Goal: Task Accomplishment & Management: Use online tool/utility

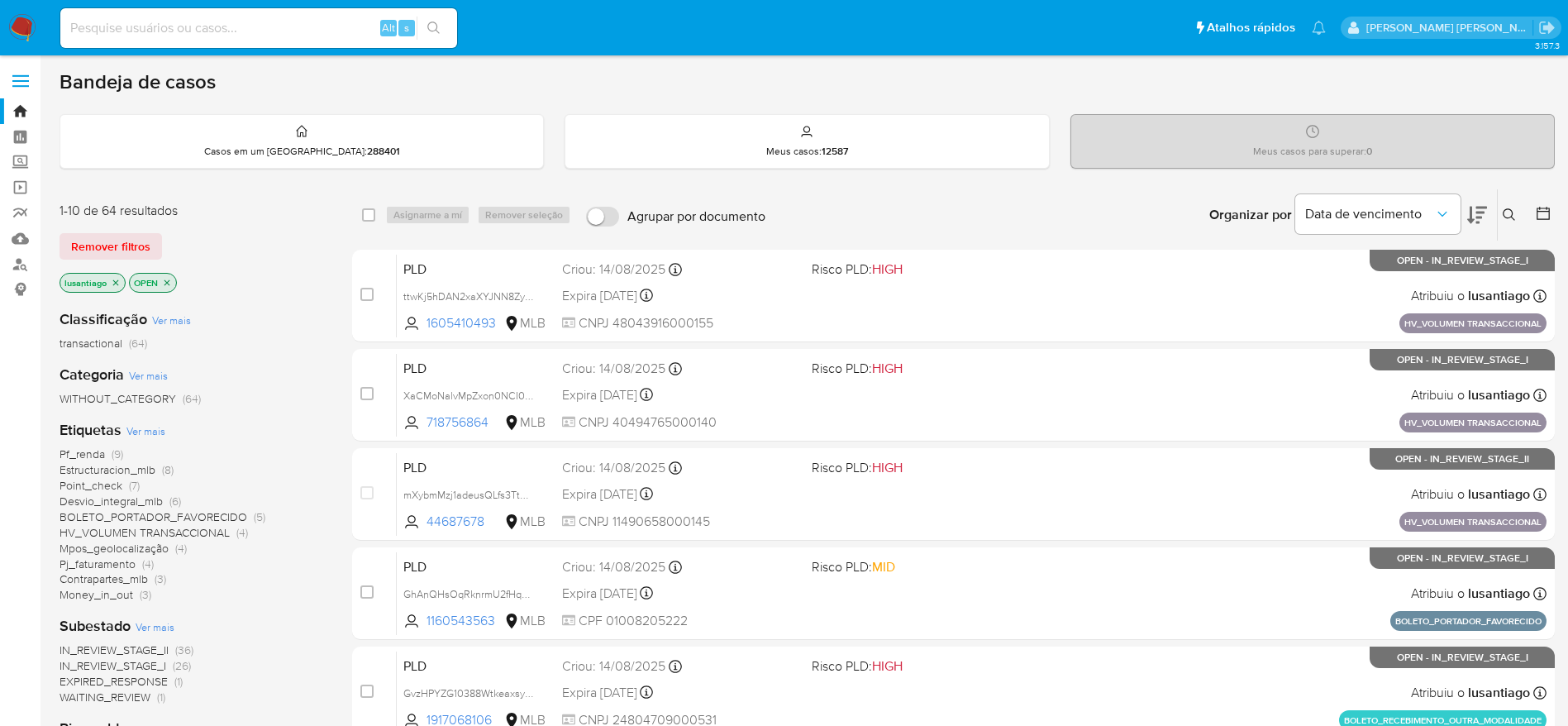
click at [83, 450] on span "Pf_renda" at bounding box center [82, 453] width 46 height 17
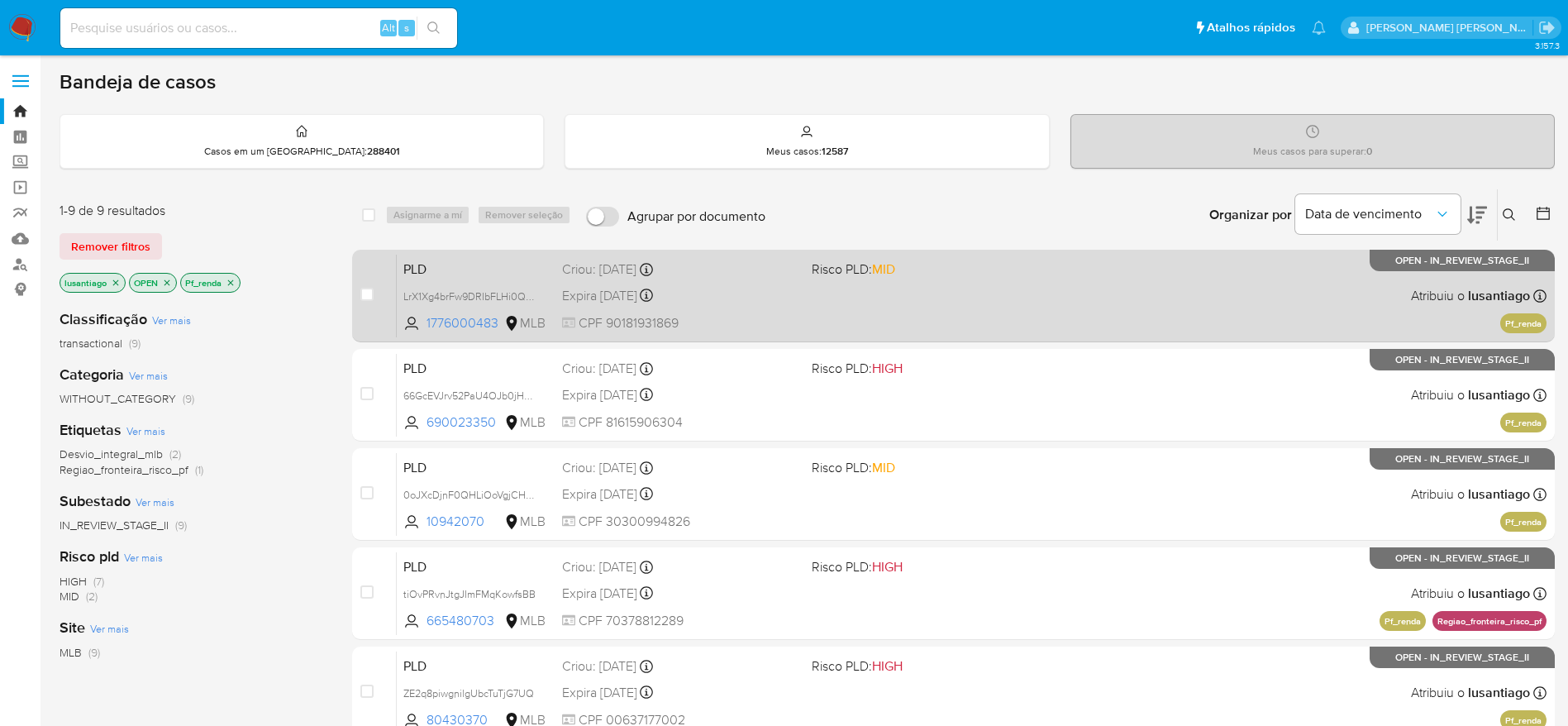
click at [725, 285] on div "Expira [DATE] Expira em [DATE] 00:29:20" at bounding box center [680, 295] width 236 height 22
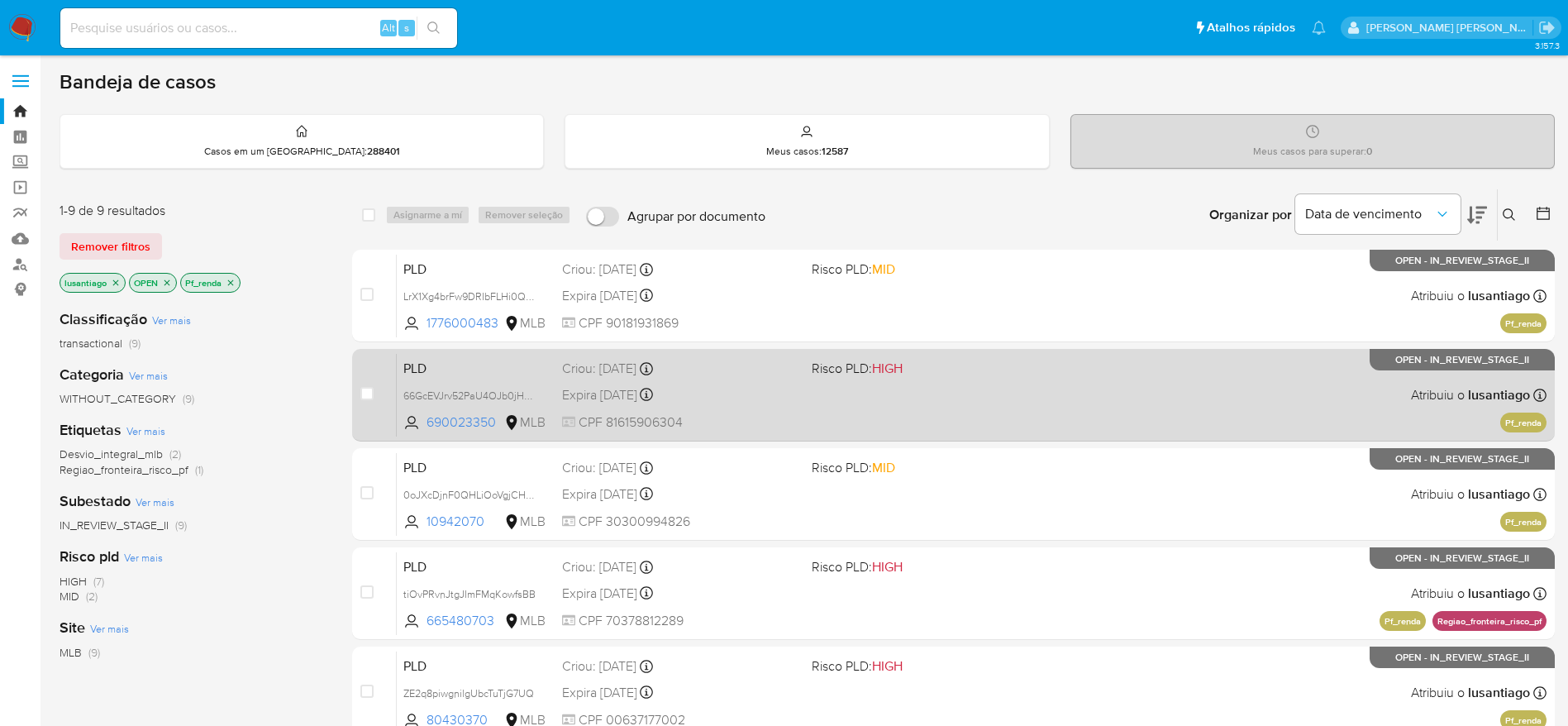
click at [720, 378] on div "PLD 66GcEVJrv52PaU4OJb0jHg8M 690023350 MLB Risco PLD: HIGH Criou: [DATE] Criou:…" at bounding box center [971, 394] width 1150 height 83
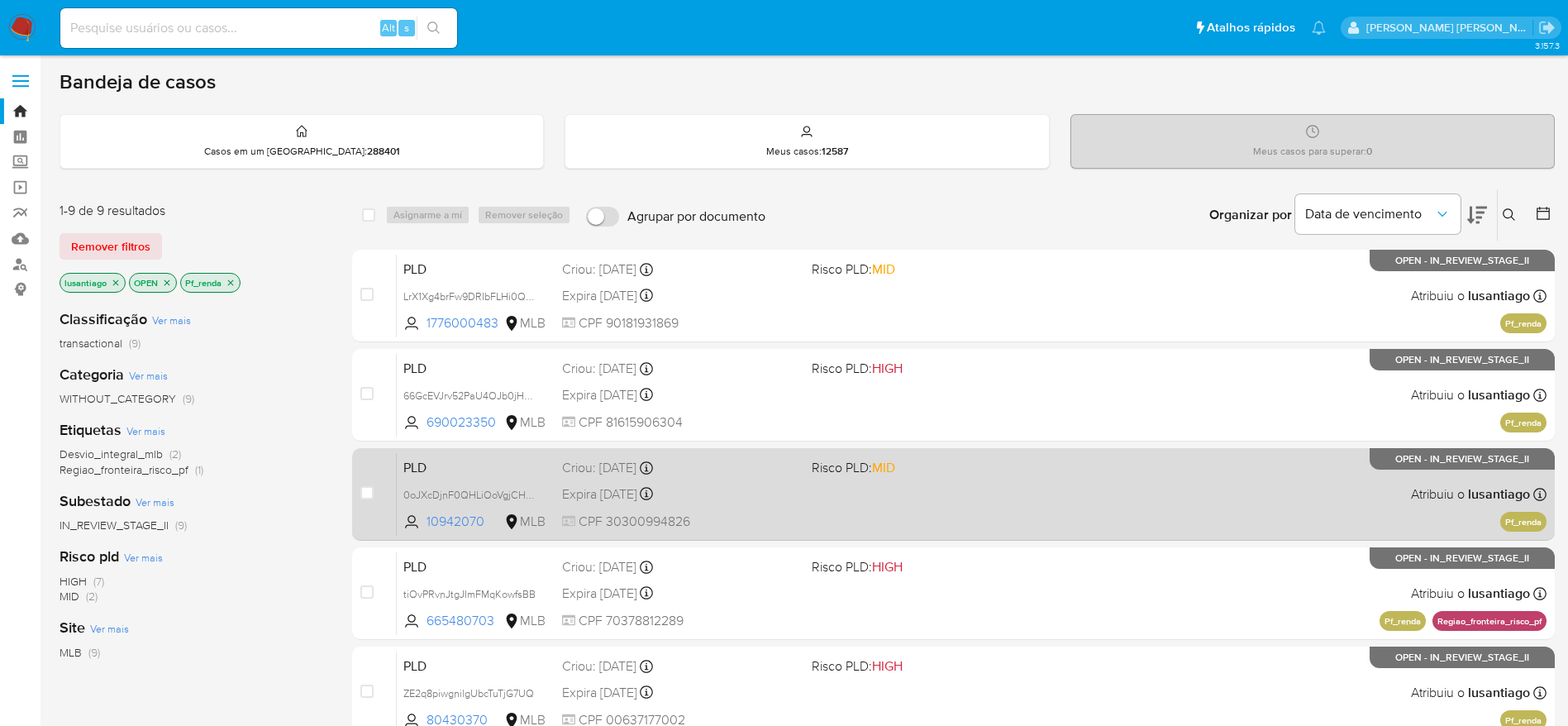
click at [754, 487] on div "Expira in 18 days Expira em 26/09/2025 00:25:20" at bounding box center [680, 493] width 236 height 22
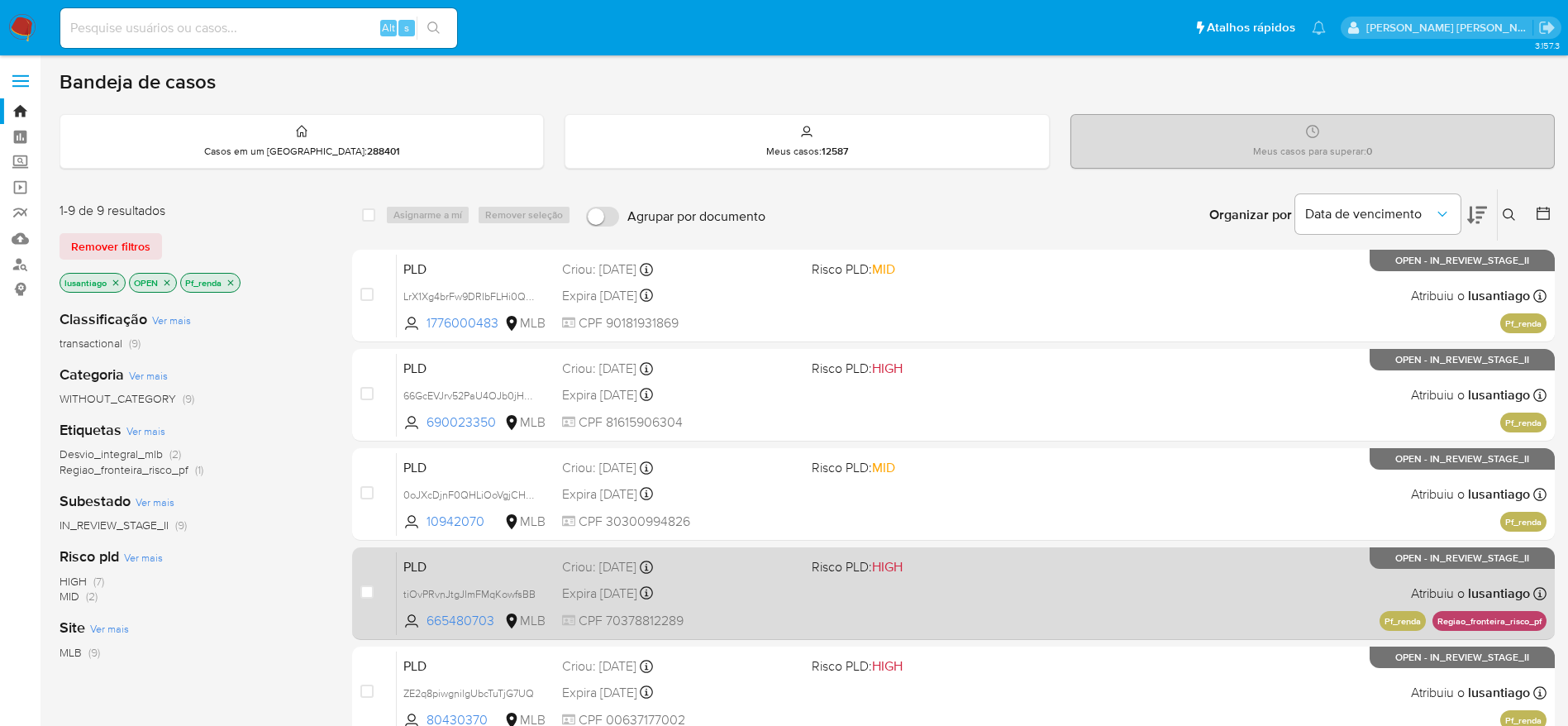
click at [736, 605] on div "PLD tiOvPRvnJtgJImFMqKowfsBB 665480703 MLB Risco PLD: HIGH Criou: 12/08/2025 Cr…" at bounding box center [971, 592] width 1150 height 83
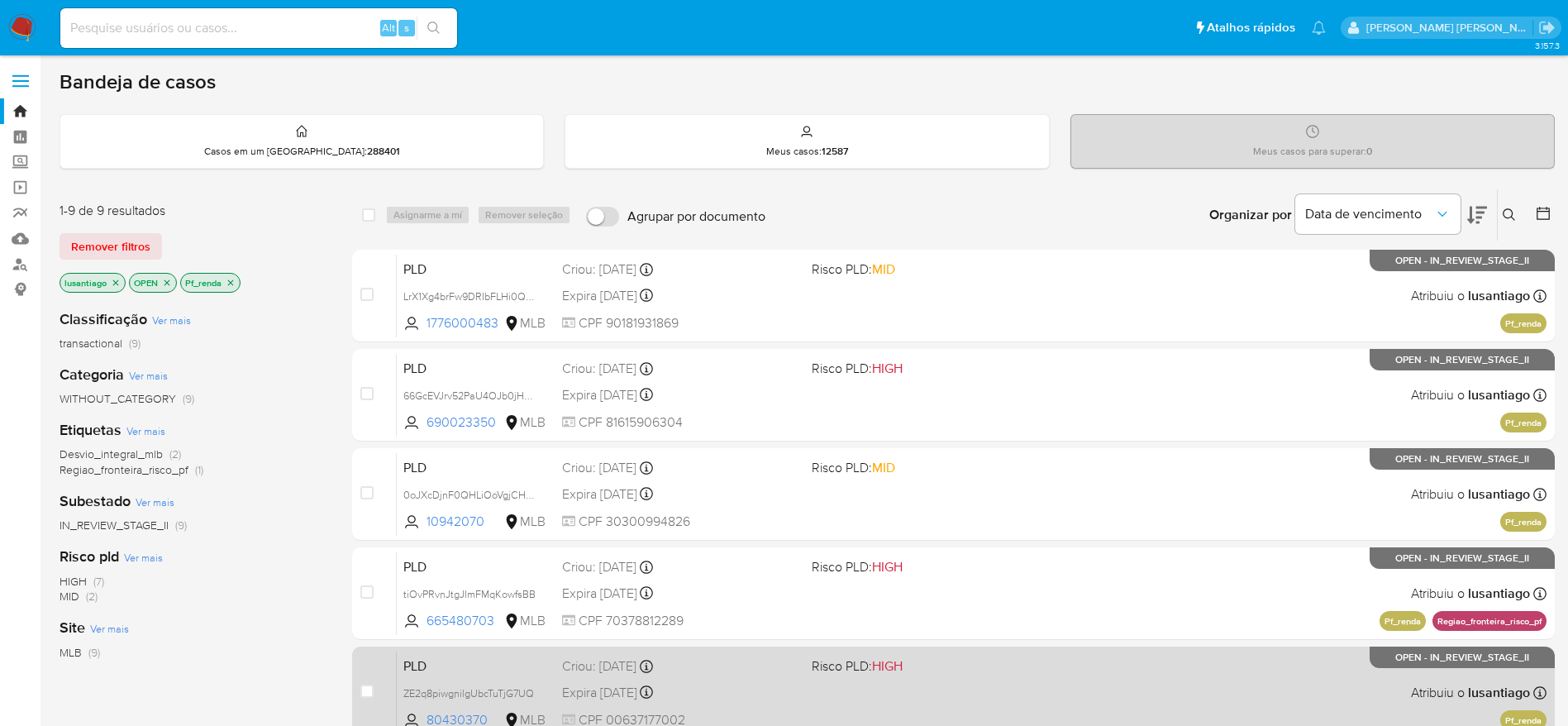
click at [729, 697] on div "Expira in 18 days Expira em 26/09/2025 00:13:36" at bounding box center [680, 692] width 236 height 22
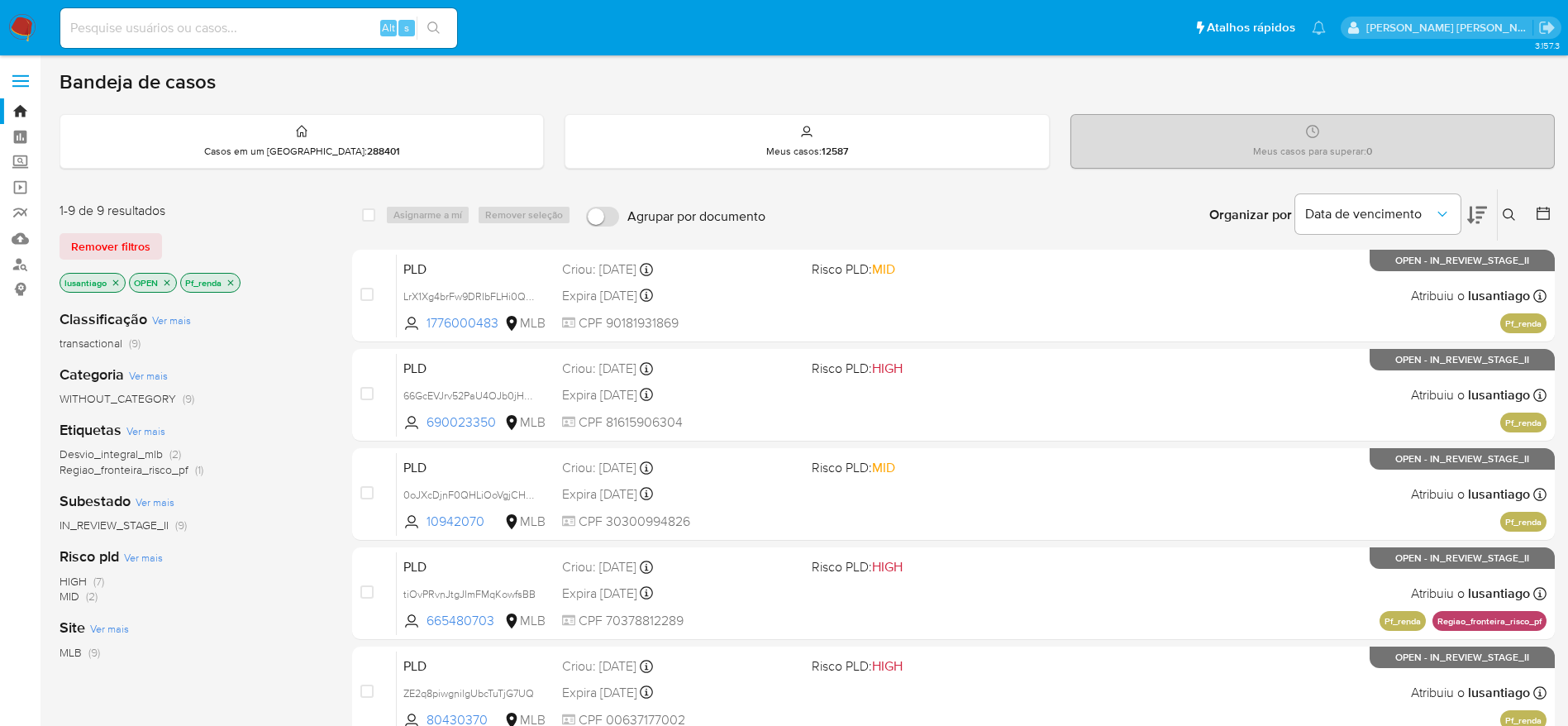
click at [255, 19] on input at bounding box center [259, 28] width 397 height 21
paste input "223762201"
type input "223762201"
click at [442, 26] on button "search-icon" at bounding box center [433, 28] width 34 height 23
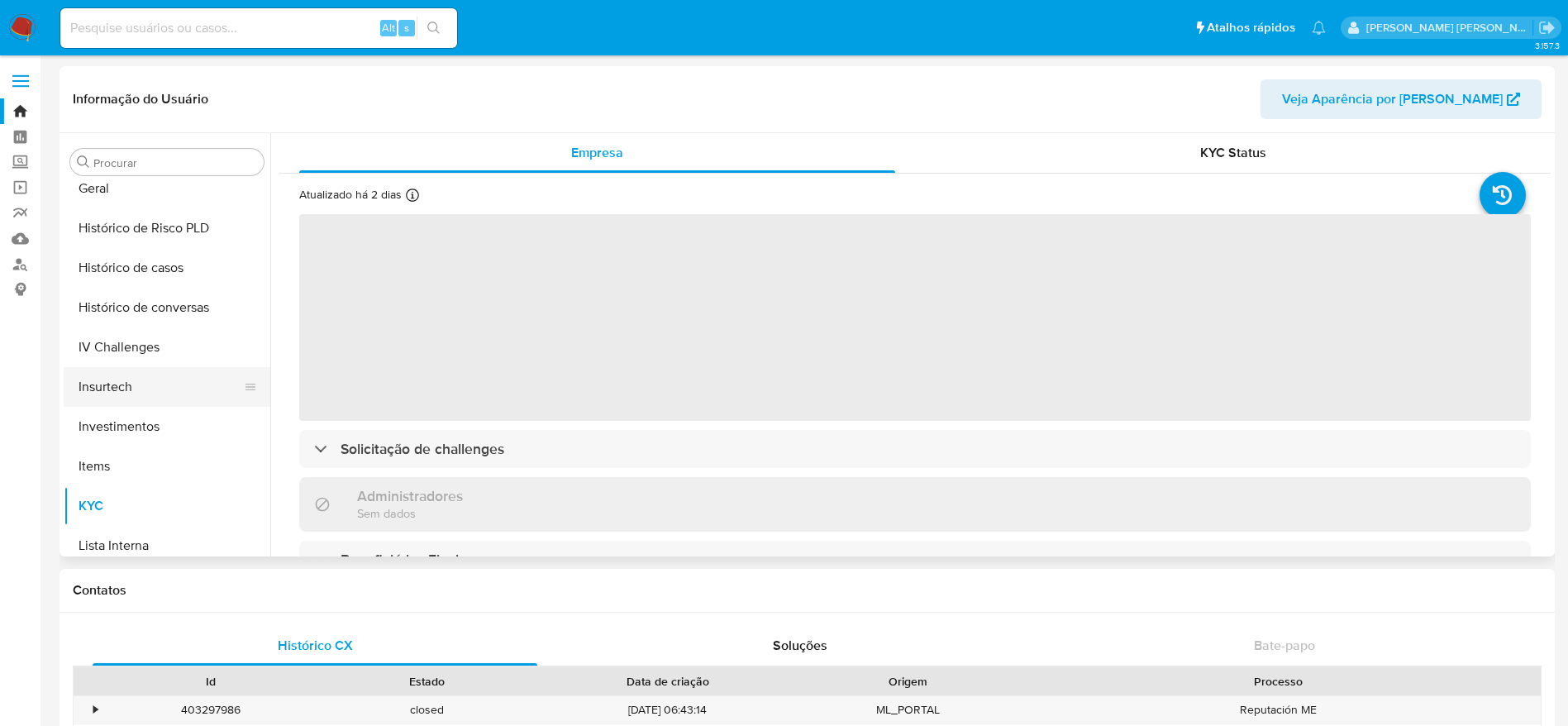
scroll to position [530, 0]
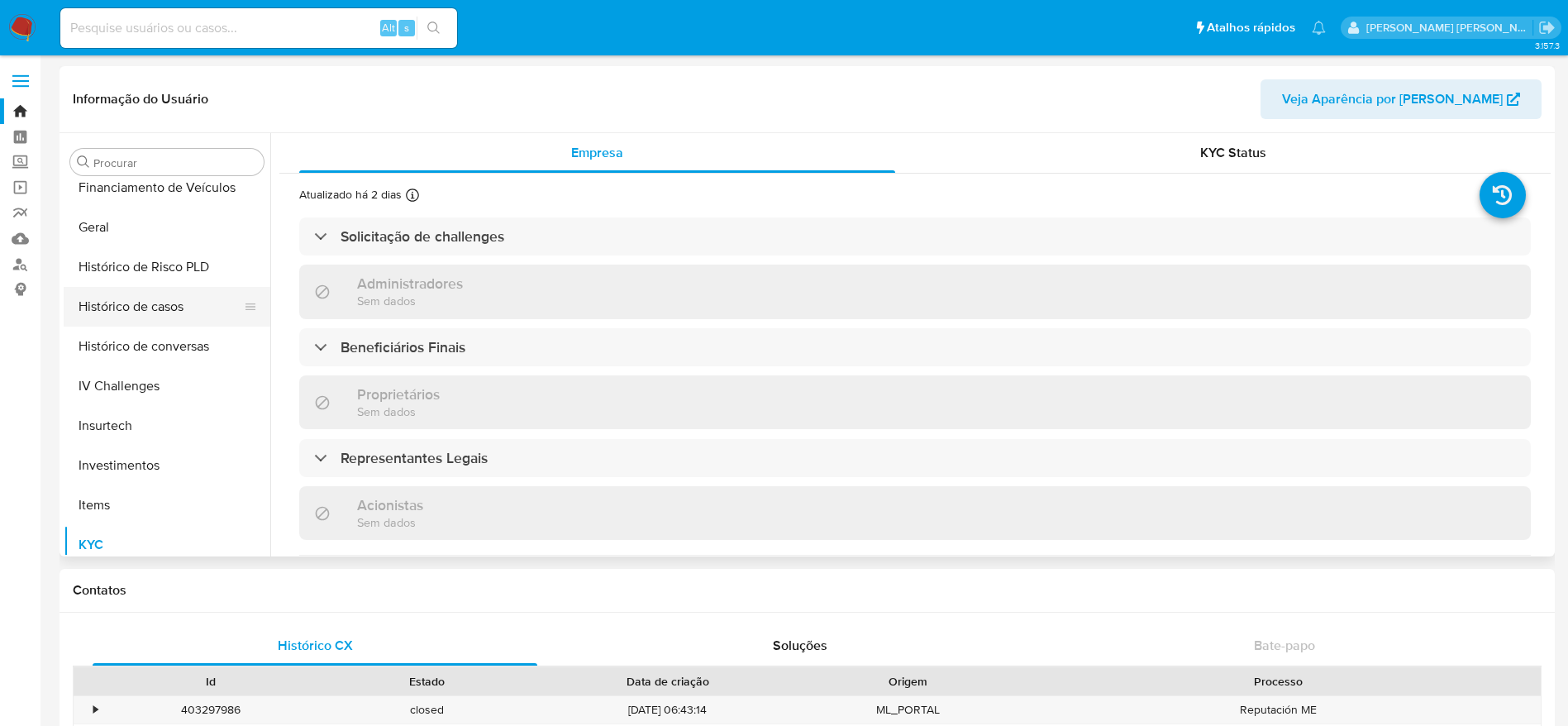
click at [144, 311] on button "Histórico de casos" at bounding box center [160, 307] width 193 height 40
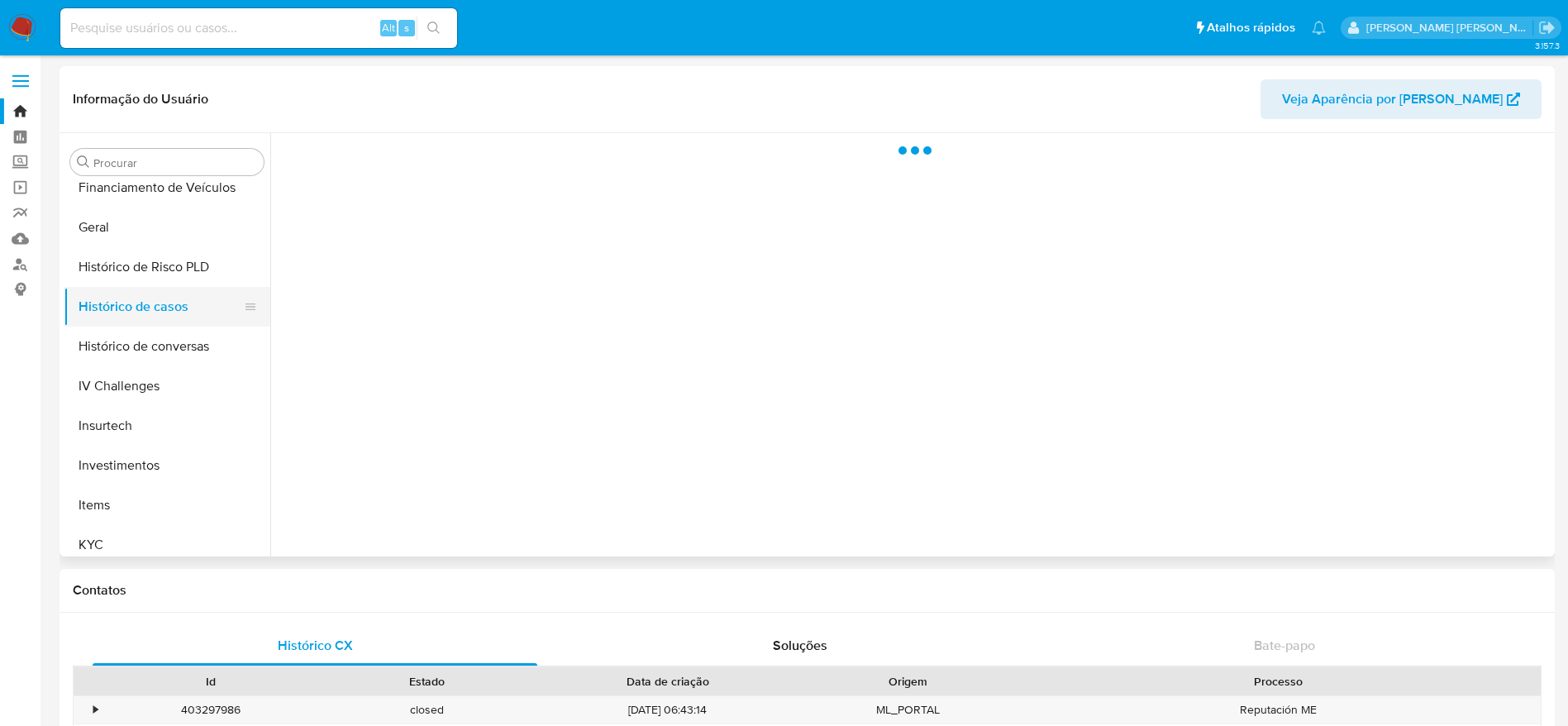
select select "10"
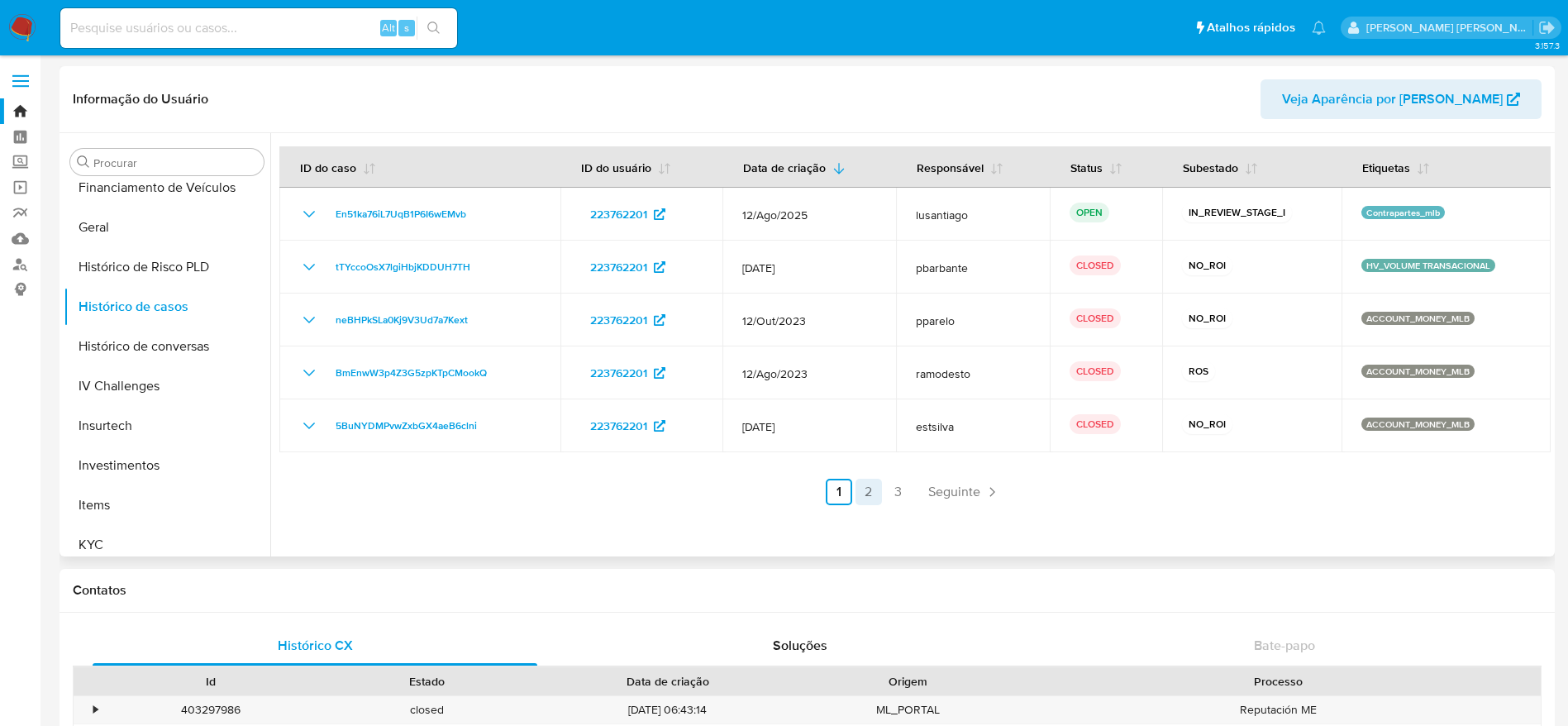
click at [873, 491] on link "2" at bounding box center [869, 491] width 26 height 26
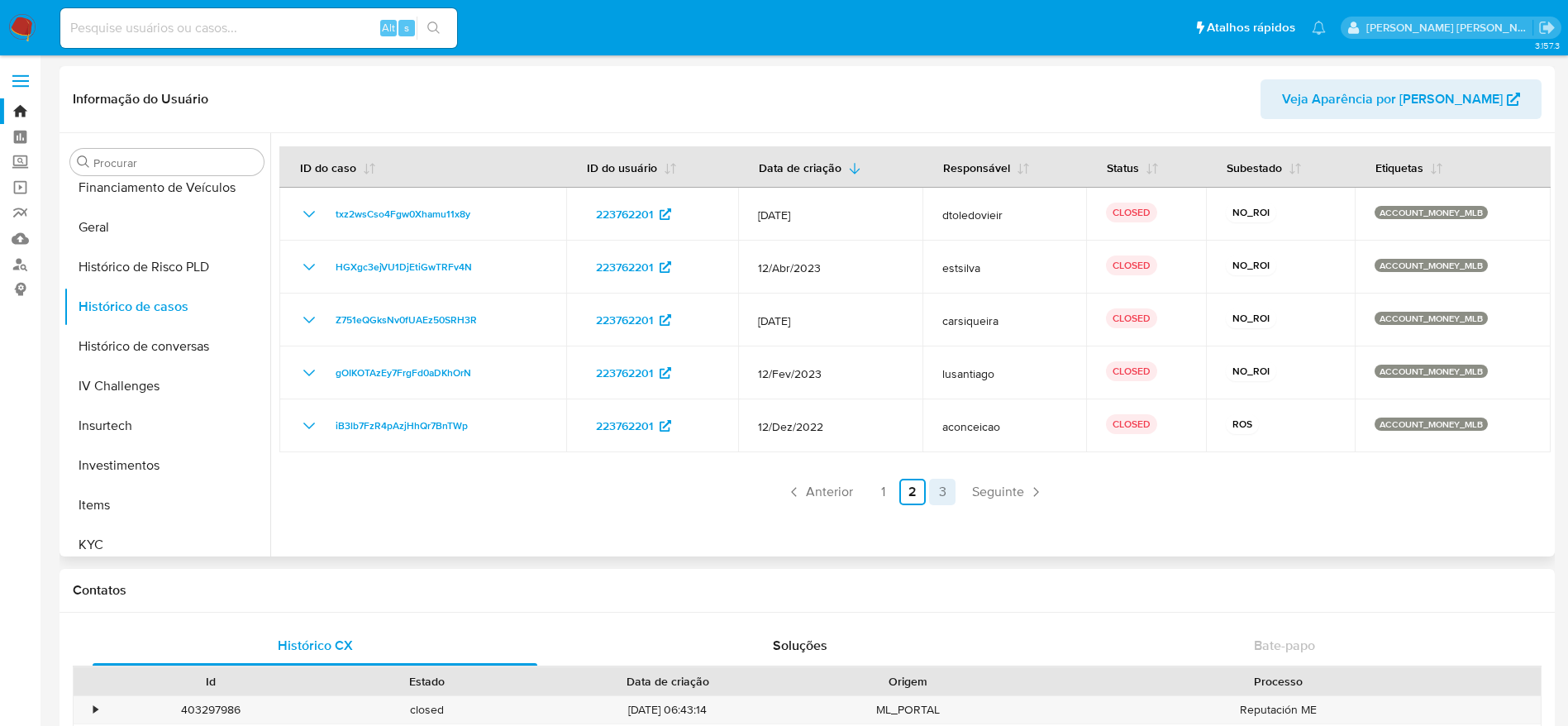
click at [950, 487] on ul "Anterior 1 2 3 Seguinte" at bounding box center [914, 491] width 1271 height 26
click at [938, 497] on link "3" at bounding box center [942, 491] width 26 height 26
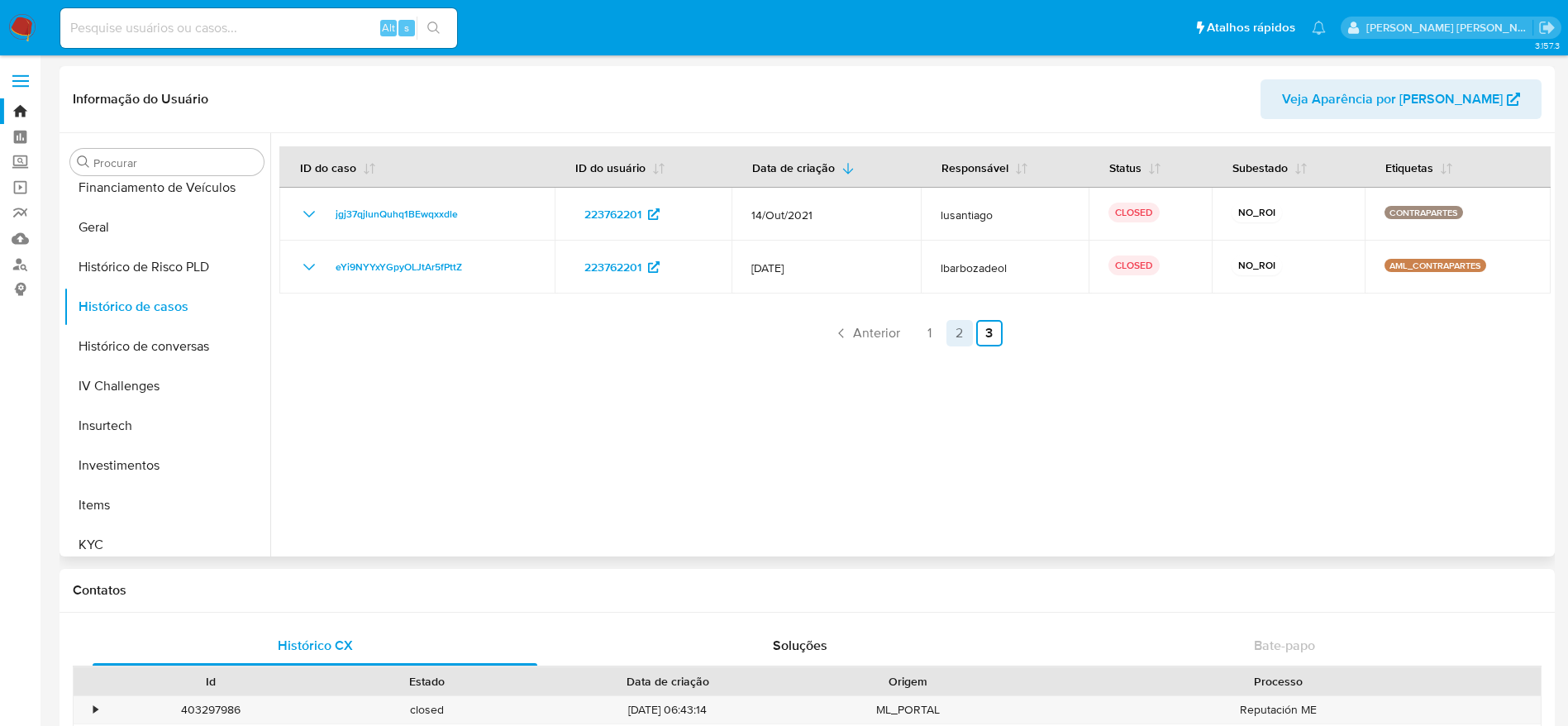
click at [953, 331] on link "2" at bounding box center [959, 332] width 26 height 26
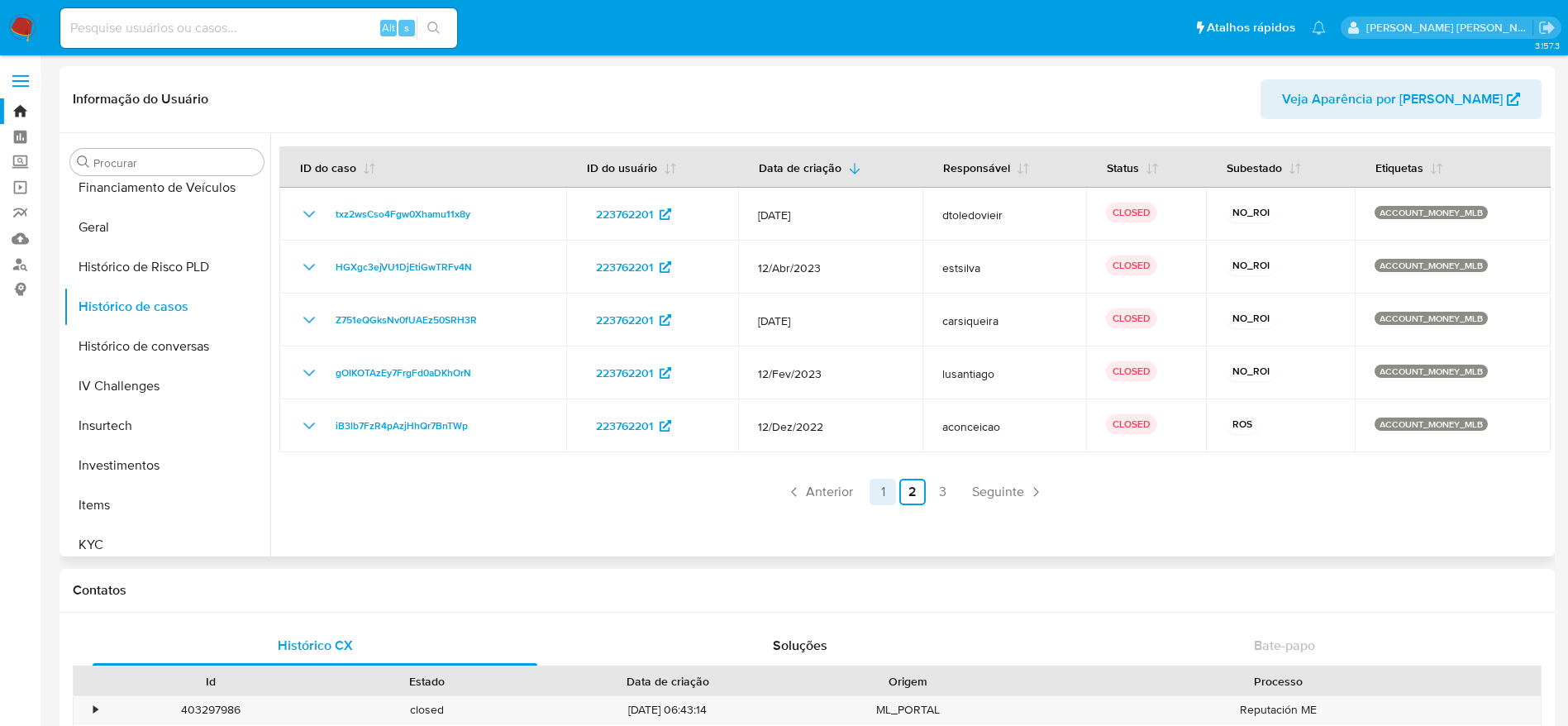
click at [881, 493] on link "1" at bounding box center [882, 491] width 26 height 26
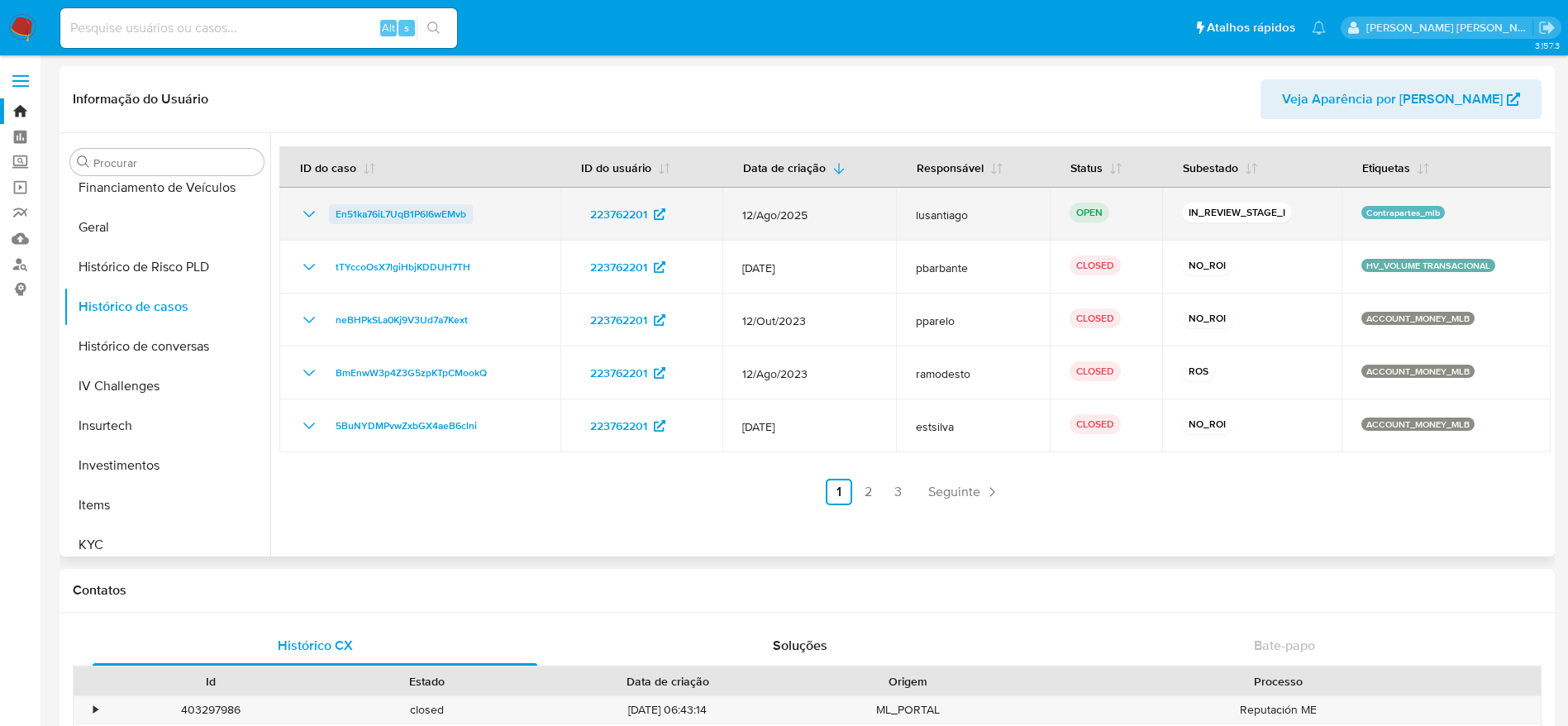
click at [416, 210] on span "En51ka76iL7UqB1P6I6wEMvb" at bounding box center [402, 214] width 131 height 20
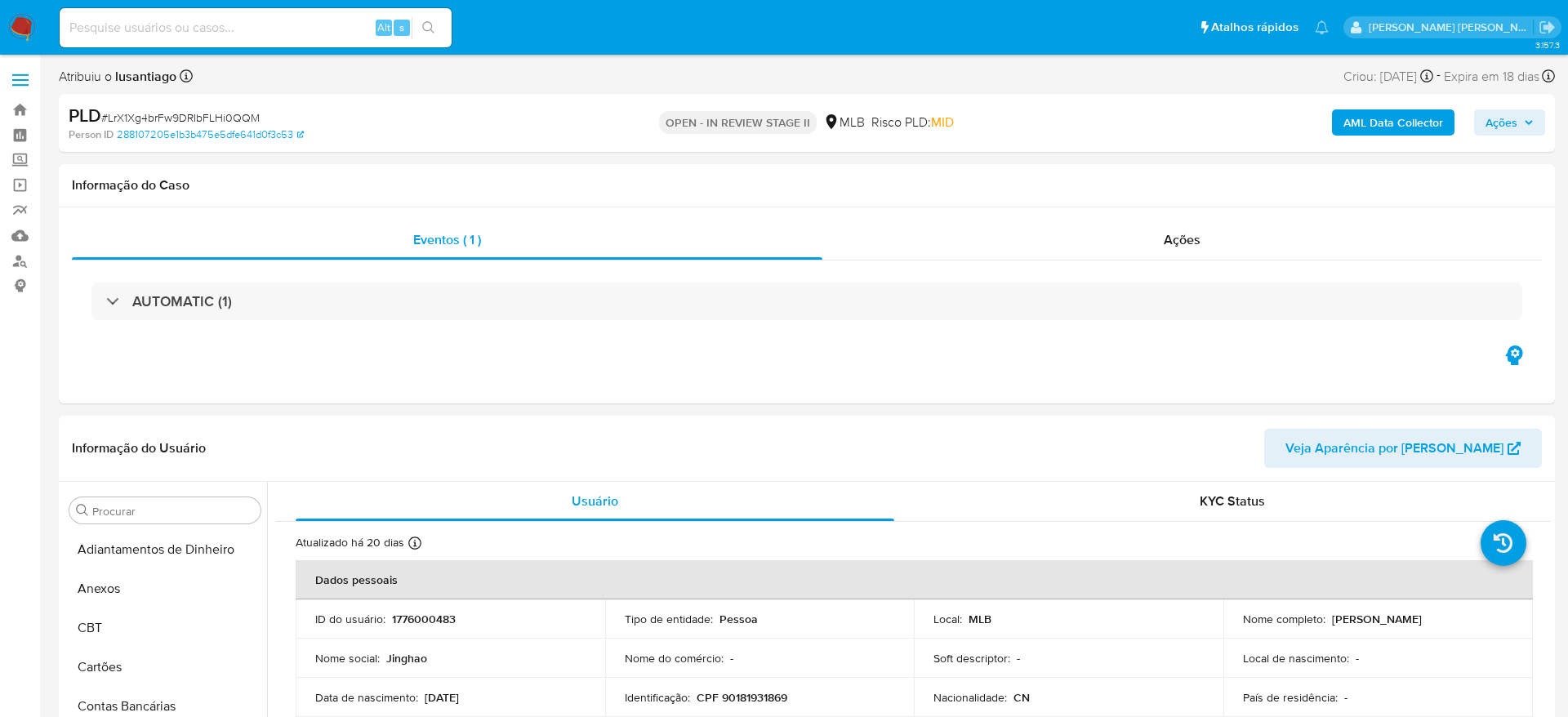
select select "10"
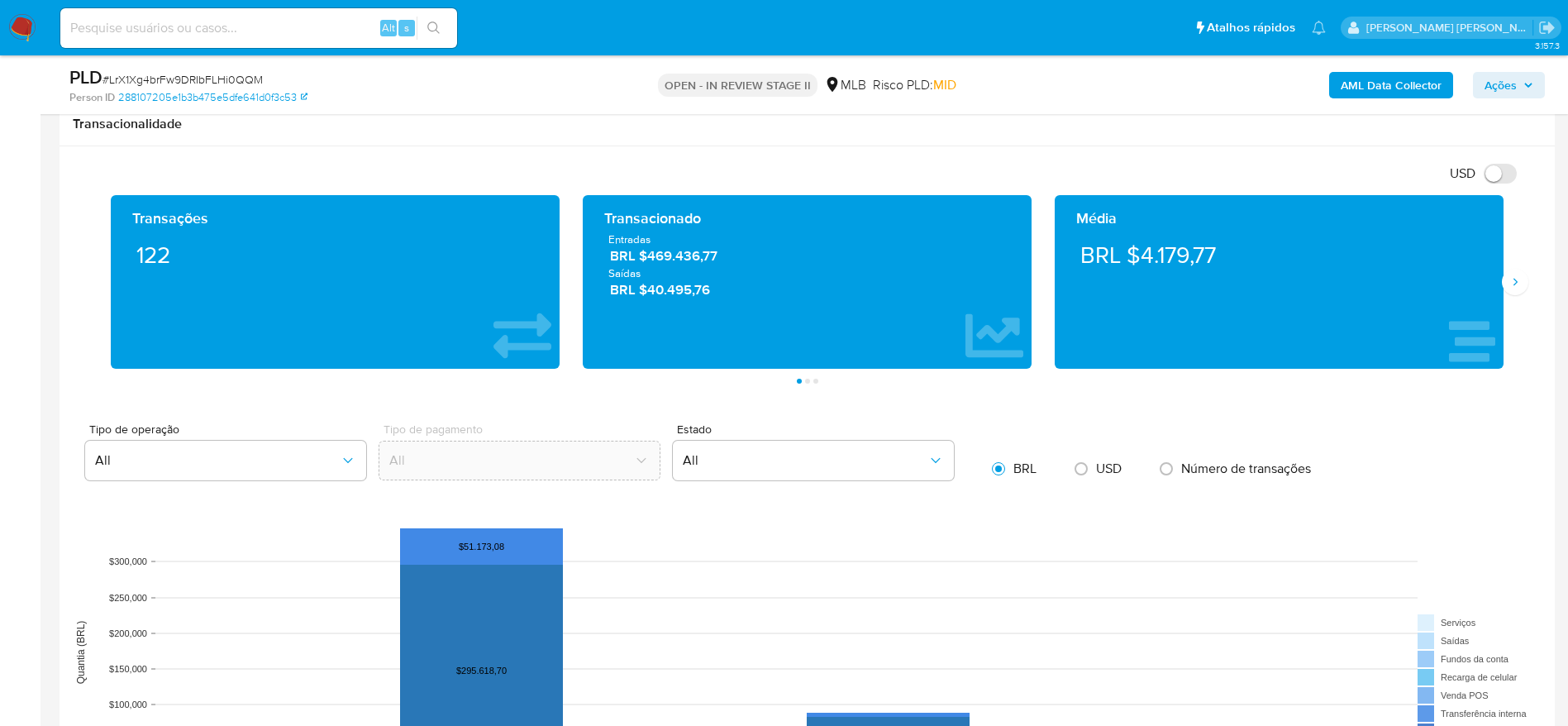
scroll to position [1488, 0]
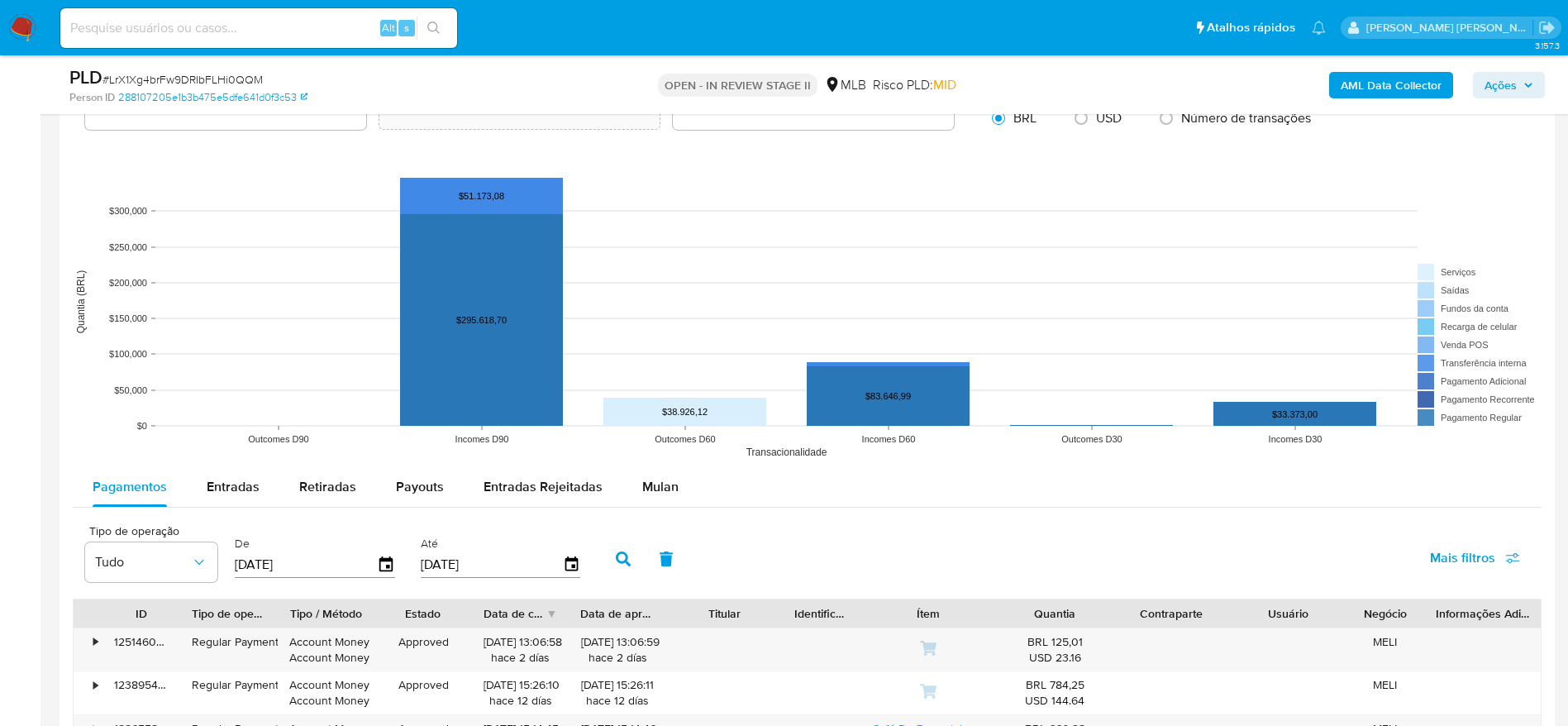
drag, startPoint x: 643, startPoint y: 489, endPoint x: 339, endPoint y: 332, distance: 342.1
click at [643, 490] on span "Mulan" at bounding box center [660, 486] width 36 height 19
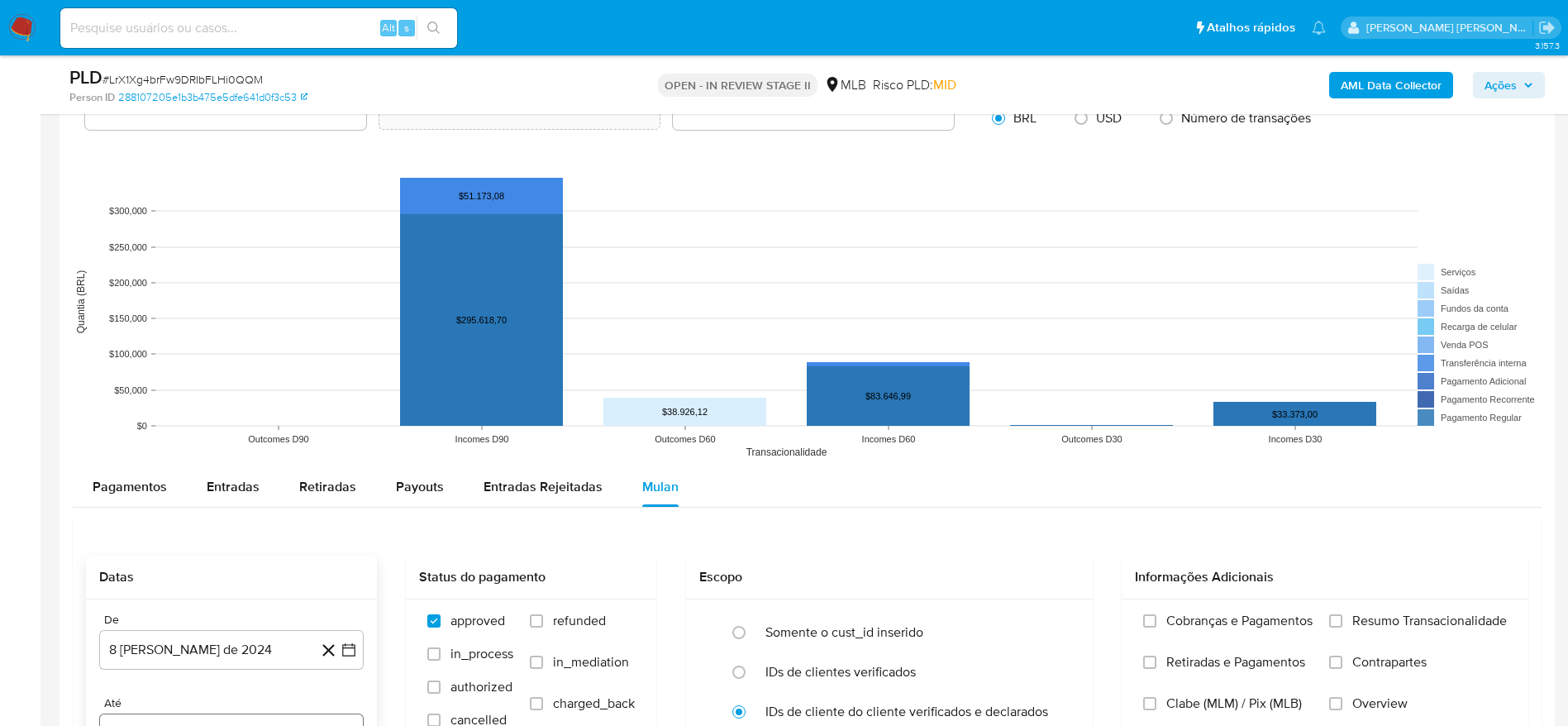
scroll to position [1860, 0]
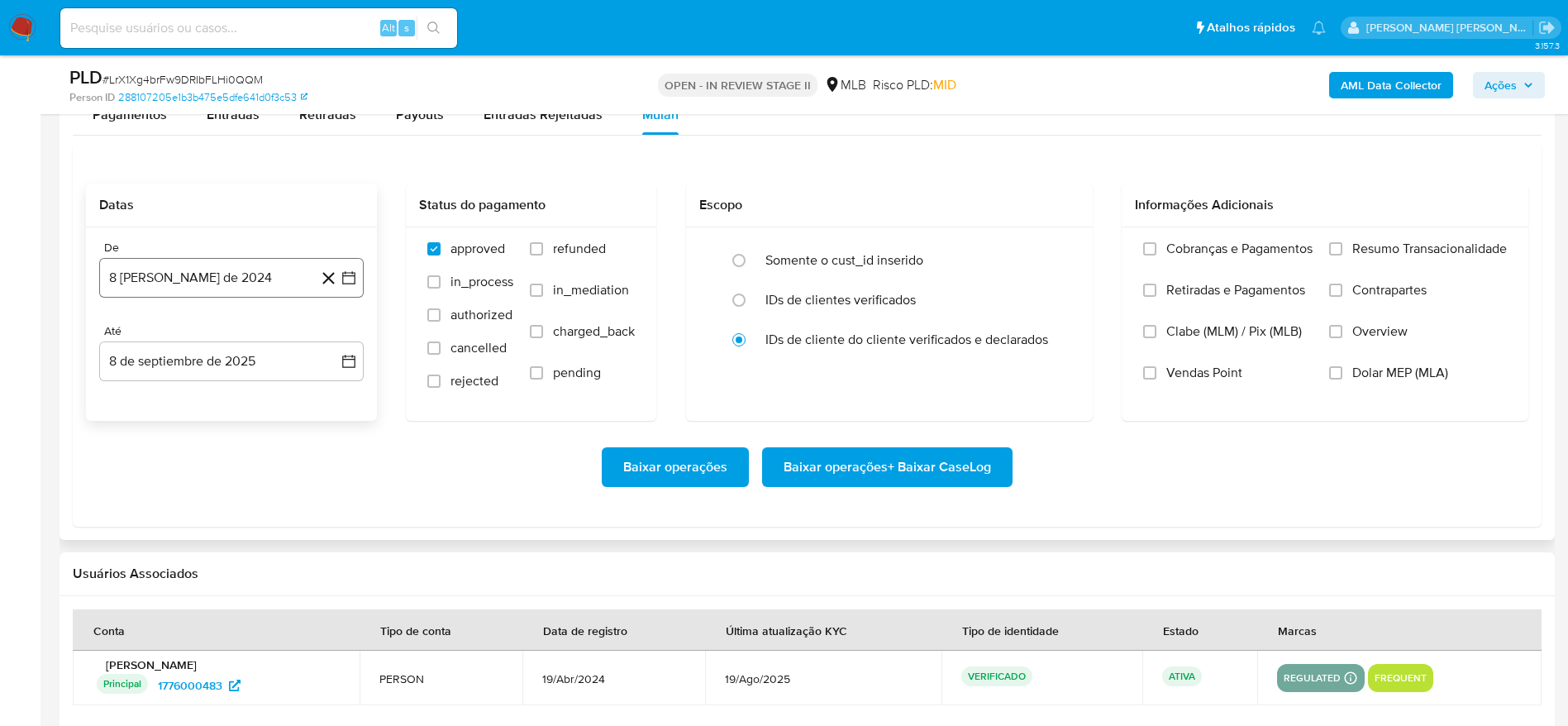
click at [178, 278] on button "8 [PERSON_NAME] de 2024" at bounding box center [232, 278] width 265 height 40
click at [212, 336] on span "agosto 2024" at bounding box center [223, 337] width 75 height 17
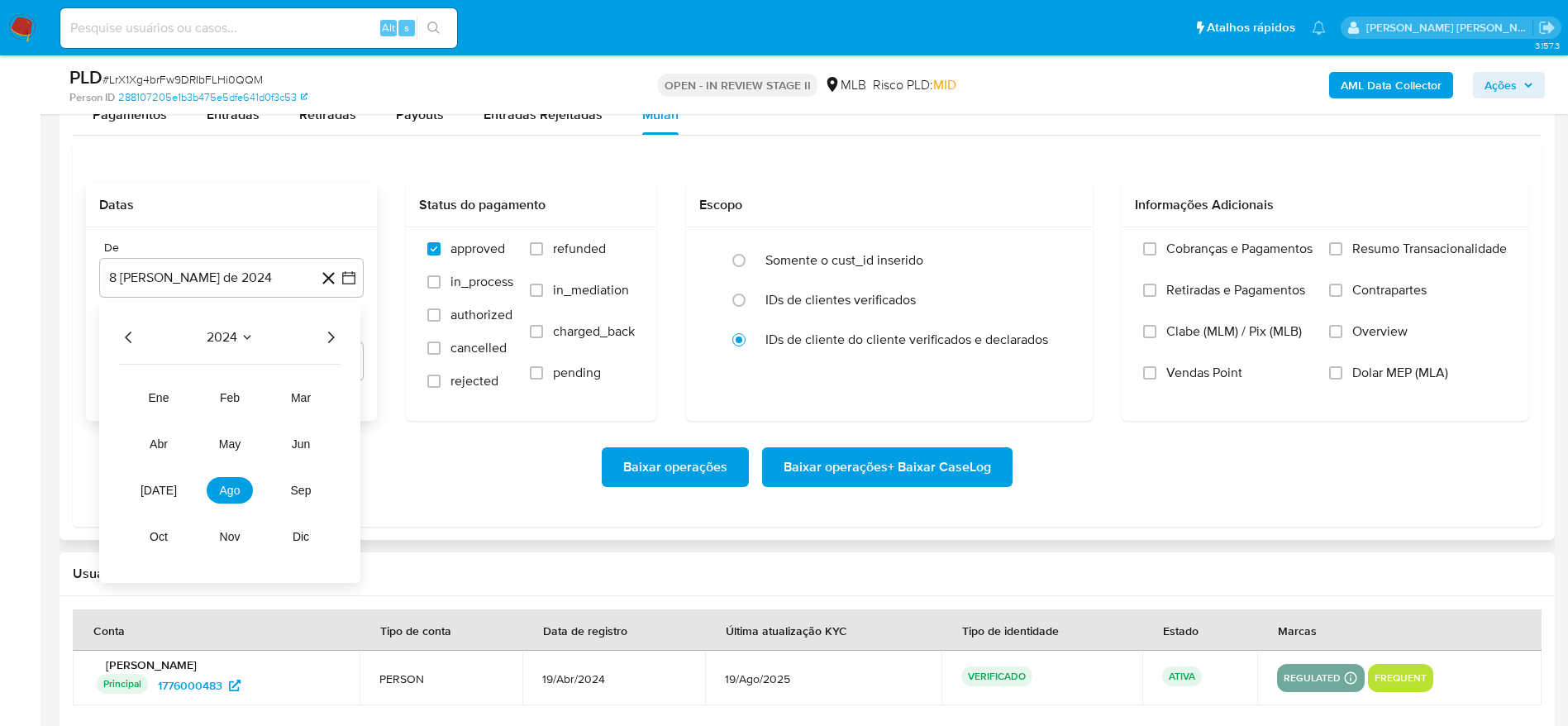
click at [335, 337] on icon "Año siguiente" at bounding box center [330, 337] width 20 height 20
click at [151, 497] on button "jul" at bounding box center [158, 490] width 46 height 26
click at [165, 399] on button "1" at bounding box center [165, 398] width 26 height 26
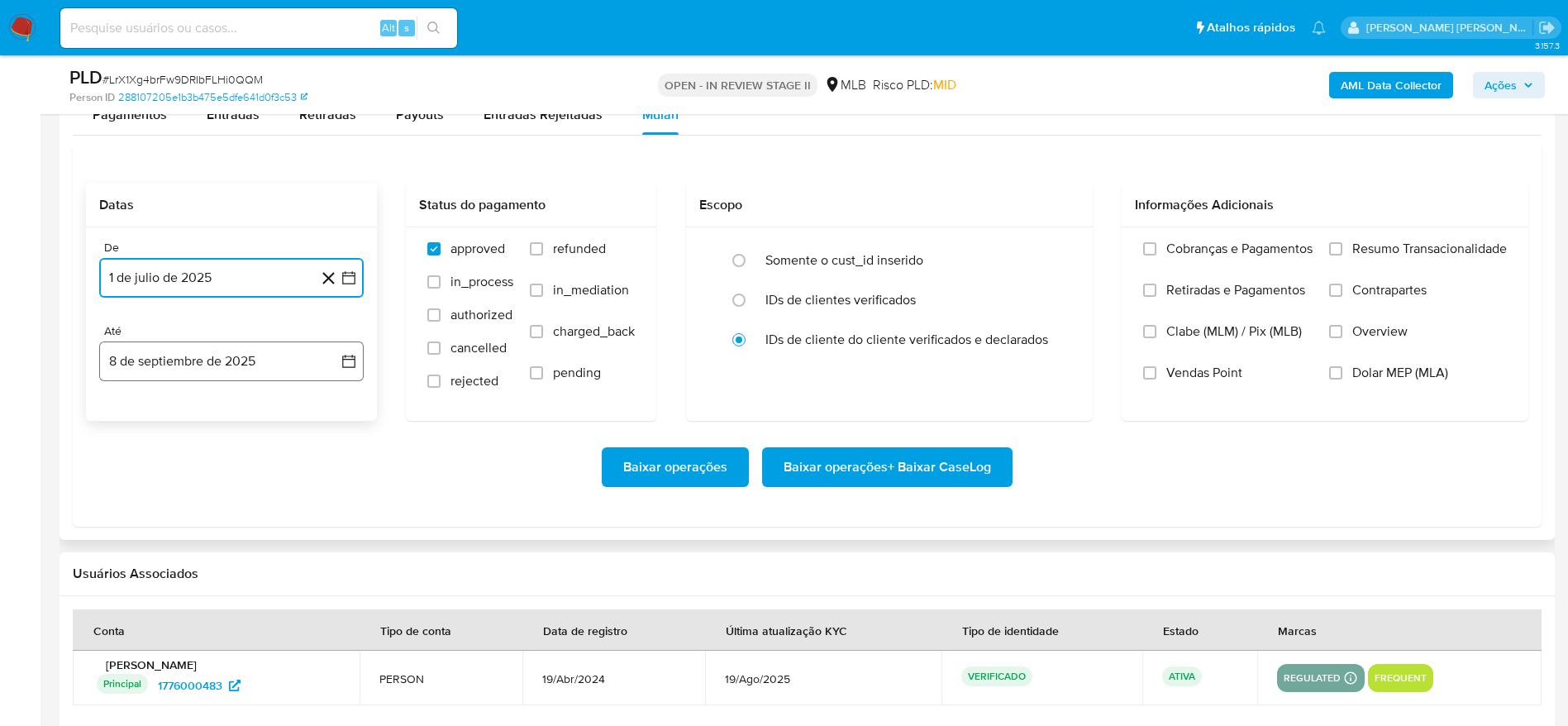
click at [176, 358] on button "8 de septiembre de 2025" at bounding box center [232, 361] width 265 height 40
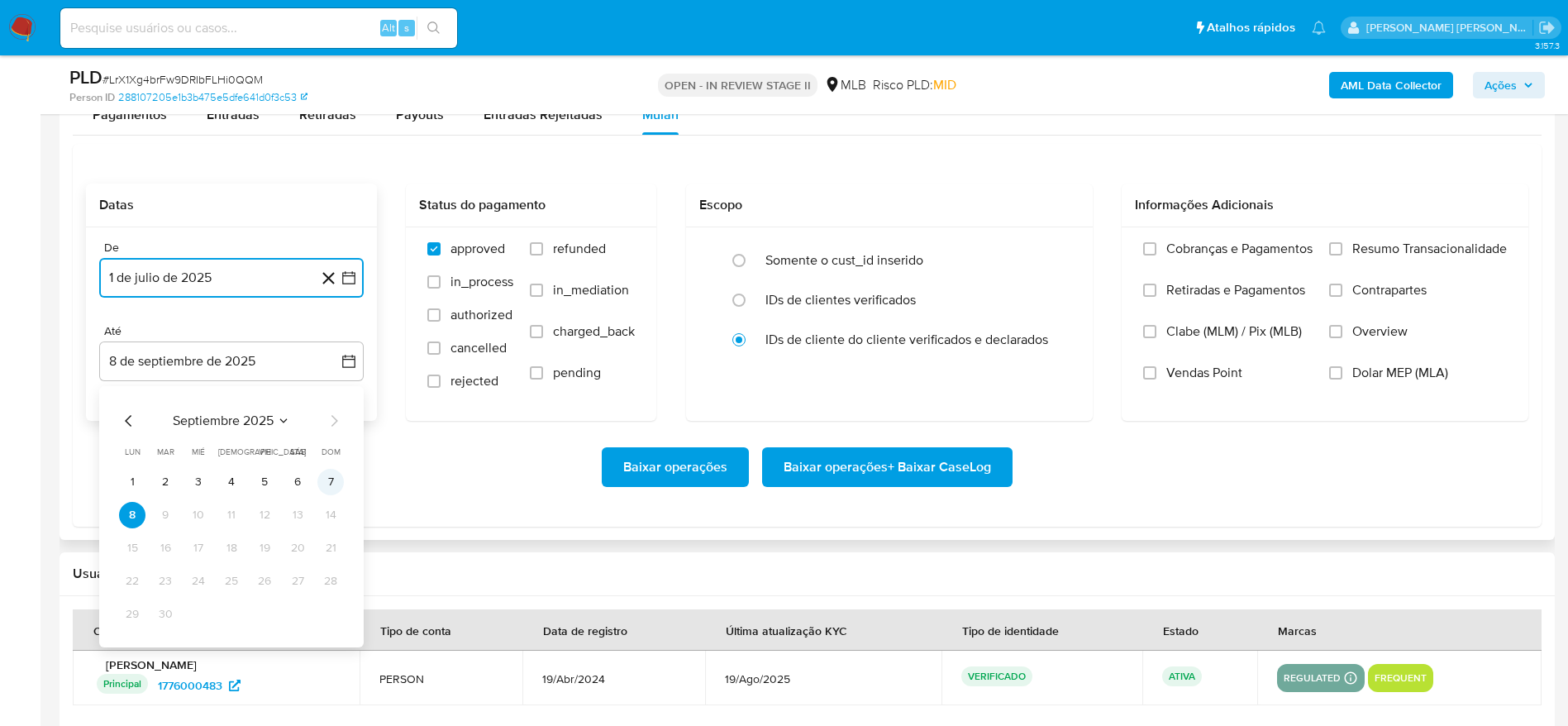
click at [332, 476] on button "7" at bounding box center [330, 482] width 26 height 26
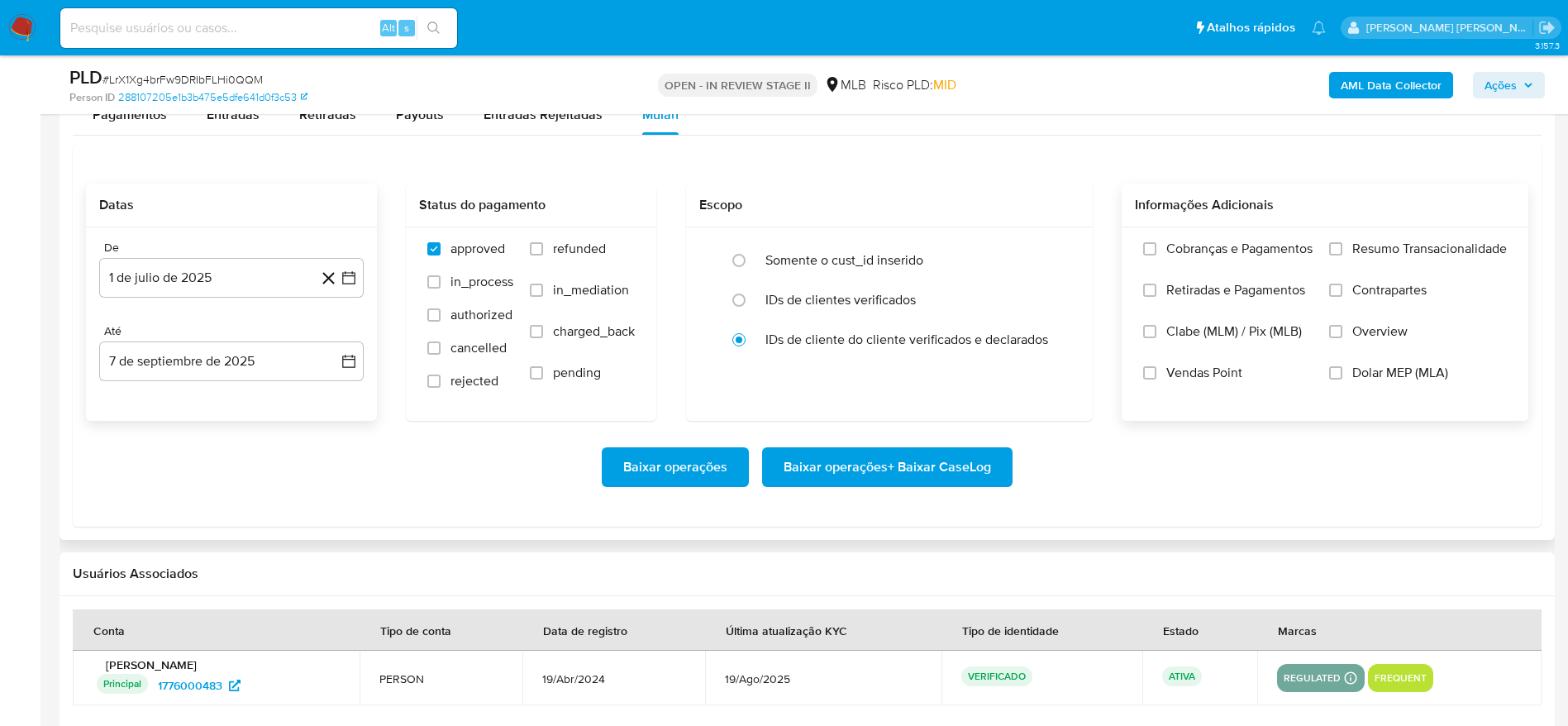
drag, startPoint x: 1425, startPoint y: 249, endPoint x: 1325, endPoint y: 298, distance: 111.4
click at [1423, 249] on span "Resumo Transacionalidade" at bounding box center [1429, 248] width 154 height 17
click at [1342, 249] on input "Resumo Transacionalidade" at bounding box center [1336, 249] width 14 height 14
click at [939, 463] on span "Baixar operações + Baixar CaseLog" at bounding box center [887, 466] width 207 height 36
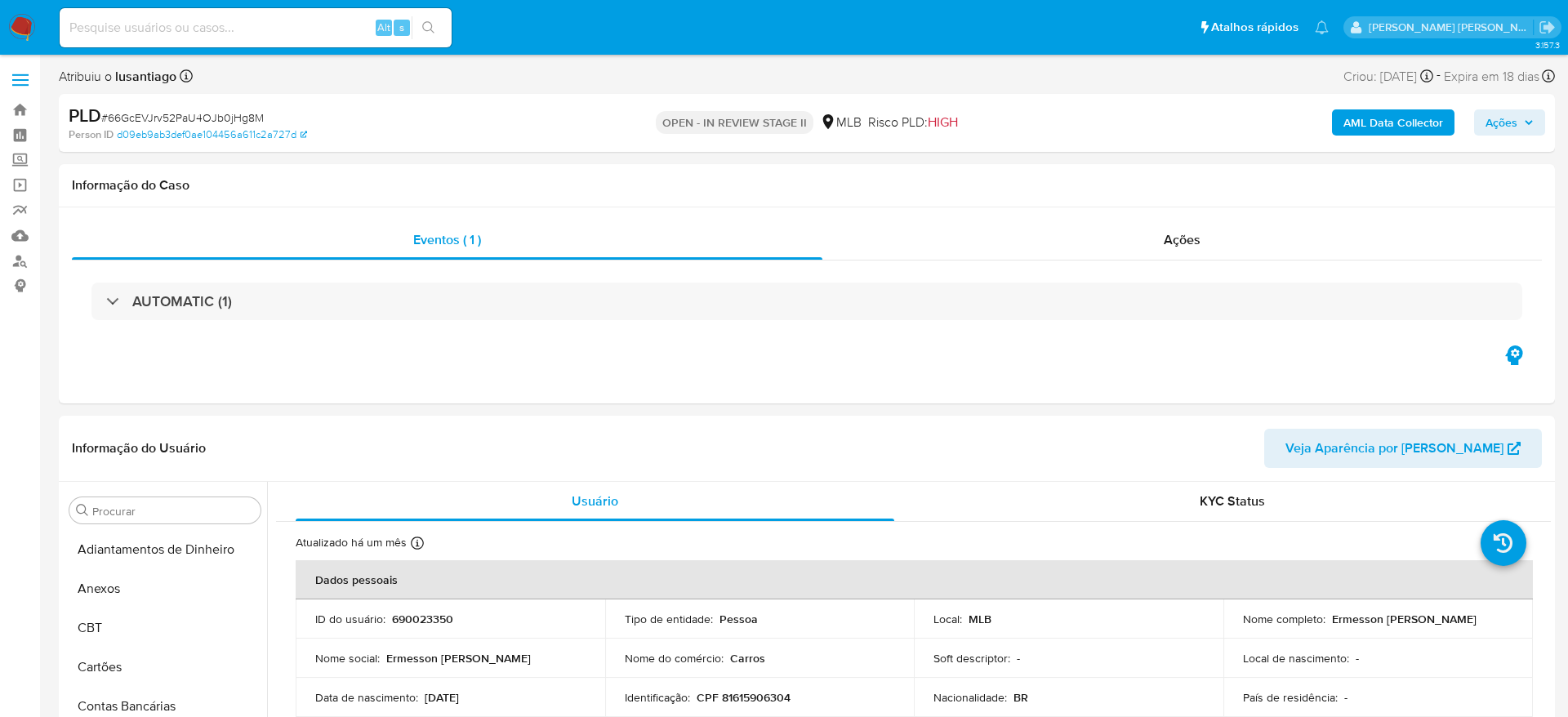
select select "10"
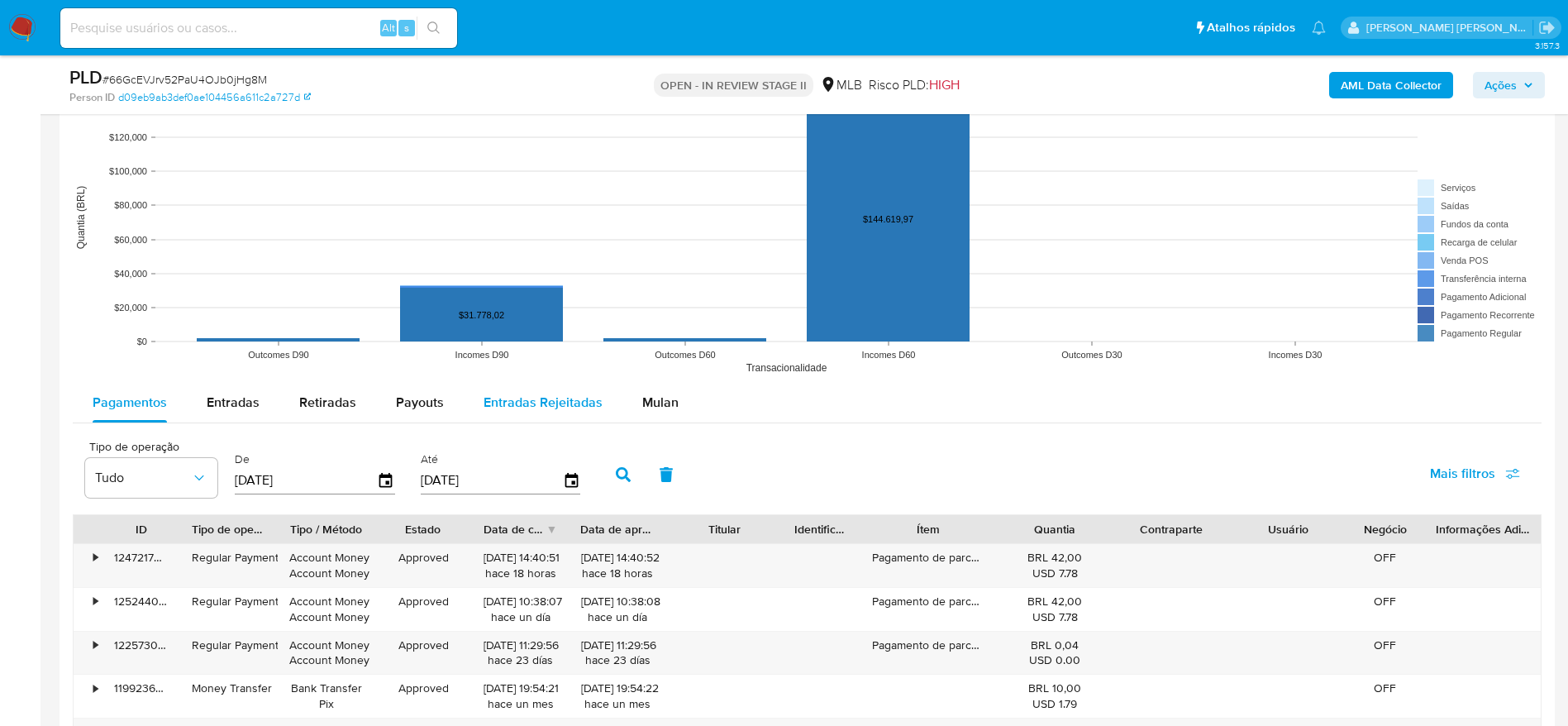
drag, startPoint x: 673, startPoint y: 413, endPoint x: 478, endPoint y: 401, distance: 195.4
click at [672, 413] on button "Mulan" at bounding box center [660, 403] width 76 height 40
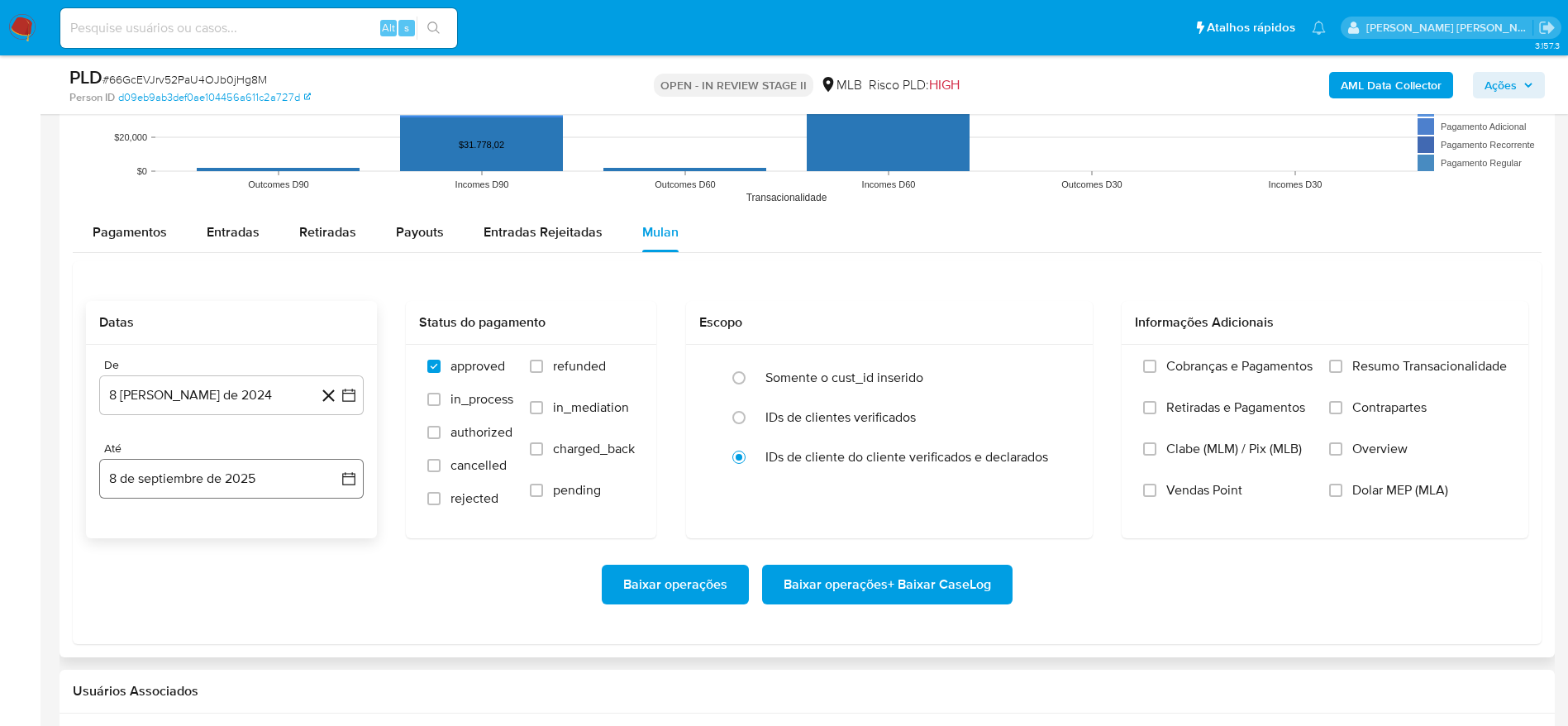
scroll to position [1736, 0]
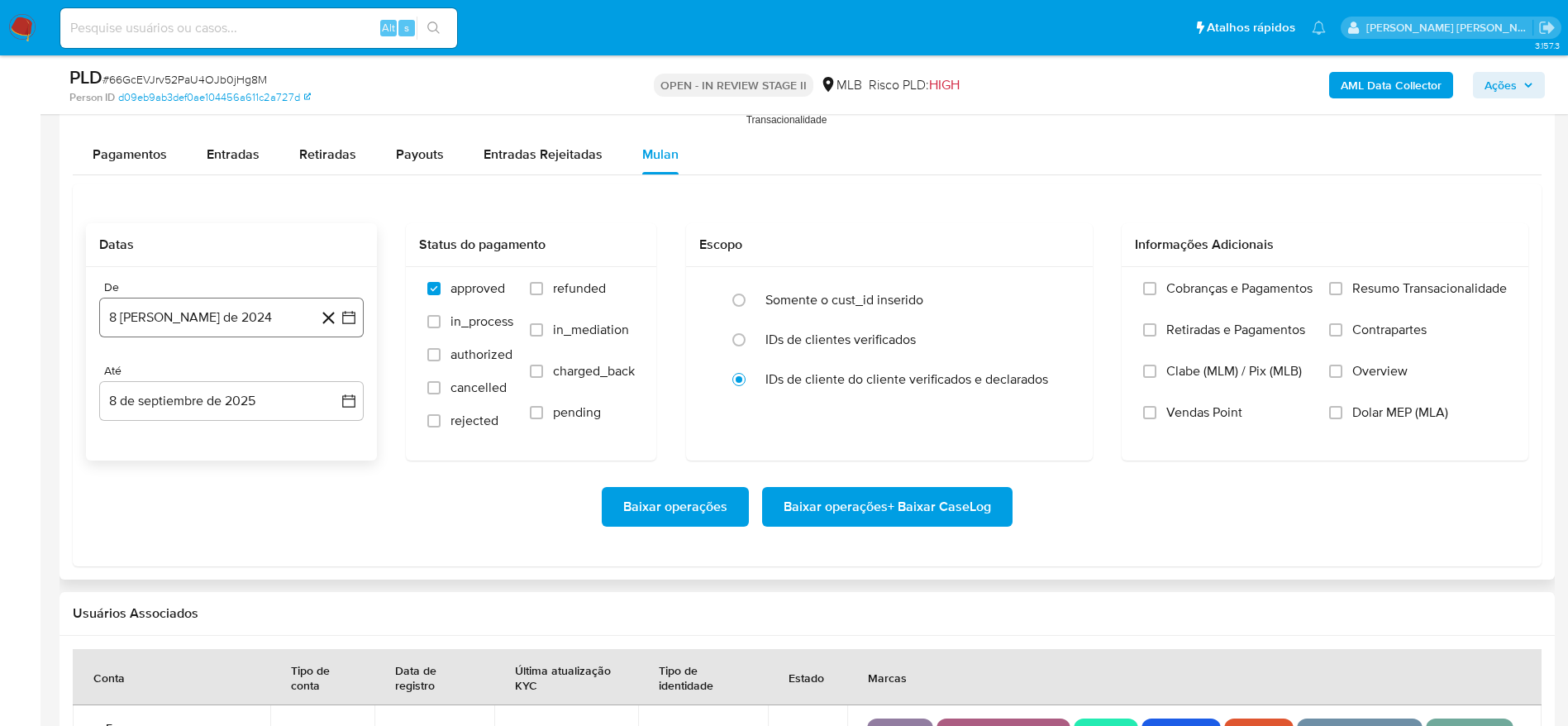
click at [201, 325] on button "8 de agosto de 2024" at bounding box center [232, 318] width 265 height 40
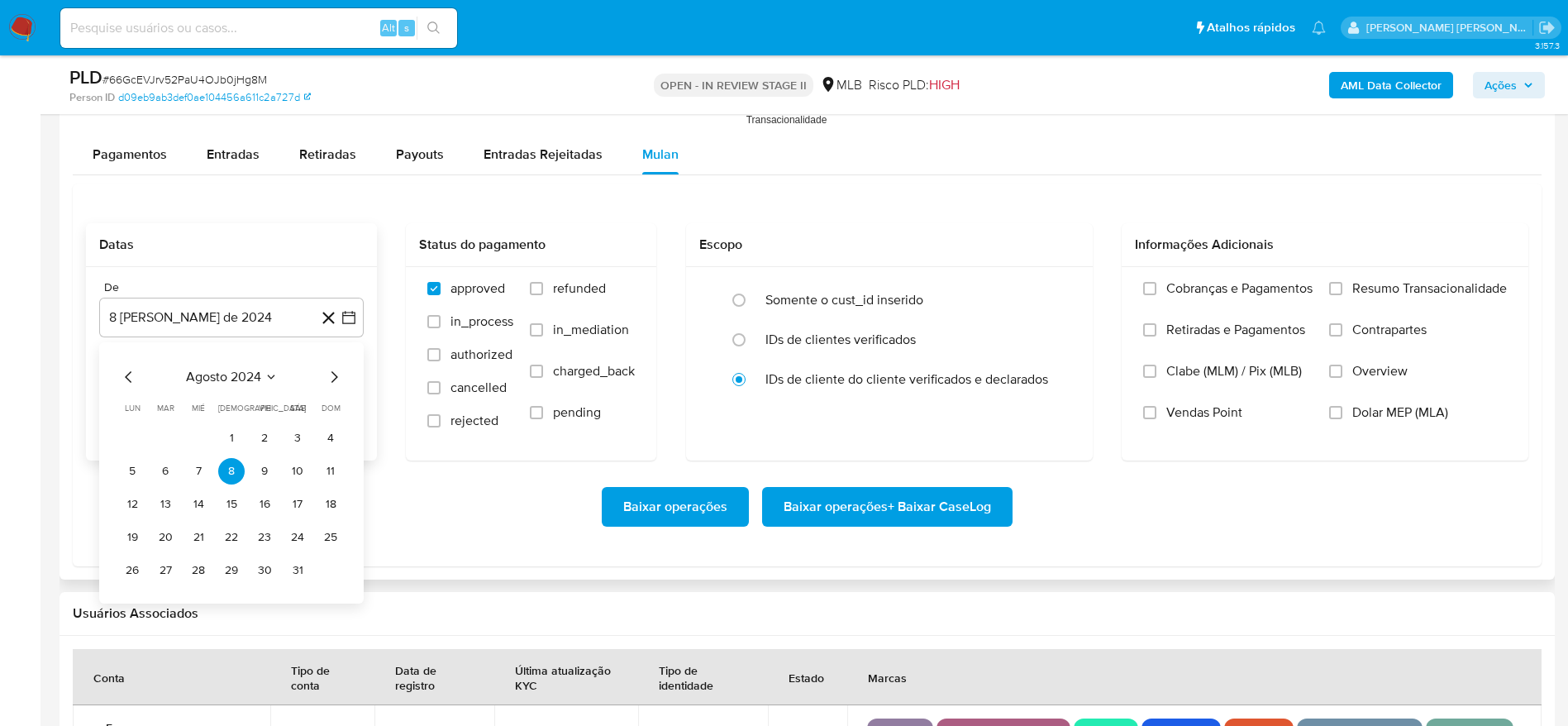
click at [221, 382] on span "agosto 2024" at bounding box center [223, 376] width 75 height 17
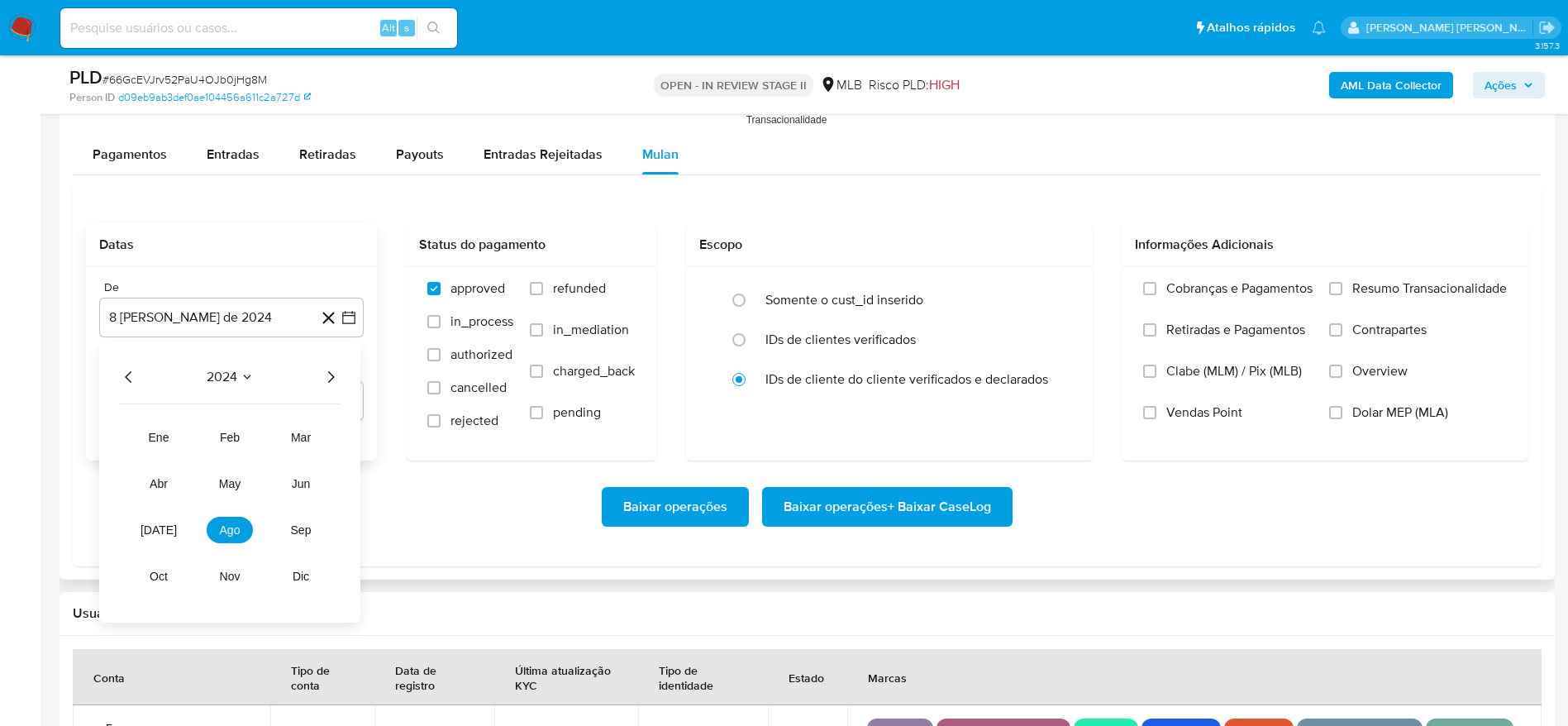
click at [325, 376] on icon "Año siguiente" at bounding box center [330, 377] width 20 height 20
click at [166, 537] on button "jul" at bounding box center [158, 530] width 46 height 26
click at [166, 437] on button "1" at bounding box center [165, 438] width 26 height 26
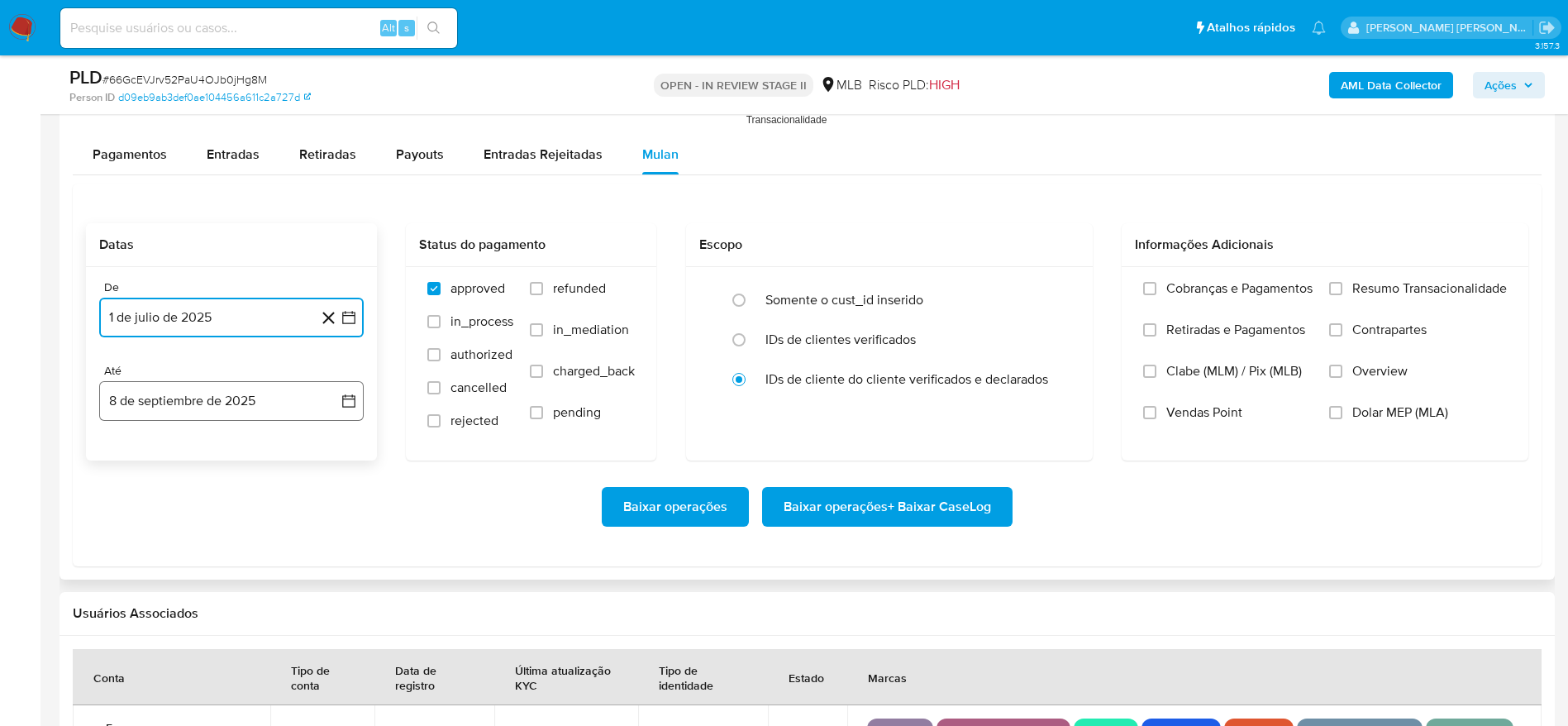
click at [169, 397] on button "8 de septiembre de 2025" at bounding box center [232, 401] width 265 height 40
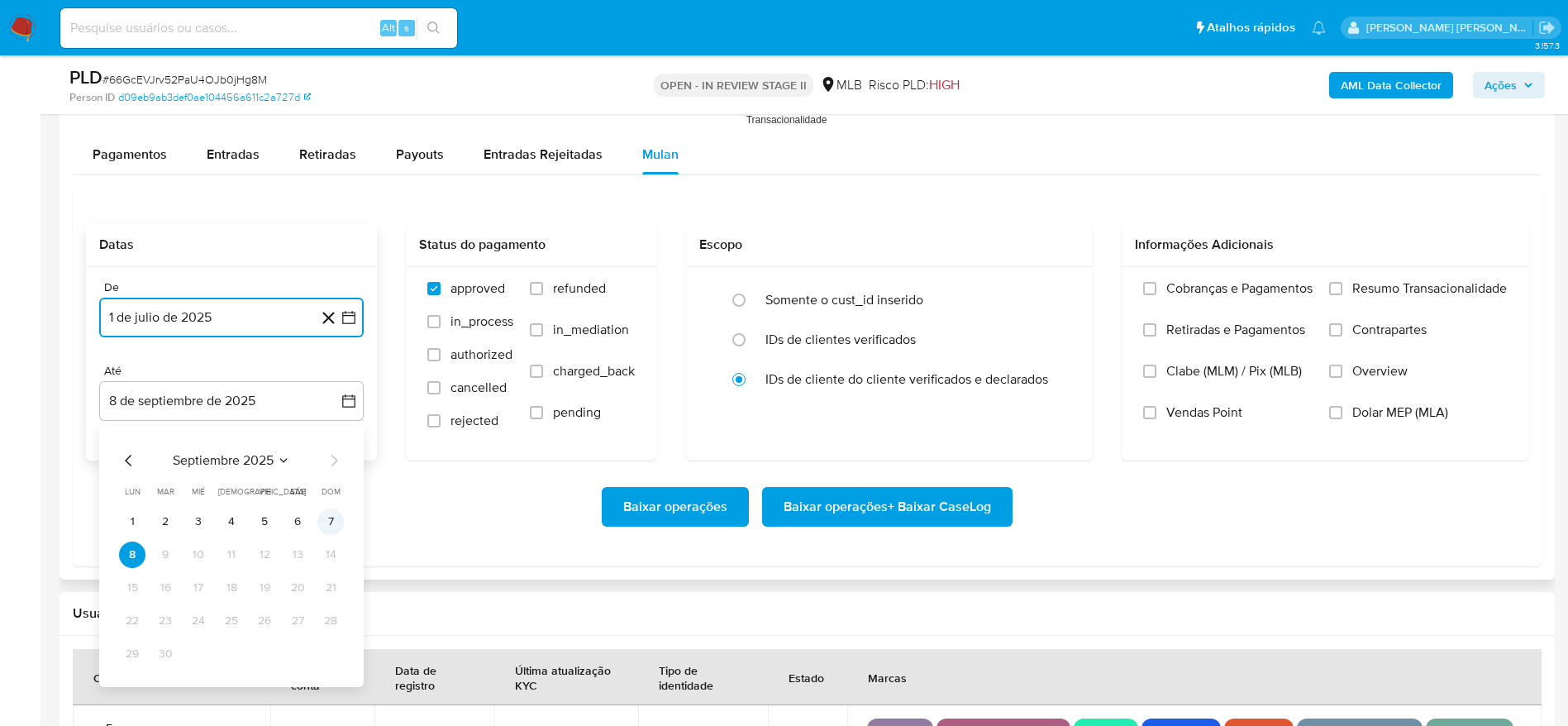
click at [331, 519] on button "7" at bounding box center [330, 521] width 26 height 26
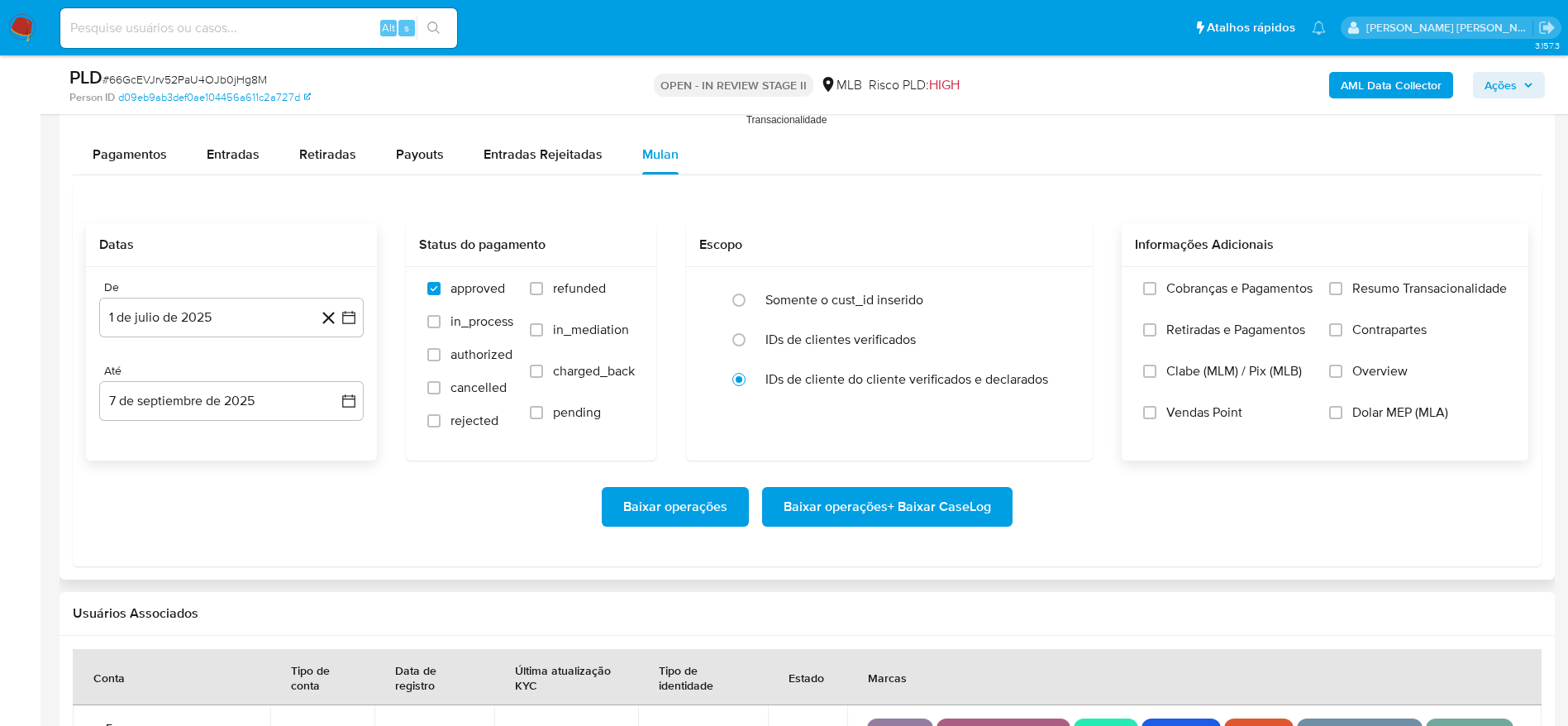
click at [1366, 292] on span "Resumo Transacionalidade" at bounding box center [1429, 288] width 154 height 17
click at [1342, 292] on input "Resumo Transacionalidade" at bounding box center [1336, 289] width 14 height 14
click at [896, 503] on span "Baixar operações + Baixar CaseLog" at bounding box center [887, 506] width 207 height 36
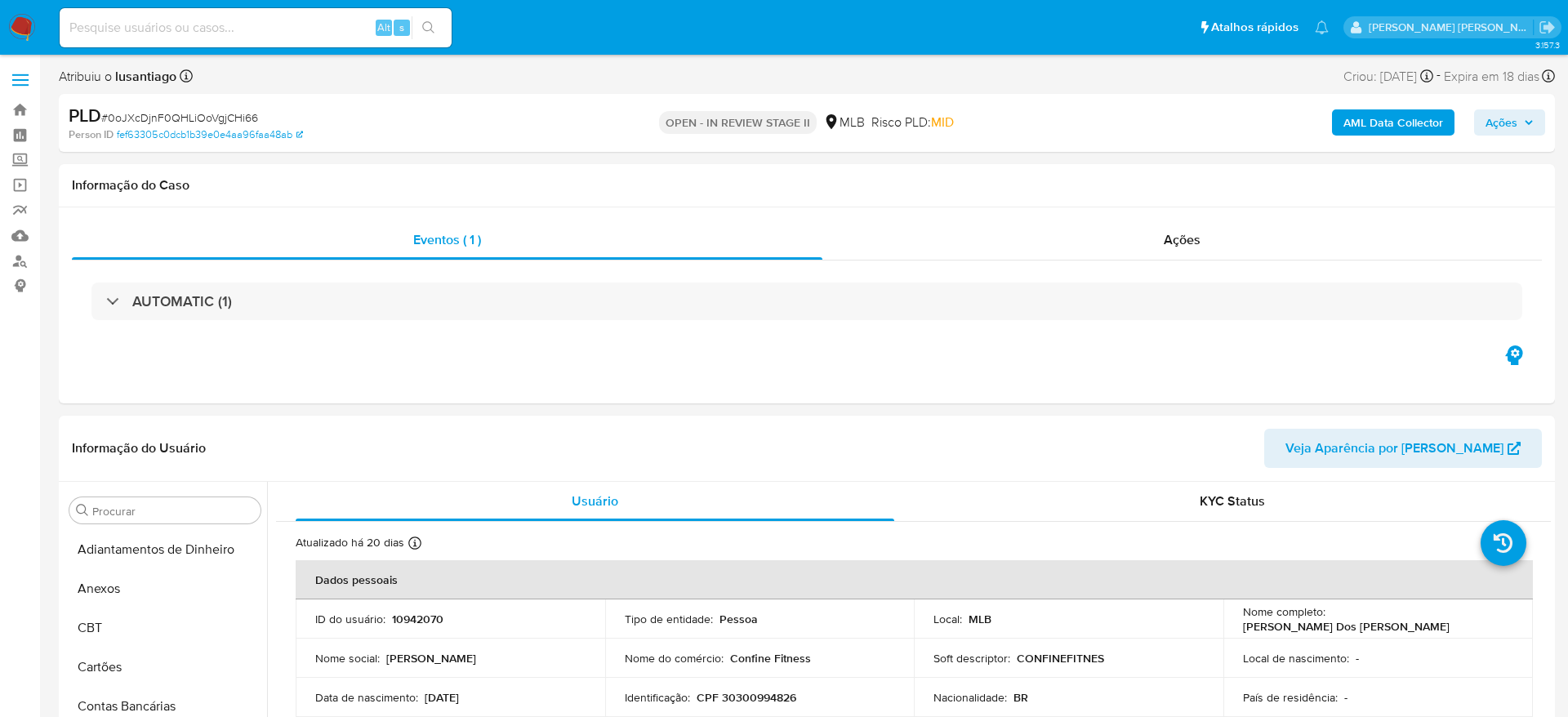
select select "10"
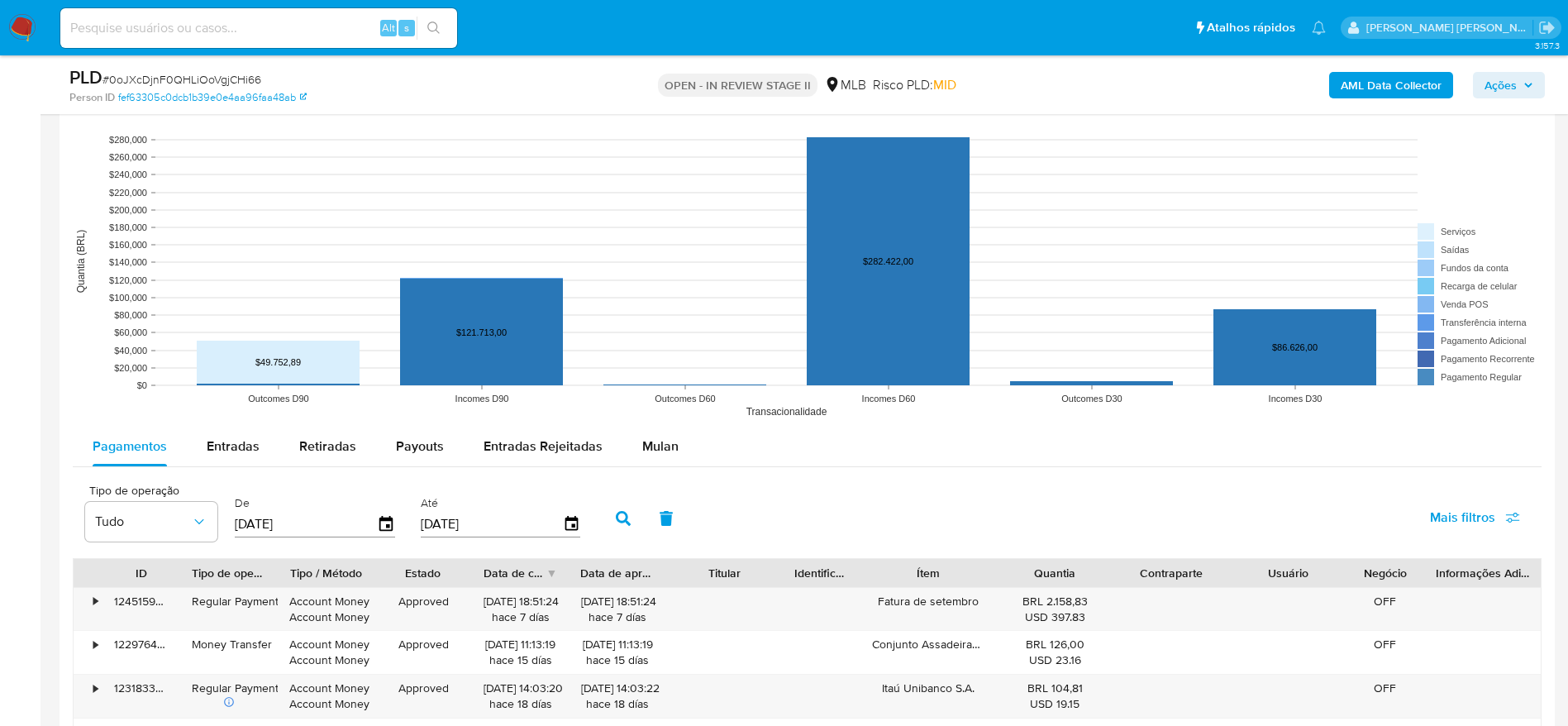
scroll to position [1612, 0]
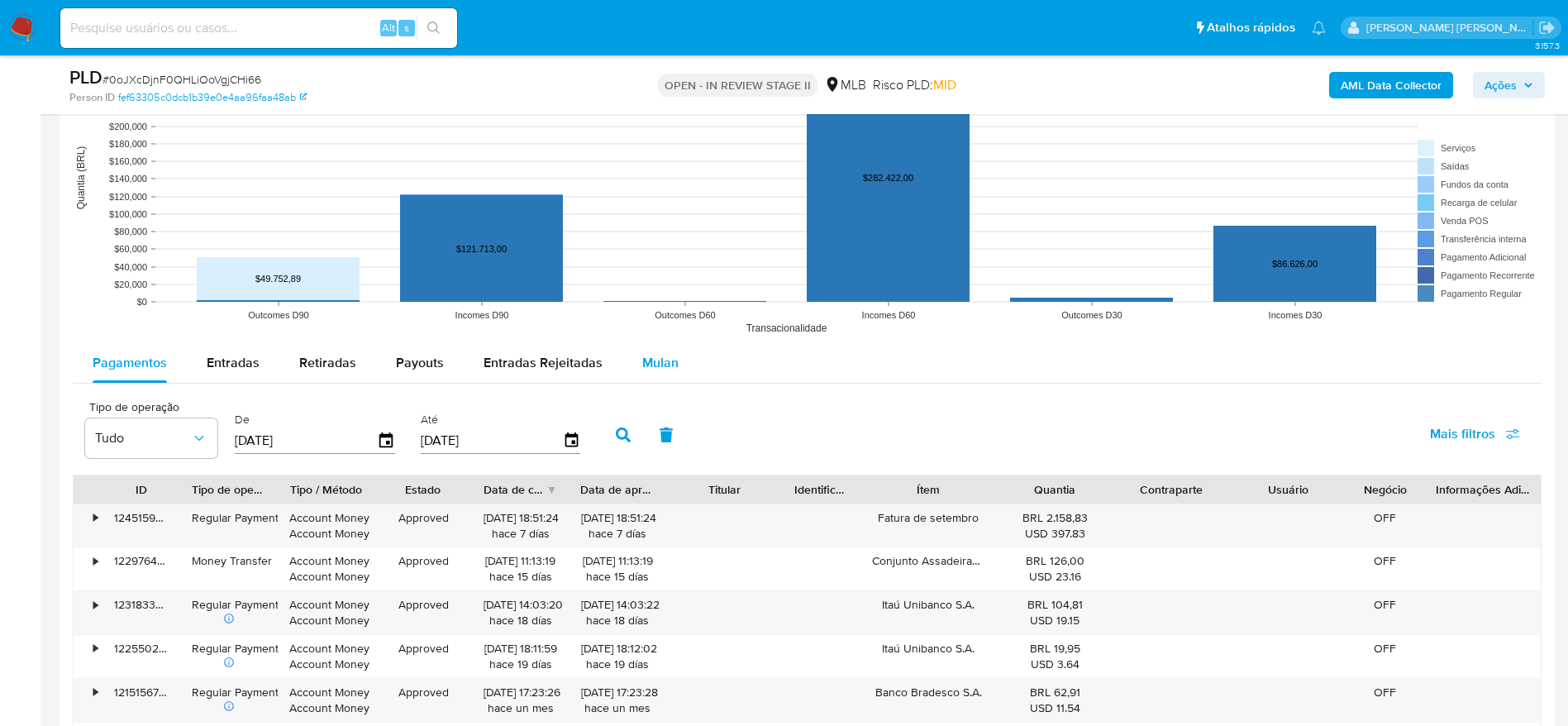
click at [648, 365] on span "Mulan" at bounding box center [660, 362] width 36 height 19
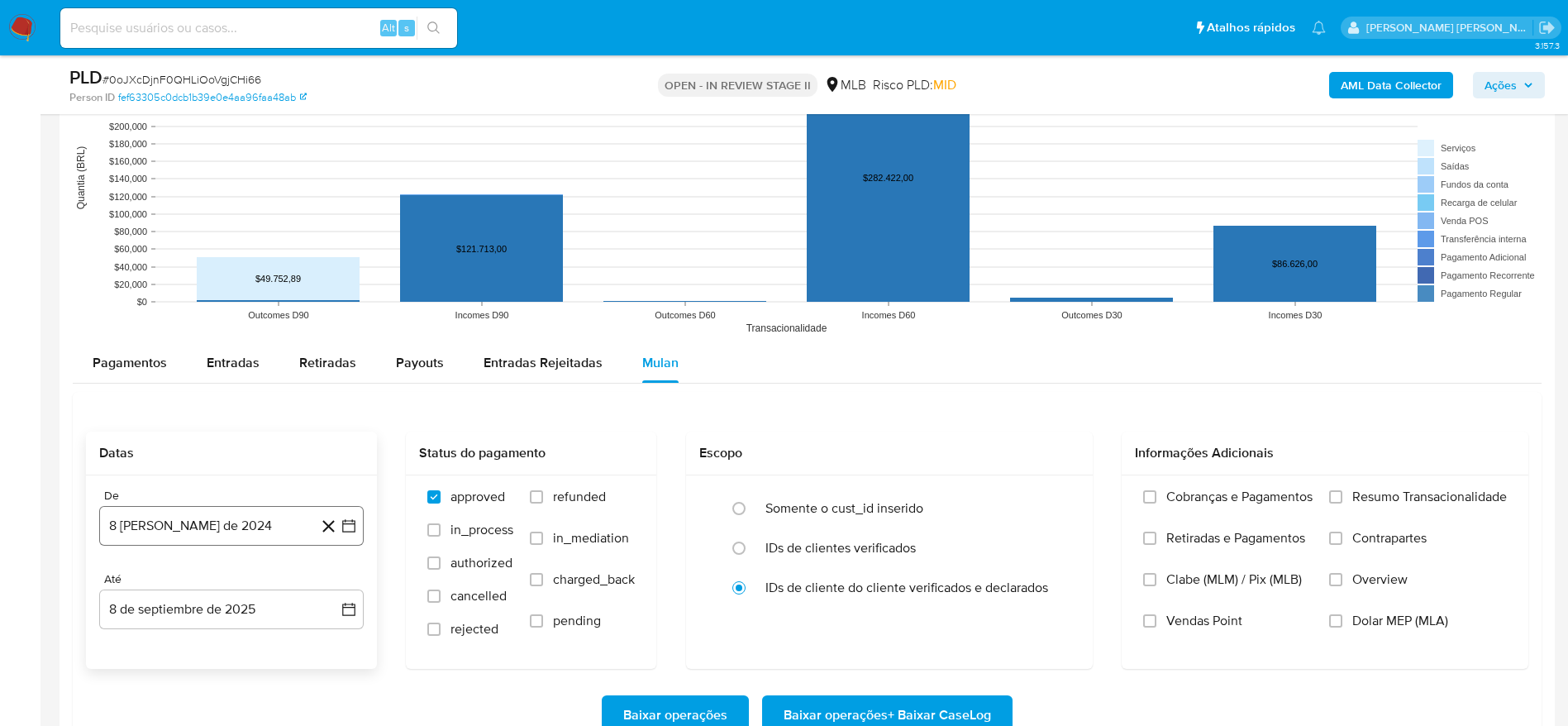
click at [153, 532] on button "8 [PERSON_NAME] de 2024" at bounding box center [232, 526] width 265 height 40
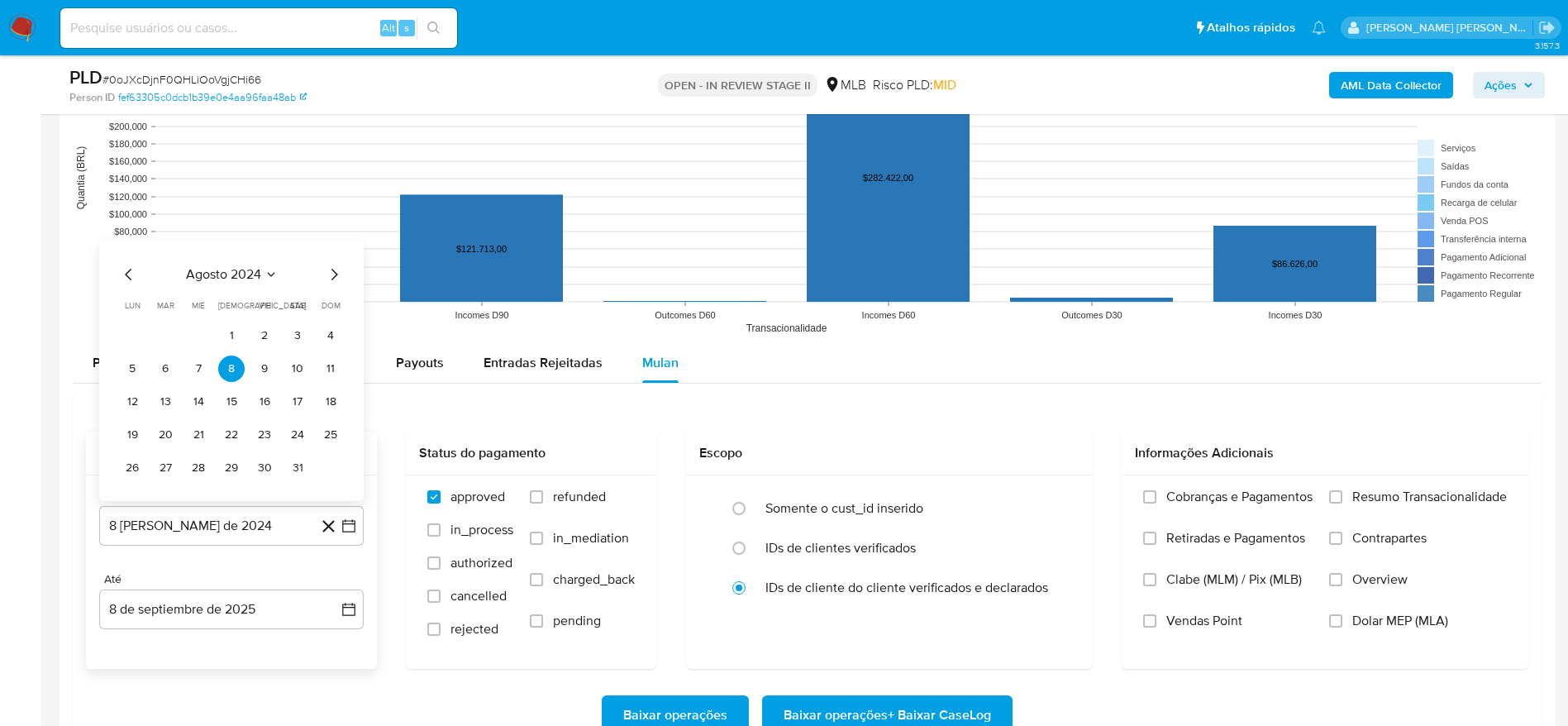
click at [229, 281] on span "agosto 2024" at bounding box center [223, 274] width 75 height 17
click at [334, 251] on icon "Año siguiente" at bounding box center [330, 255] width 20 height 20
click at [162, 428] on tr "ene feb mar abr may jun jul ago sep oct nov dic" at bounding box center [230, 385] width 189 height 165
click at [162, 418] on button "jul" at bounding box center [158, 407] width 46 height 26
click at [169, 336] on button "1" at bounding box center [165, 335] width 26 height 26
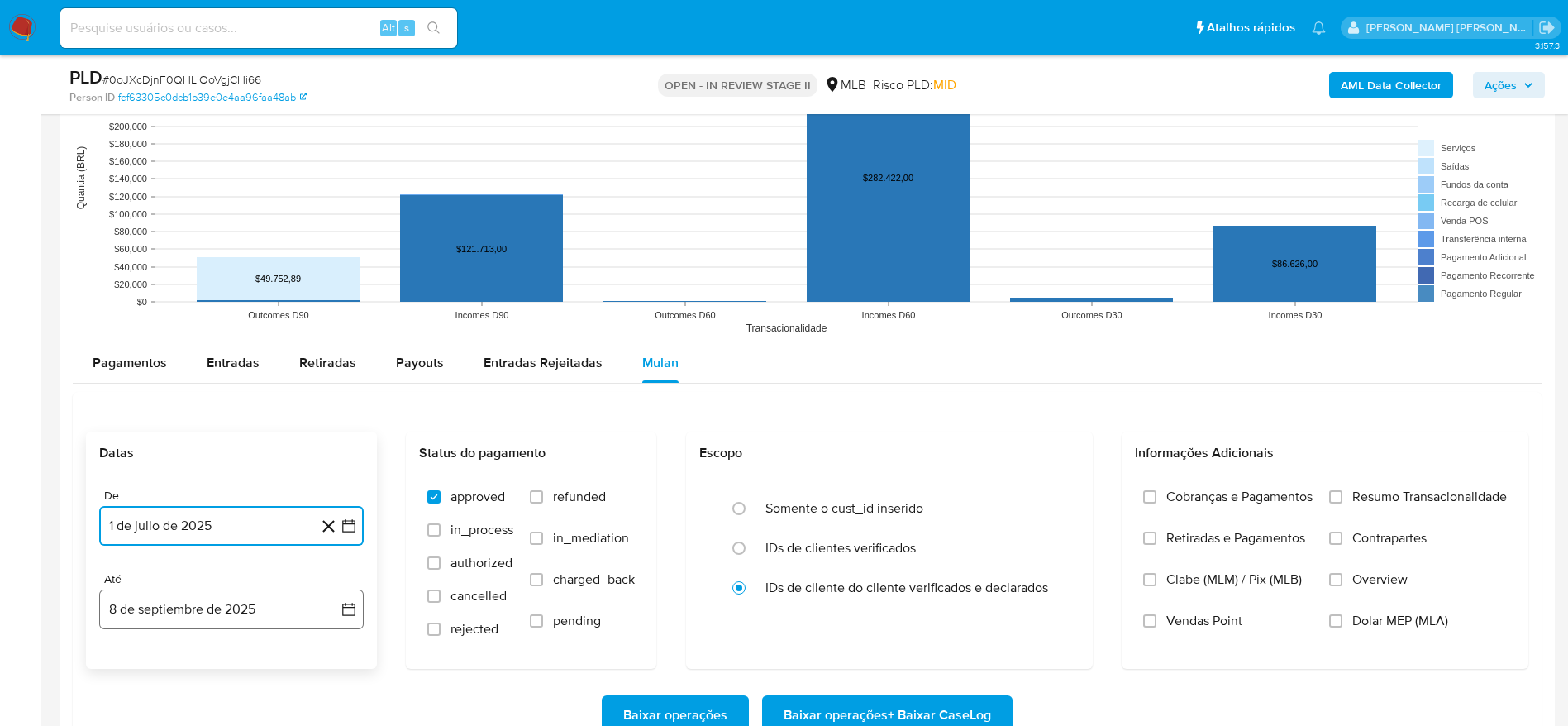
drag, startPoint x: 230, startPoint y: 610, endPoint x: 223, endPoint y: 596, distance: 15.7
click at [229, 610] on button "8 de septiembre de 2025" at bounding box center [232, 609] width 265 height 40
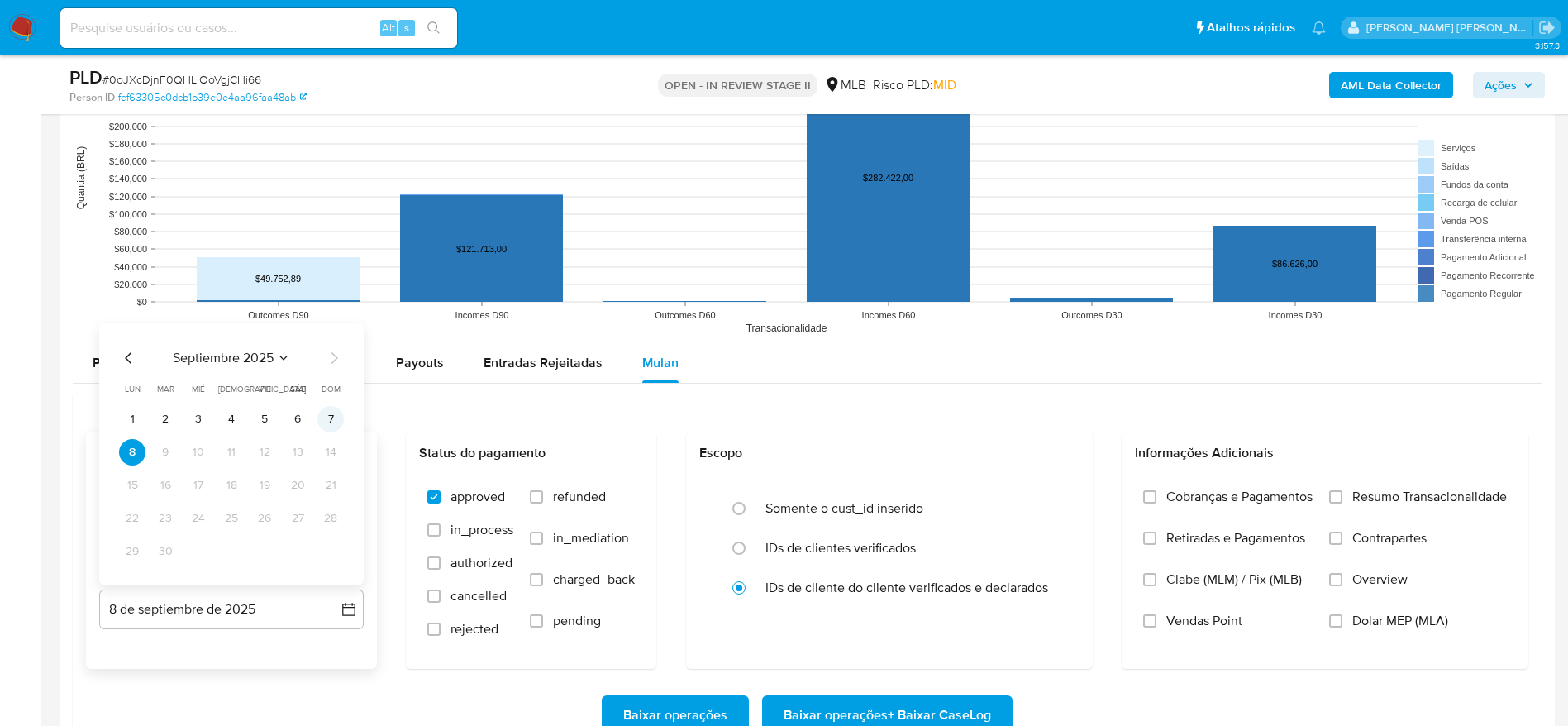
click at [328, 422] on button "7" at bounding box center [330, 418] width 26 height 26
drag, startPoint x: 1412, startPoint y: 494, endPoint x: 1178, endPoint y: 618, distance: 264.8
click at [1411, 493] on span "Resumo Transacionalidade" at bounding box center [1429, 496] width 154 height 17
click at [1420, 503] on span "Resumo Transacionalidade" at bounding box center [1429, 496] width 154 height 17
click at [1342, 503] on input "Resumo Transacionalidade" at bounding box center [1336, 497] width 14 height 14
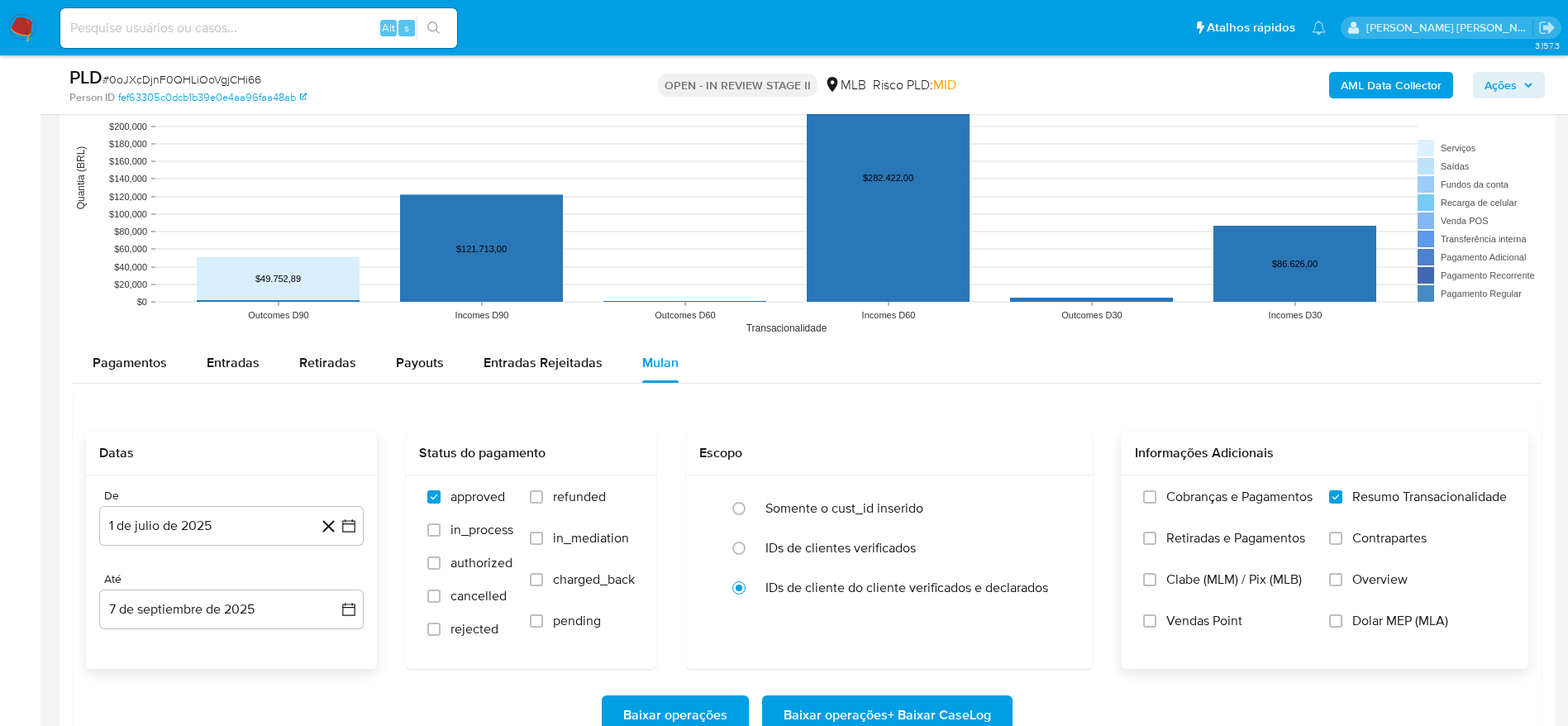
click at [924, 707] on span "Baixar operações + Baixar CaseLog" at bounding box center [887, 714] width 207 height 36
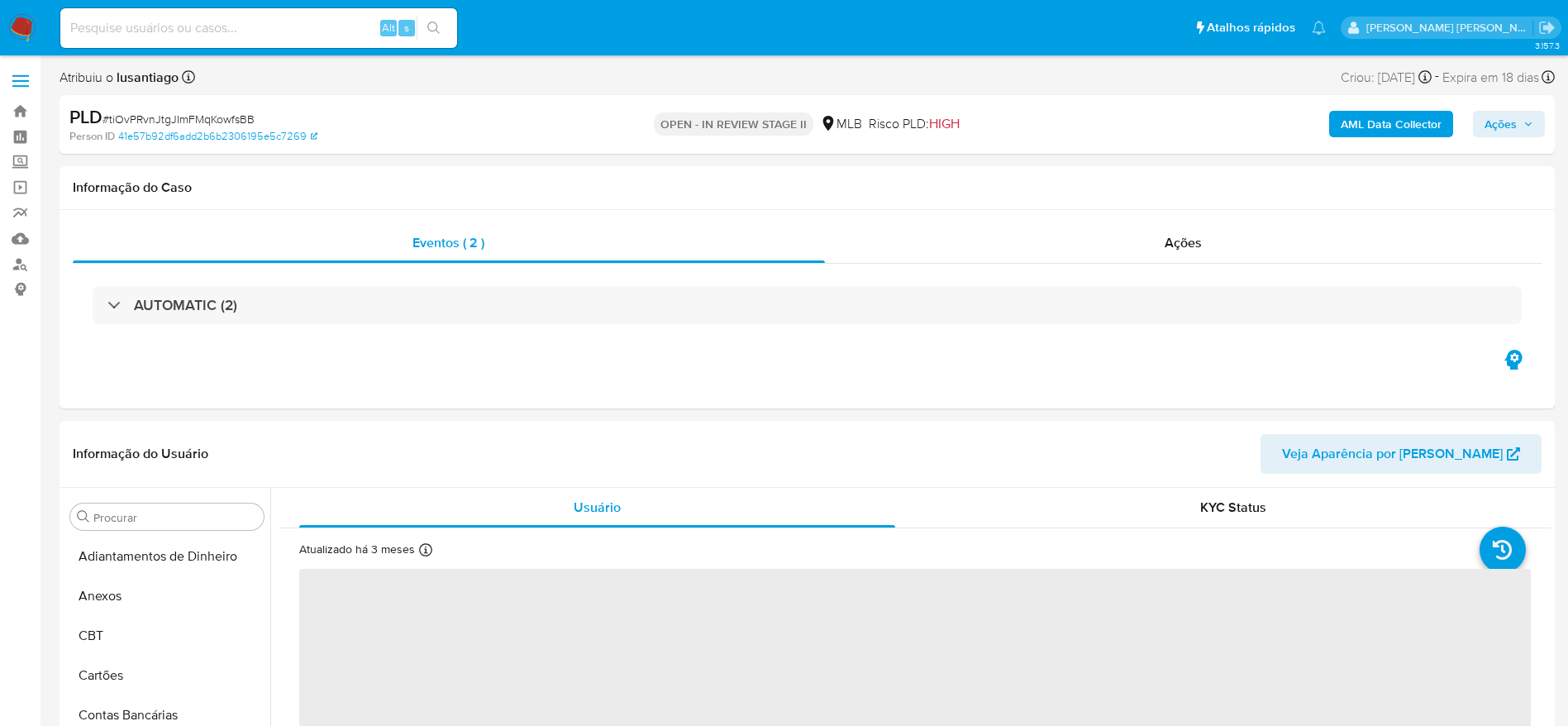
select select "10"
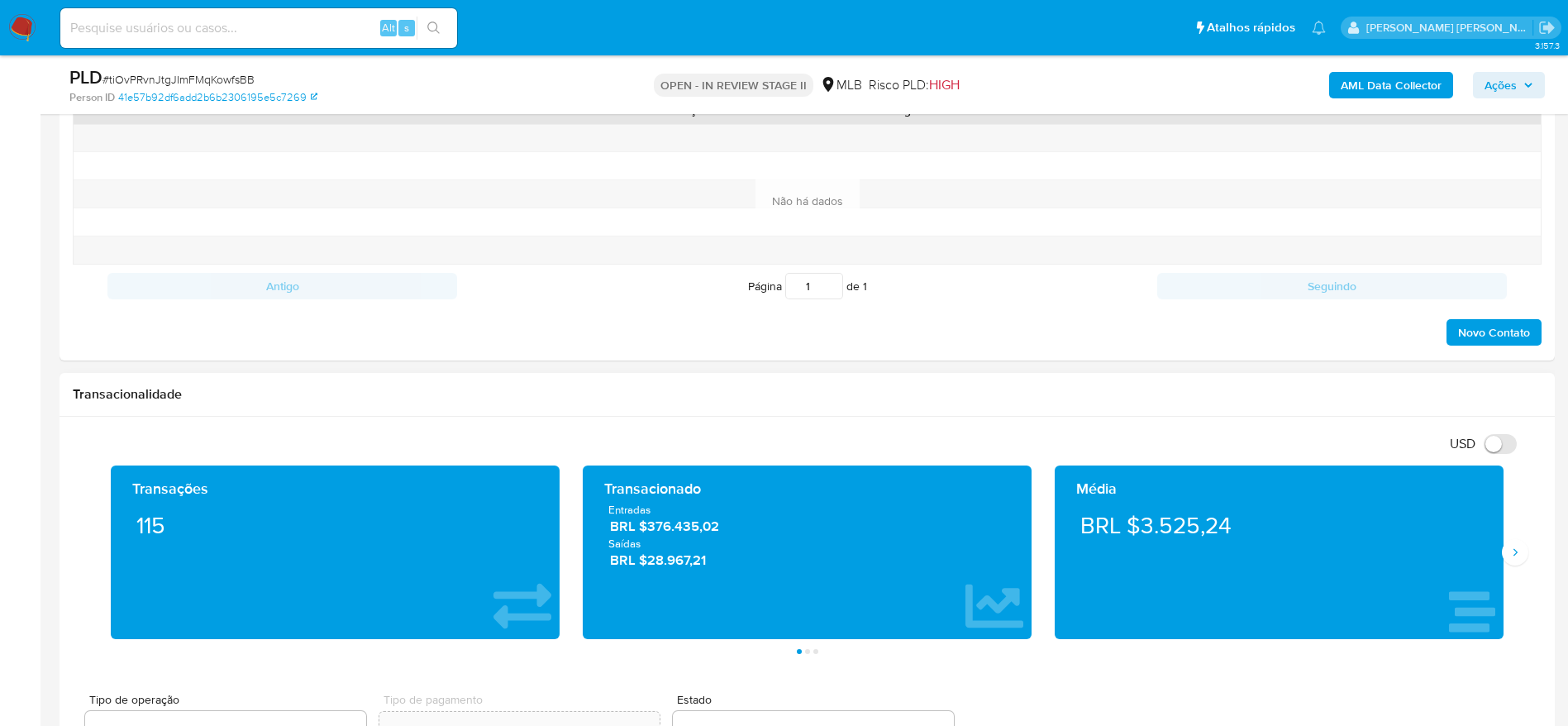
scroll to position [1364, 0]
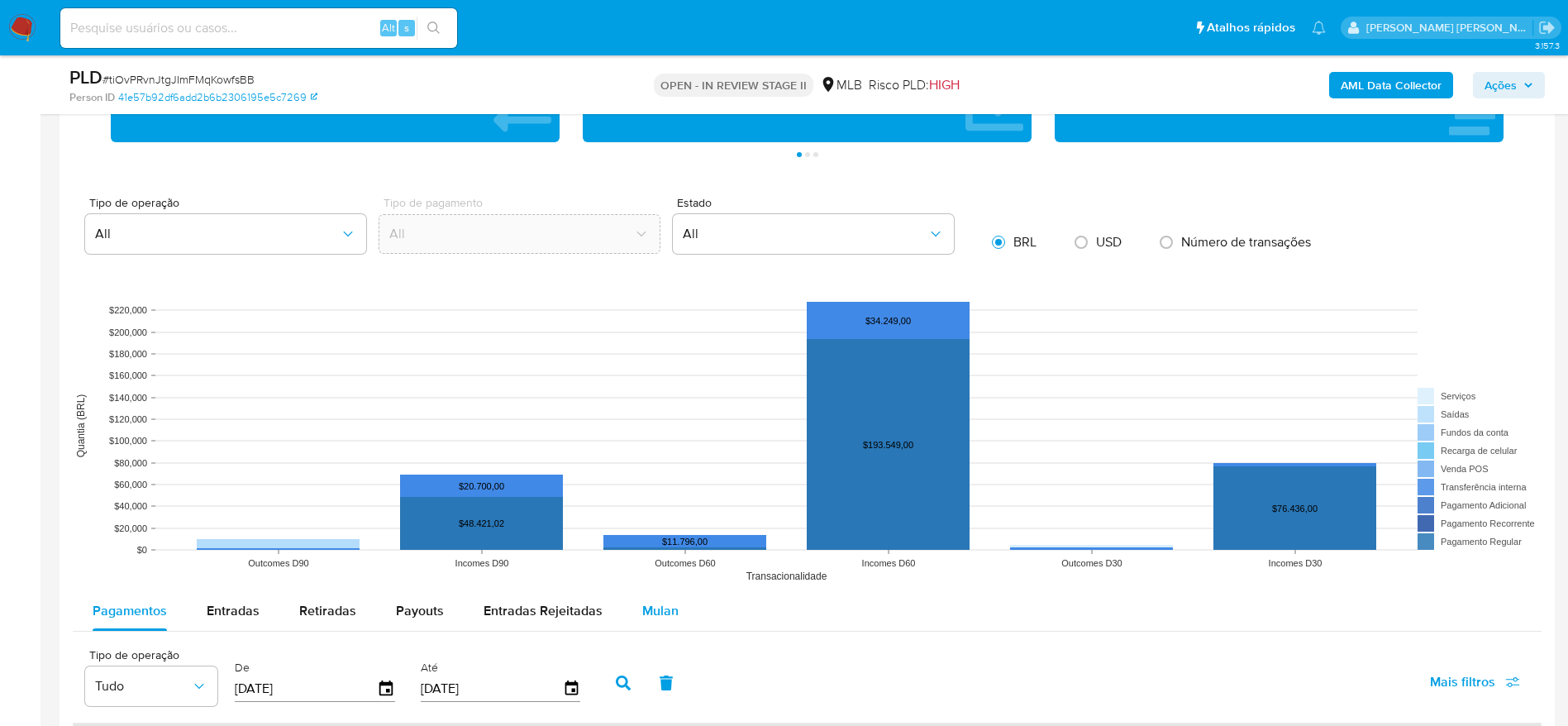
click at [669, 611] on span "Mulan" at bounding box center [660, 610] width 36 height 19
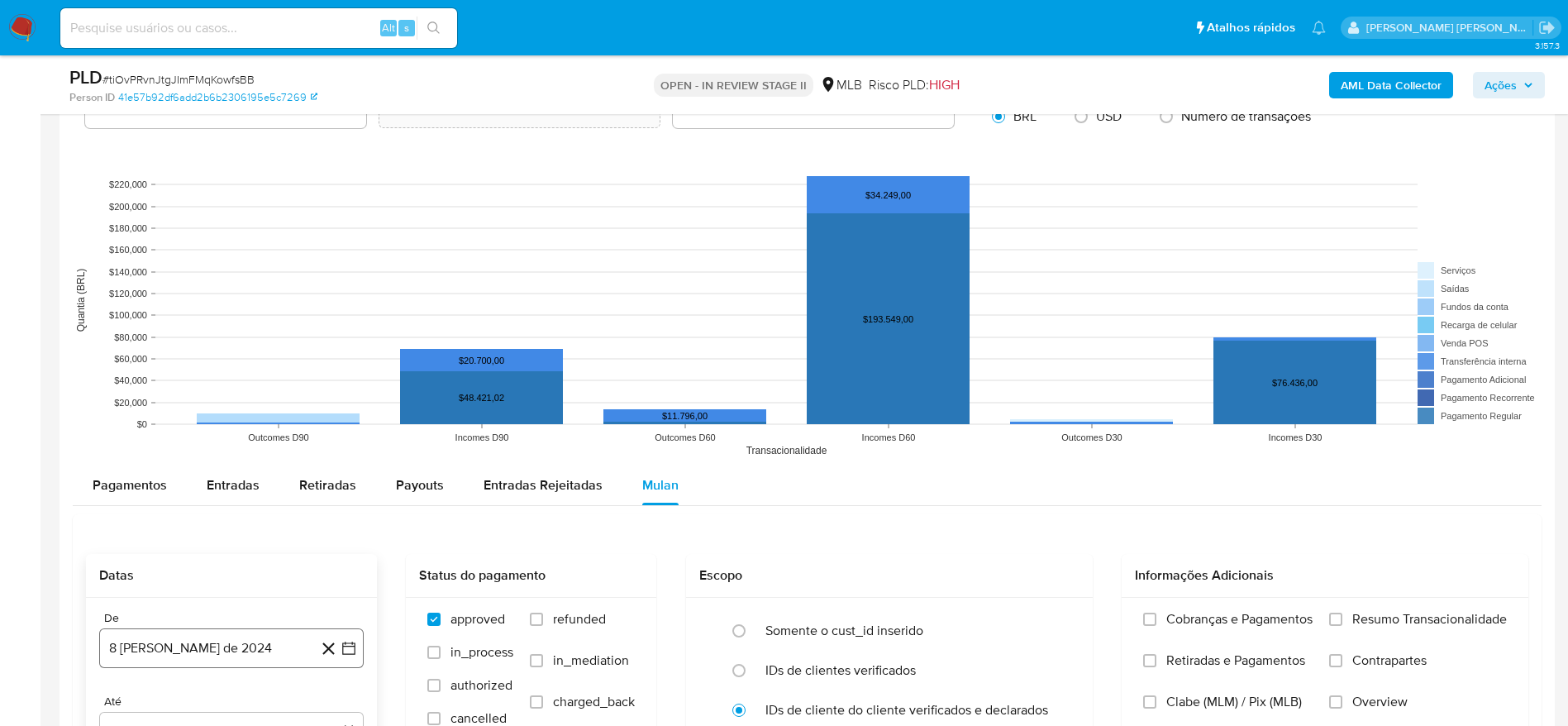
scroll to position [1612, 0]
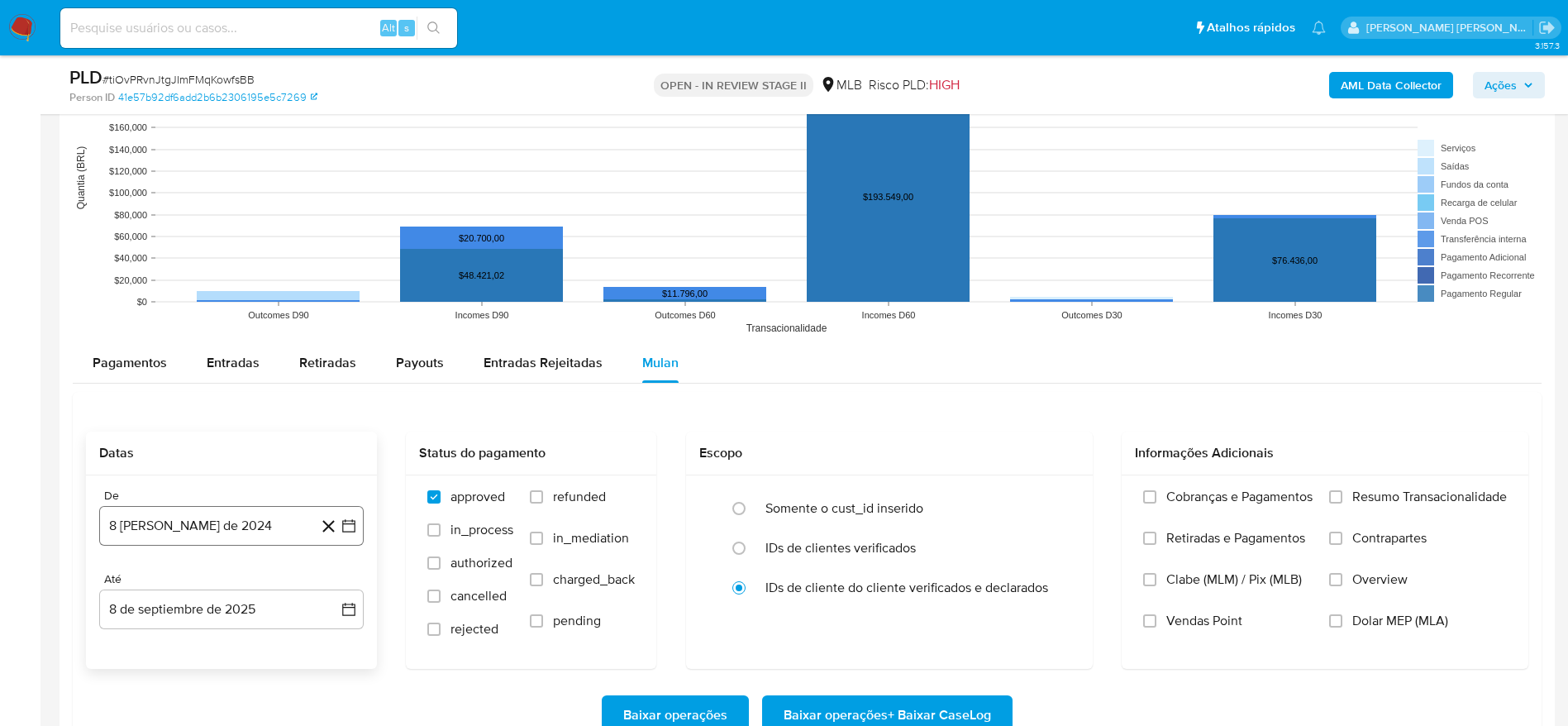
click at [226, 516] on button "8 de agosto de 2024" at bounding box center [232, 526] width 265 height 40
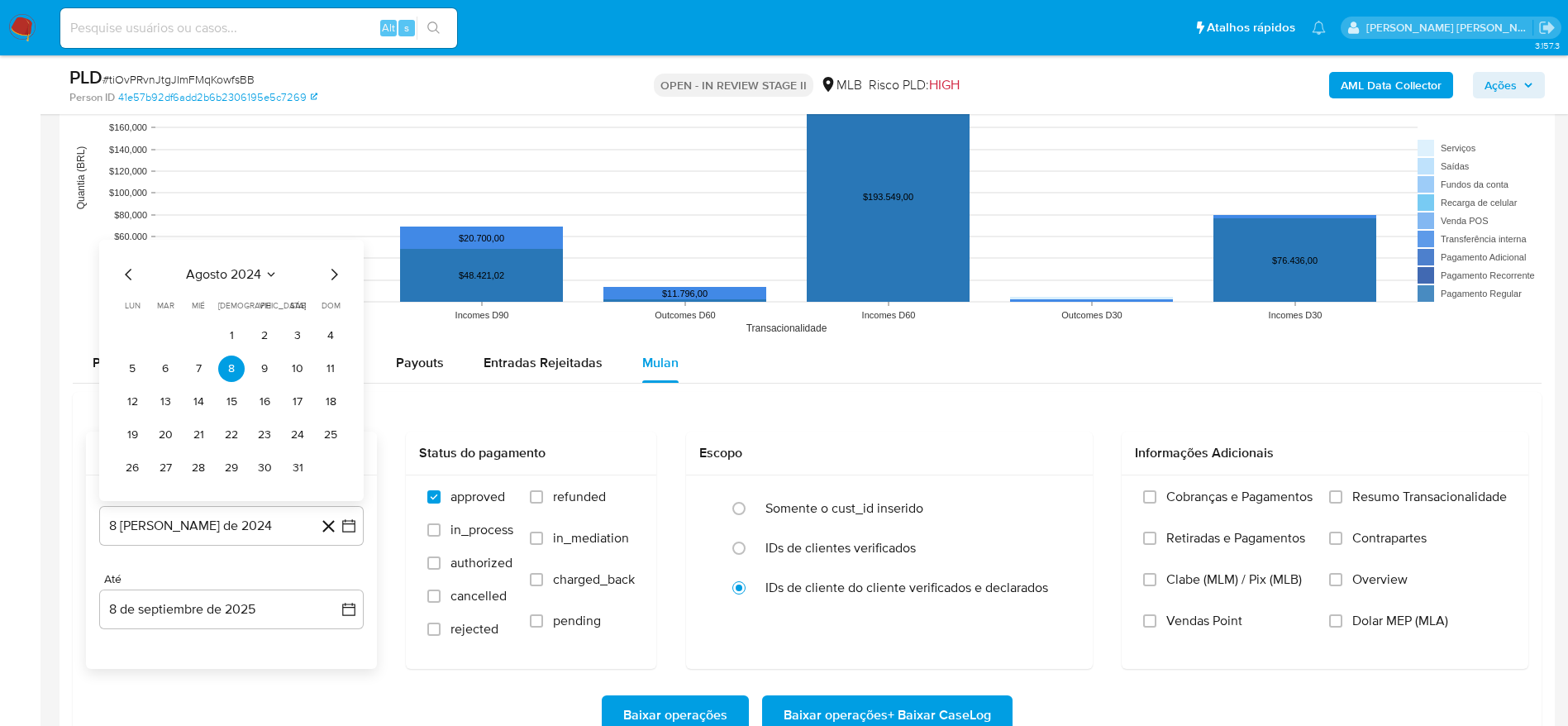
click at [236, 269] on span "agosto 2024" at bounding box center [223, 274] width 75 height 17
click at [333, 250] on icon "Año siguiente" at bounding box center [330, 255] width 20 height 20
click at [158, 404] on span "jul" at bounding box center [158, 408] width 36 height 14
click at [175, 338] on button "1" at bounding box center [165, 335] width 26 height 26
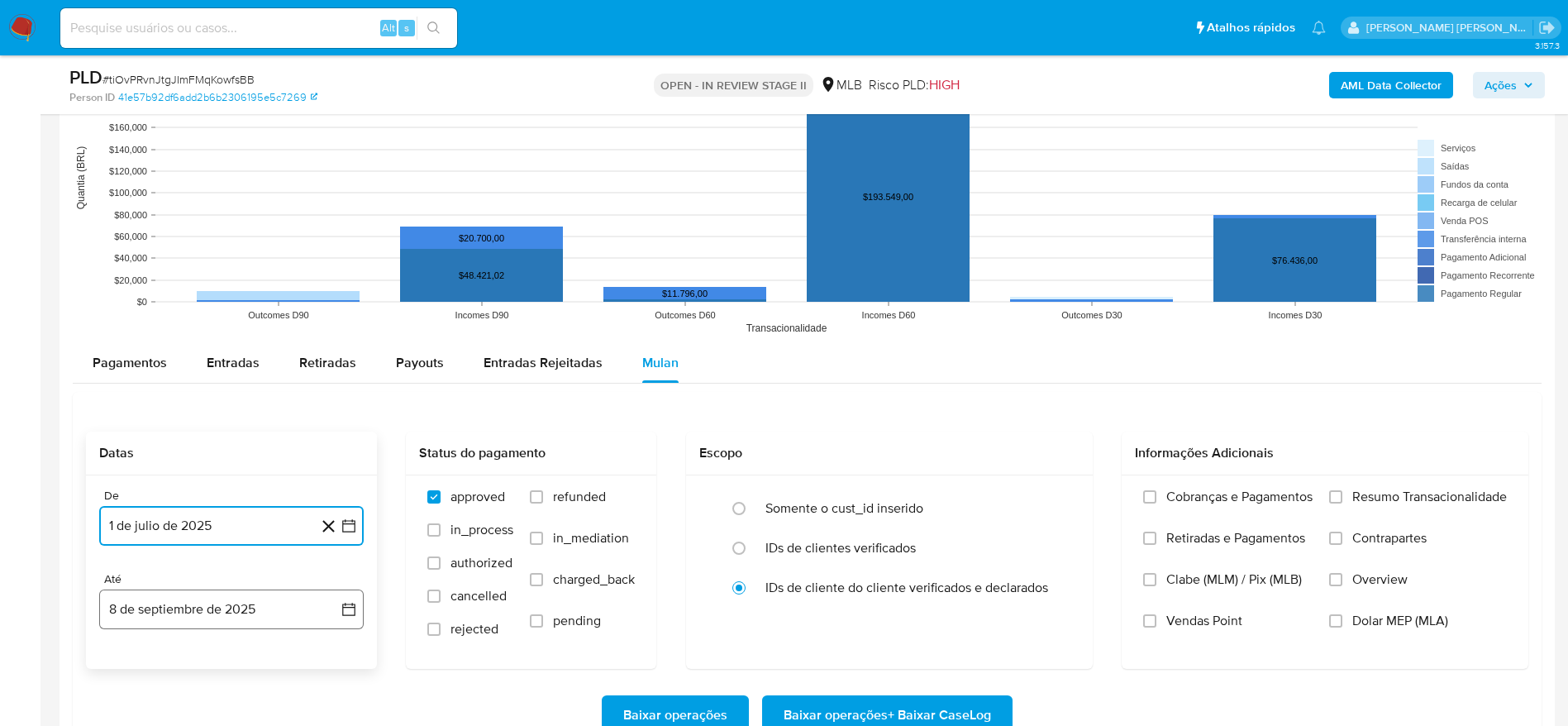
click at [199, 616] on button "8 de septiembre de 2025" at bounding box center [232, 609] width 265 height 40
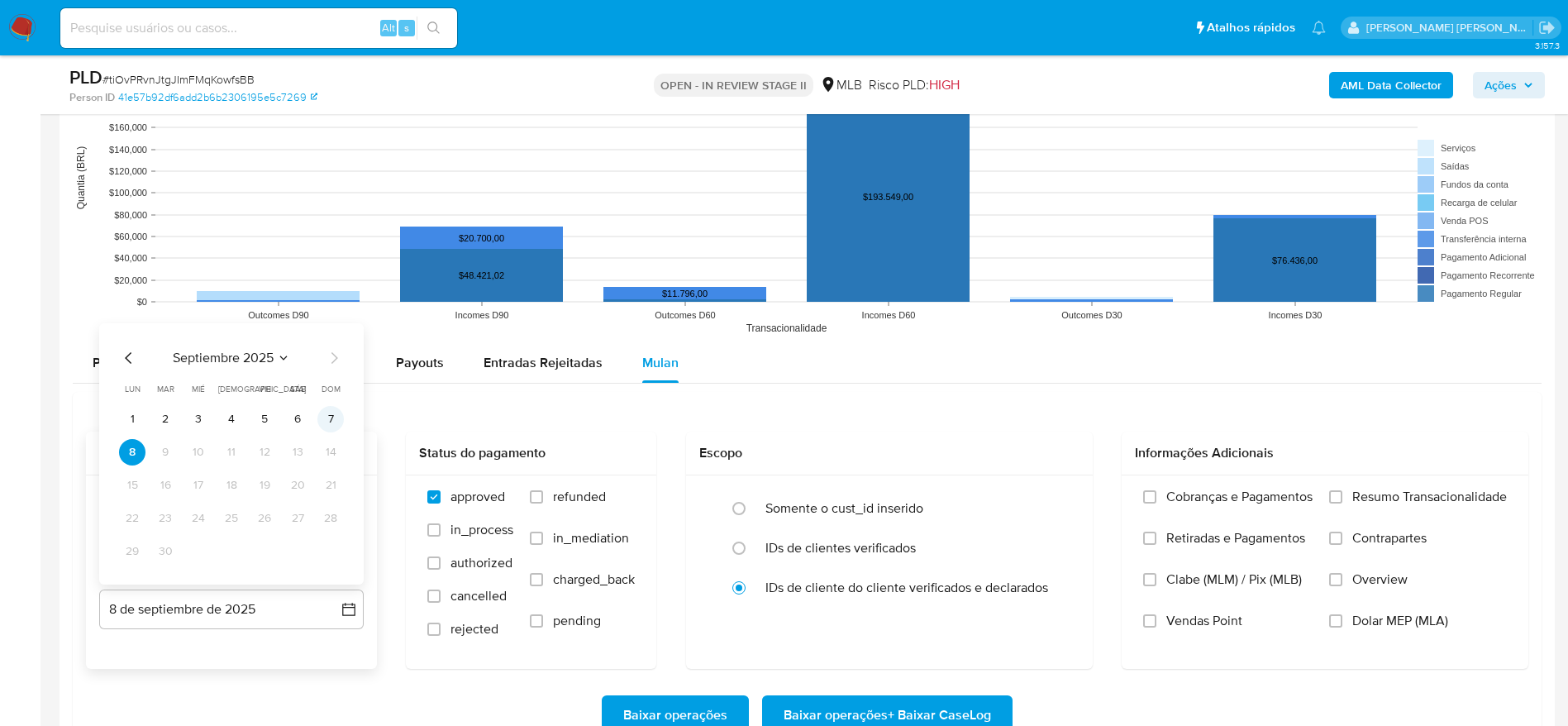
click at [328, 412] on button "7" at bounding box center [330, 418] width 26 height 26
click at [1433, 504] on span "Resumo Transacionalidade" at bounding box center [1429, 496] width 154 height 17
click at [1342, 503] on input "Resumo Transacionalidade" at bounding box center [1336, 497] width 14 height 14
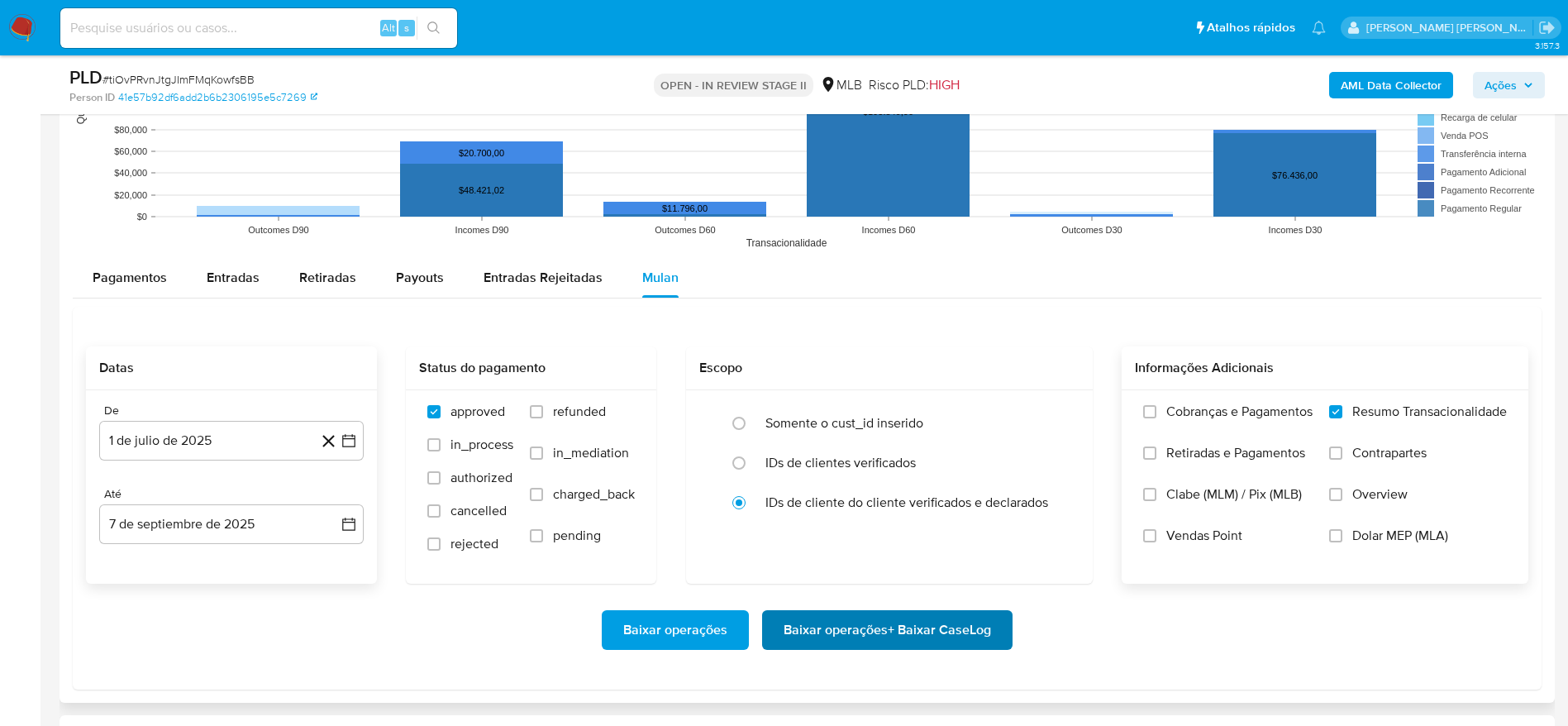
scroll to position [1736, 0]
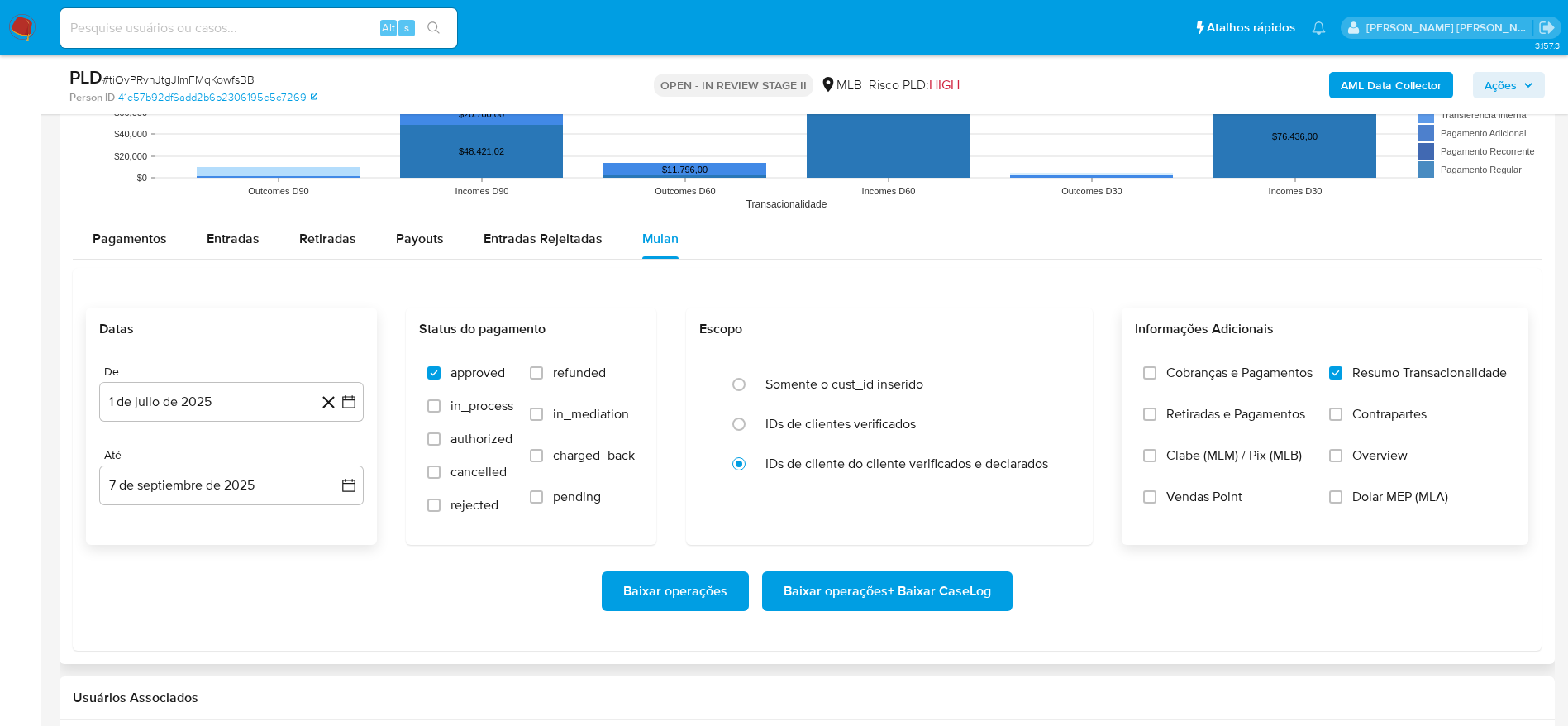
click at [828, 613] on div "Baixar operações Baixar operações + Baixar CaseLog" at bounding box center [807, 591] width 1443 height 93
click at [833, 598] on span "Baixar operações + Baixar CaseLog" at bounding box center [887, 590] width 207 height 36
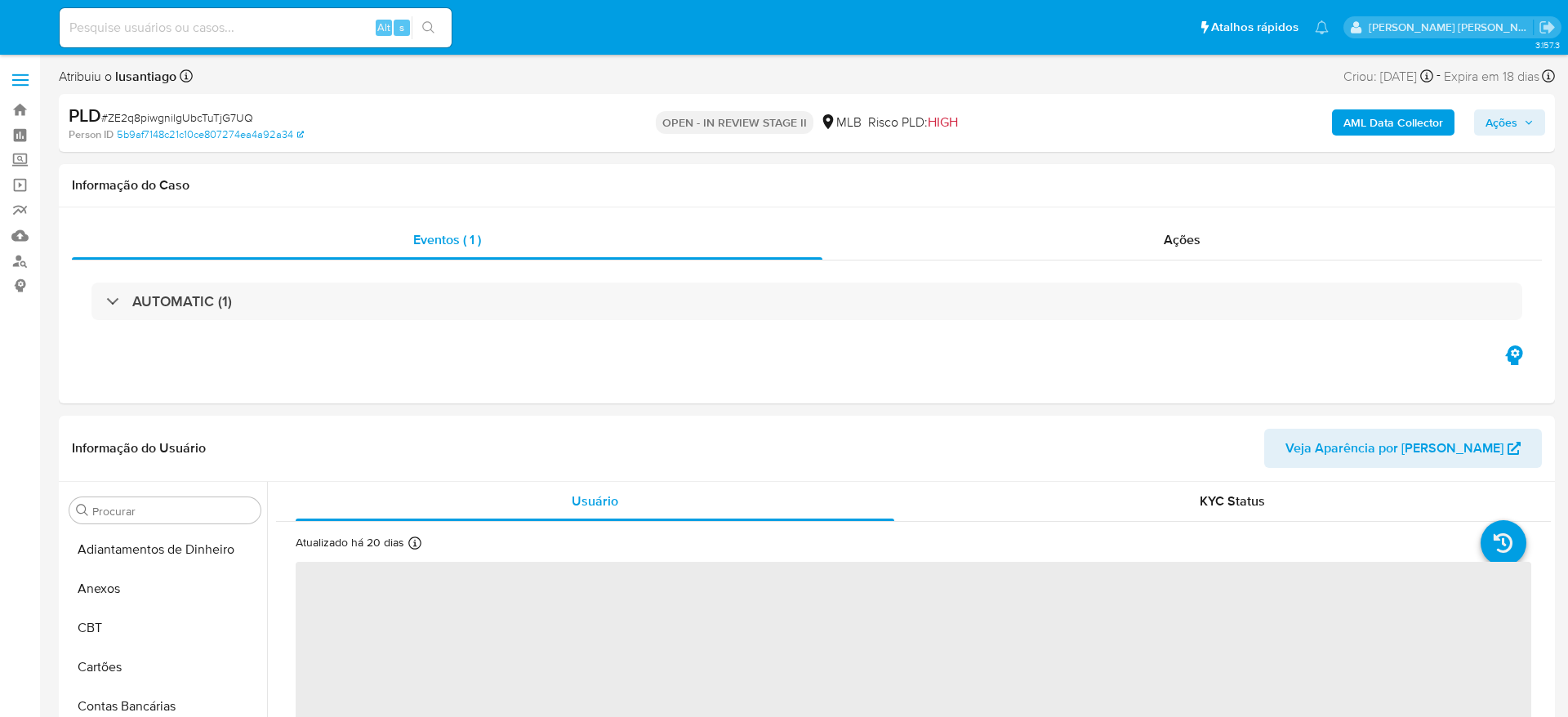
select select "10"
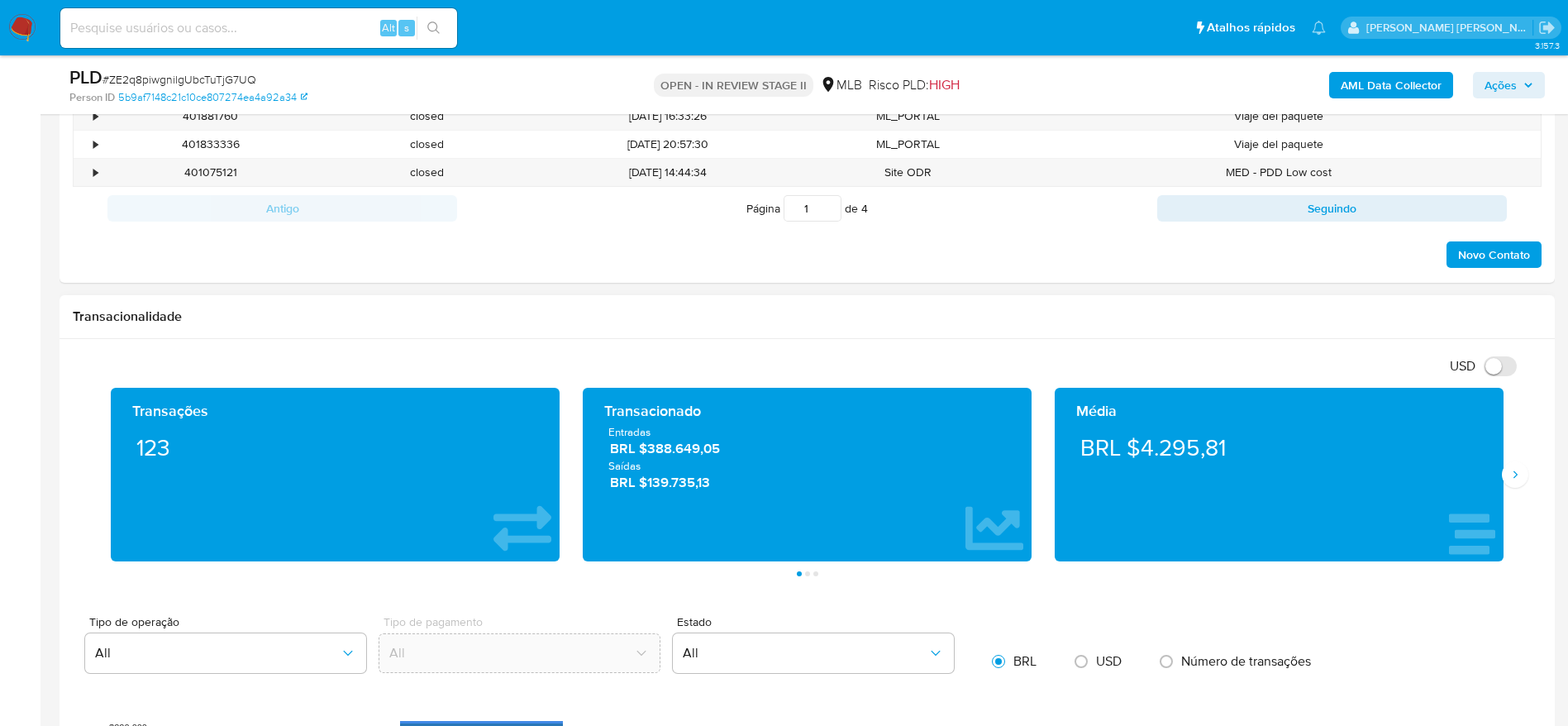
scroll to position [1364, 0]
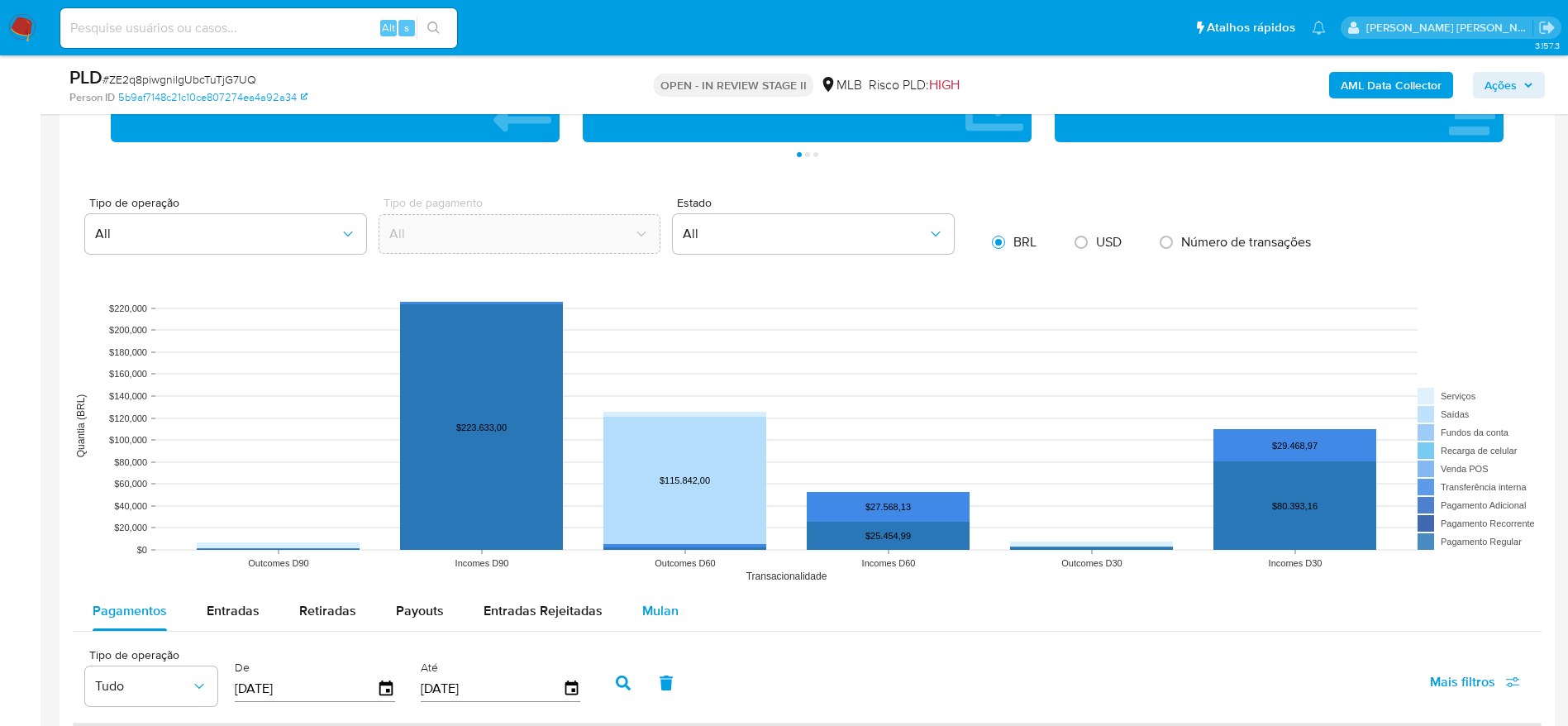
click at [626, 603] on button "Mulan" at bounding box center [660, 611] width 76 height 40
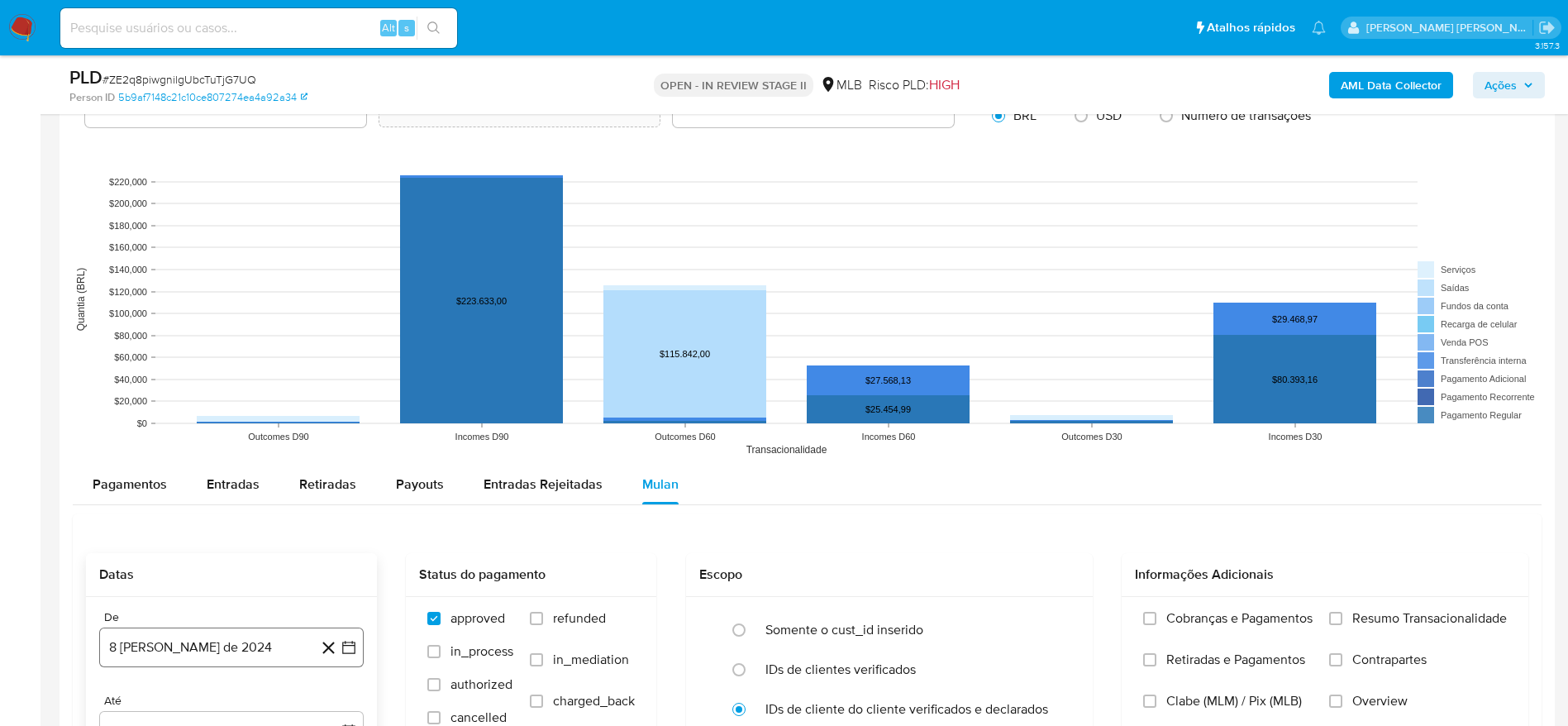
scroll to position [1612, 0]
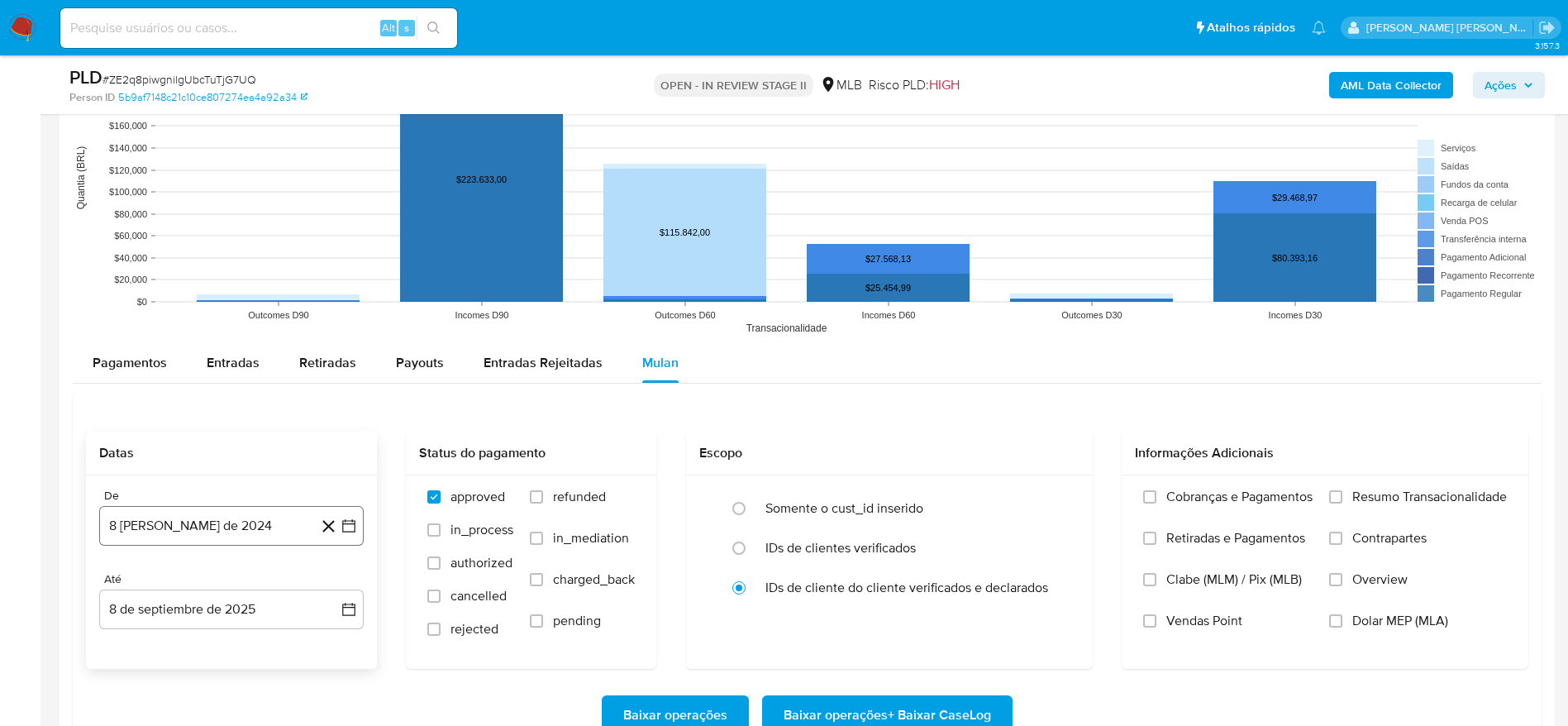
click at [256, 540] on button "8 de agosto de 2024" at bounding box center [232, 526] width 265 height 40
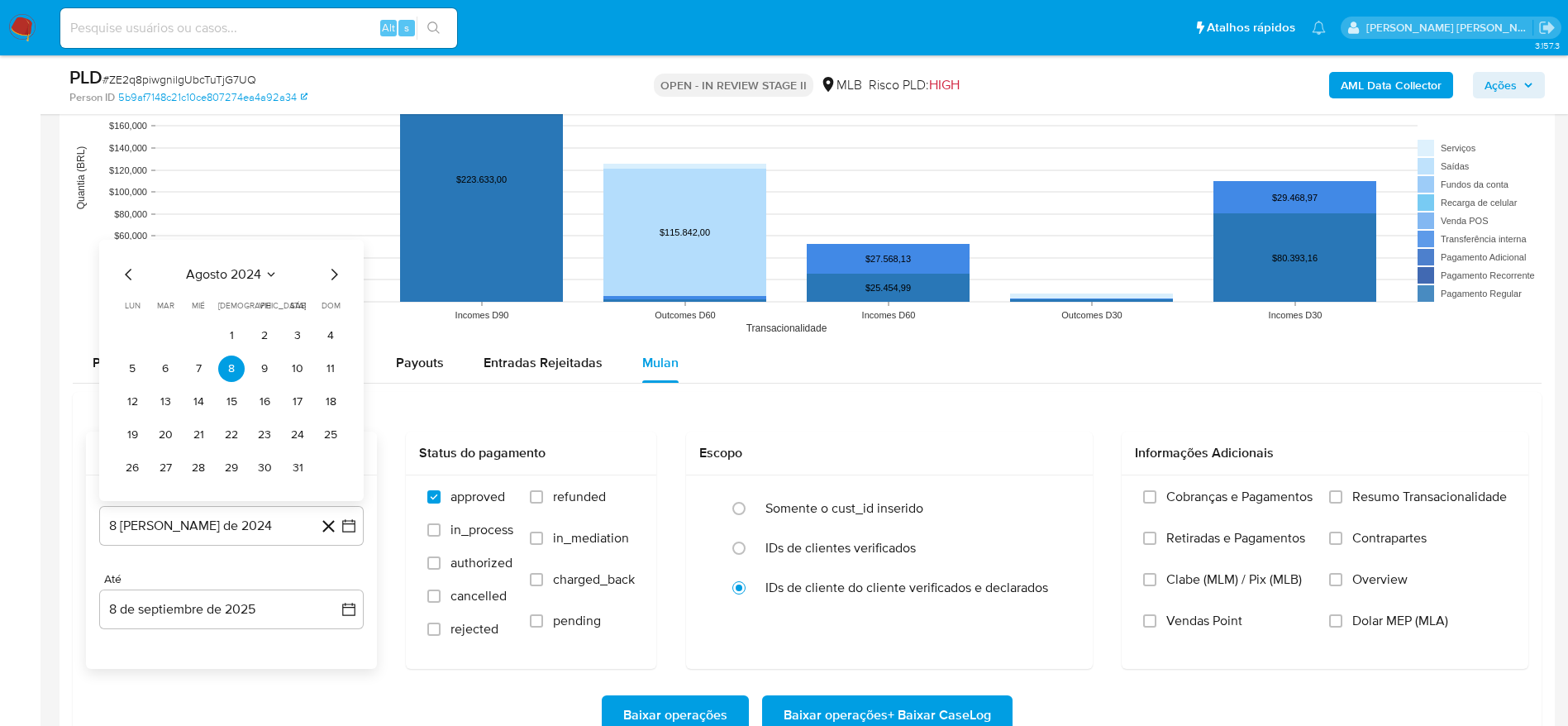
click at [261, 272] on span "agosto 2024" at bounding box center [223, 274] width 75 height 17
click at [341, 255] on div "2024 2024 ene feb mar abr may jun jul ago sep oct nov dic" at bounding box center [230, 361] width 261 height 280
click at [328, 249] on icon "Año siguiente" at bounding box center [330, 255] width 20 height 20
click at [152, 404] on span "jul" at bounding box center [158, 408] width 36 height 14
click at [158, 332] on button "1" at bounding box center [165, 335] width 26 height 26
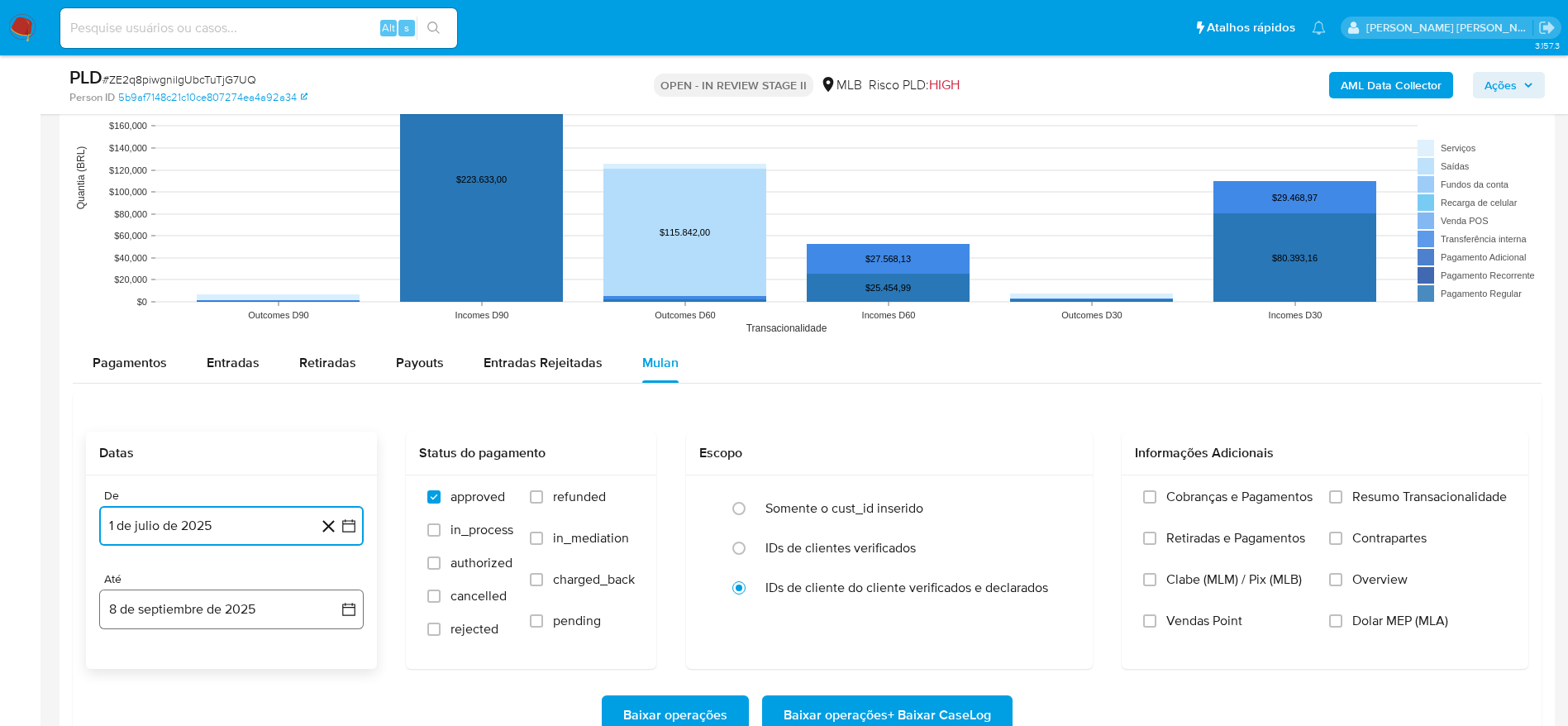
click at [155, 628] on button "8 de septiembre de 2025" at bounding box center [232, 609] width 265 height 40
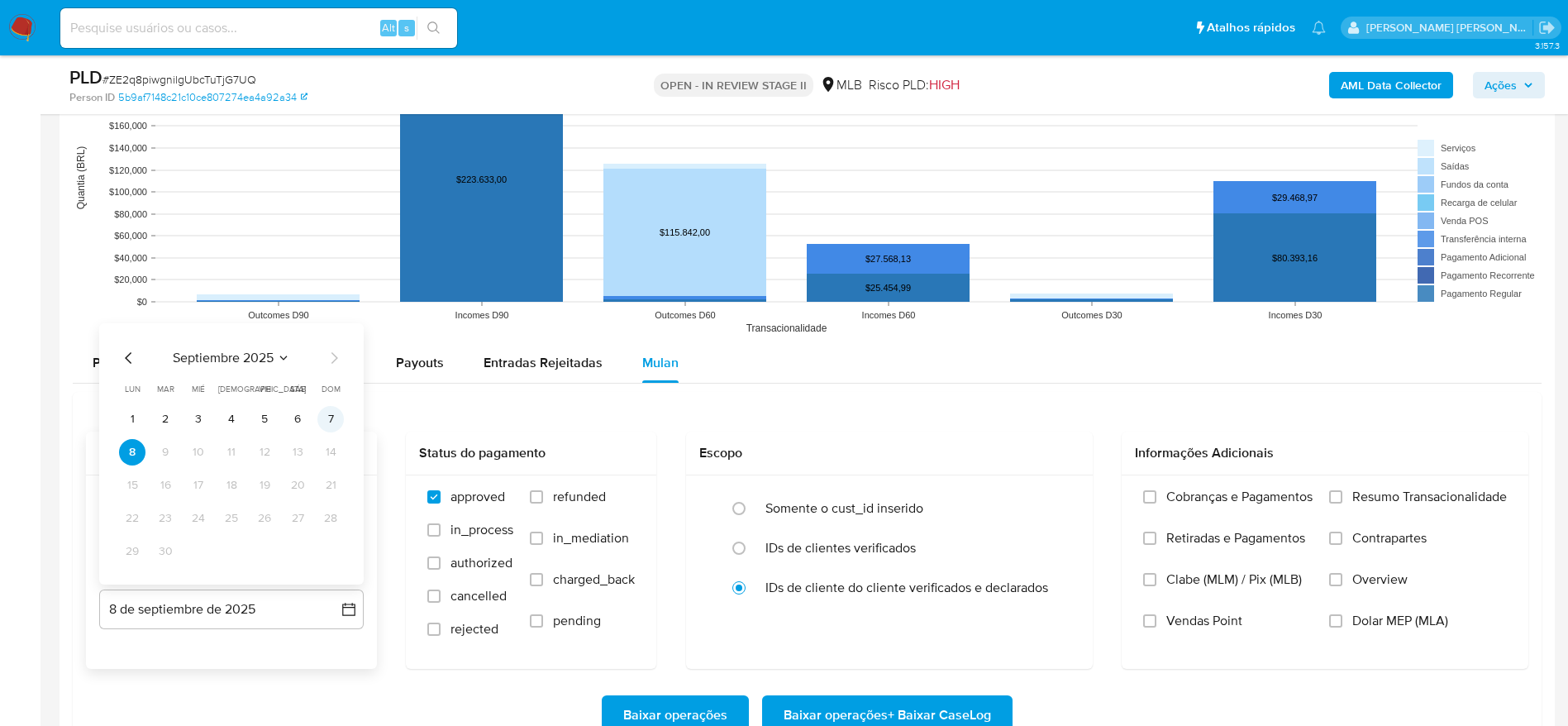
click at [325, 414] on button "7" at bounding box center [330, 418] width 26 height 26
click at [1353, 501] on span "Resumo Transacionalidade" at bounding box center [1429, 496] width 154 height 17
click at [1342, 501] on input "Resumo Transacionalidade" at bounding box center [1336, 497] width 14 height 14
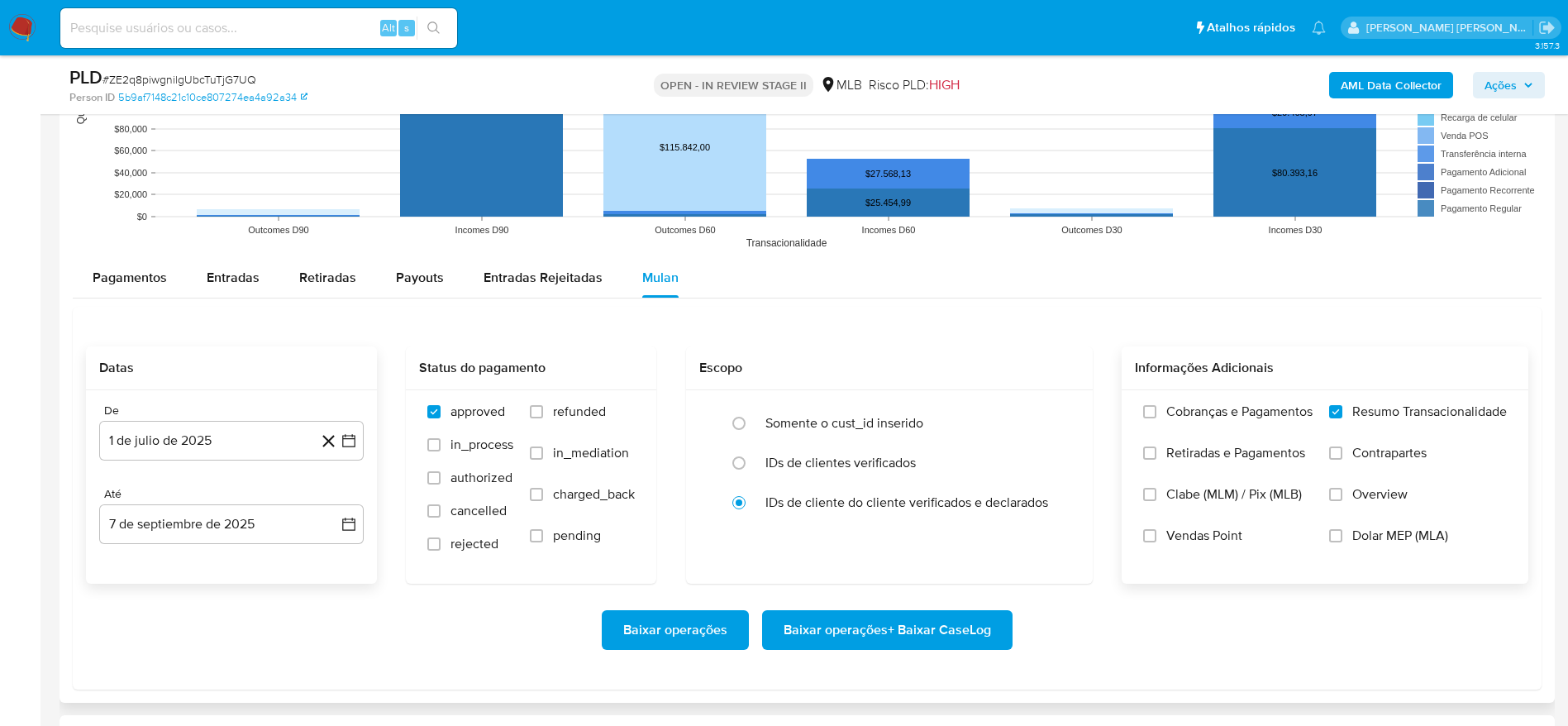
scroll to position [1736, 0]
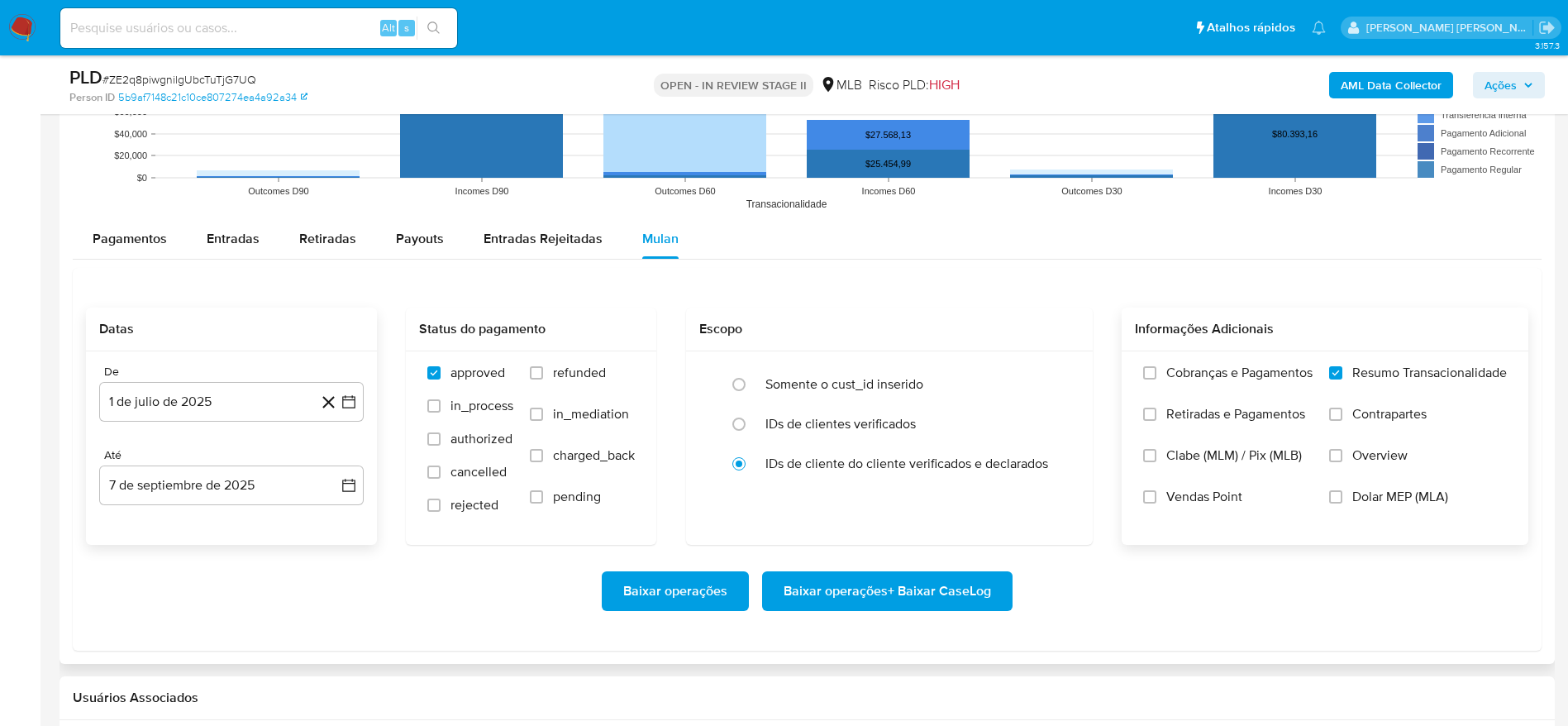
click at [872, 598] on span "Baixar operações + Baixar CaseLog" at bounding box center [887, 590] width 207 height 36
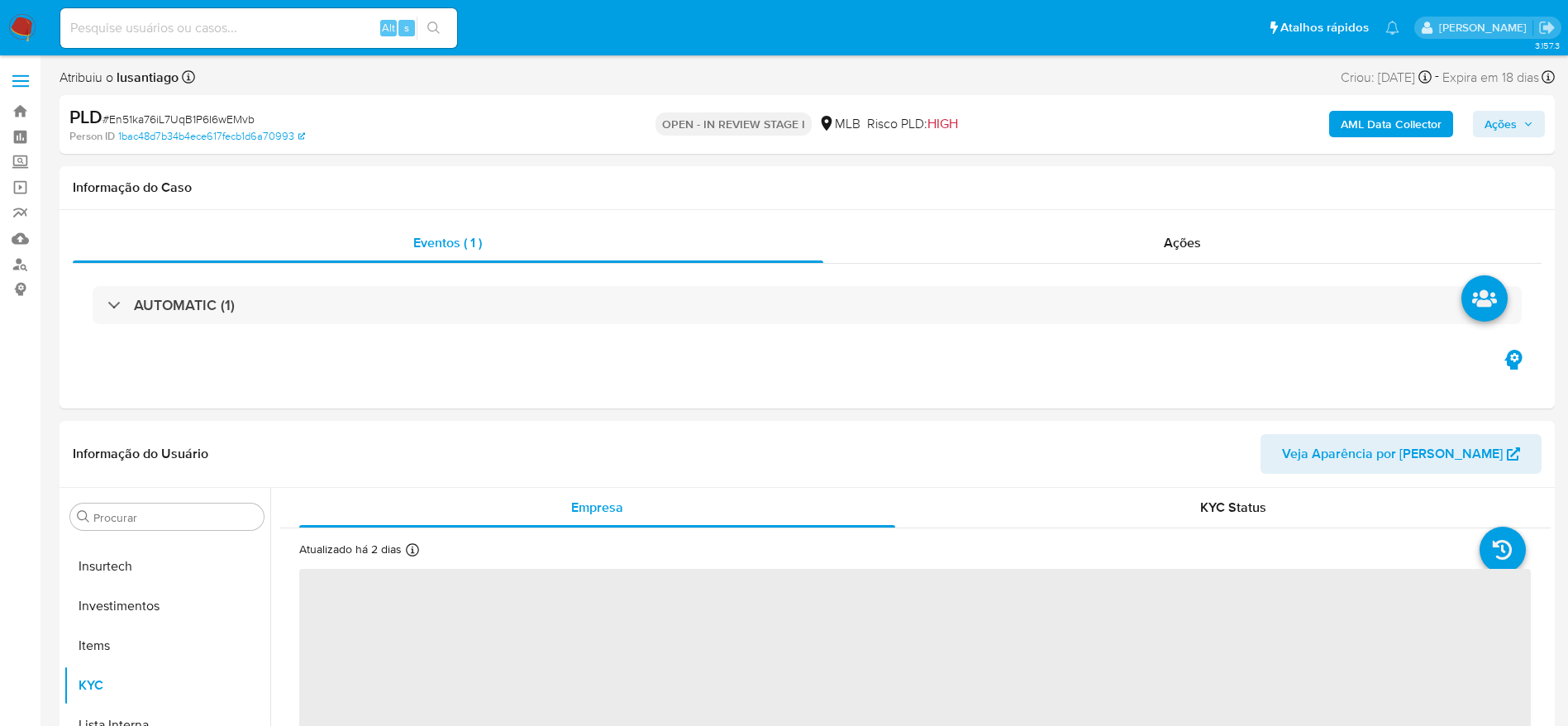
scroll to position [778, 0]
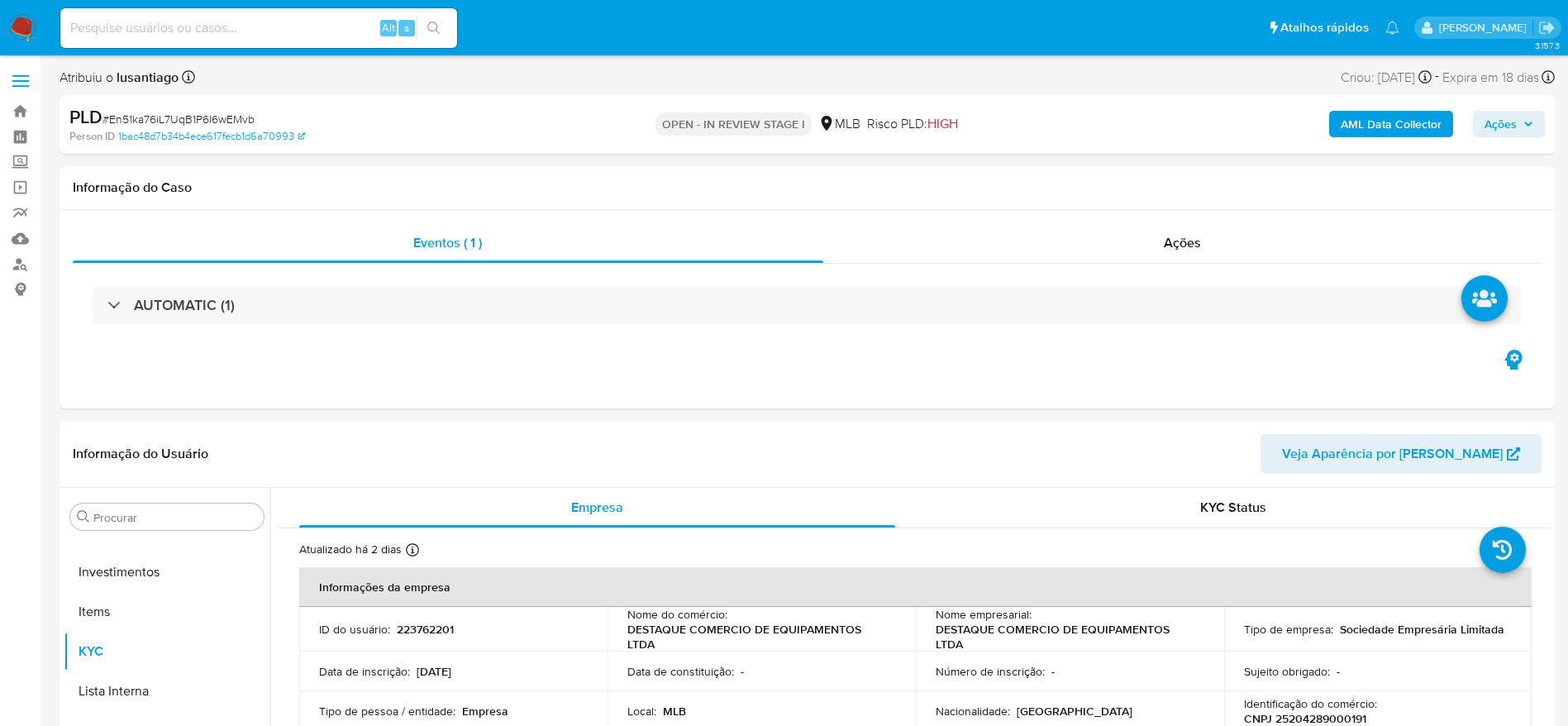
select select "10"
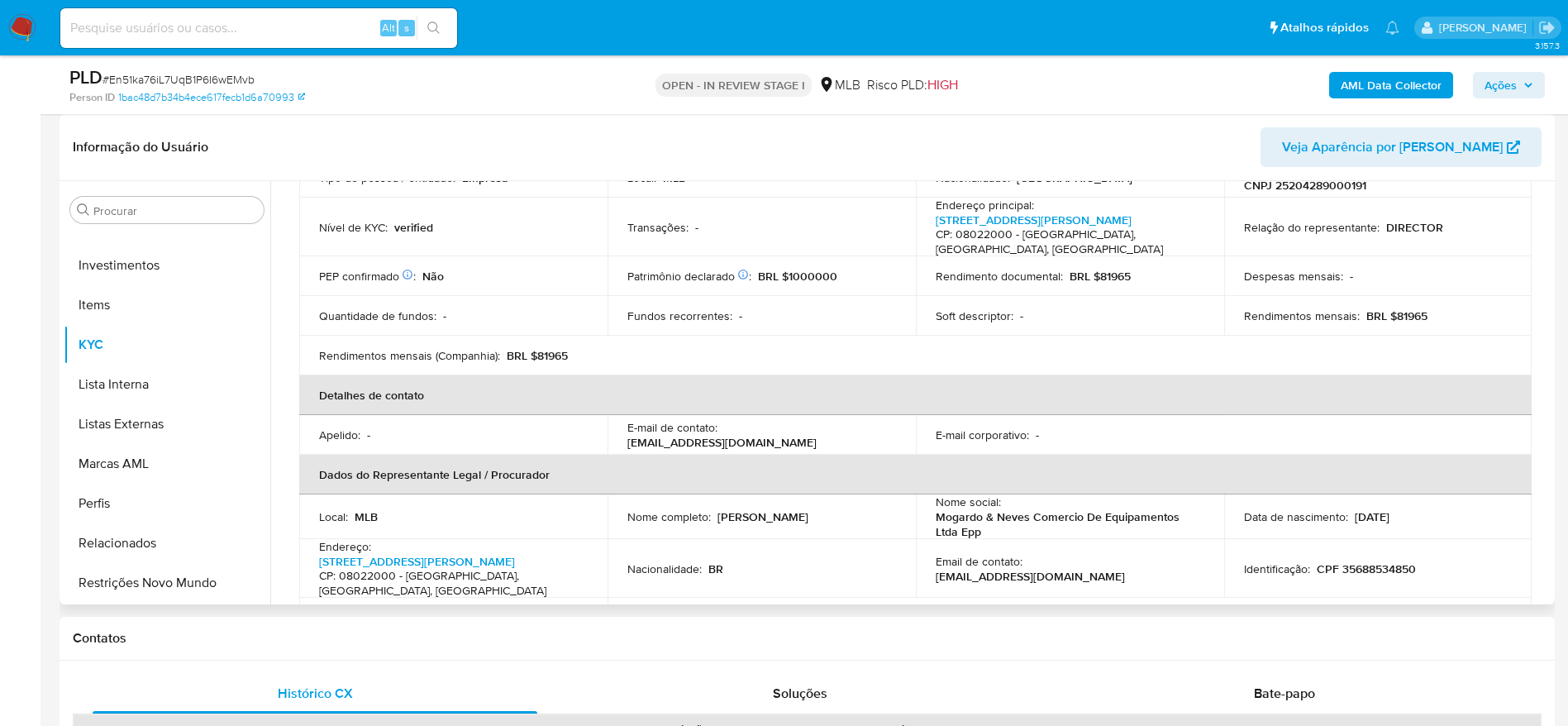
scroll to position [0, 0]
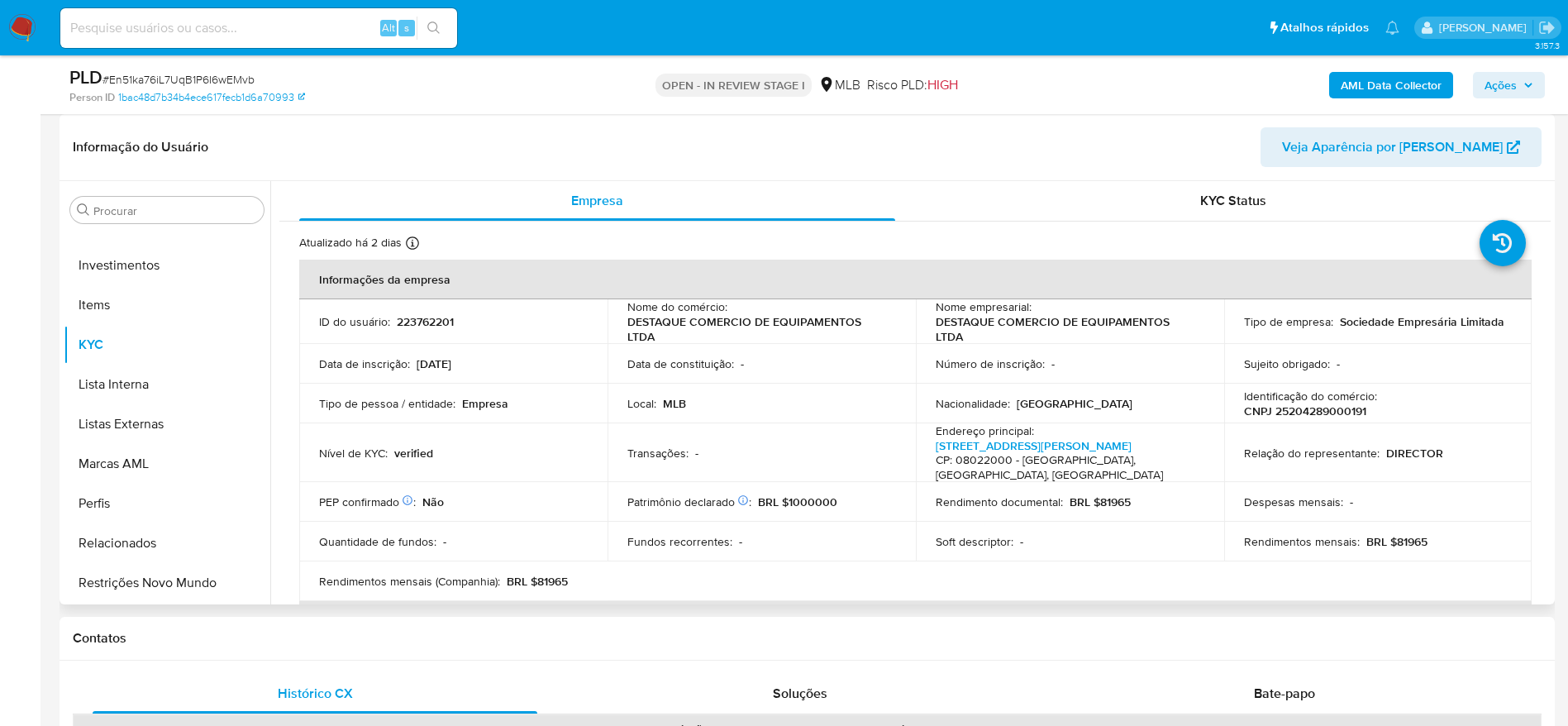
click at [1318, 410] on p "CNPJ 25204289000191" at bounding box center [1305, 410] width 122 height 15
copy p "25204289000191"
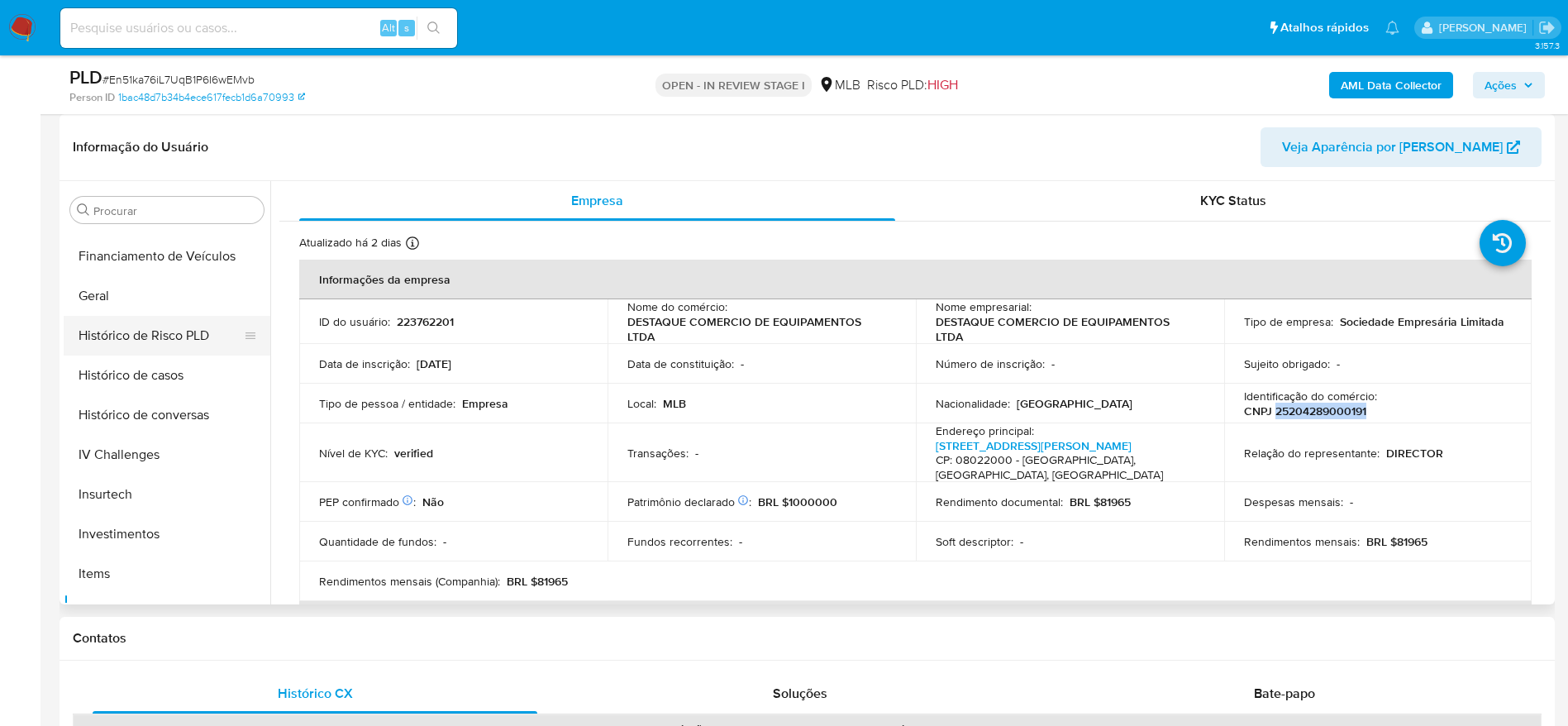
scroll to position [406, 0]
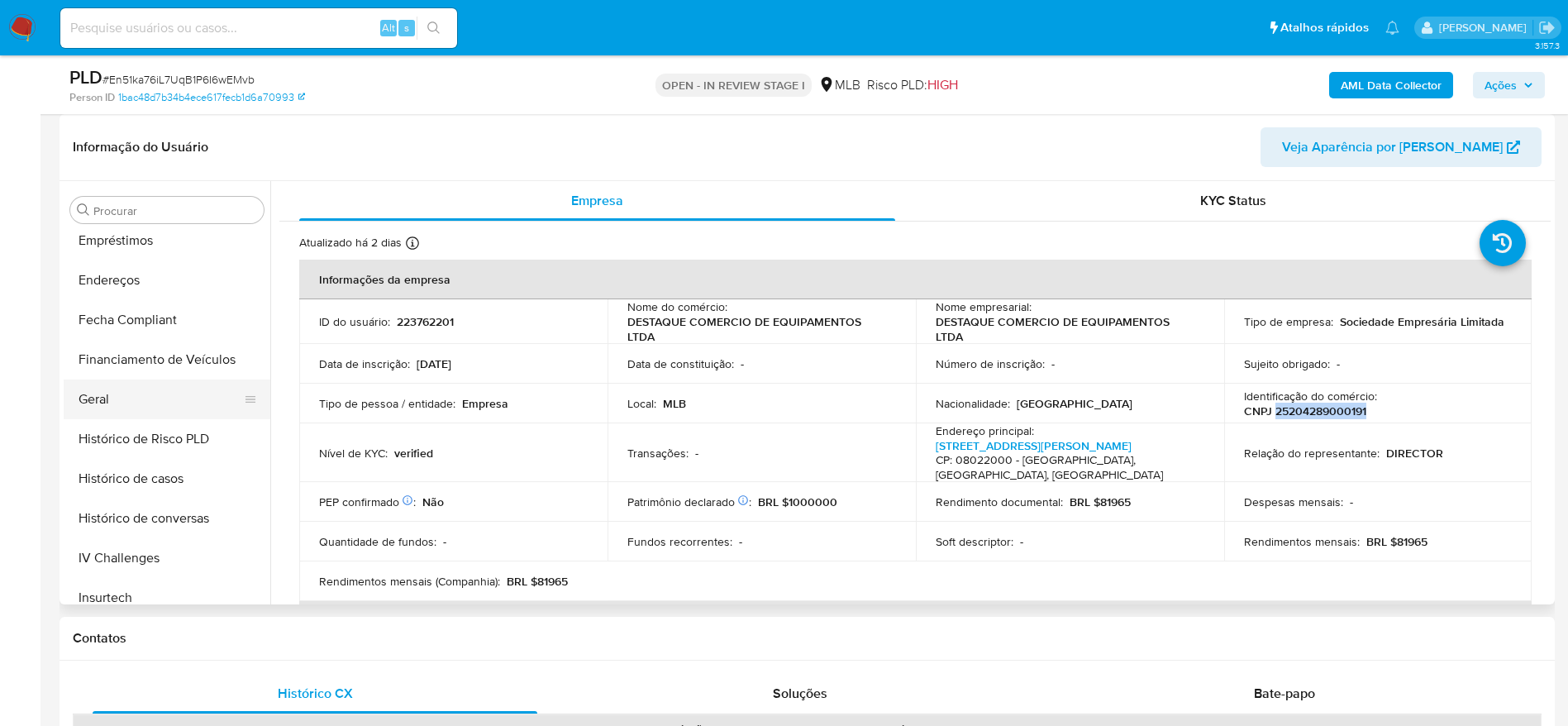
click at [113, 395] on button "Geral" at bounding box center [160, 399] width 193 height 40
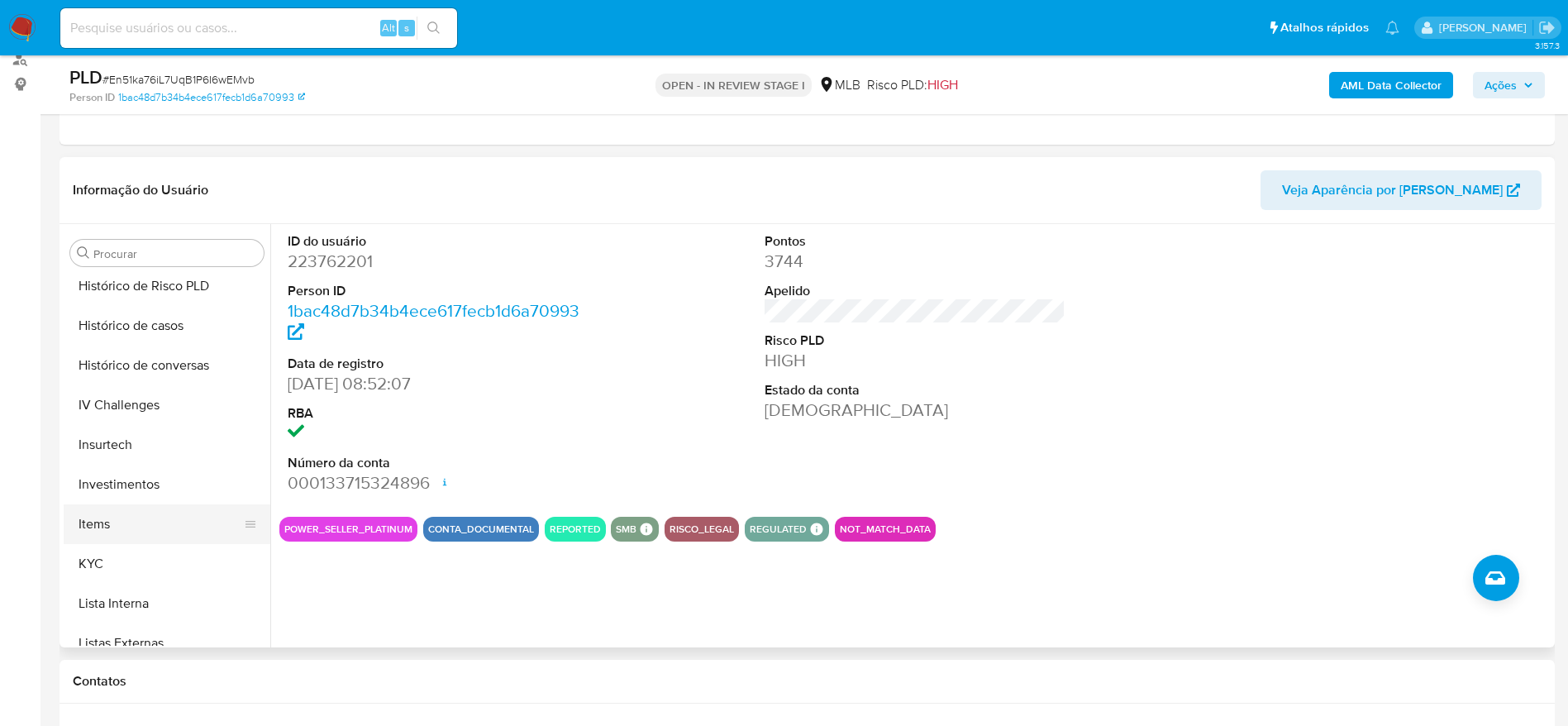
scroll to position [654, 0]
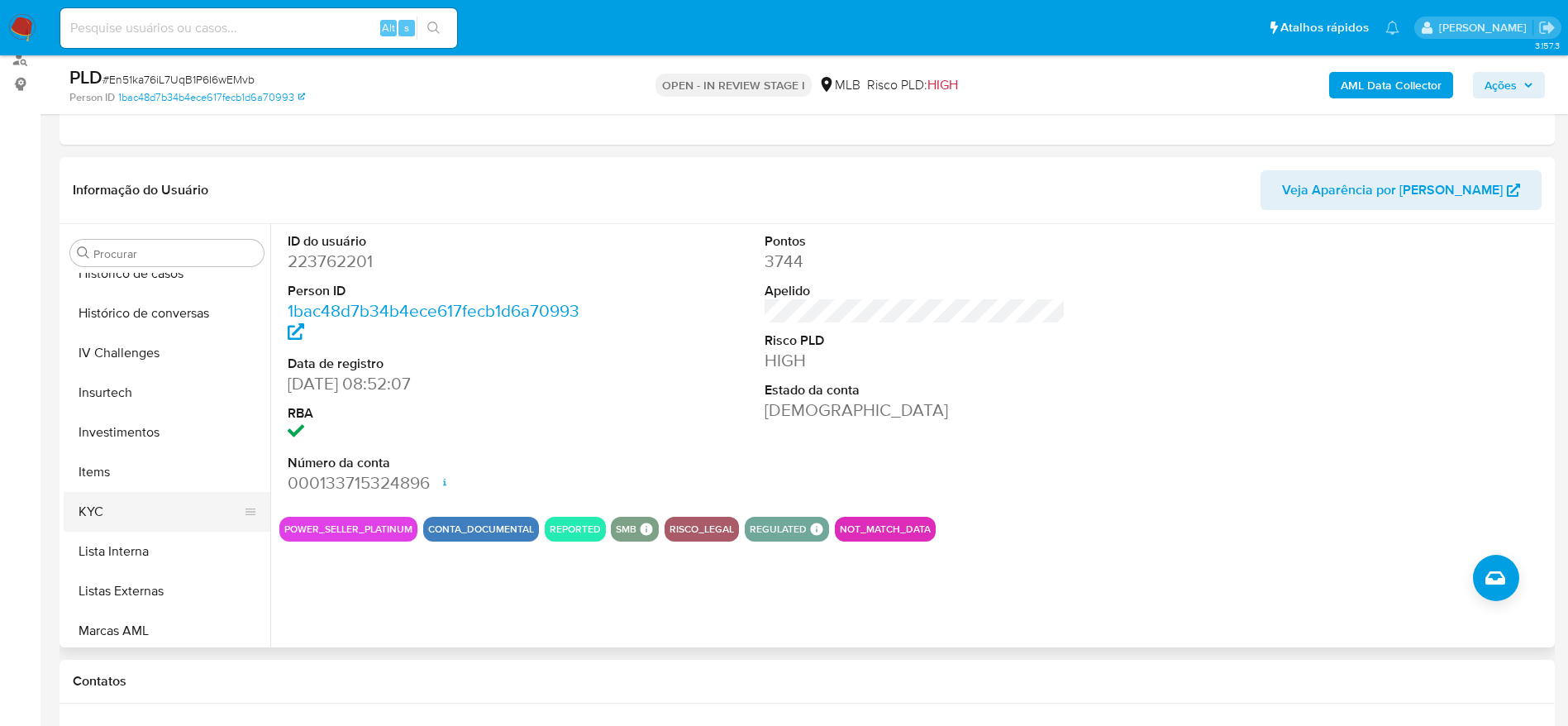
click at [90, 510] on button "KYC" at bounding box center [160, 512] width 193 height 40
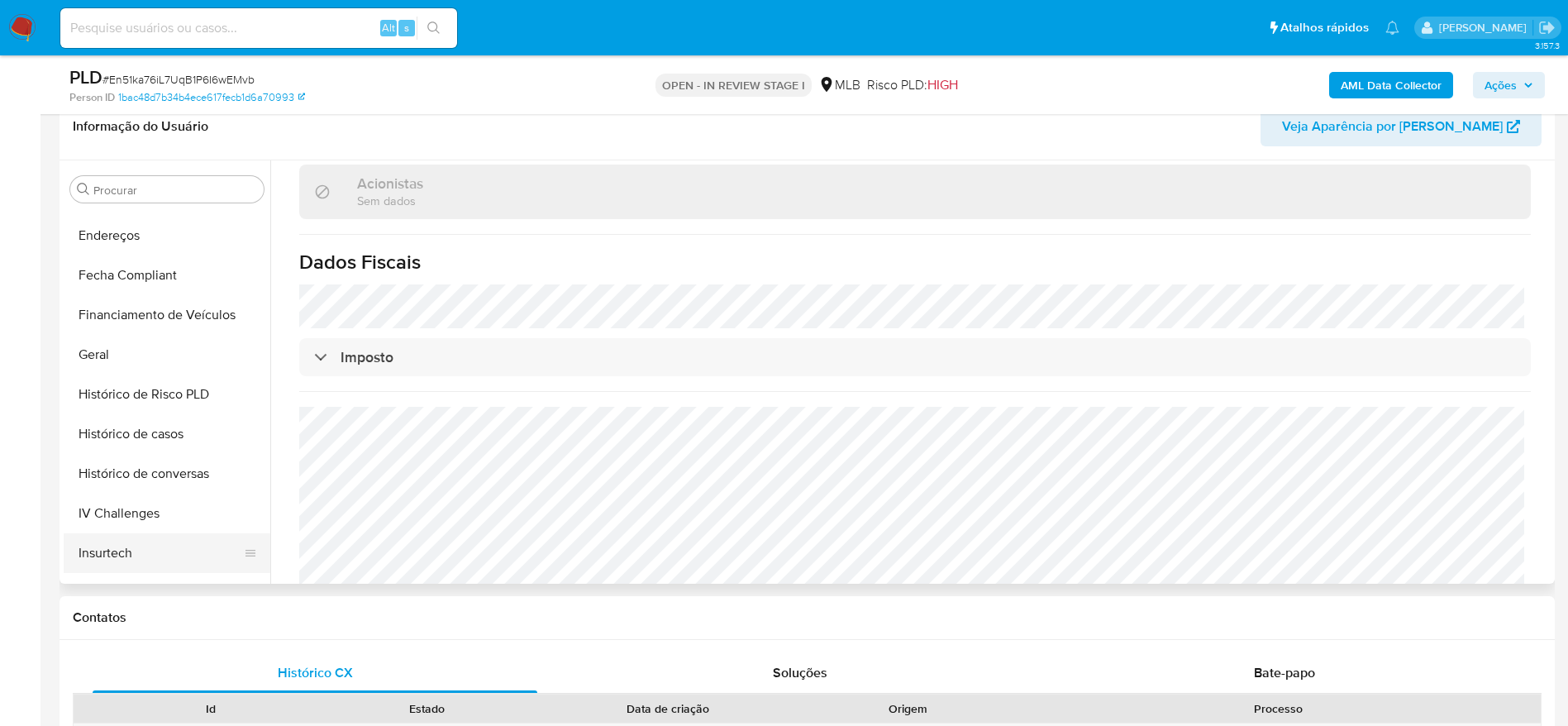
scroll to position [406, 0]
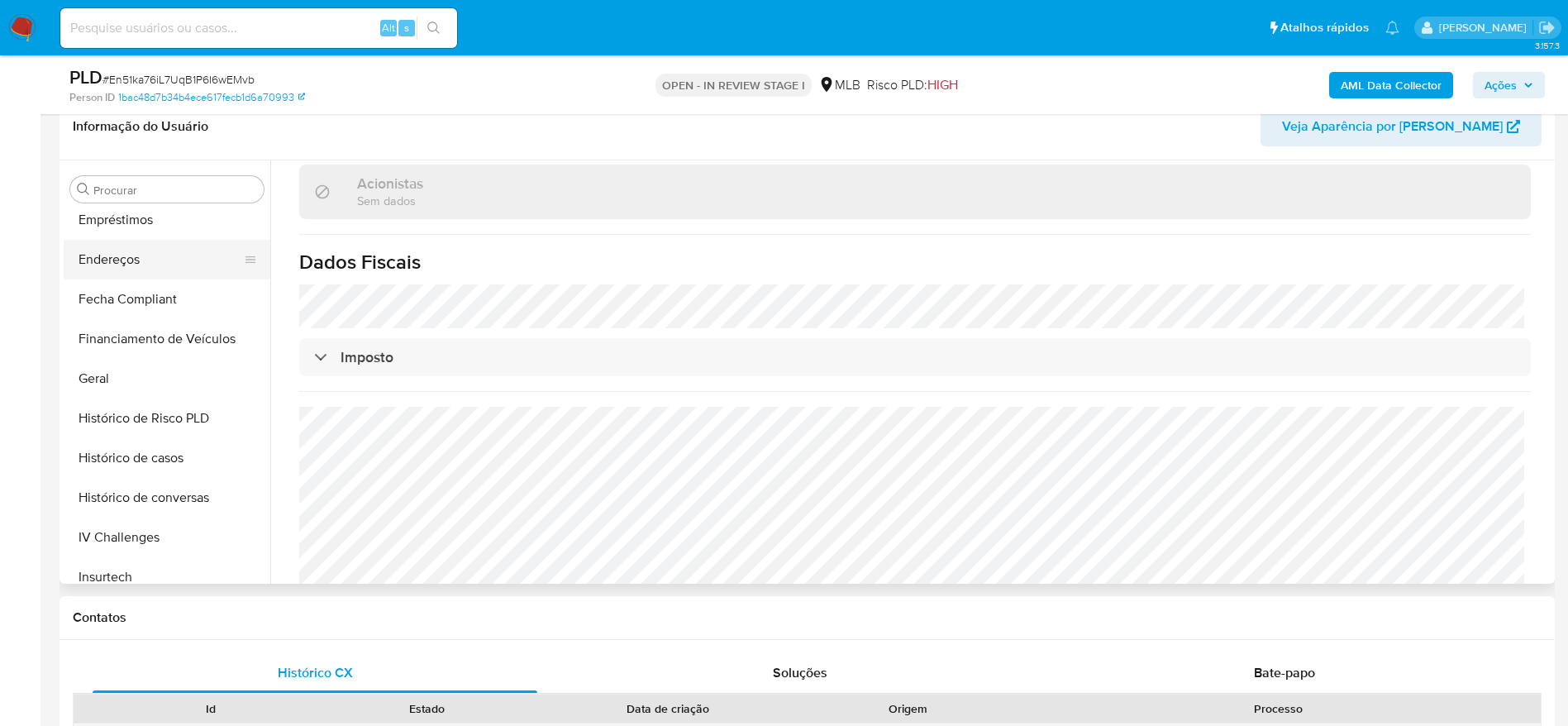
click at [126, 248] on button "Endereços" at bounding box center [160, 259] width 193 height 40
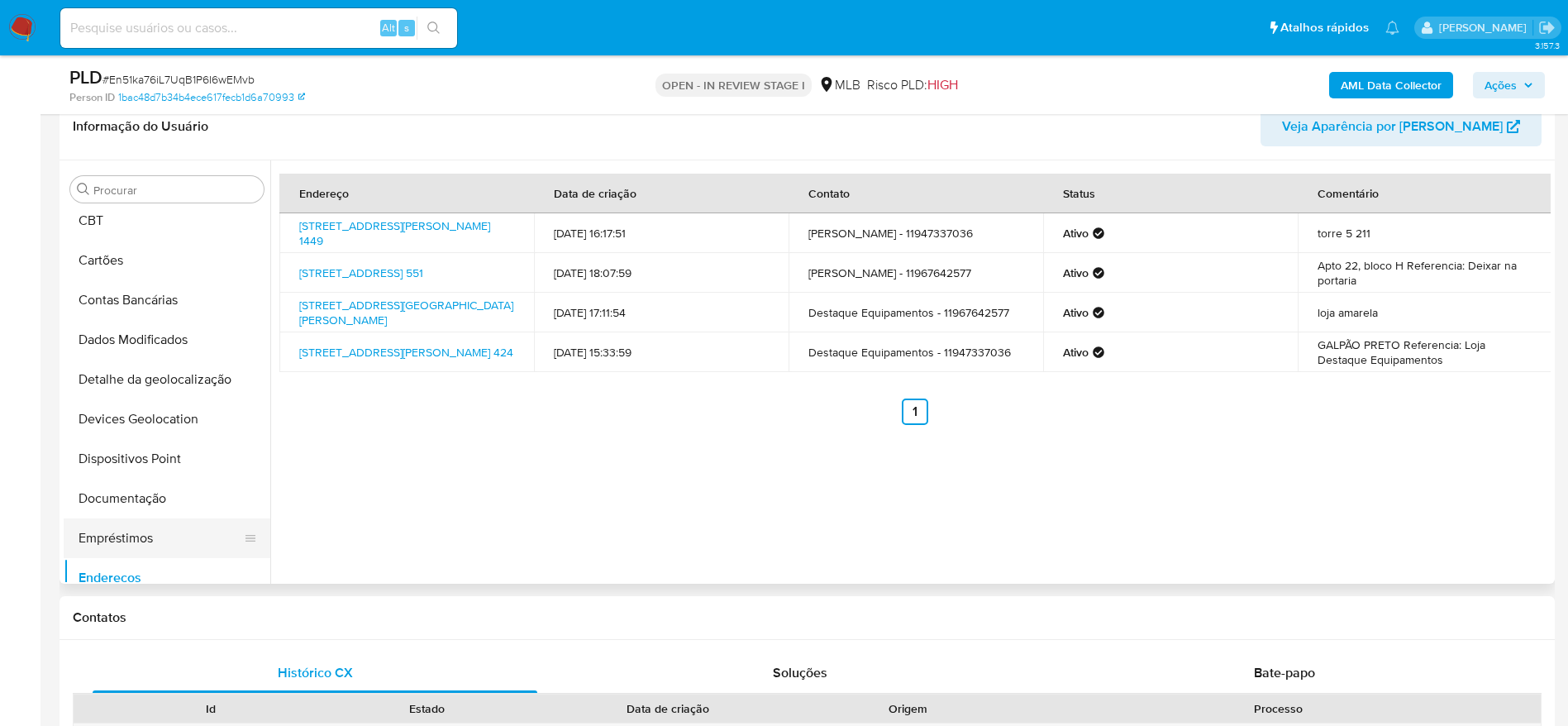
scroll to position [34, 0]
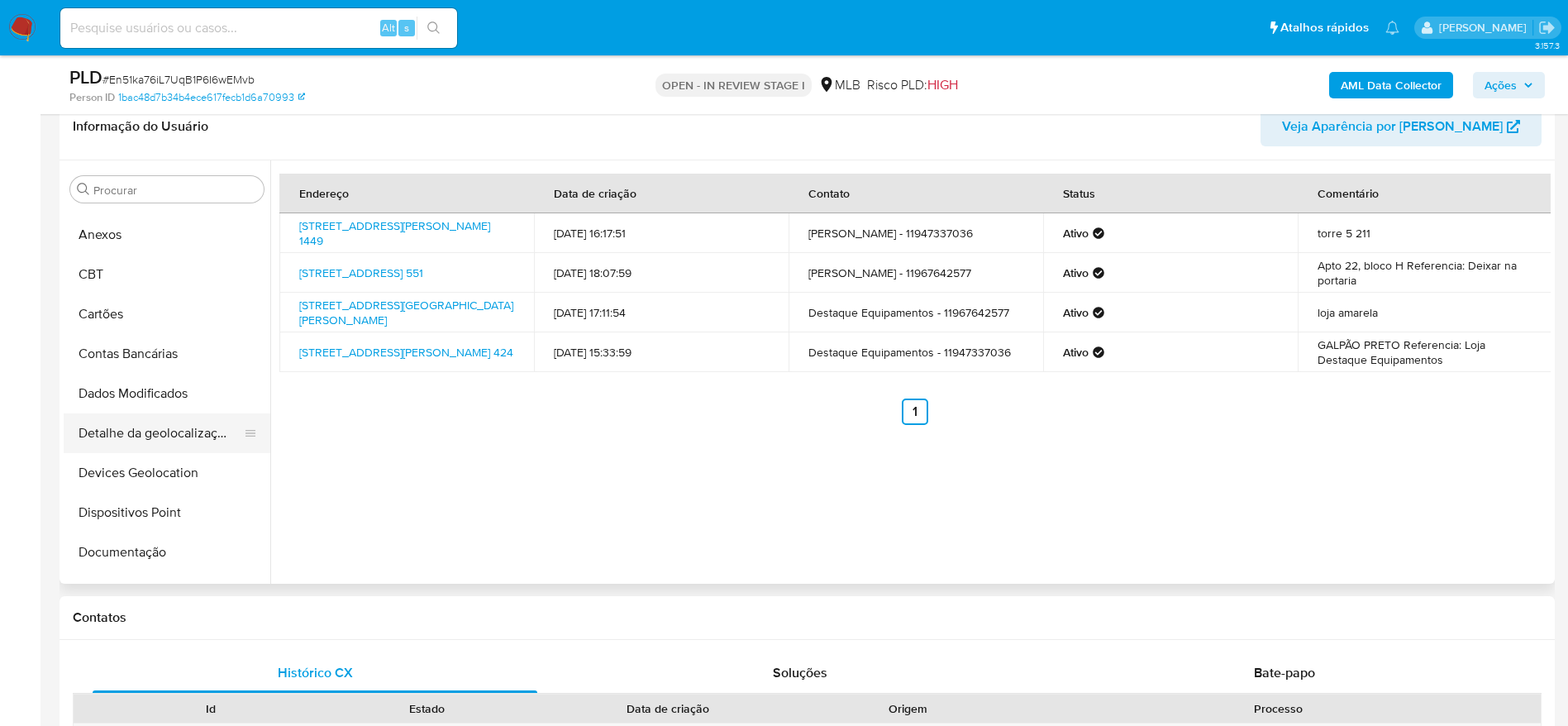
click at [155, 435] on button "Detalhe da geolocalização" at bounding box center [160, 433] width 193 height 40
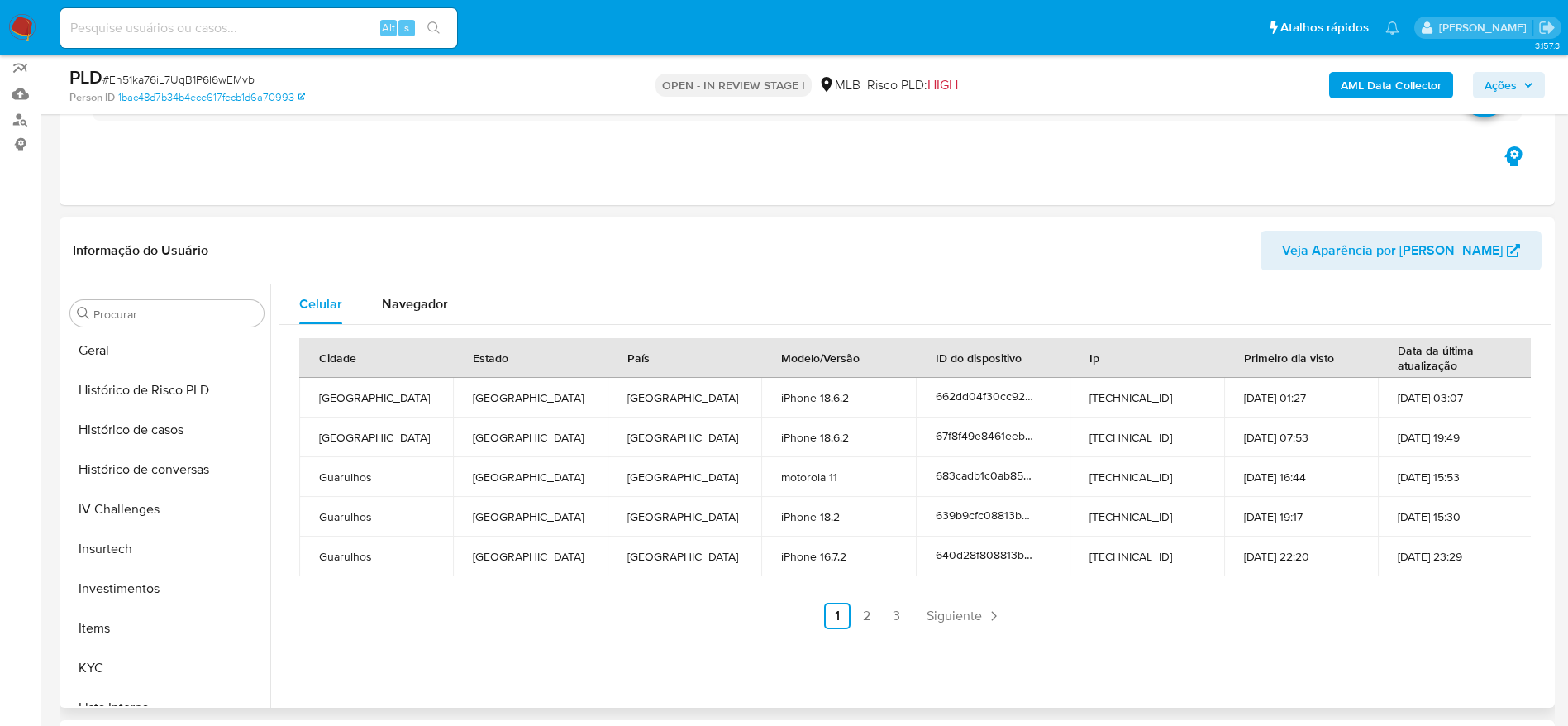
scroll to position [778, 0]
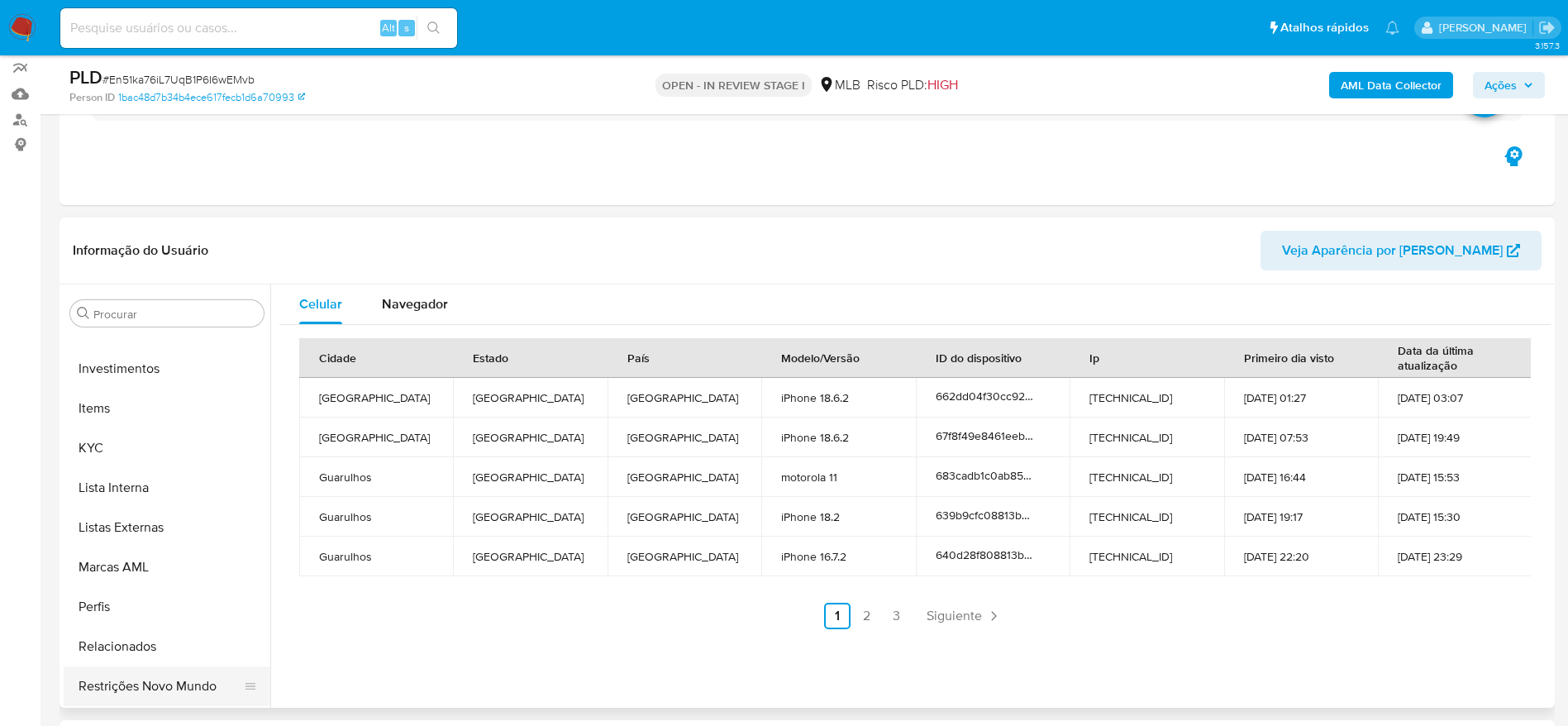
drag, startPoint x: 115, startPoint y: 693, endPoint x: 223, endPoint y: 696, distance: 108.0
click at [121, 696] on button "Restrições Novo Mundo" at bounding box center [160, 686] width 193 height 40
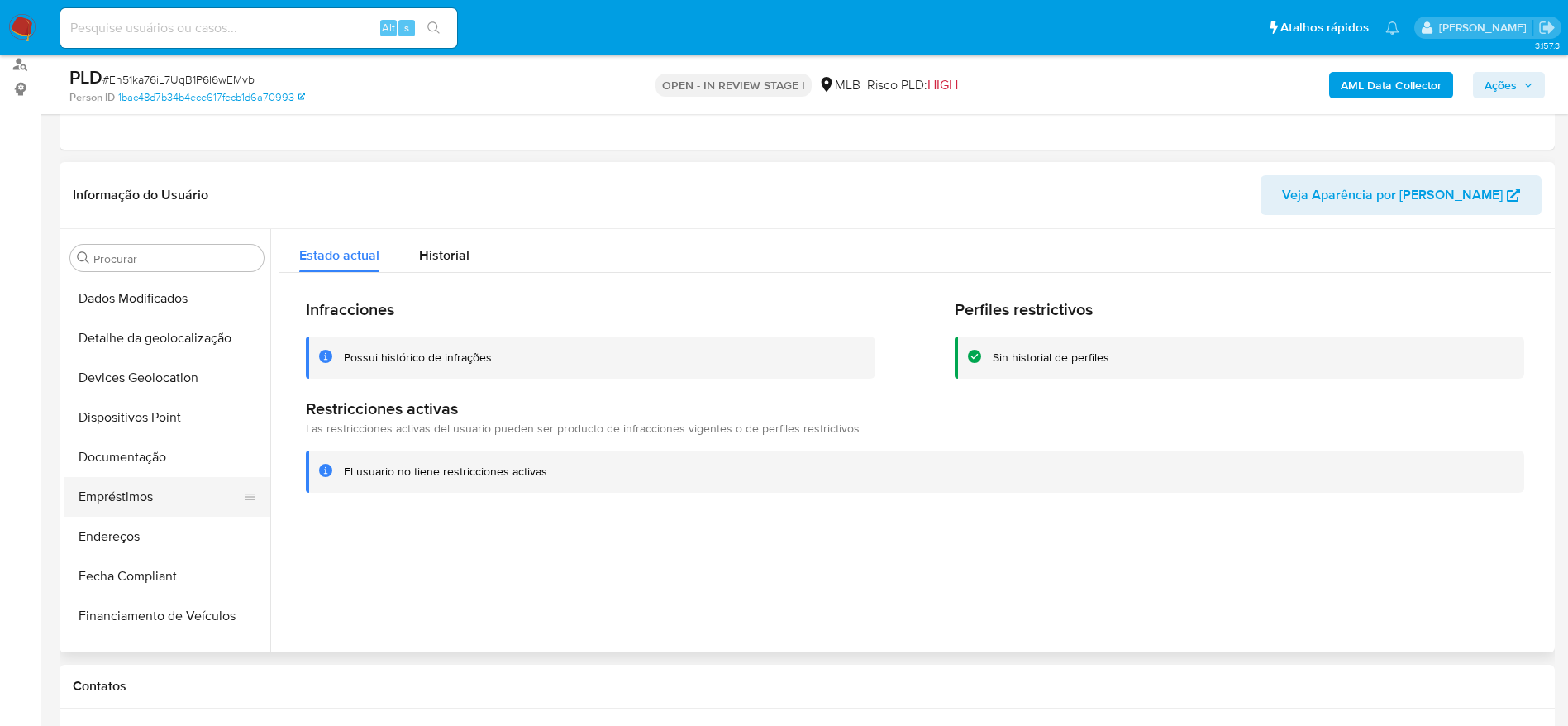
scroll to position [158, 0]
click at [137, 440] on button "Dispositivos Point" at bounding box center [160, 457] width 193 height 40
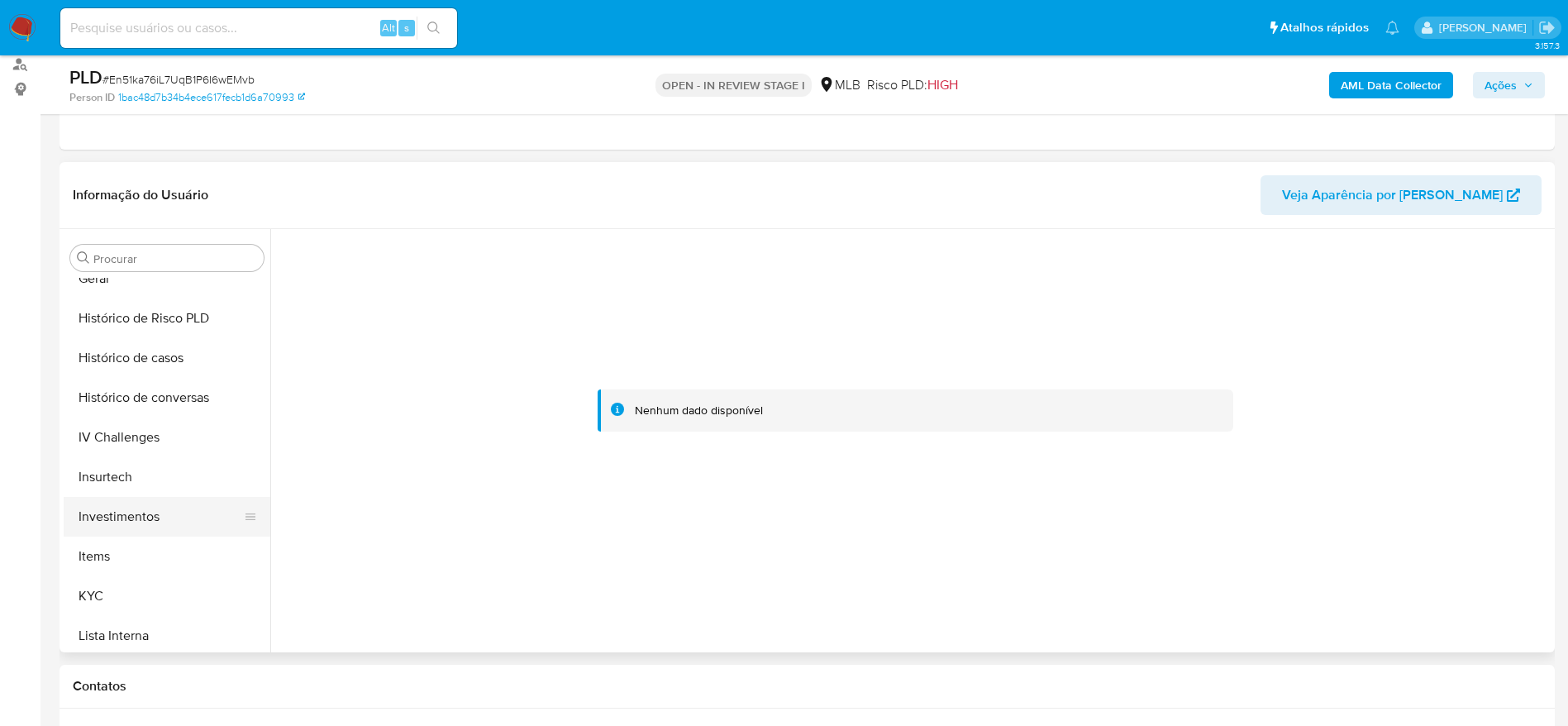
scroll to position [654, 0]
click at [127, 527] on button "KYC" at bounding box center [160, 517] width 193 height 40
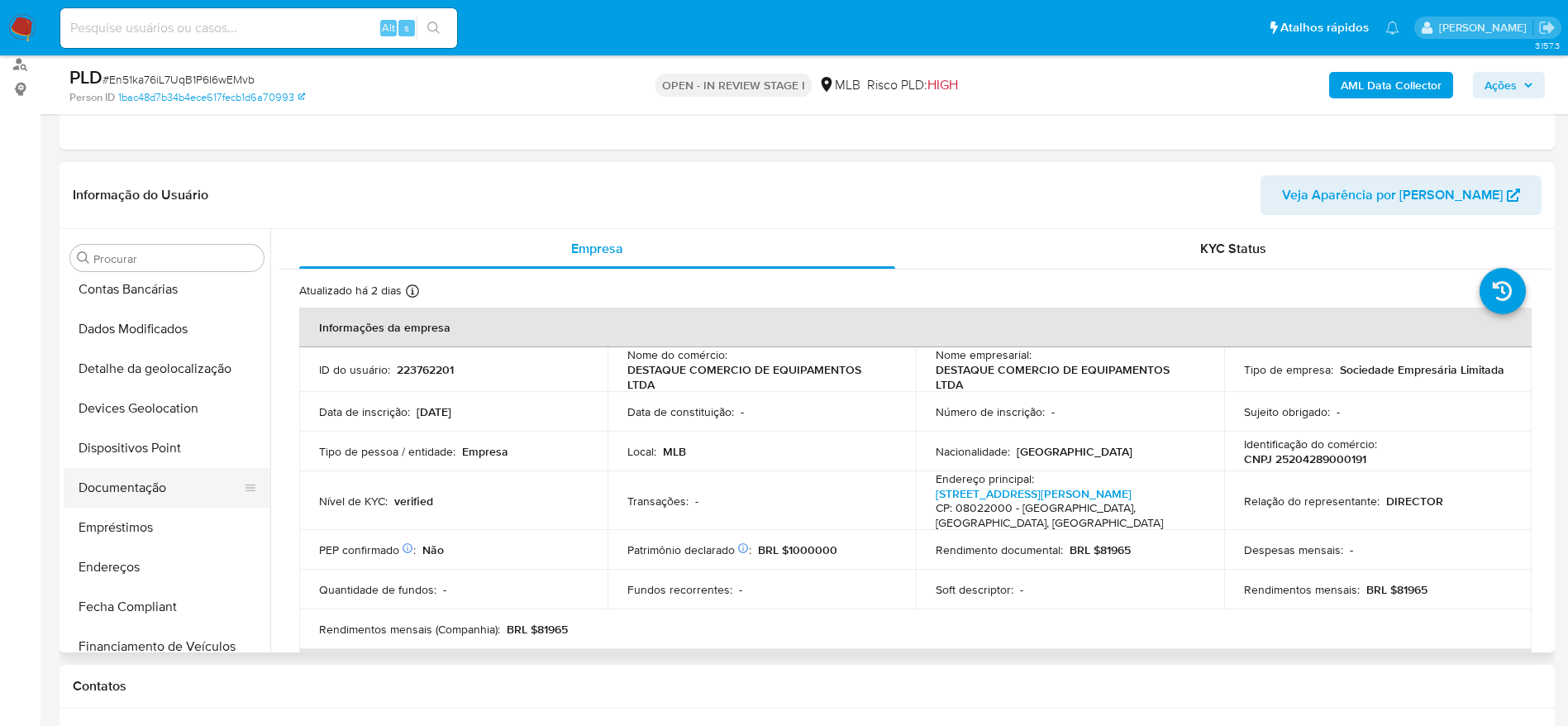
scroll to position [158, 0]
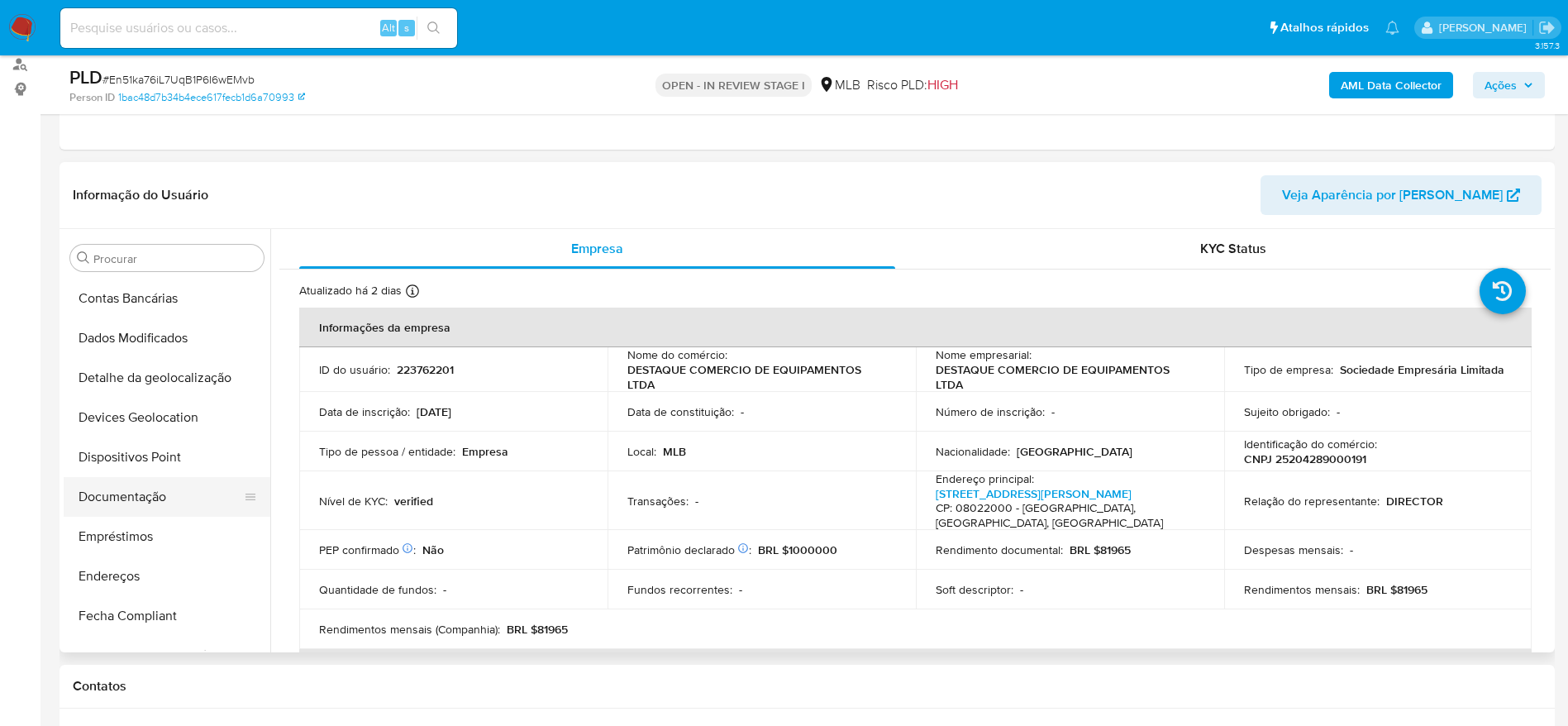
click at [135, 492] on button "Documentação" at bounding box center [160, 496] width 193 height 40
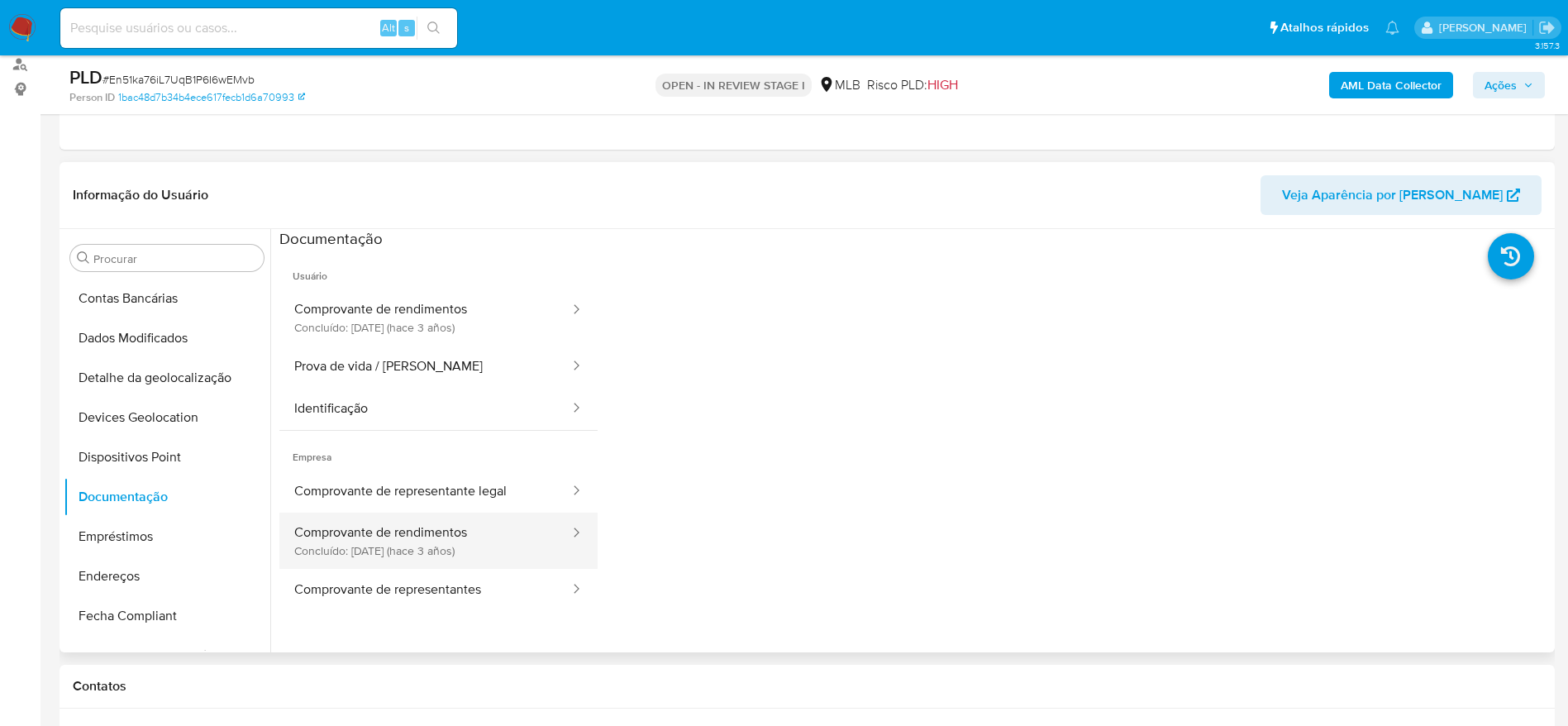
click at [446, 535] on button "Comprovante de rendimentos Concluído: 06/01/2023 (hace 3 años)" at bounding box center [425, 541] width 292 height 57
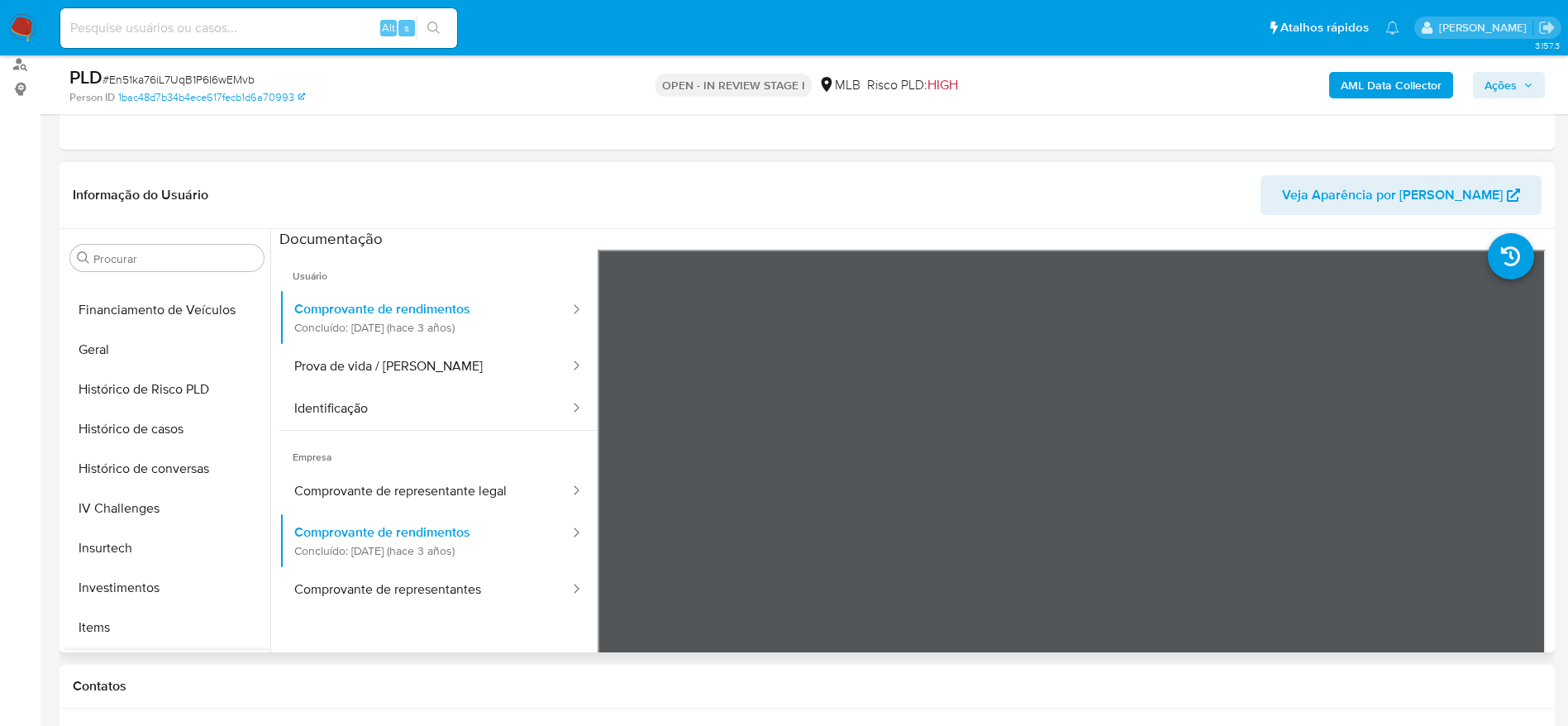
scroll to position [654, 0]
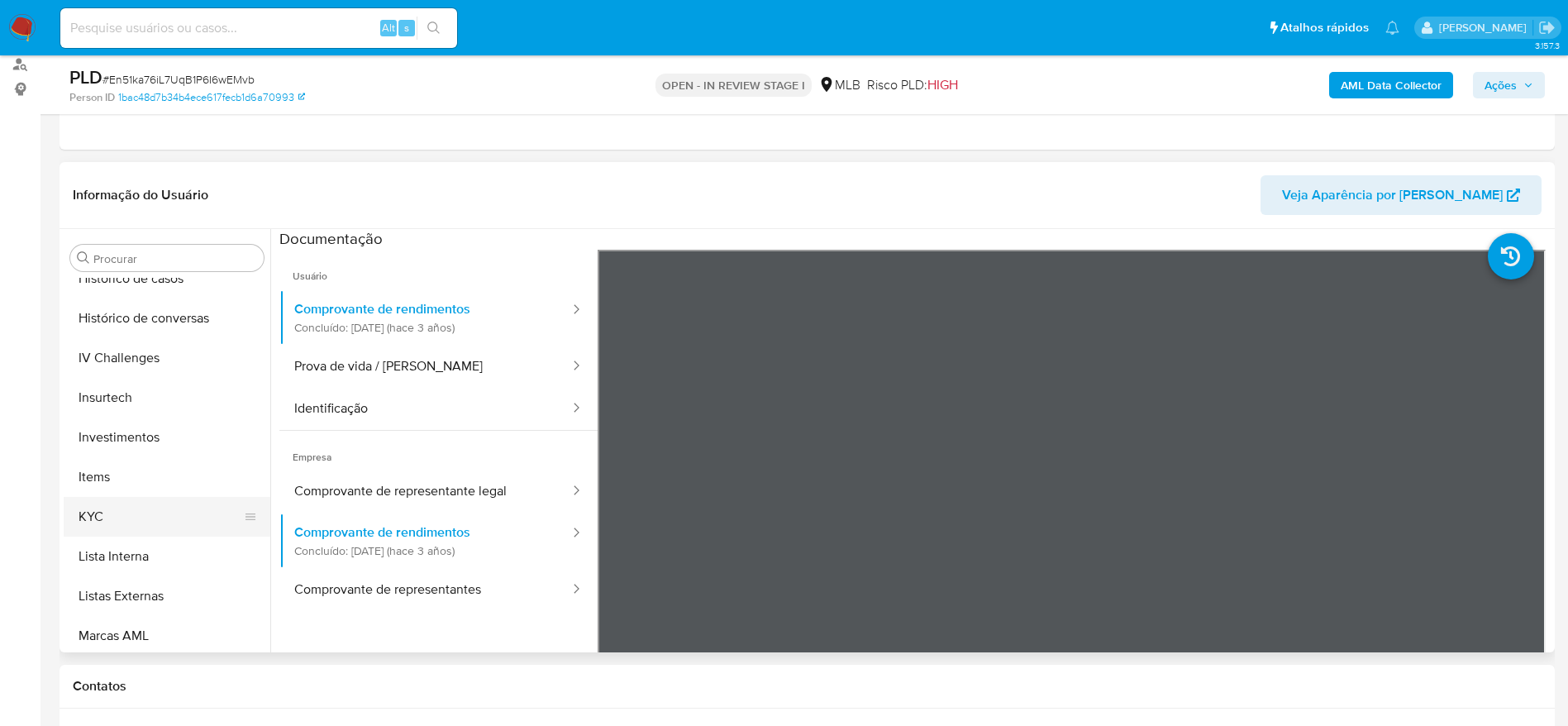
click at [133, 503] on button "KYC" at bounding box center [160, 517] width 193 height 40
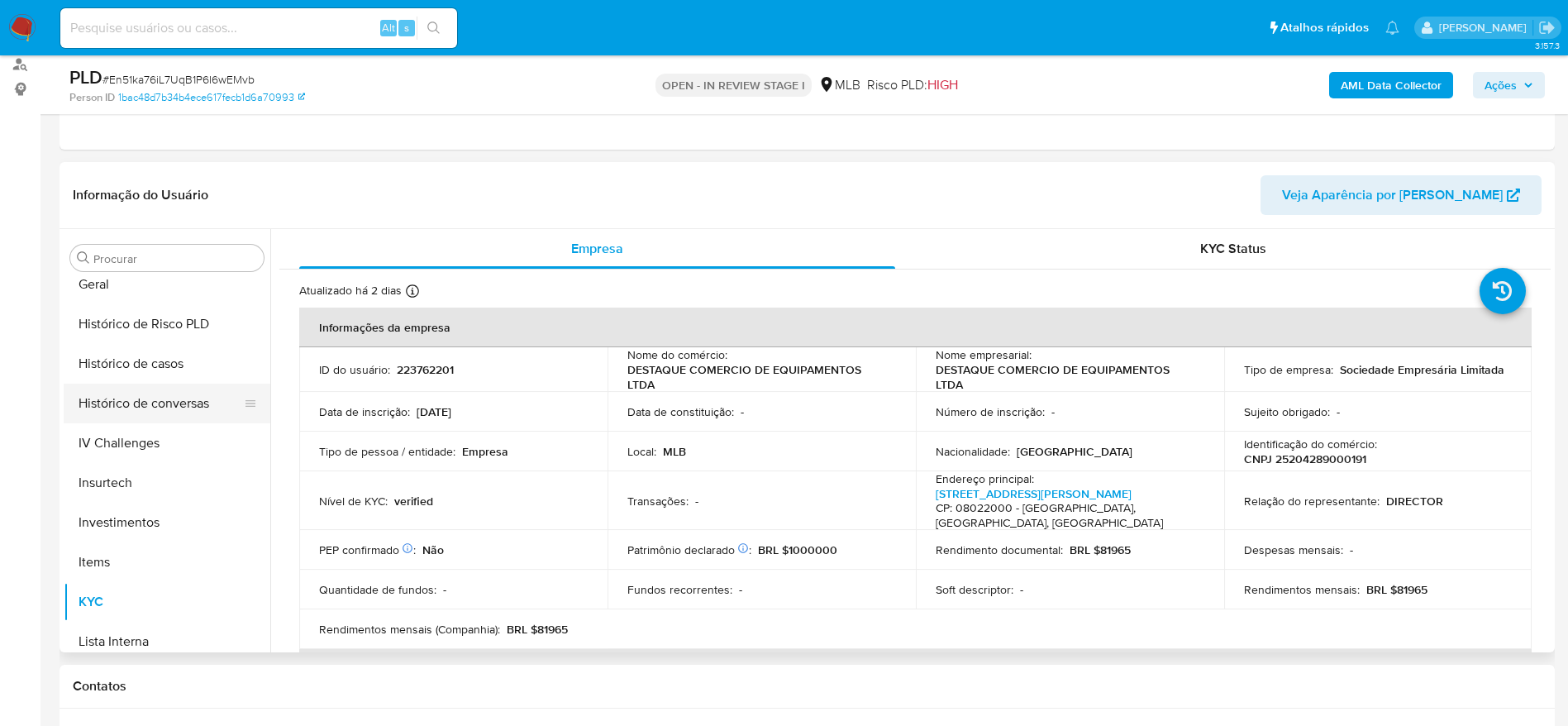
scroll to position [406, 0]
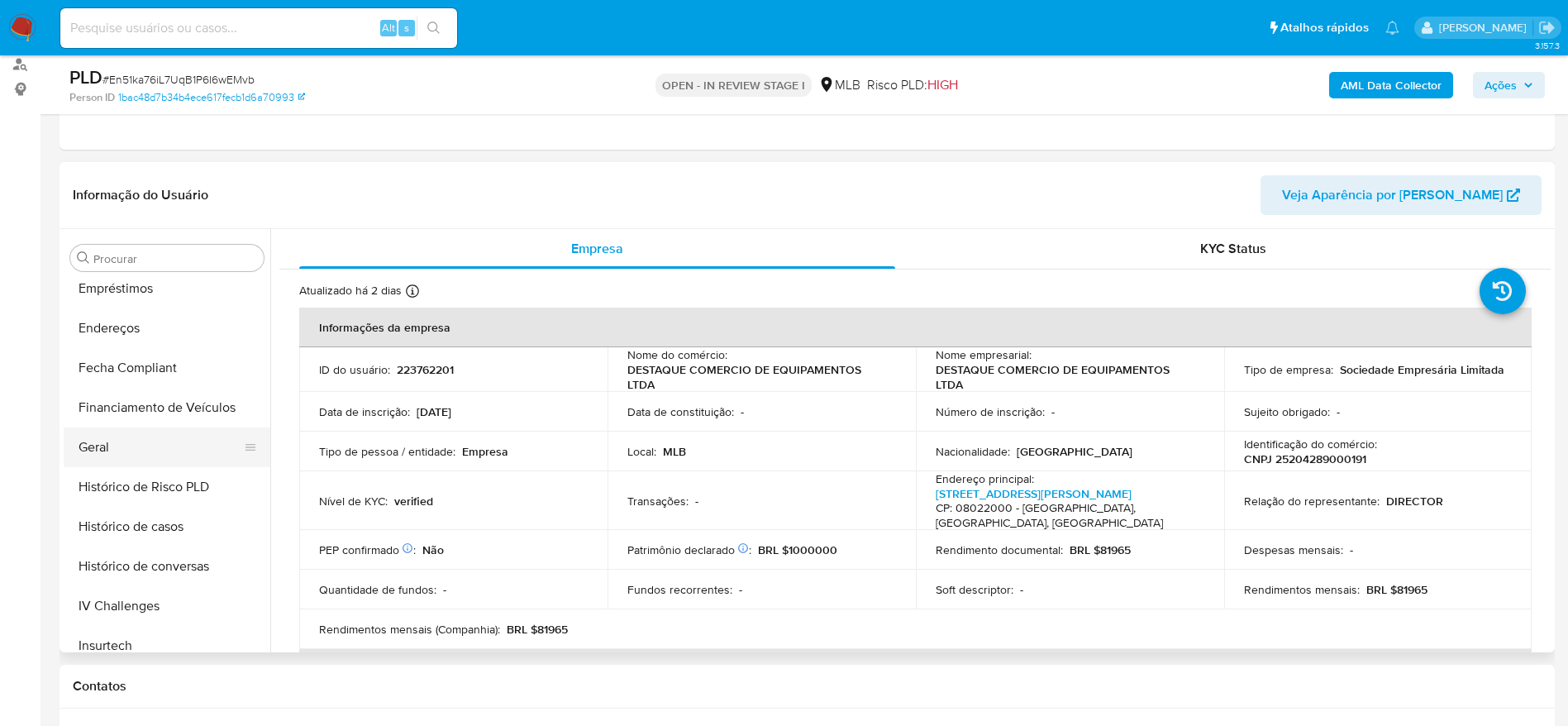
click at [107, 445] on button "Geral" at bounding box center [160, 447] width 193 height 40
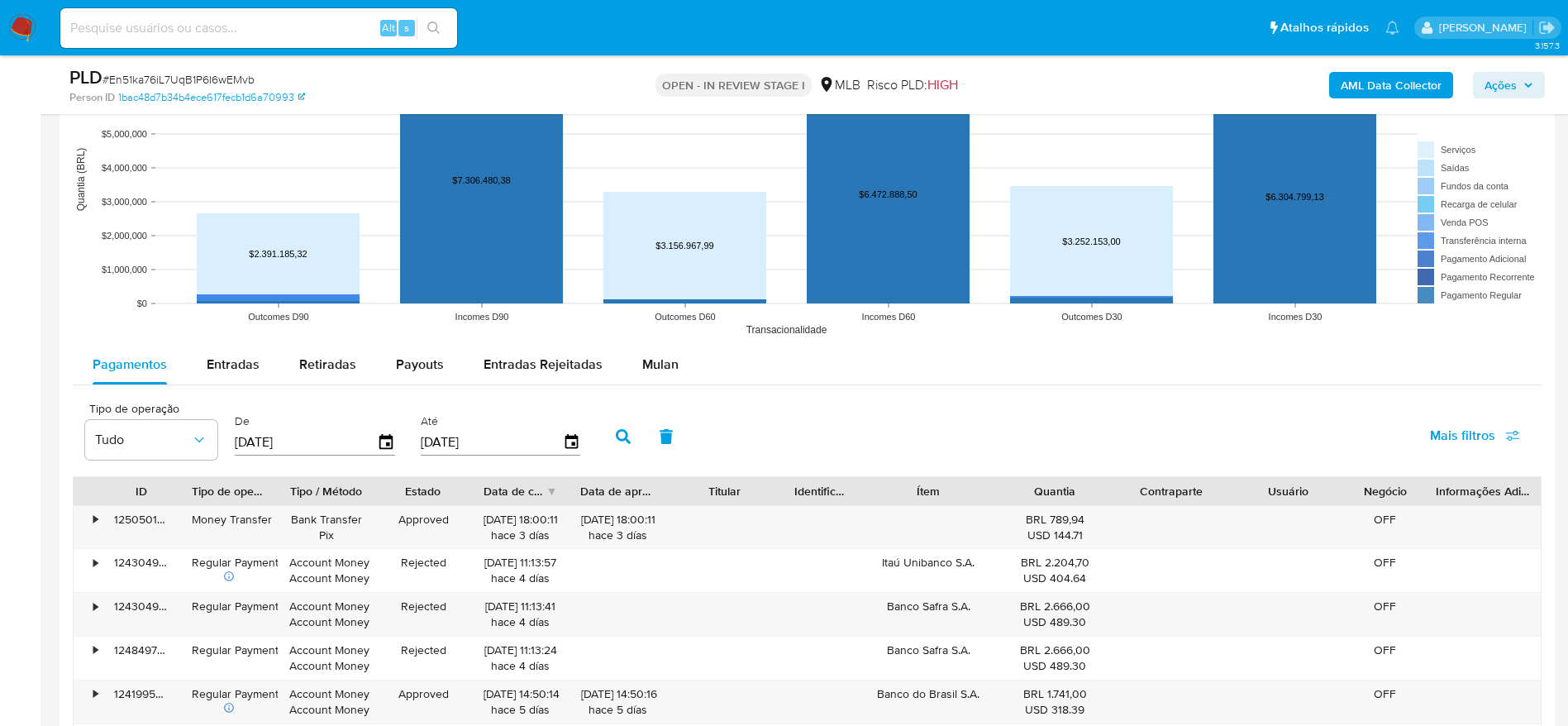
scroll to position [1612, 0]
click at [217, 361] on span "Entradas" at bounding box center [233, 362] width 53 height 19
select select "10"
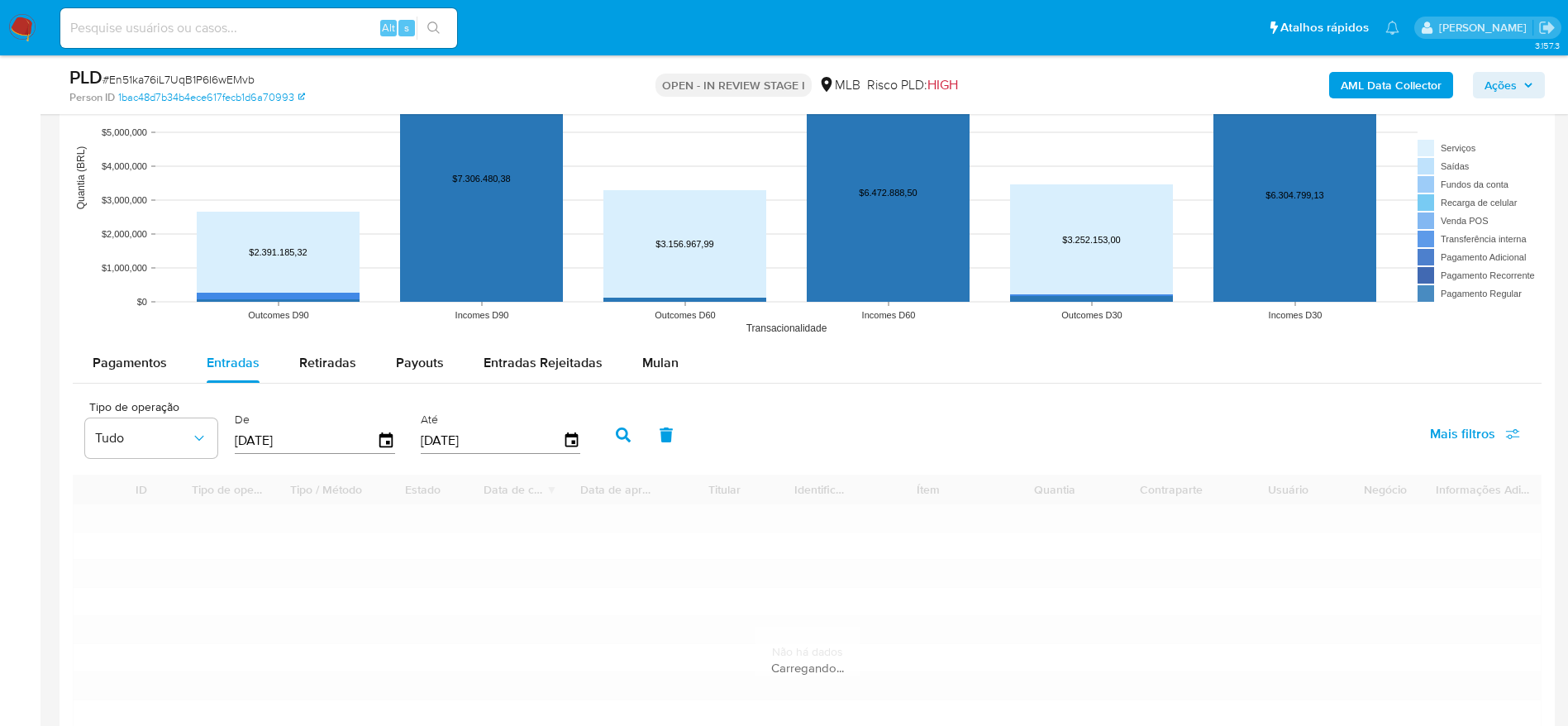
scroll to position [1736, 0]
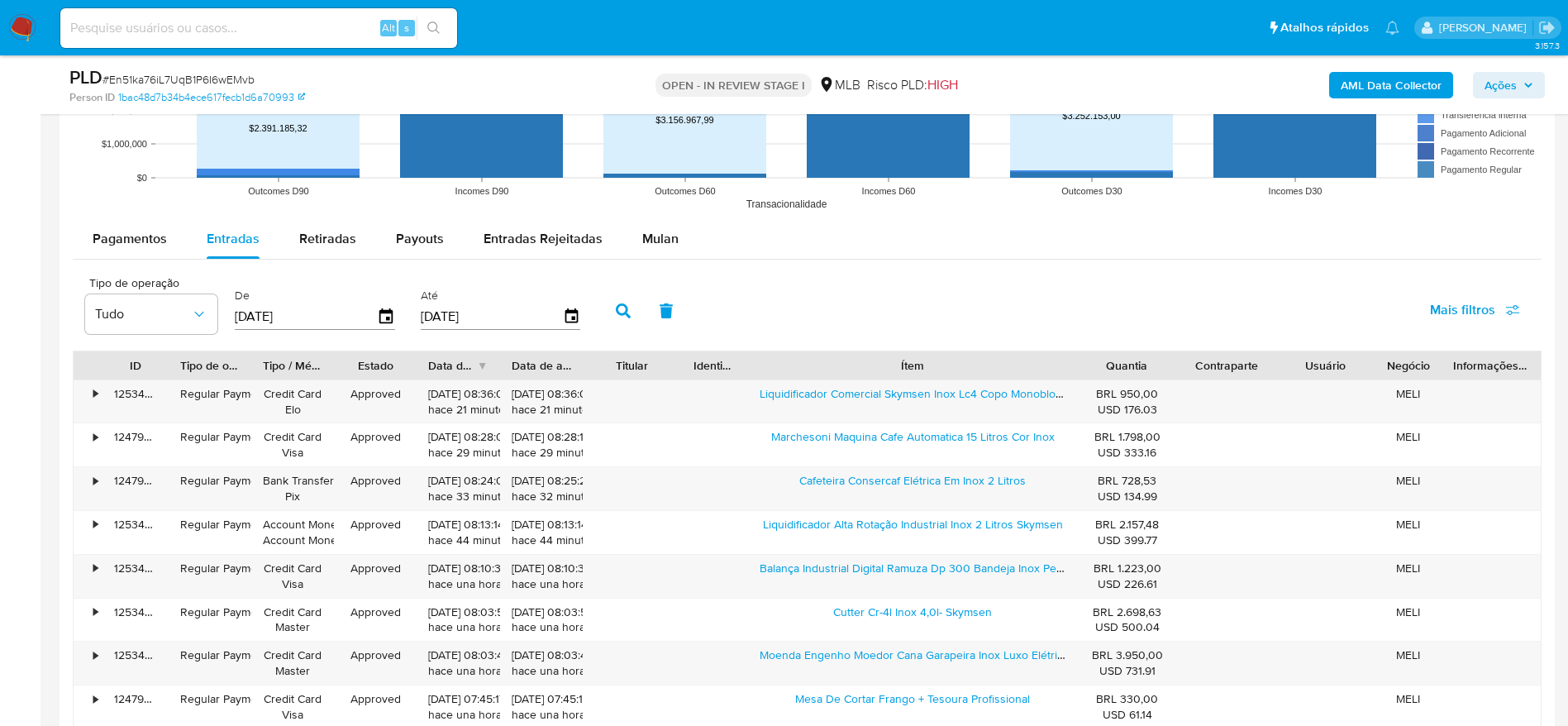
drag, startPoint x: 1006, startPoint y: 362, endPoint x: 1200, endPoint y: 361, distance: 194.0
click at [1200, 361] on div "ID Tipo de operação Tipo / Método Estado Data de criação Data de aprovação Titu…" at bounding box center [807, 365] width 1467 height 28
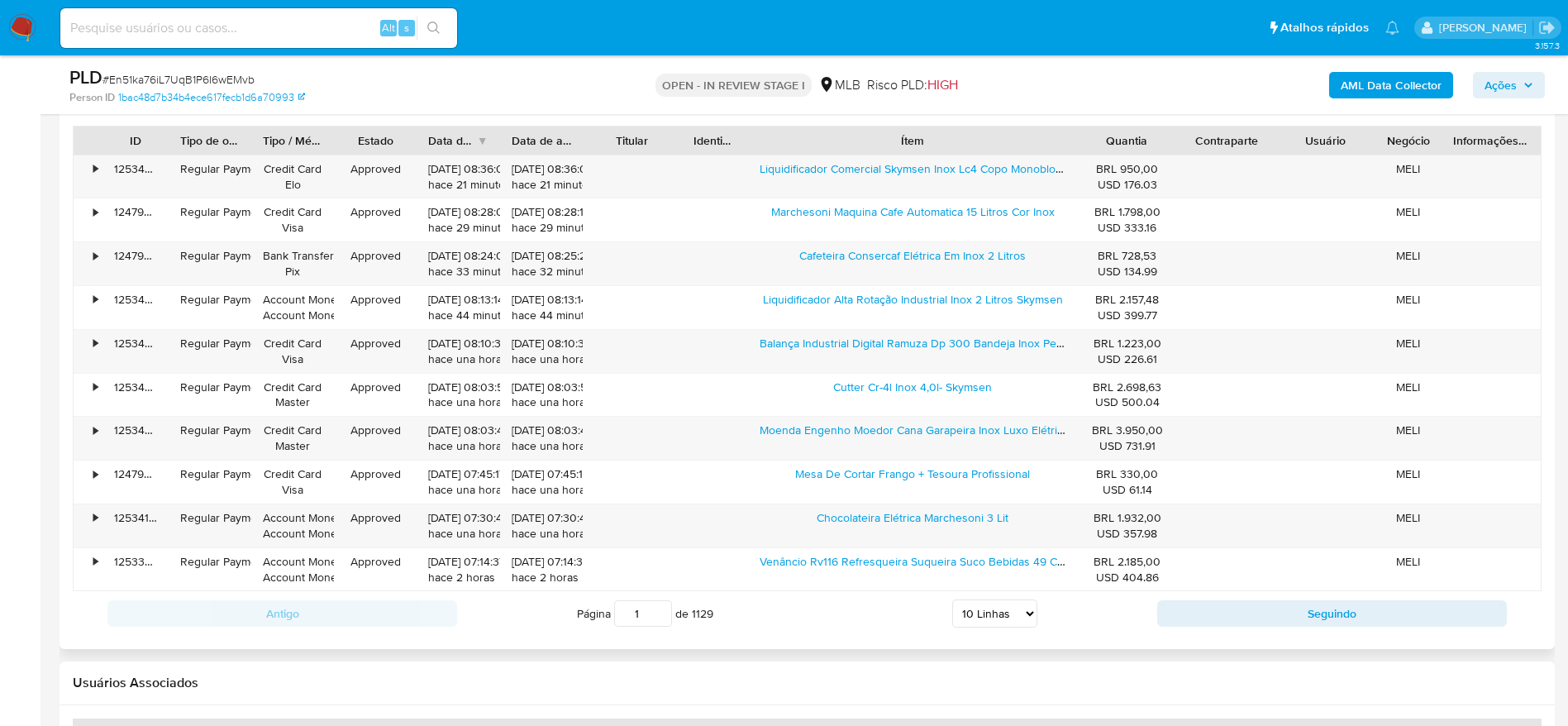
scroll to position [1985, 0]
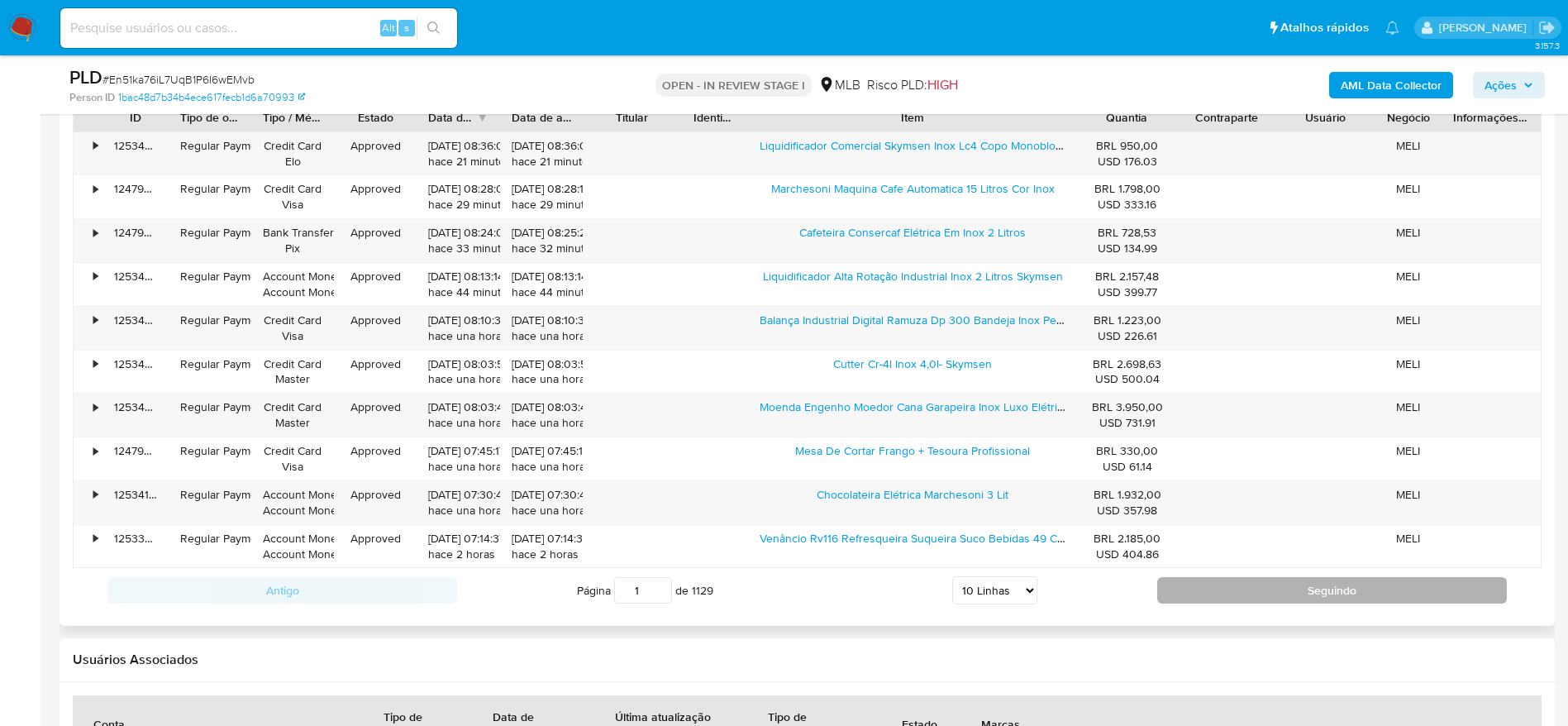
click at [1228, 590] on button "Seguindo" at bounding box center [1333, 590] width 350 height 26
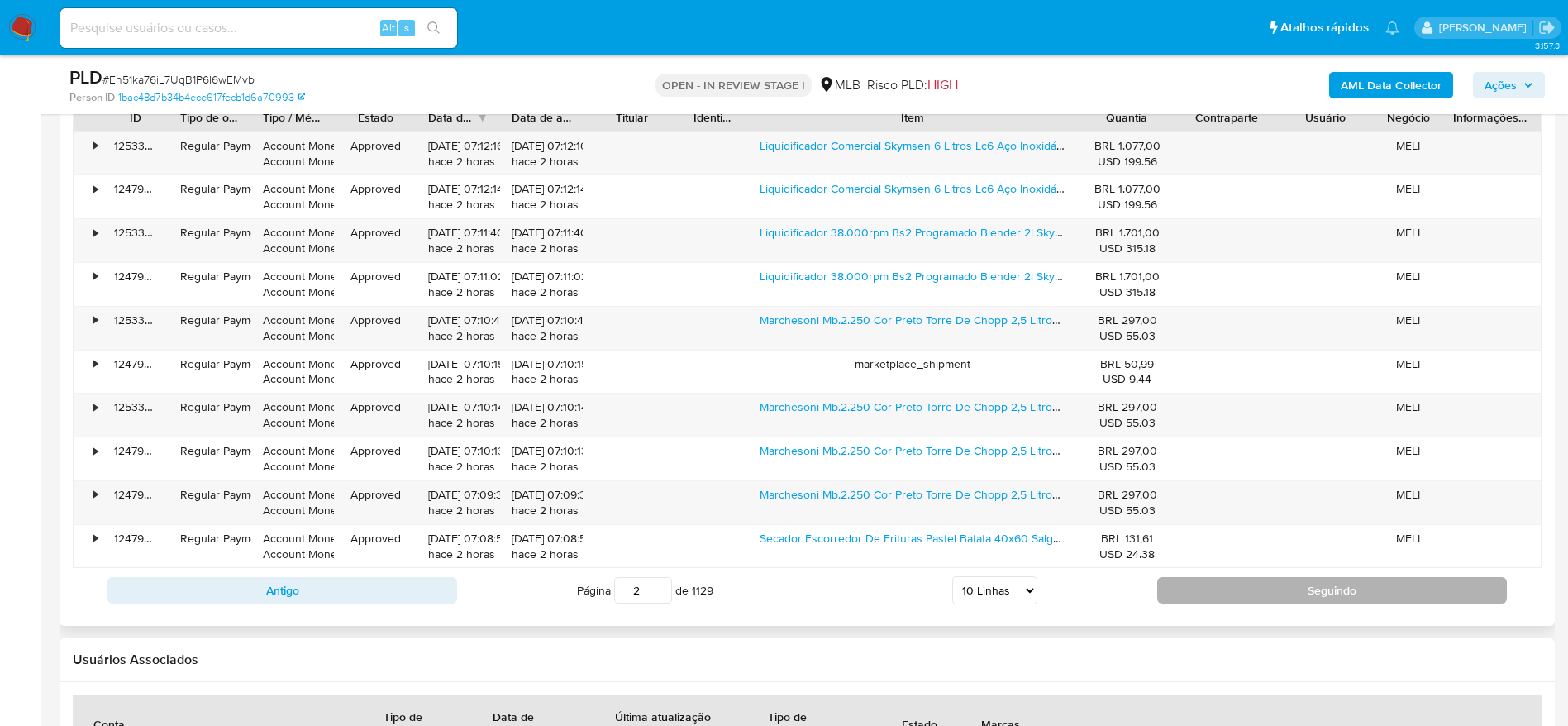
click at [1239, 595] on button "Seguindo" at bounding box center [1333, 590] width 350 height 26
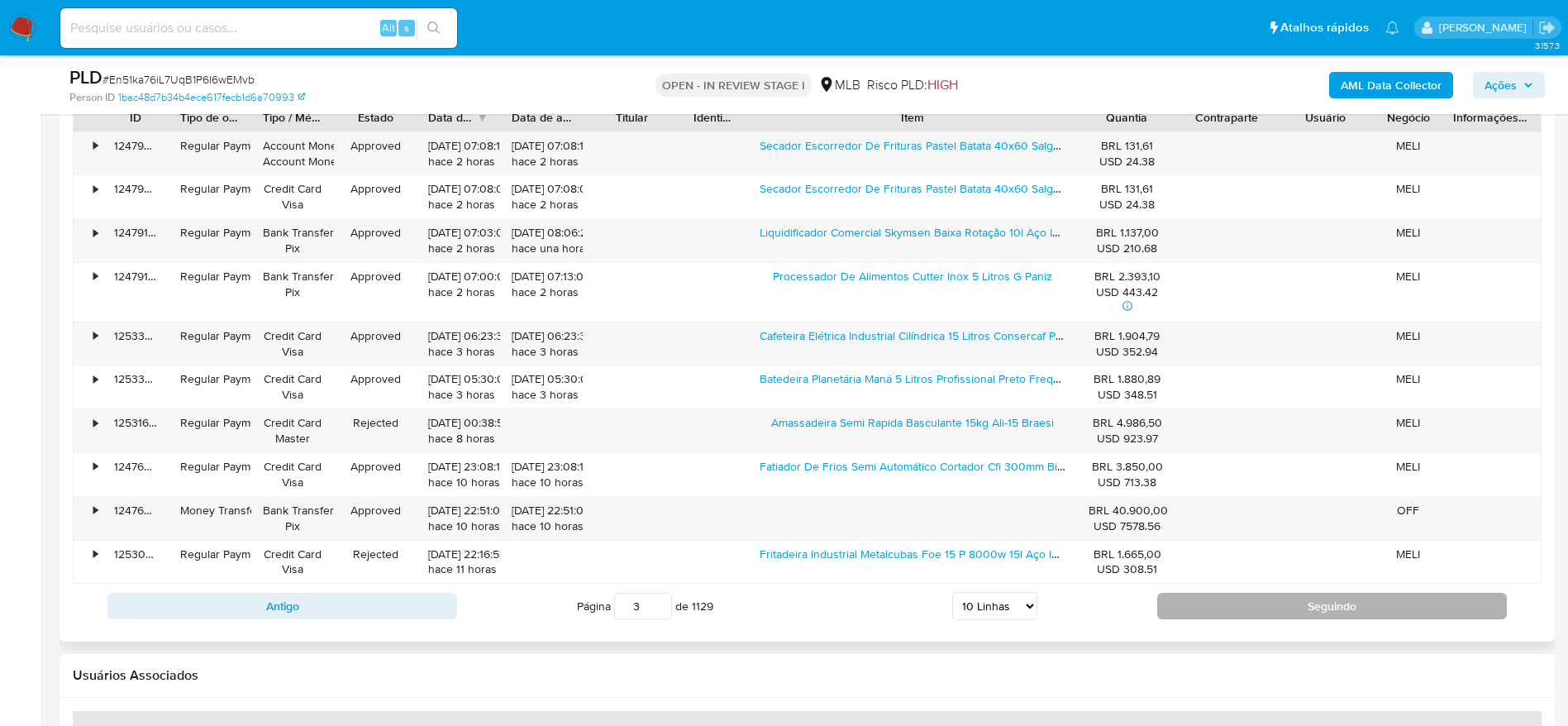
click at [1246, 604] on button "Seguindo" at bounding box center [1333, 606] width 350 height 26
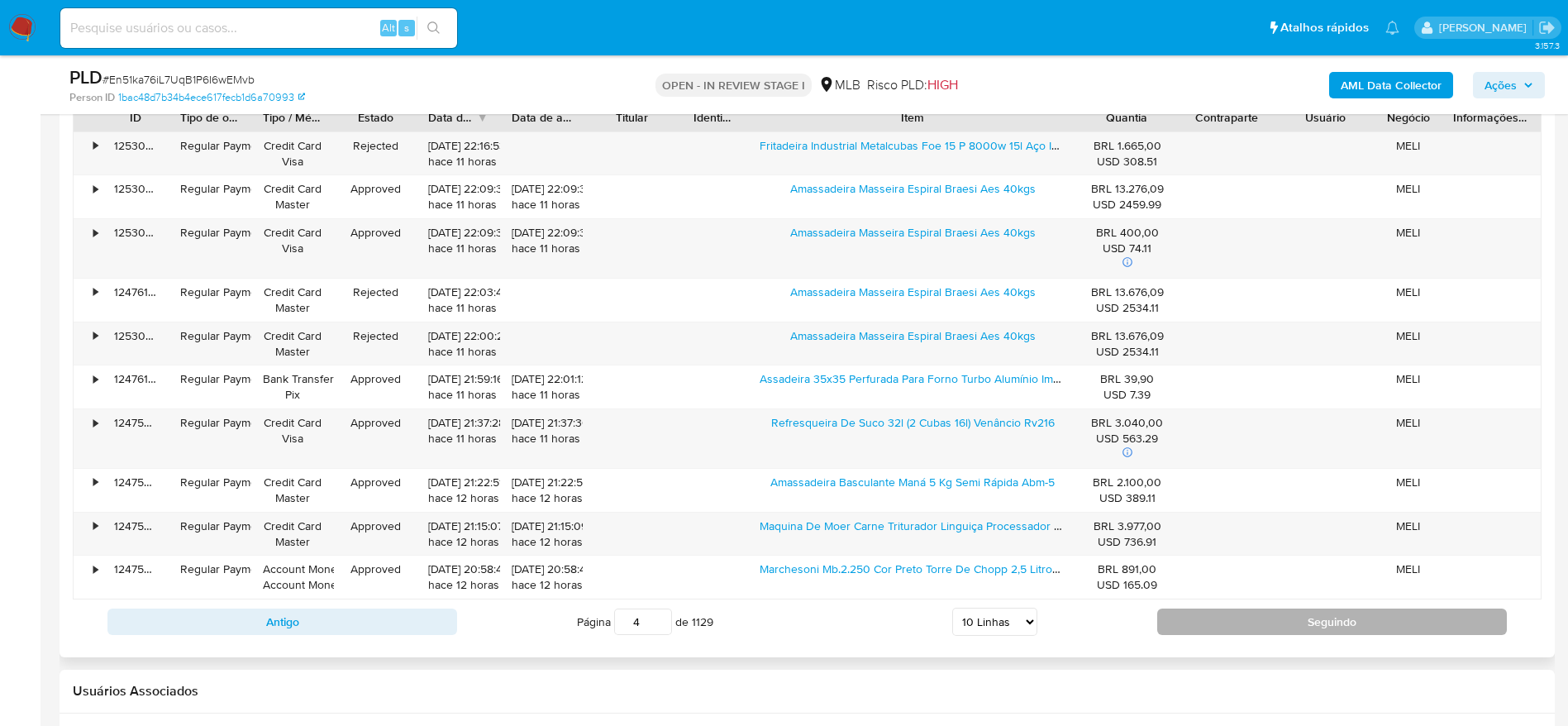
click at [1264, 626] on button "Seguindo" at bounding box center [1333, 621] width 350 height 26
type input "5"
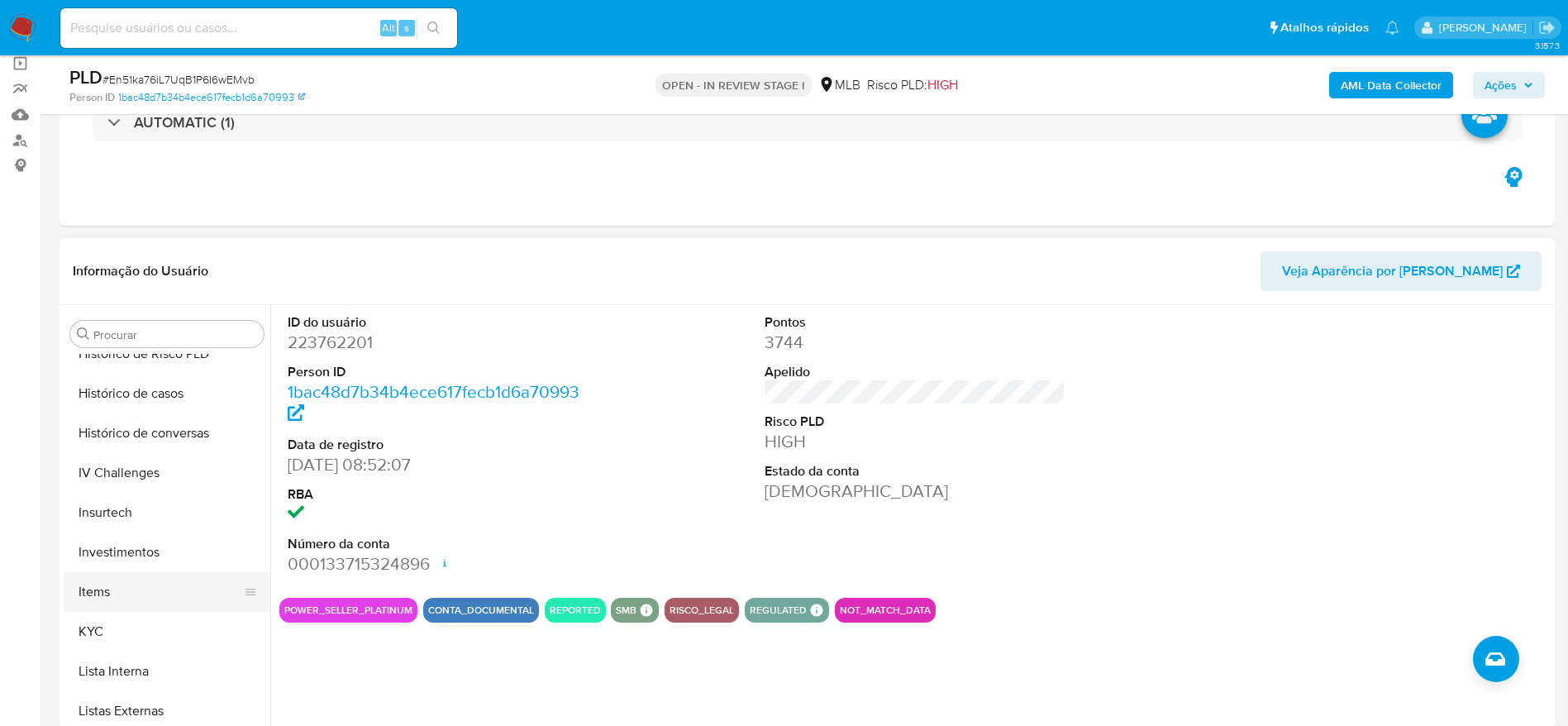
scroll to position [654, 0]
click at [111, 592] on button "KYC" at bounding box center [160, 592] width 193 height 40
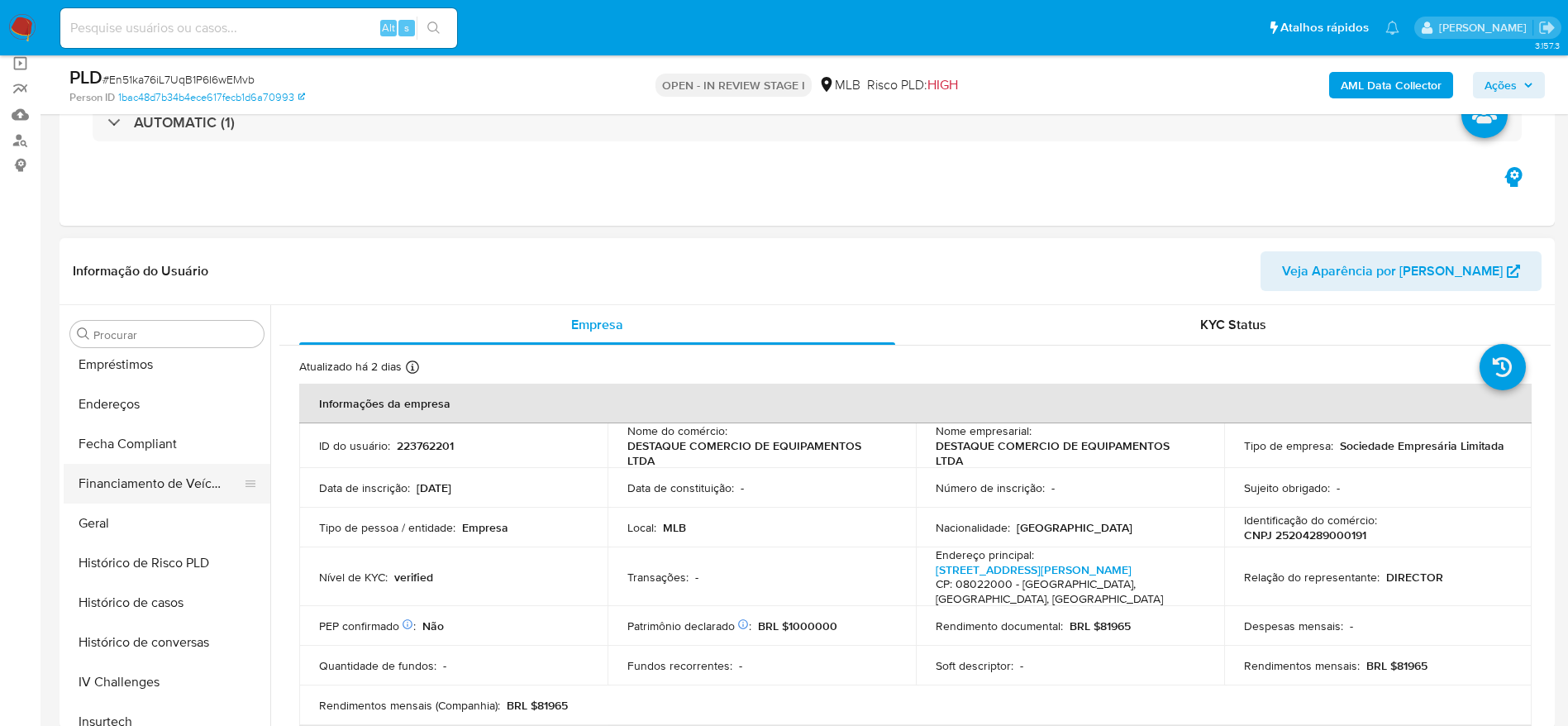
scroll to position [282, 0]
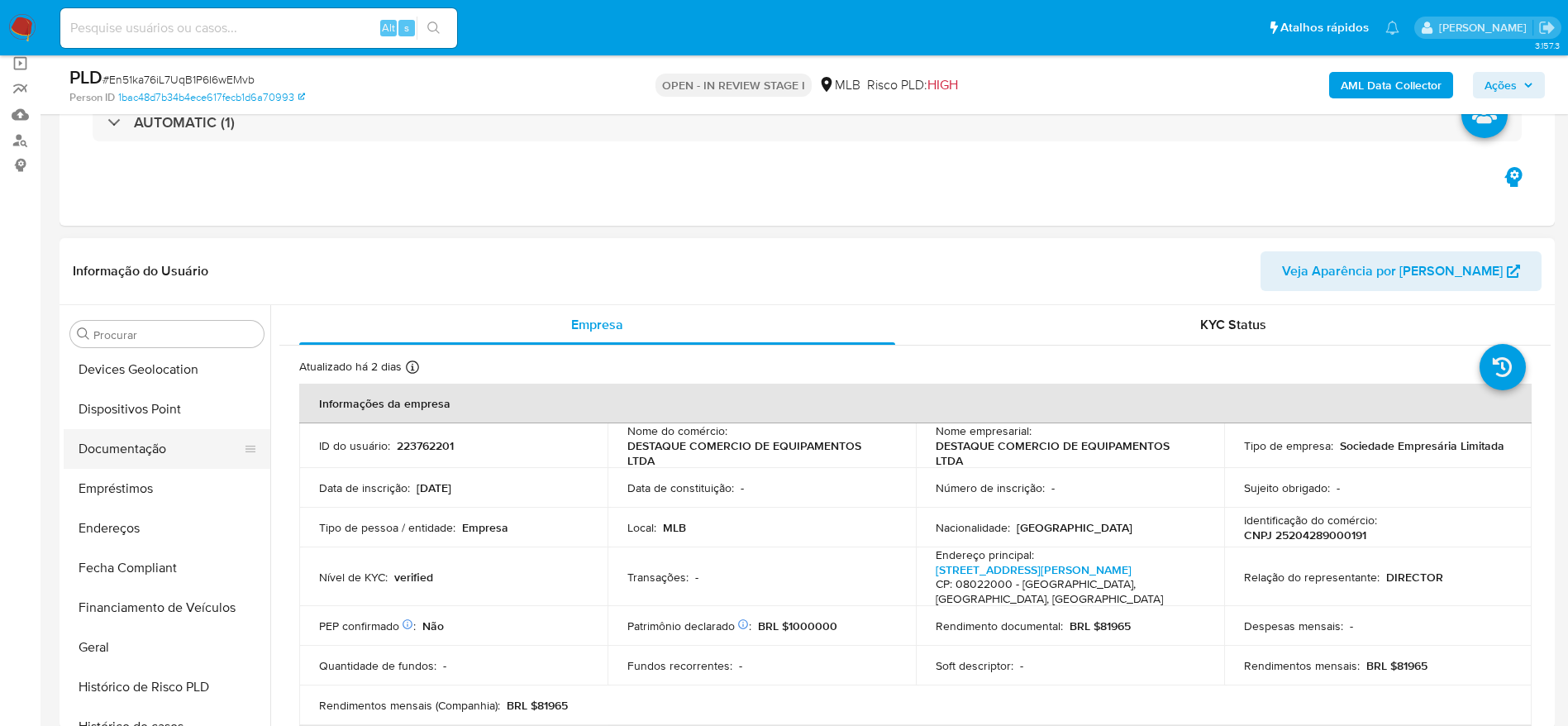
click at [143, 444] on button "Documentação" at bounding box center [160, 448] width 193 height 40
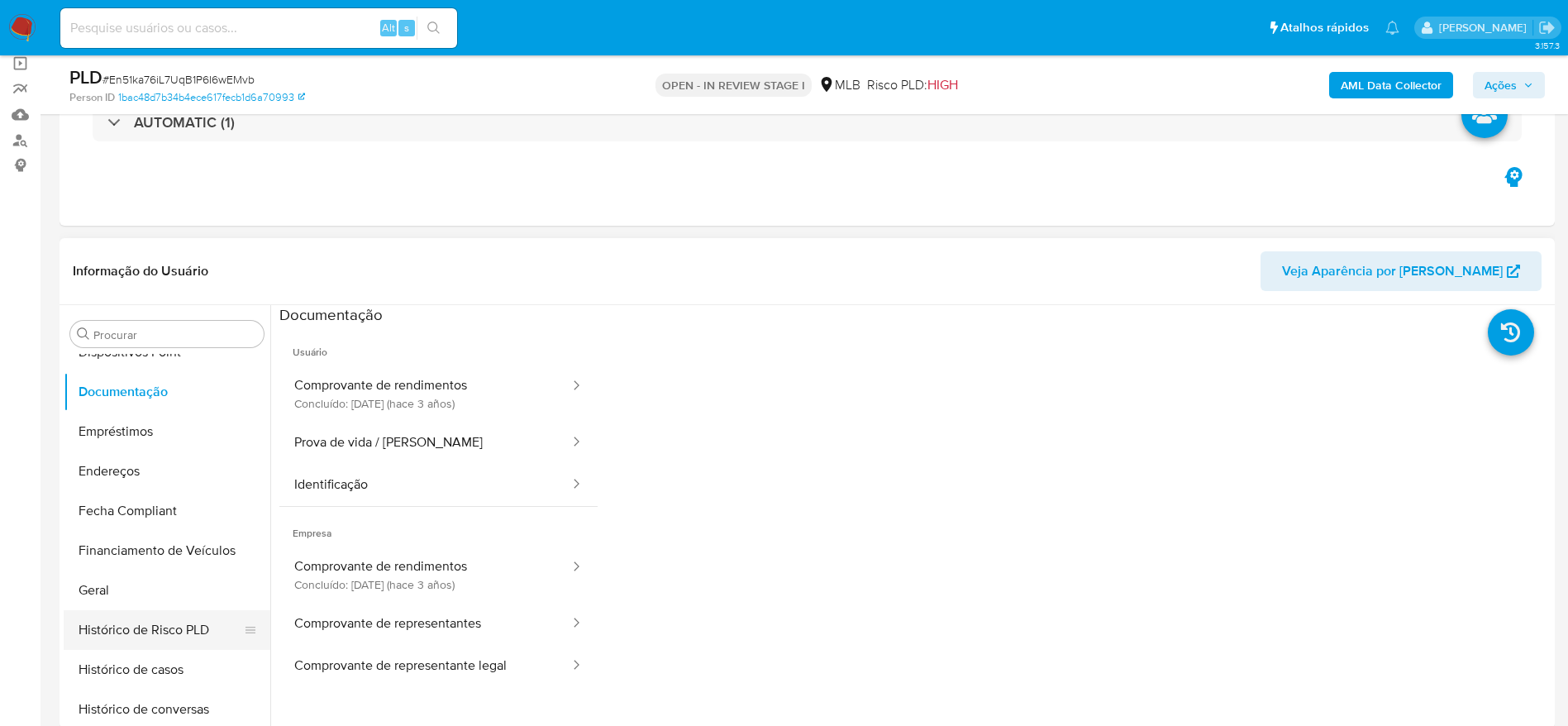
scroll to position [406, 0]
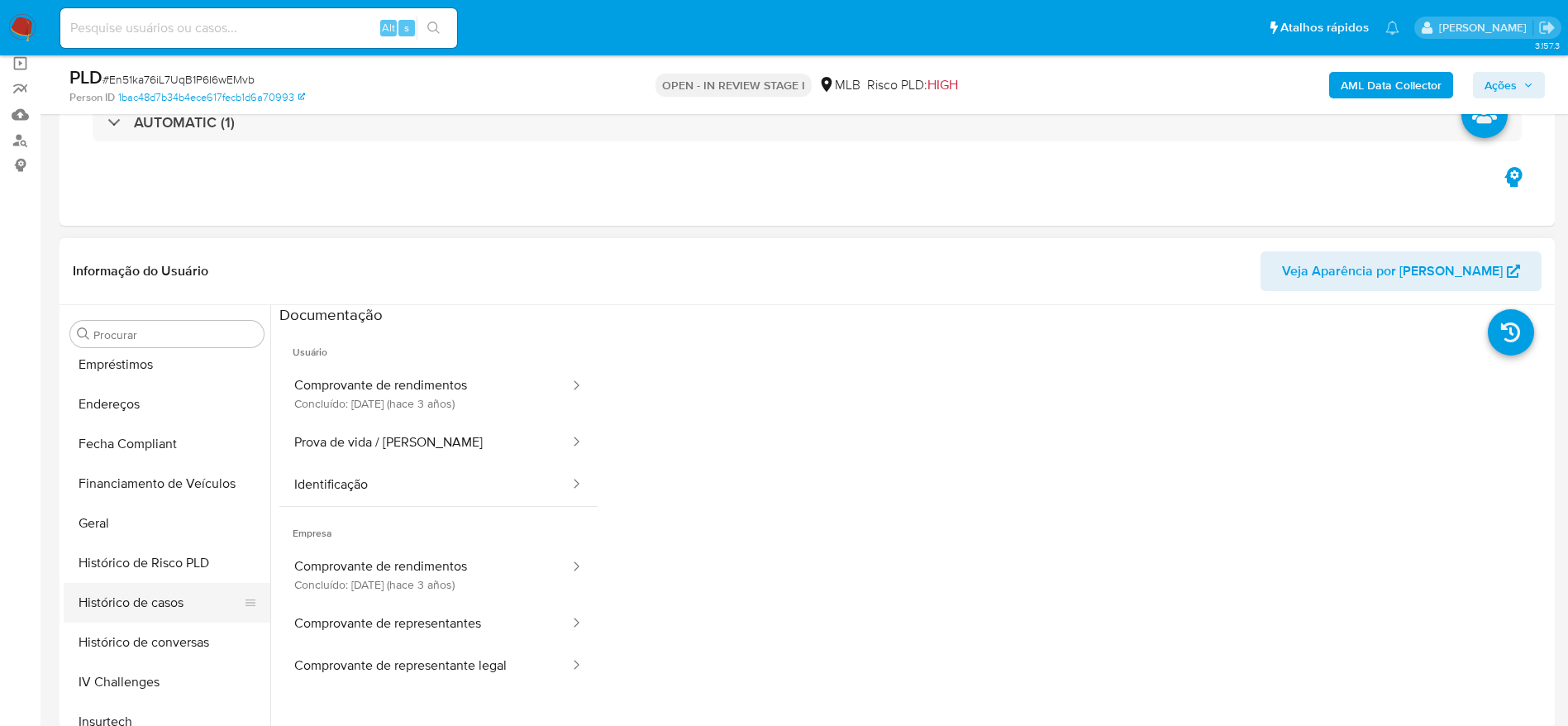
click at [148, 607] on button "Histórico de casos" at bounding box center [160, 603] width 193 height 40
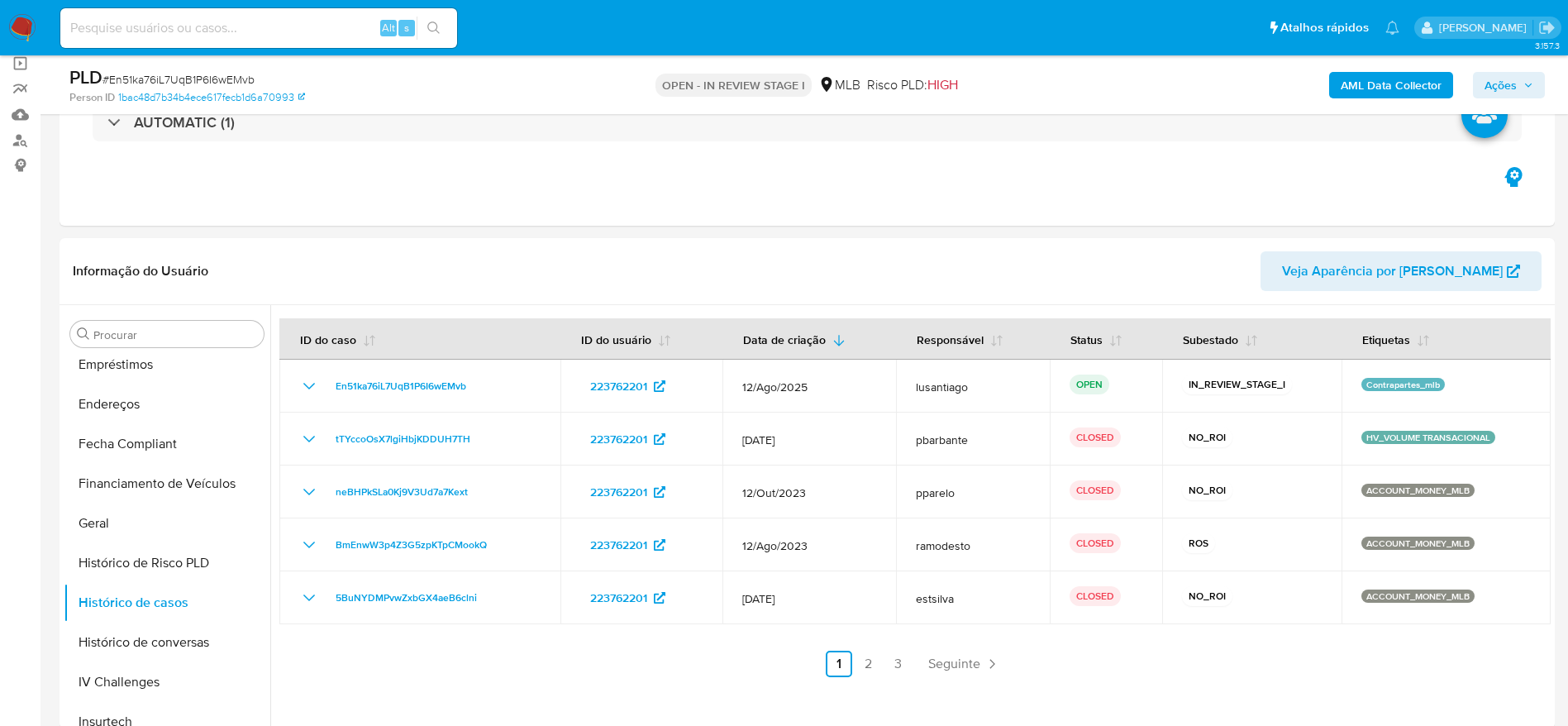
click at [1495, 82] on span "Ações" at bounding box center [1501, 85] width 32 height 26
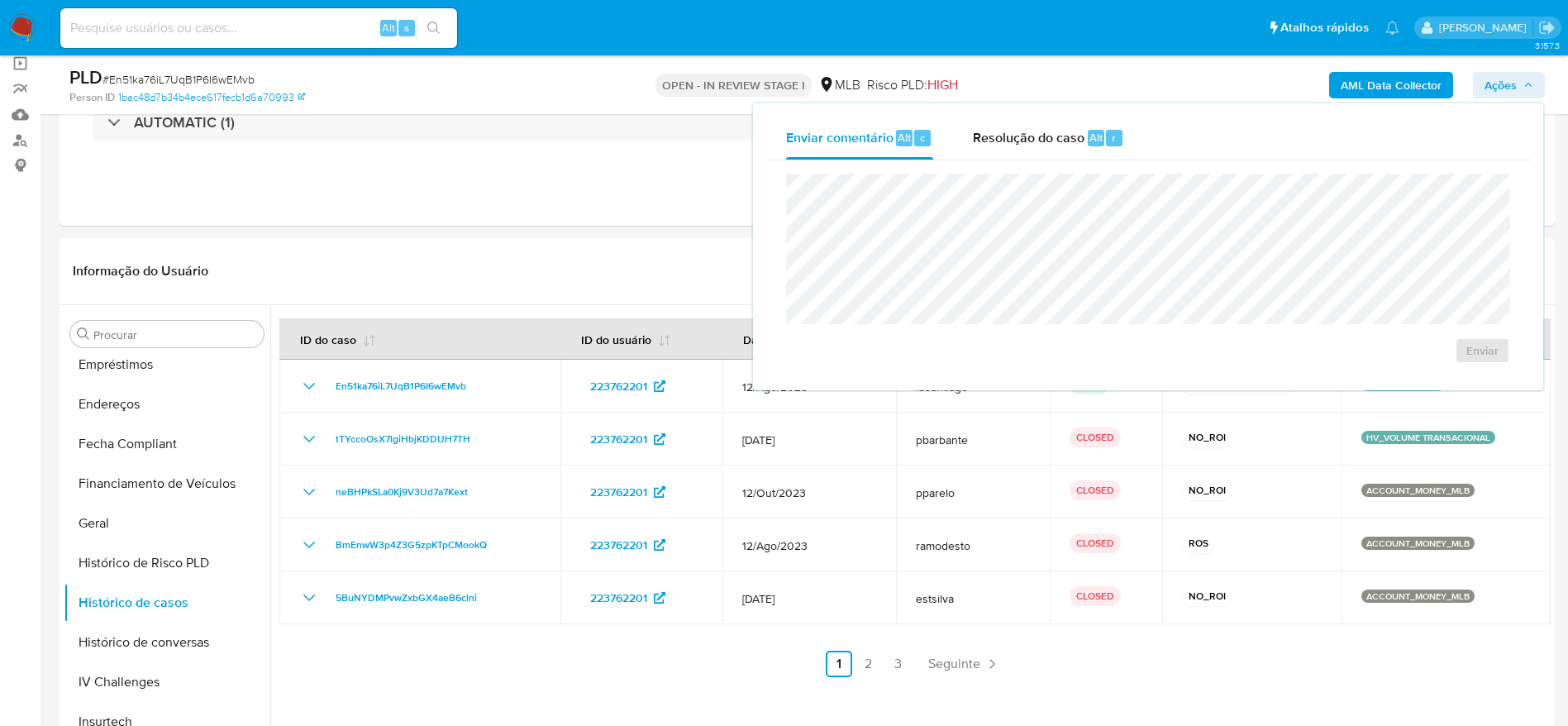
click at [980, 137] on span "Resolução do caso" at bounding box center [1029, 136] width 111 height 19
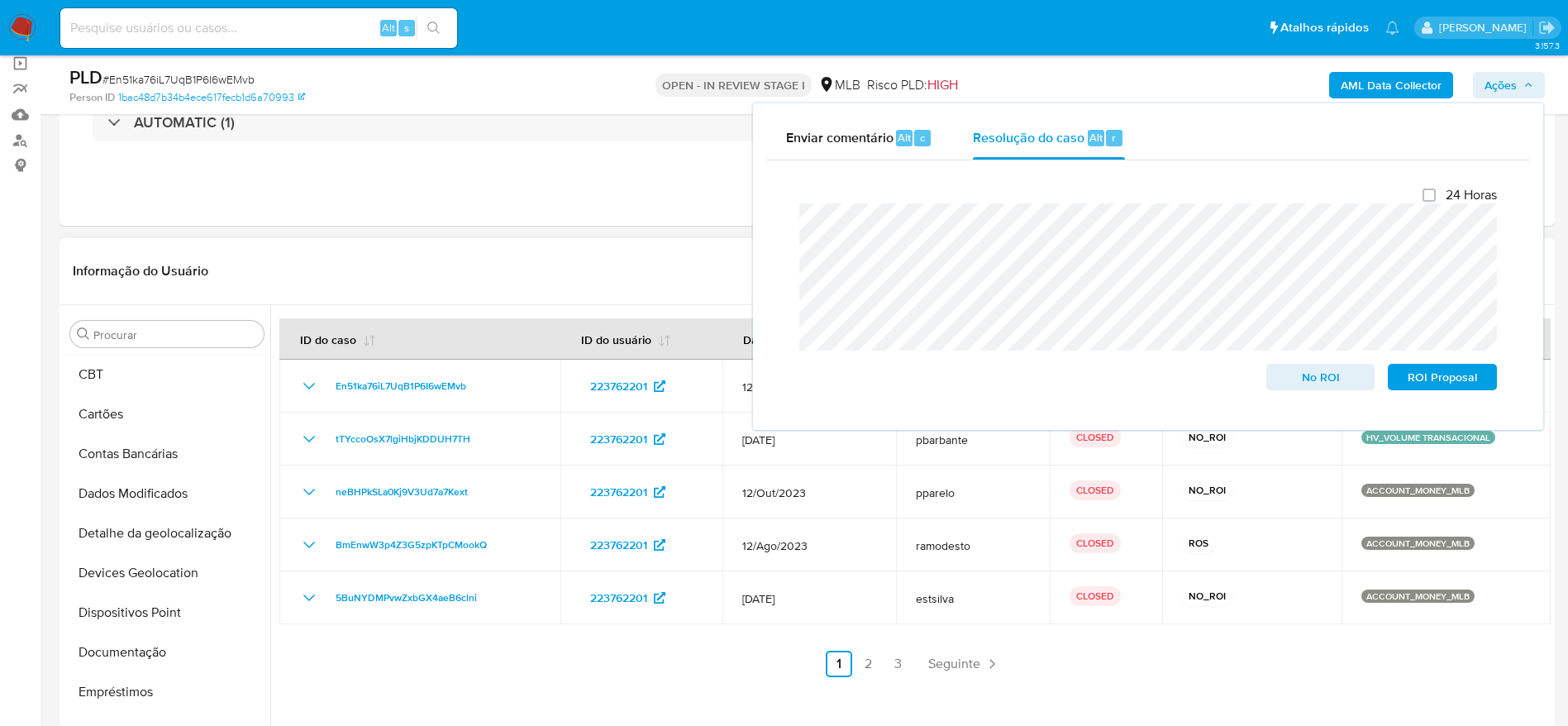
scroll to position [0, 0]
click at [128, 411] on button "Anexos" at bounding box center [160, 413] width 193 height 40
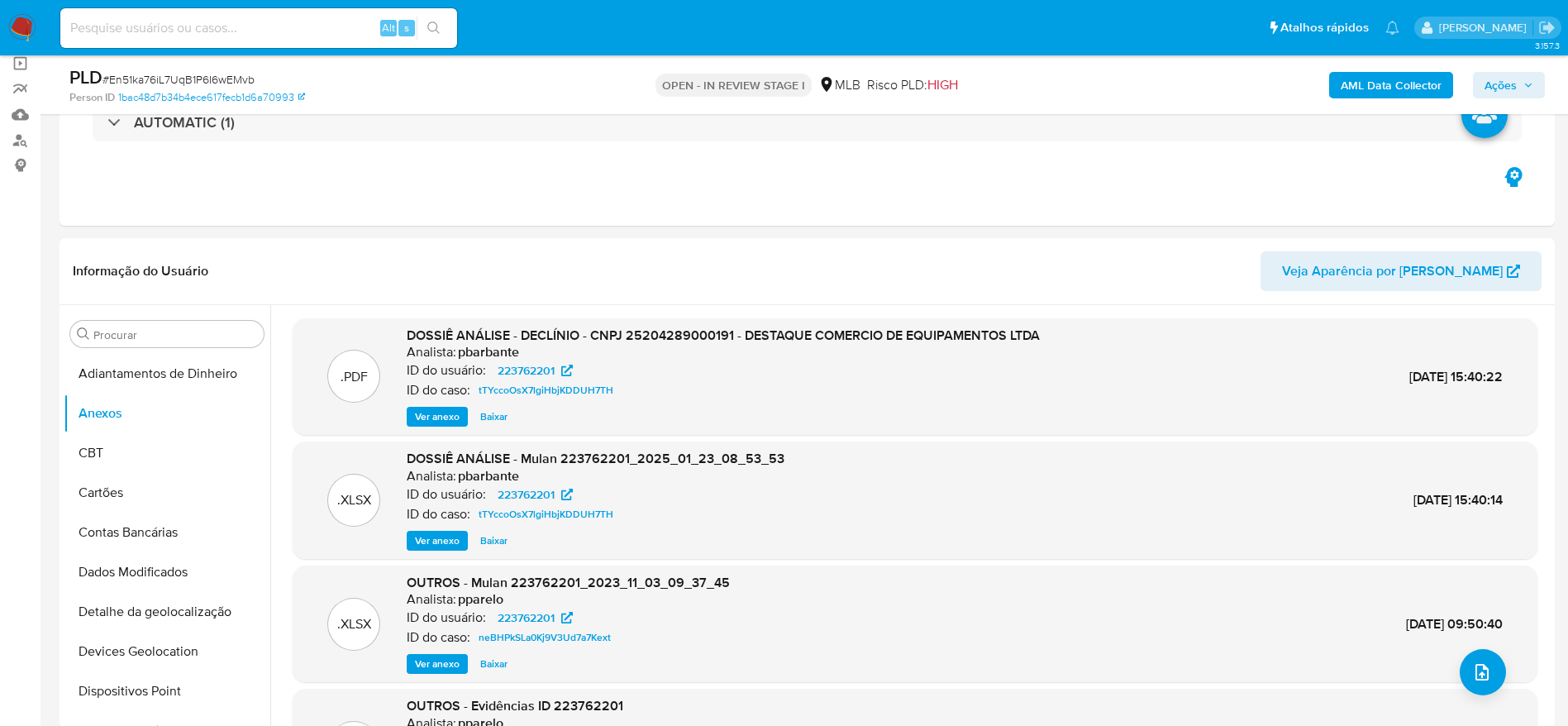
click at [1512, 83] on span "Ações" at bounding box center [1501, 85] width 32 height 26
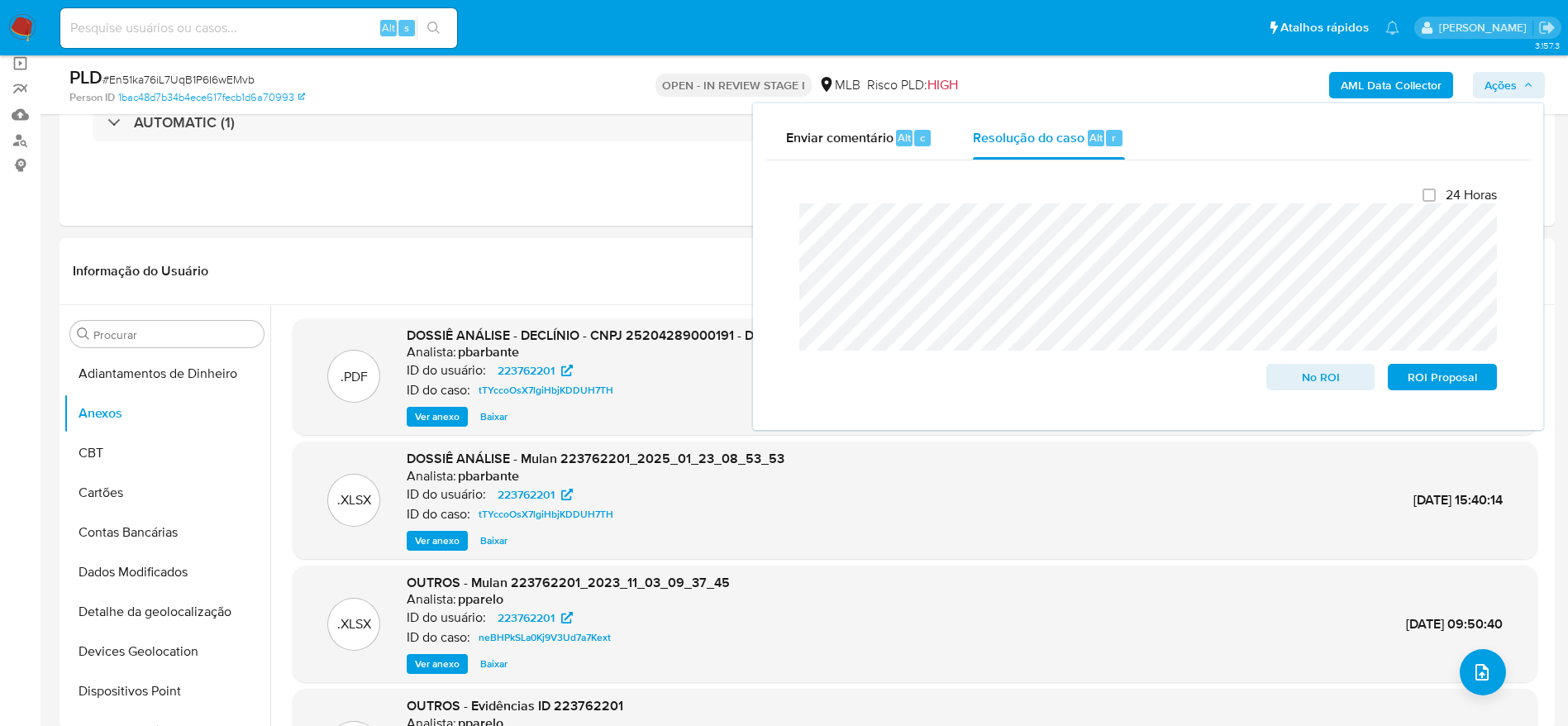
click at [1512, 83] on span "Ações" at bounding box center [1501, 85] width 32 height 26
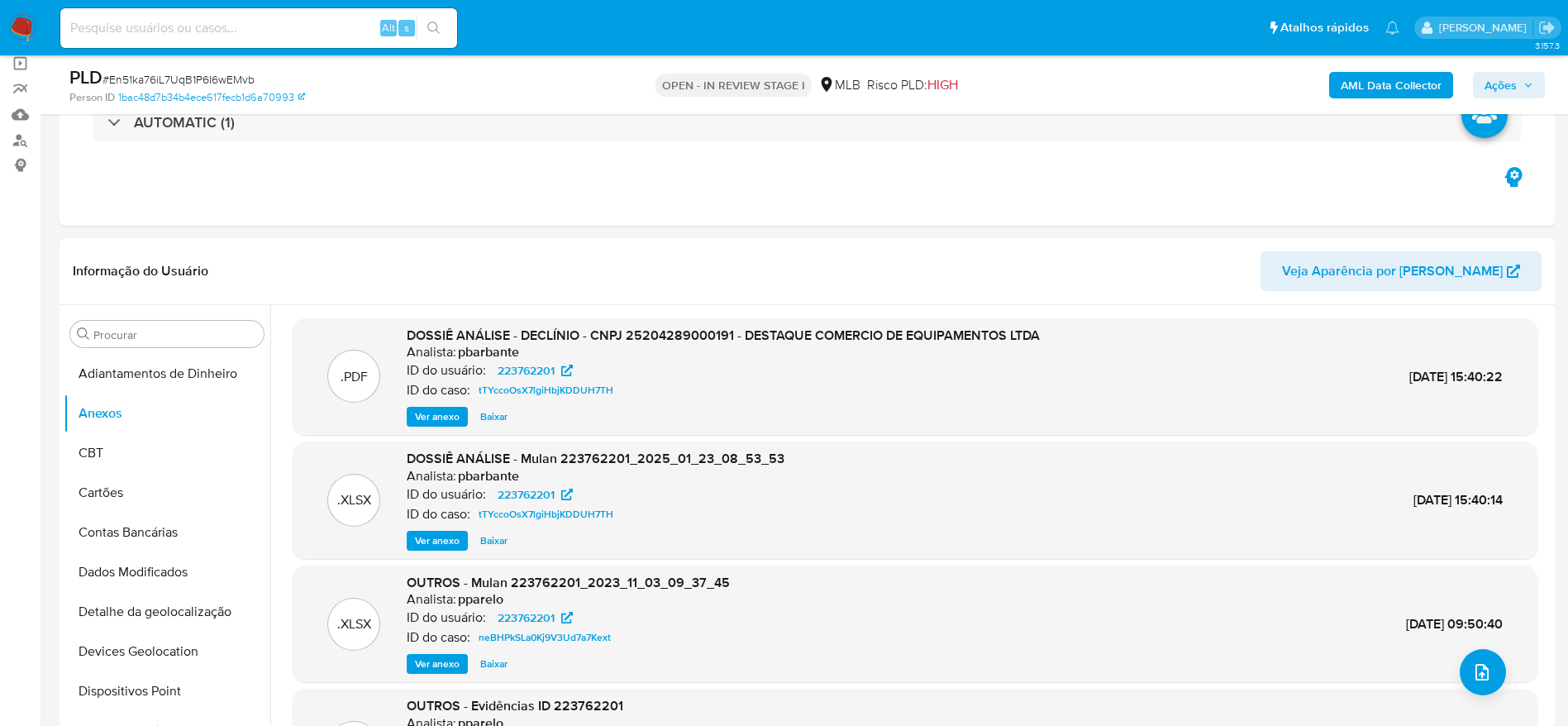
click at [1395, 80] on b "AML Data Collector" at bounding box center [1391, 85] width 101 height 26
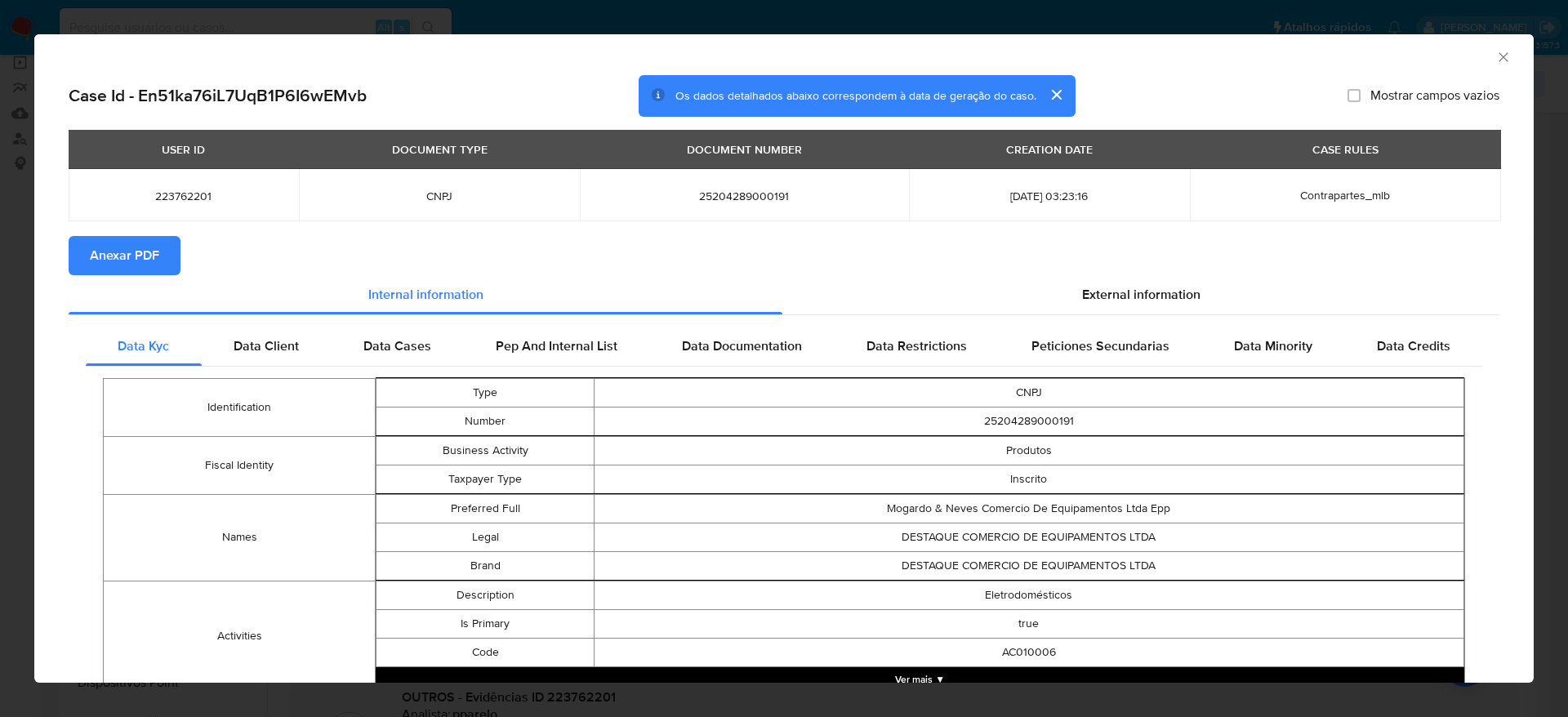
click at [117, 248] on span "Anexar PDF" at bounding box center [124, 255] width 69 height 36
click at [1495, 51] on icon "Fechar a janela" at bounding box center [1502, 57] width 16 height 16
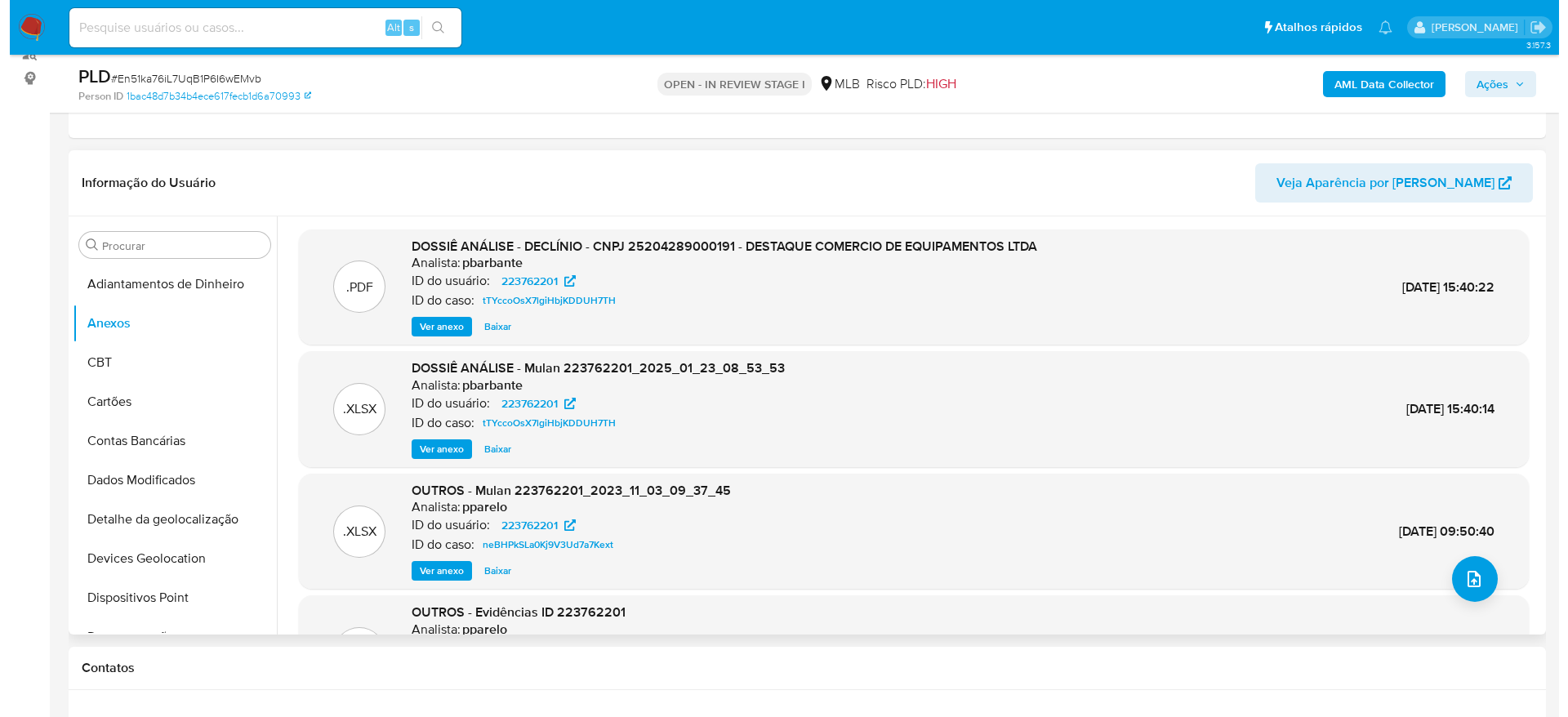
scroll to position [245, 0]
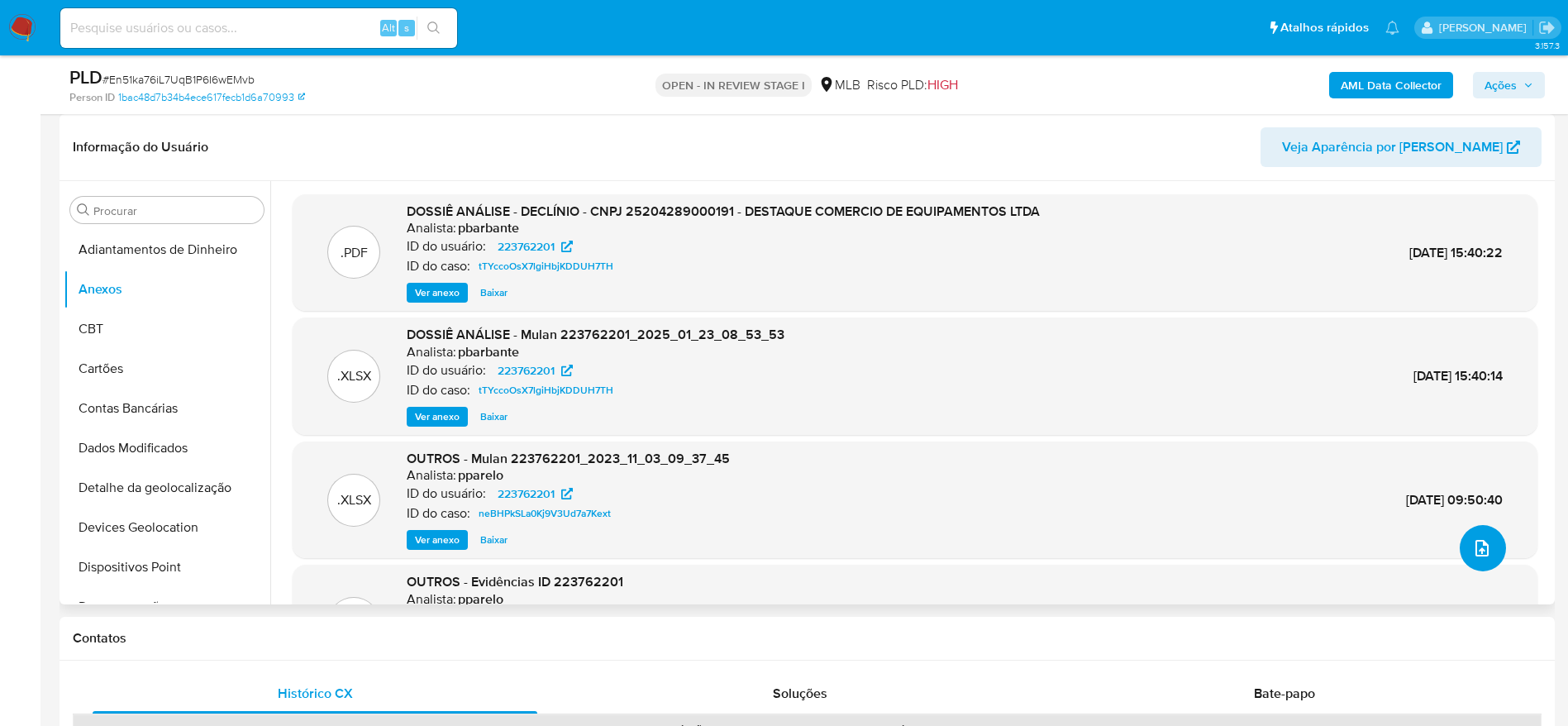
click at [1484, 542] on icon "upload-file" at bounding box center [1482, 548] width 20 height 20
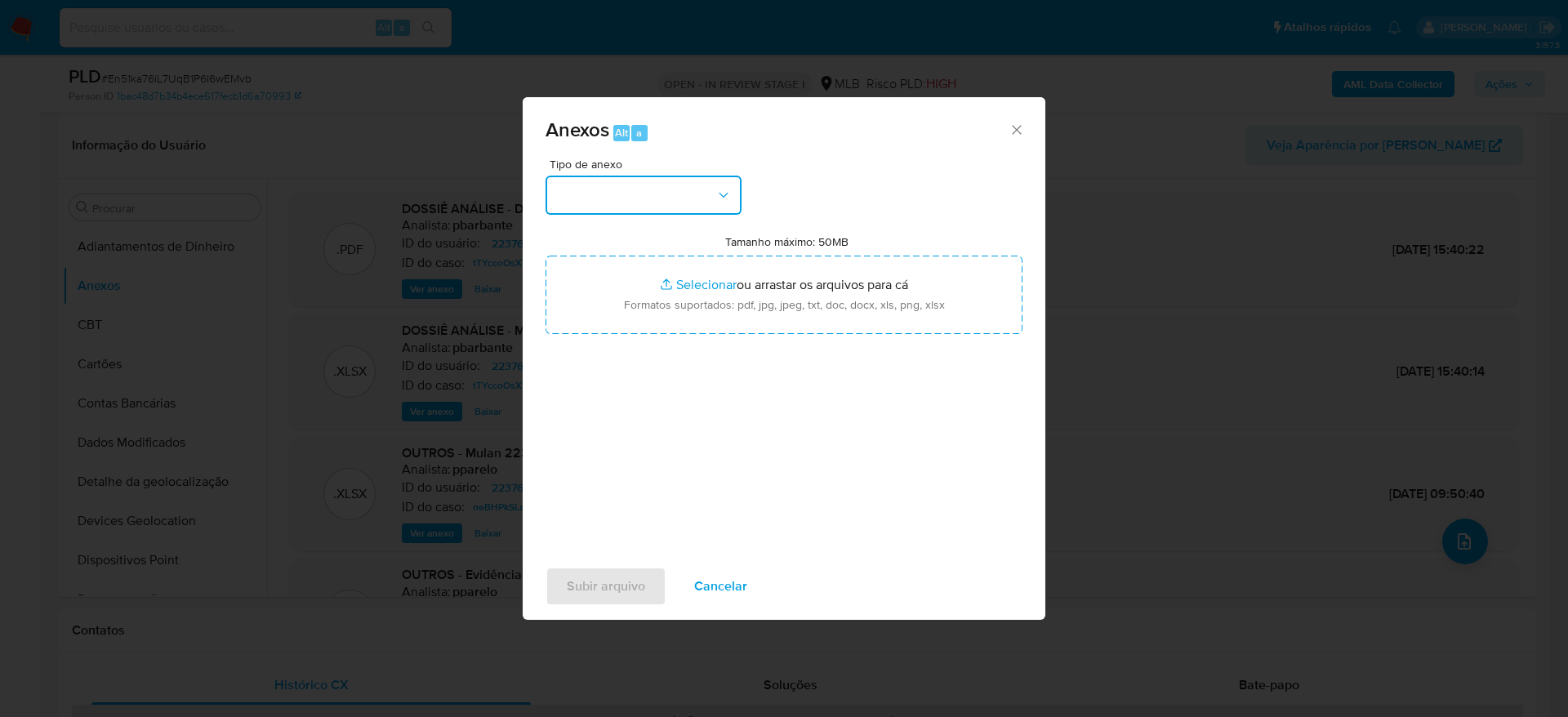
click at [587, 188] on button "button" at bounding box center [643, 195] width 196 height 40
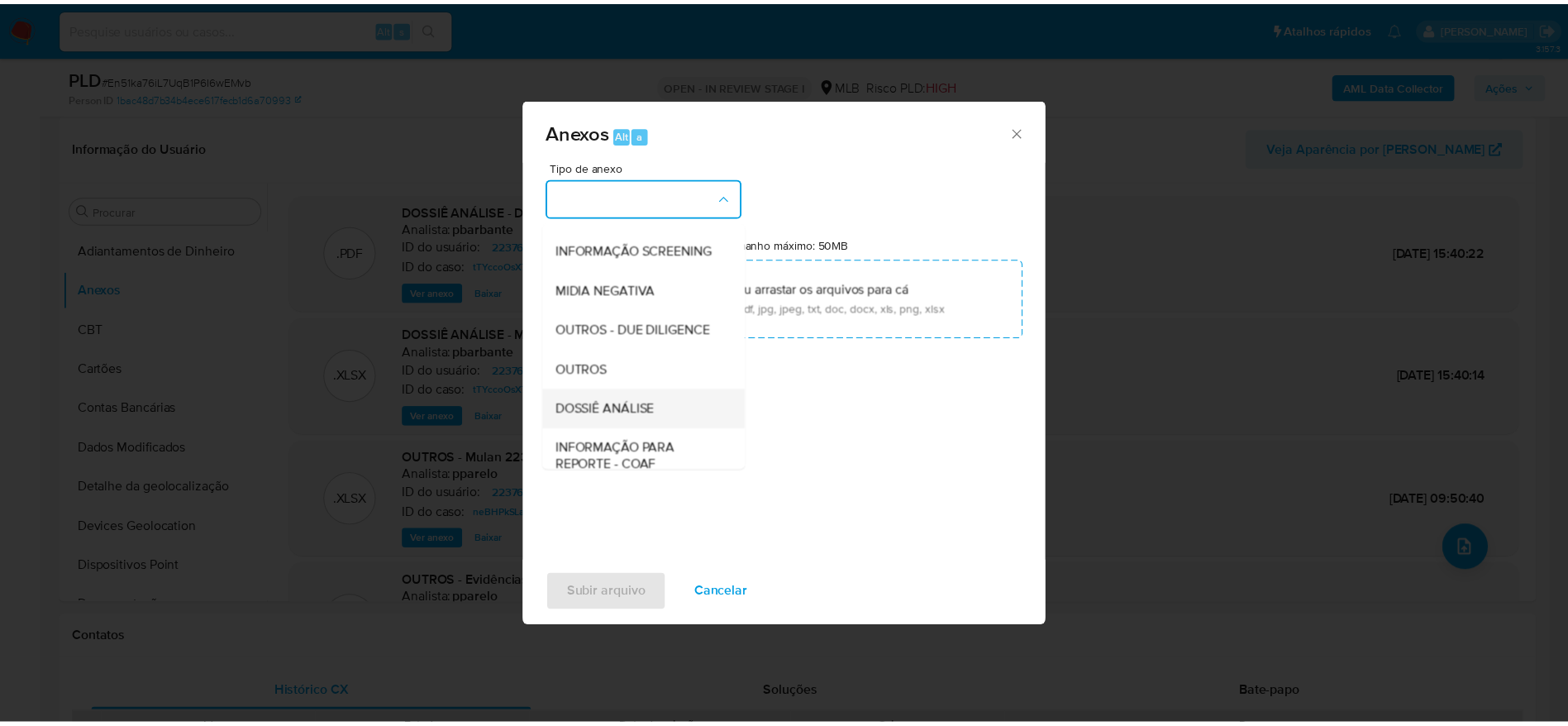
scroll to position [255, 0]
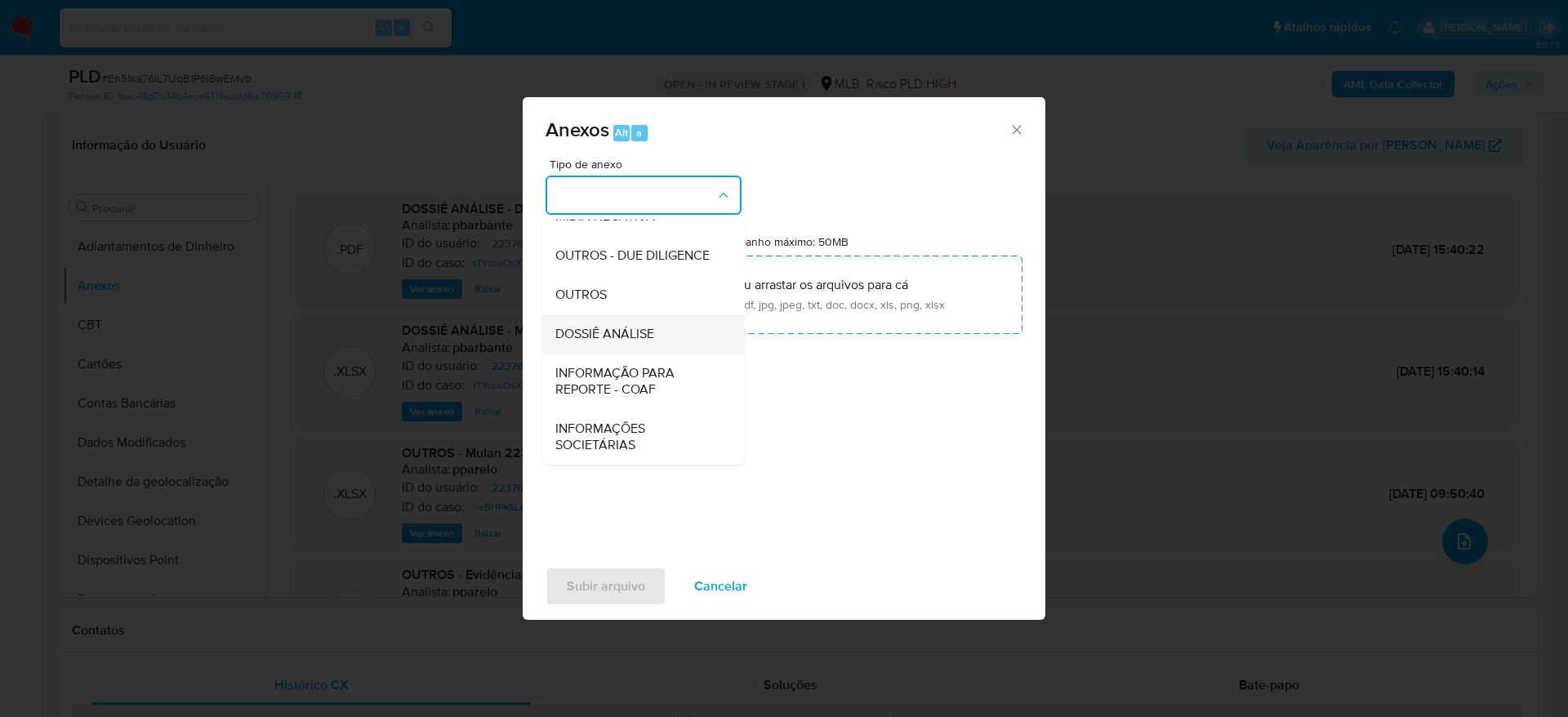
click at [610, 322] on div "DOSSIÊ ANÁLISE" at bounding box center [638, 334] width 167 height 40
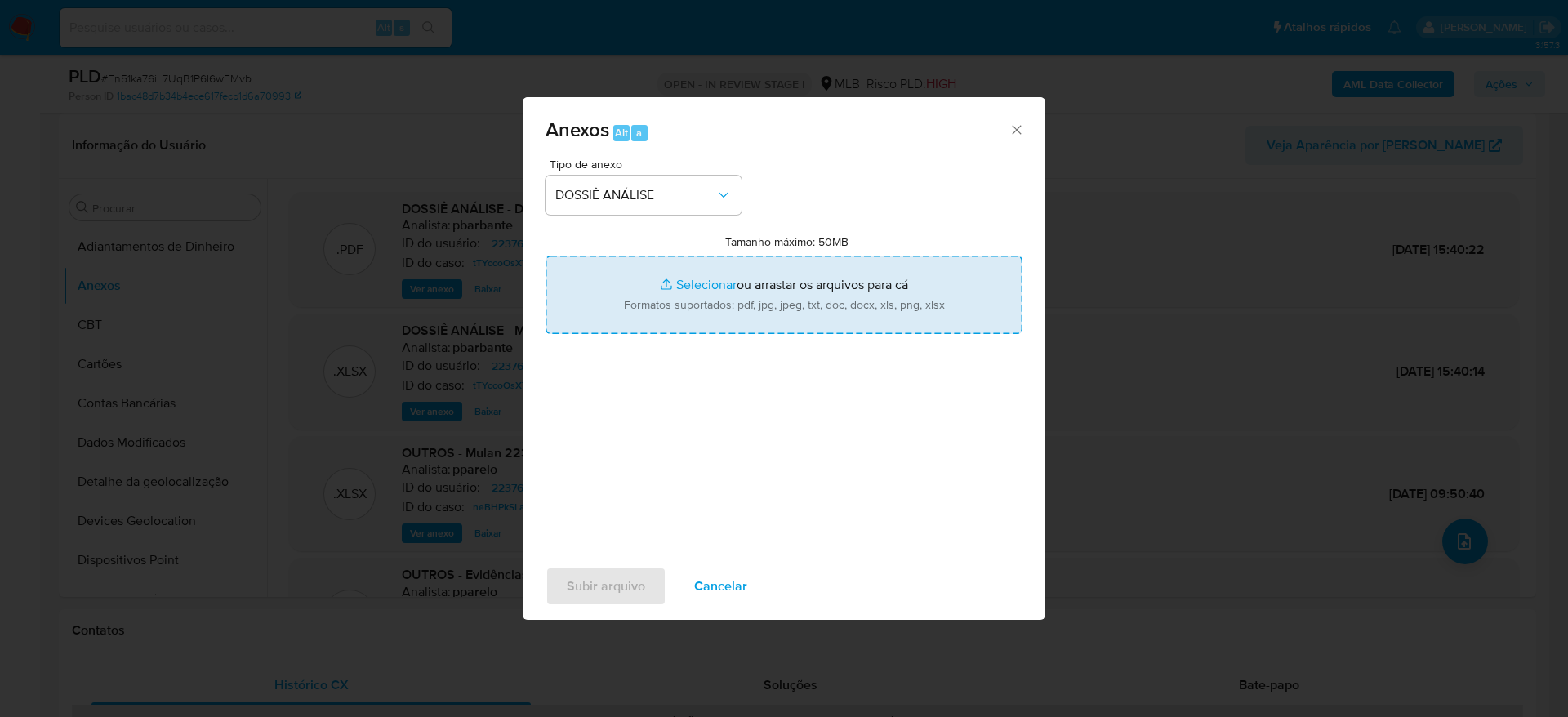
type input "C:\fakepath\Mulan 223762201_2025_09_05_09_27_48.xlsx"
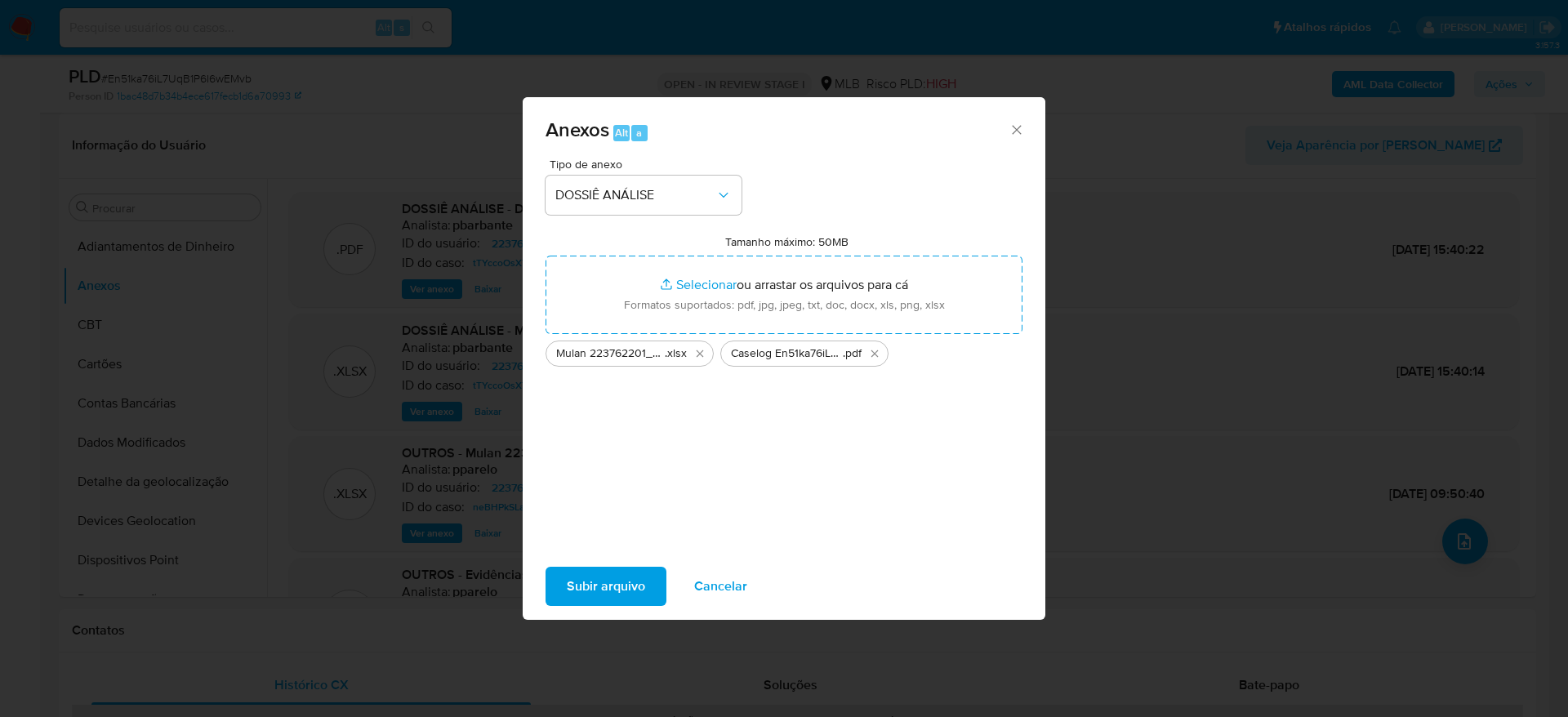
click at [599, 582] on span "Subir arquivo" at bounding box center [605, 586] width 78 height 36
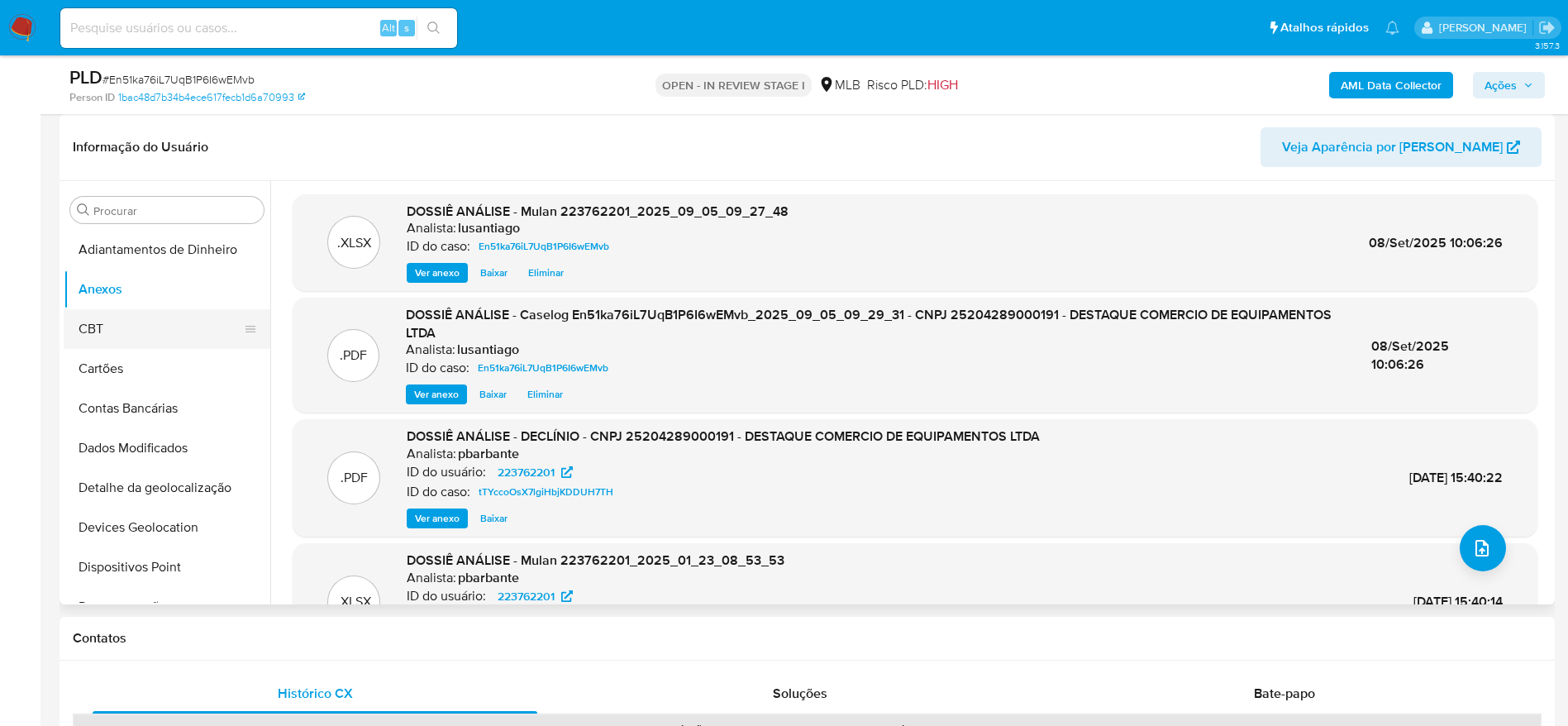
drag, startPoint x: 158, startPoint y: 330, endPoint x: 152, endPoint y: 315, distance: 16.2
click at [157, 330] on button "CBT" at bounding box center [160, 328] width 193 height 40
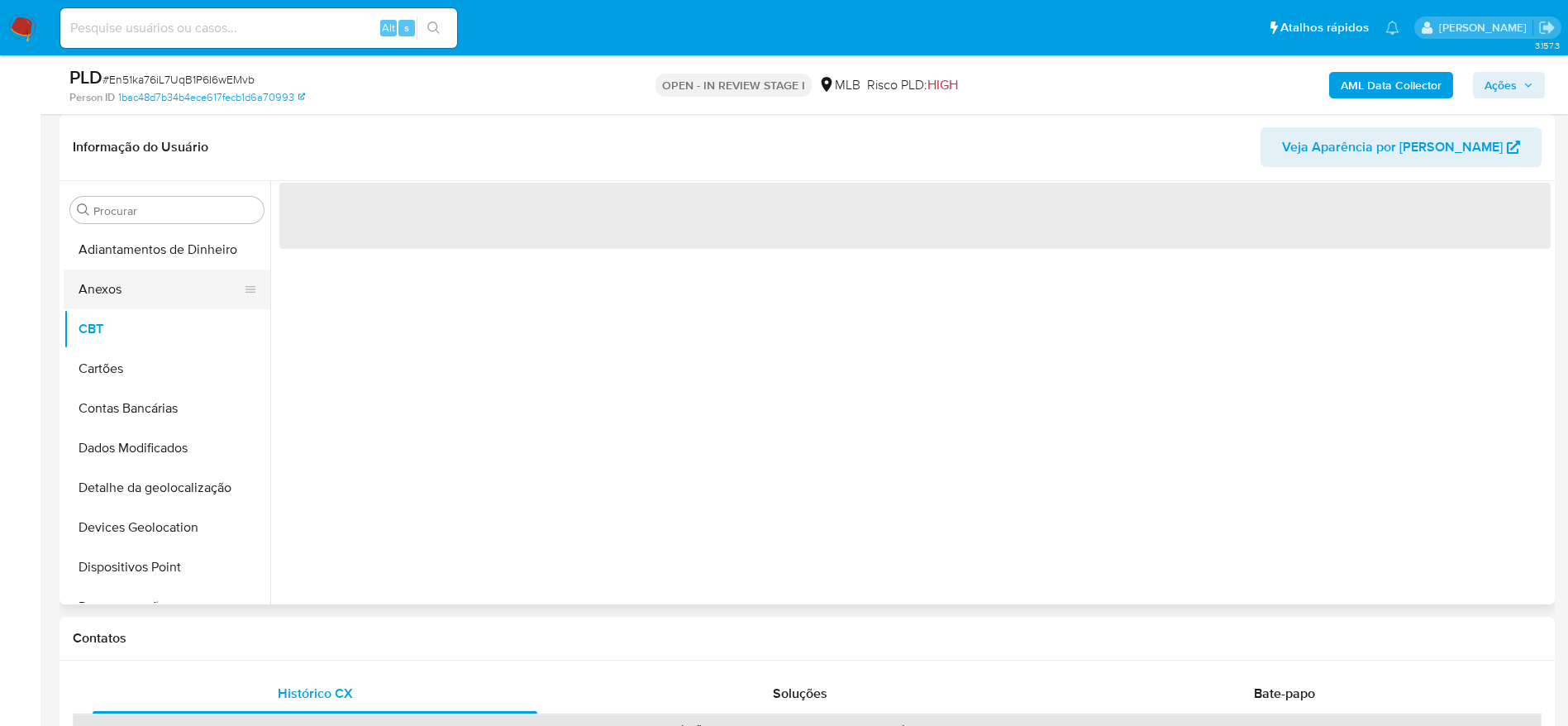
click at [150, 293] on button "Anexos" at bounding box center [160, 289] width 193 height 40
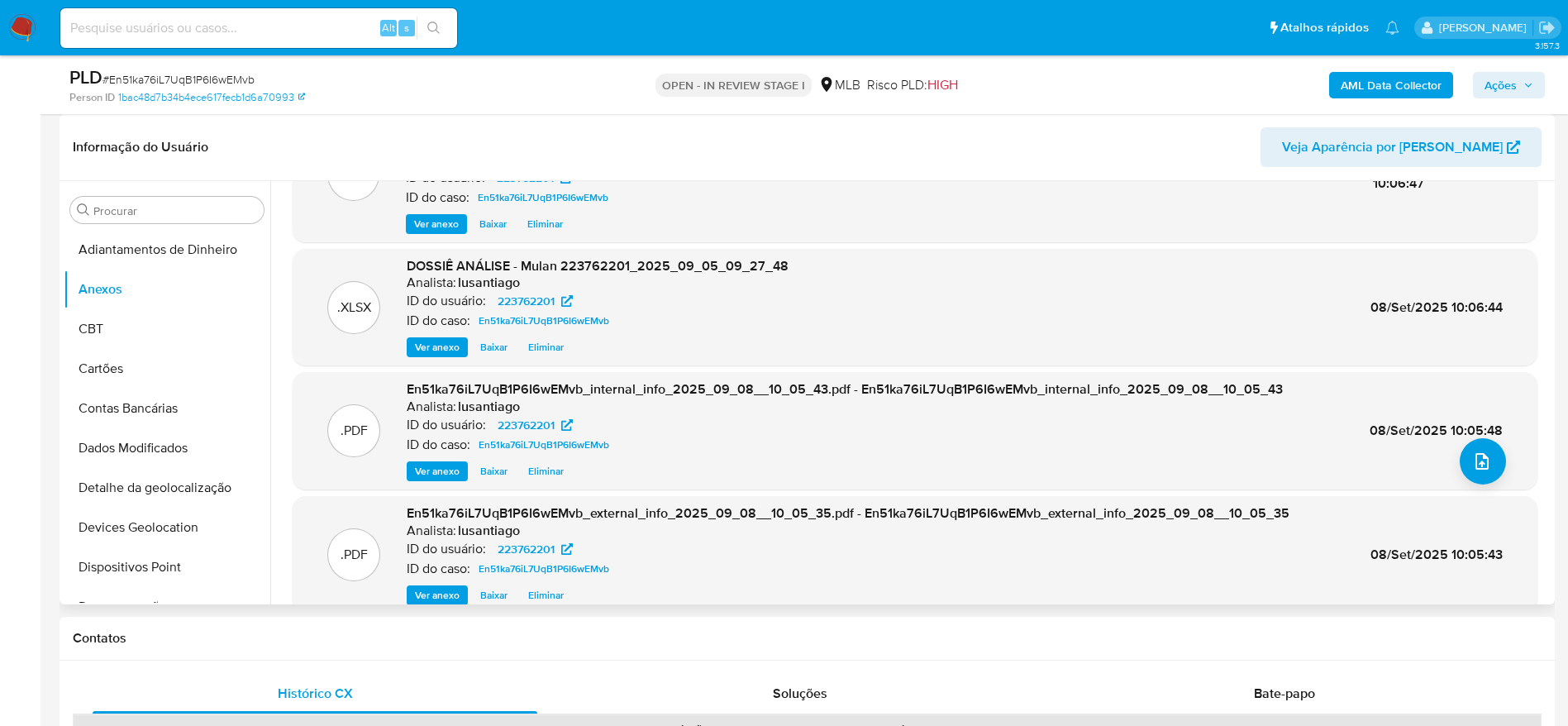
scroll to position [0, 0]
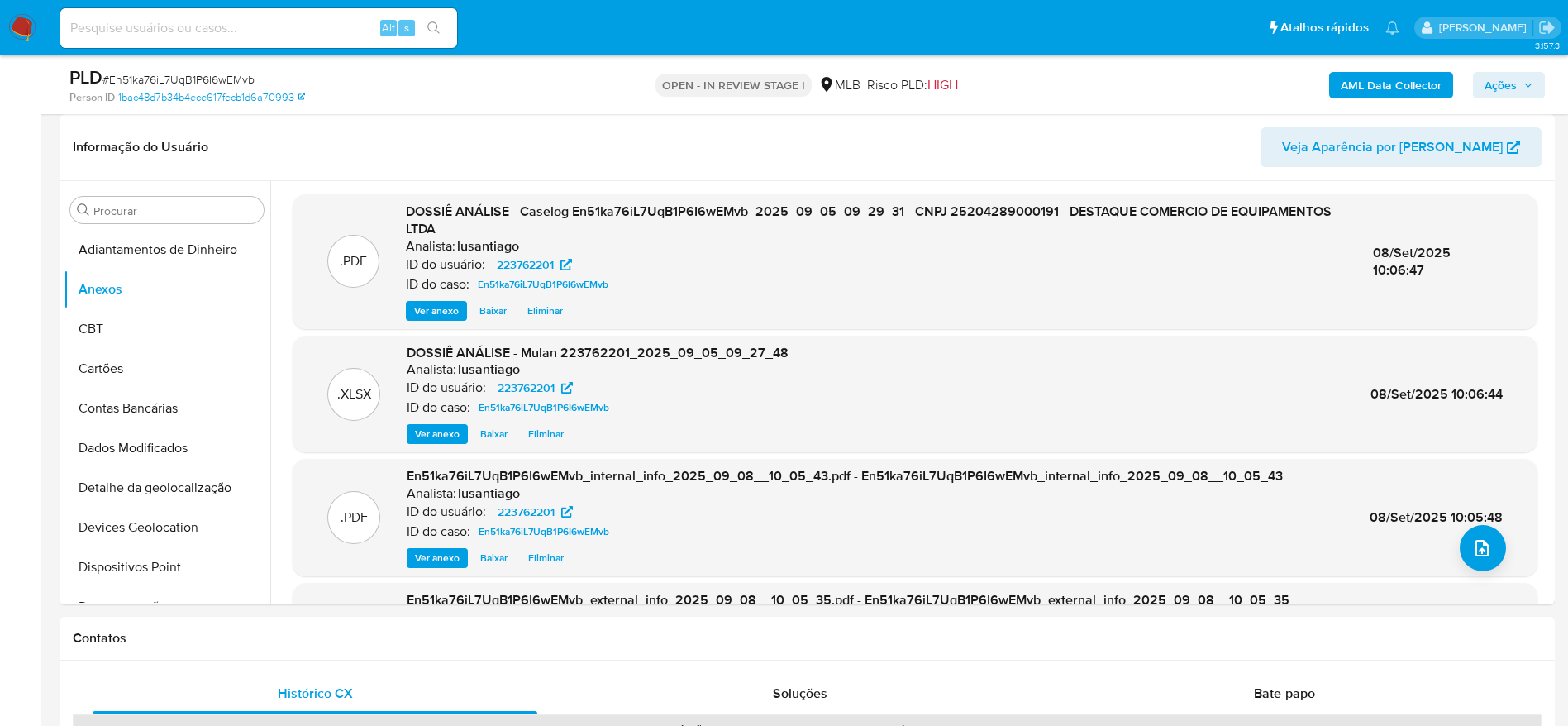
click at [1519, 79] on span "Ações" at bounding box center [1509, 85] width 49 height 23
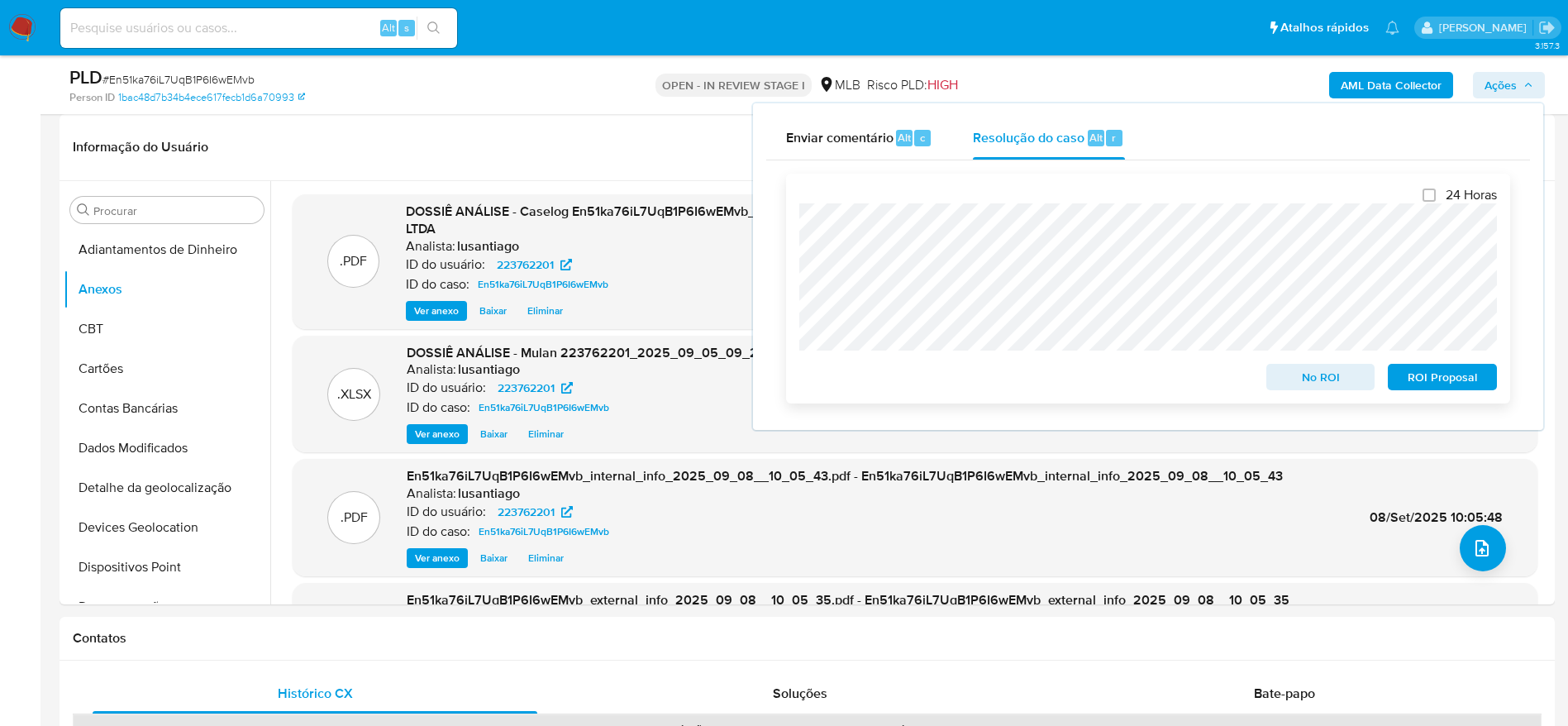
click at [1325, 379] on span "No ROI" at bounding box center [1321, 377] width 86 height 23
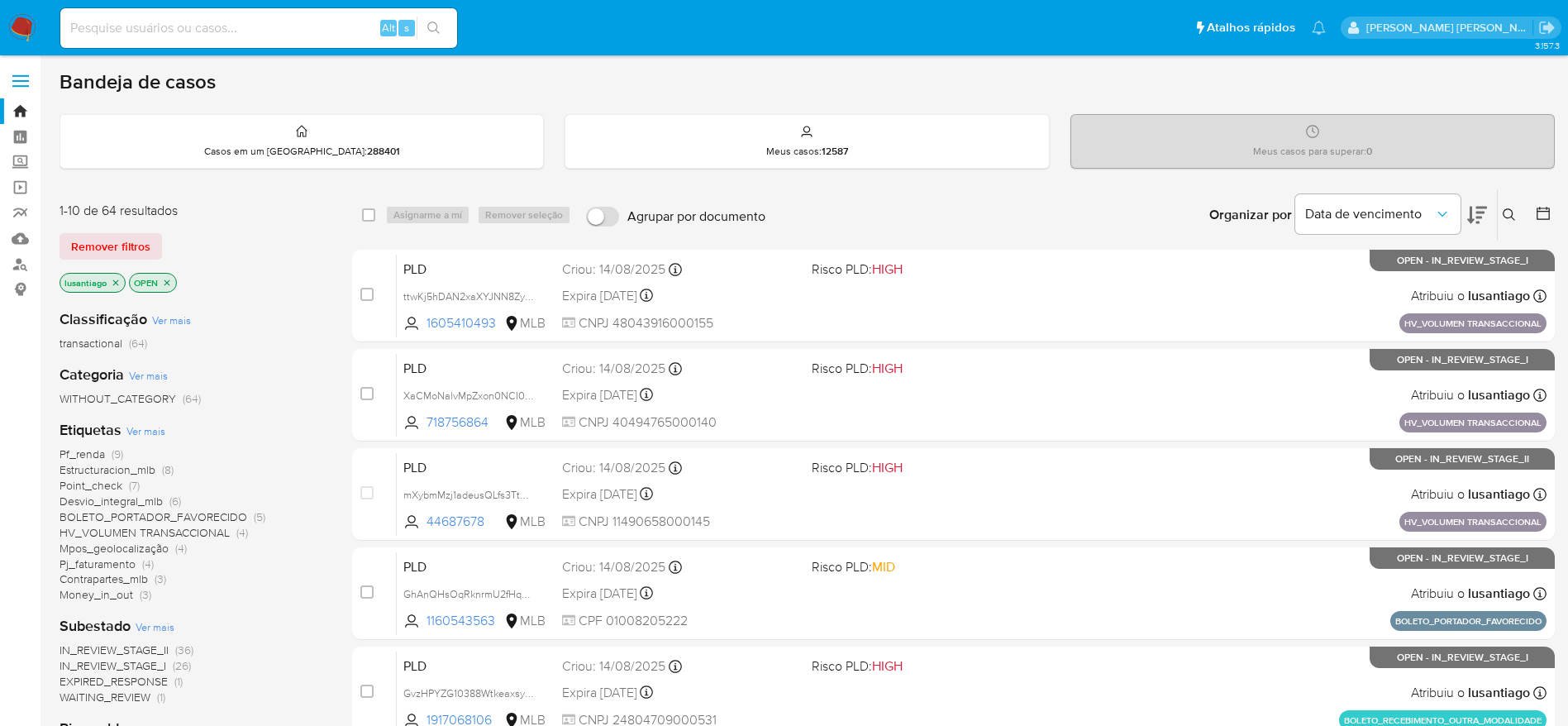
click at [223, 35] on input at bounding box center [259, 28] width 397 height 21
paste input "139658577"
type input "139658577"
click at [441, 24] on button "search-icon" at bounding box center [433, 28] width 34 height 23
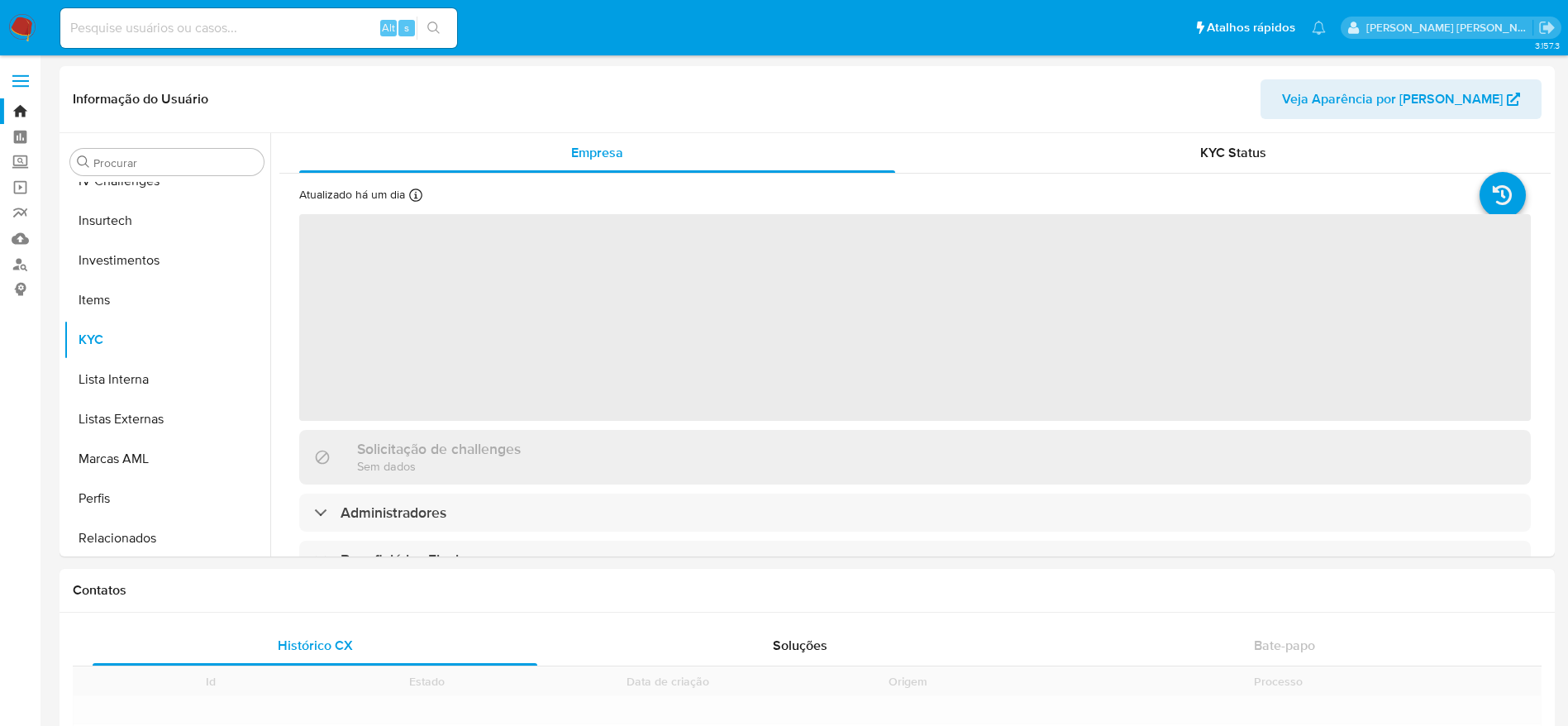
scroll to position [778, 0]
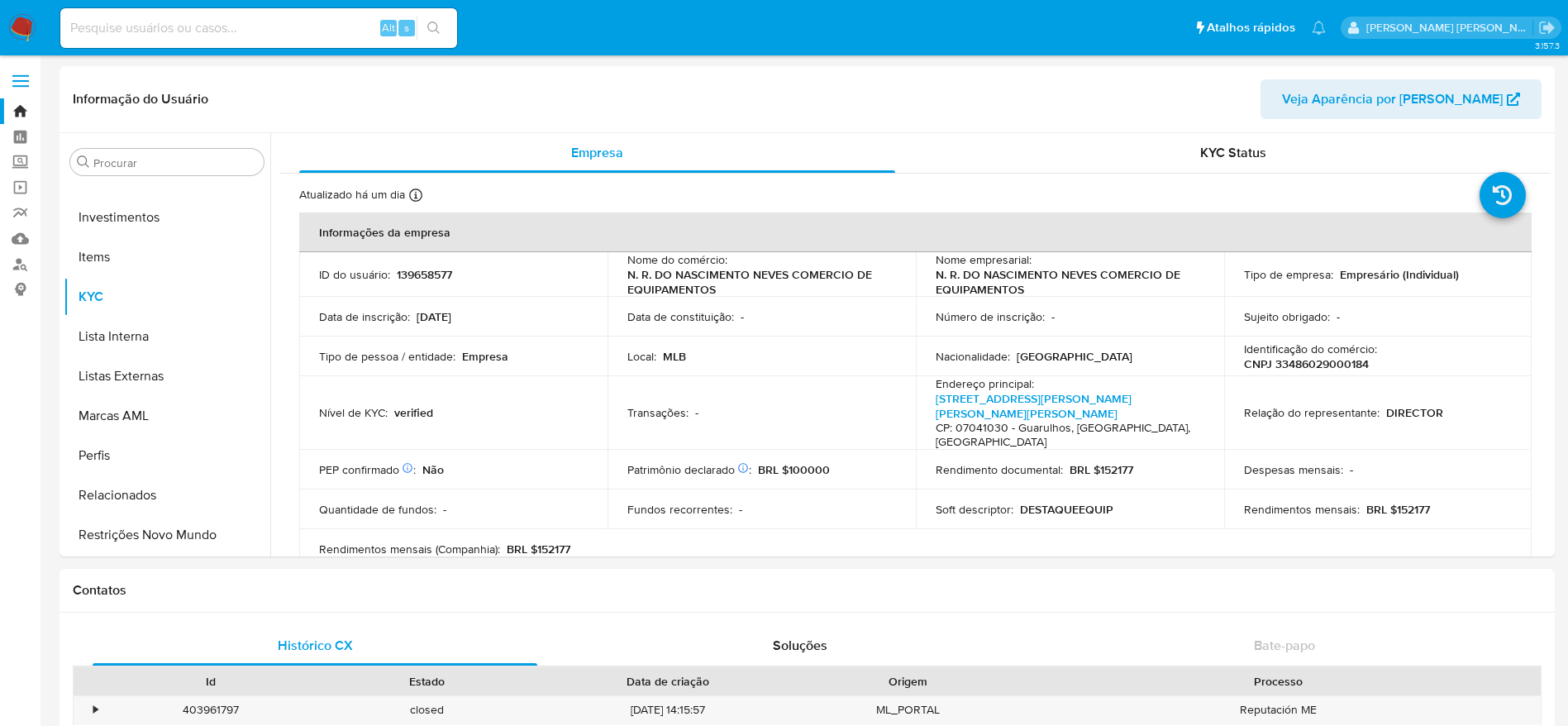
select select "10"
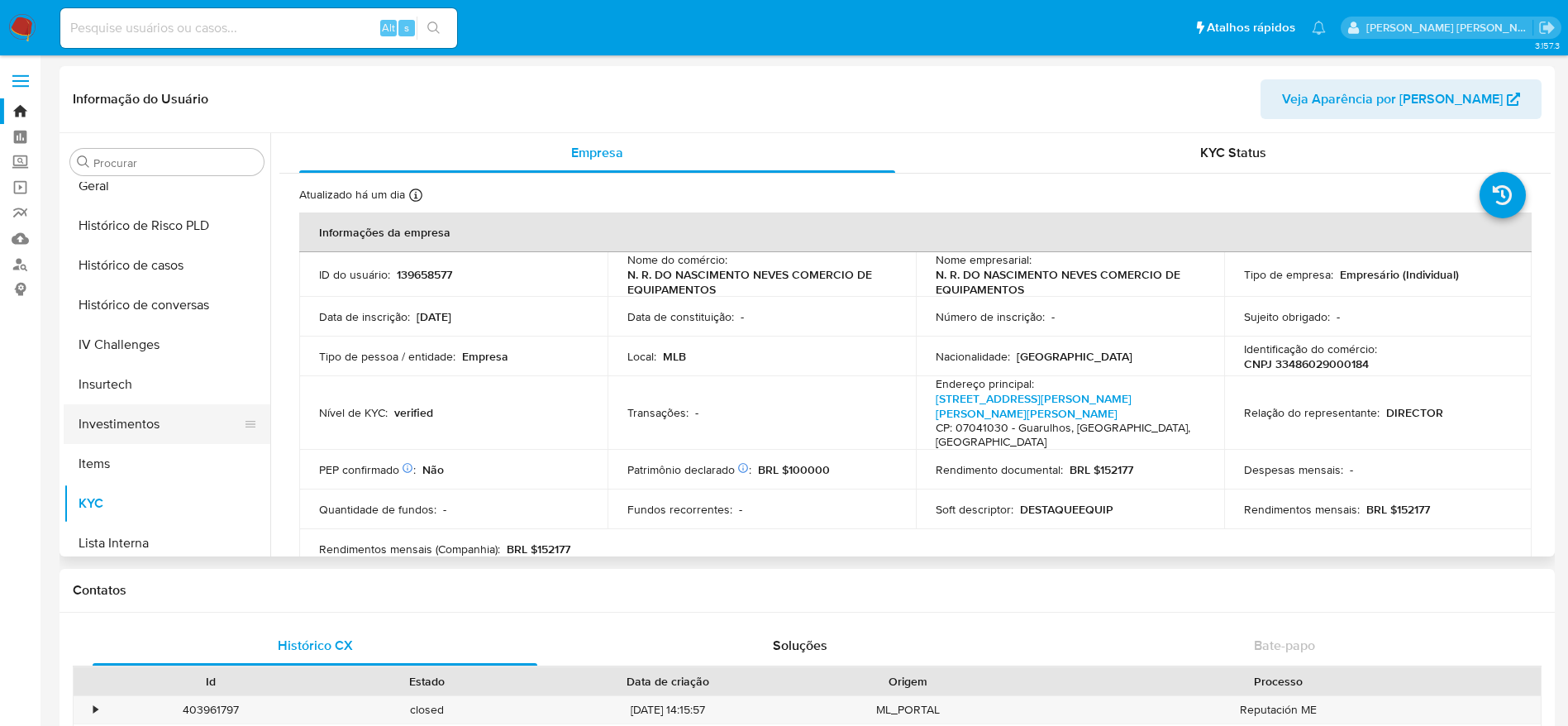
scroll to position [530, 0]
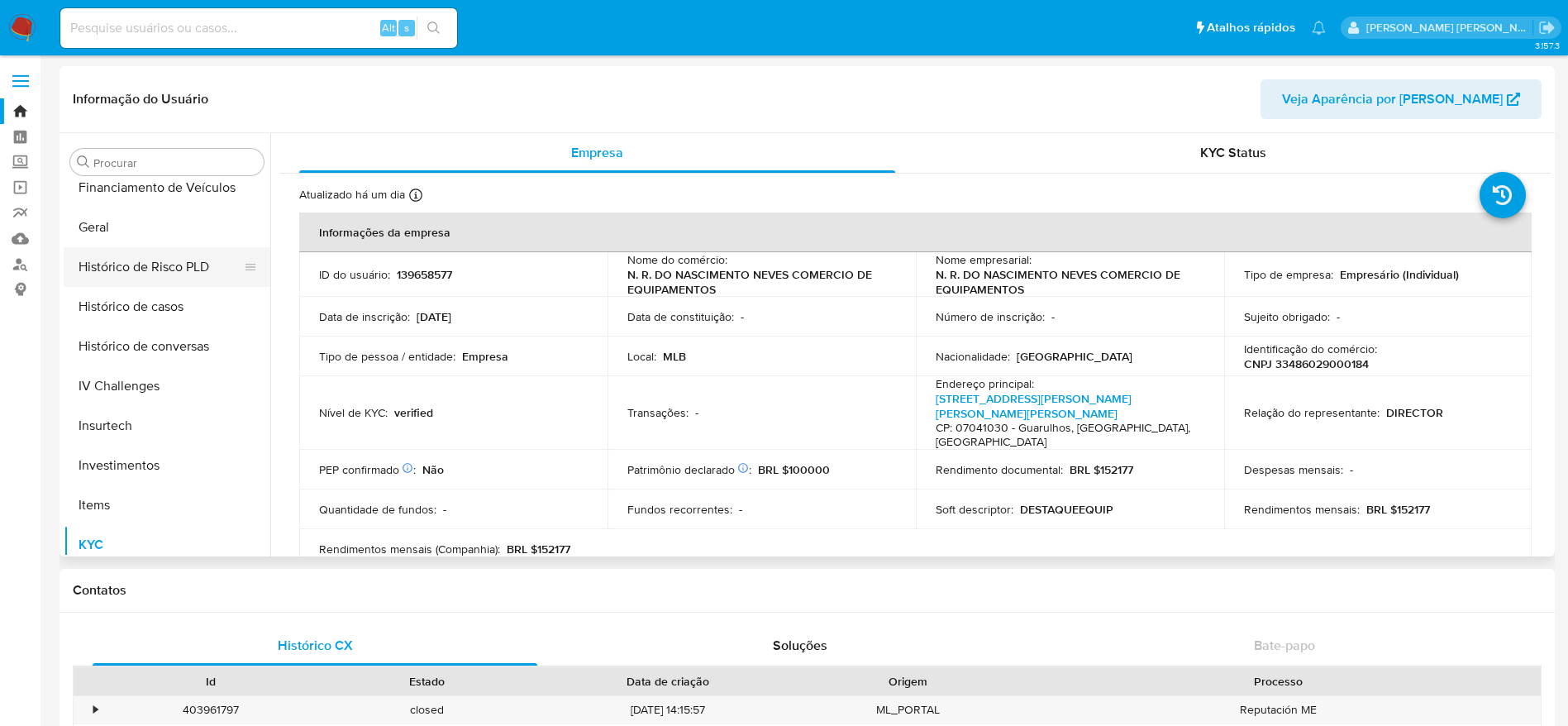
click at [150, 282] on button "Histórico de Risco PLD" at bounding box center [160, 267] width 193 height 40
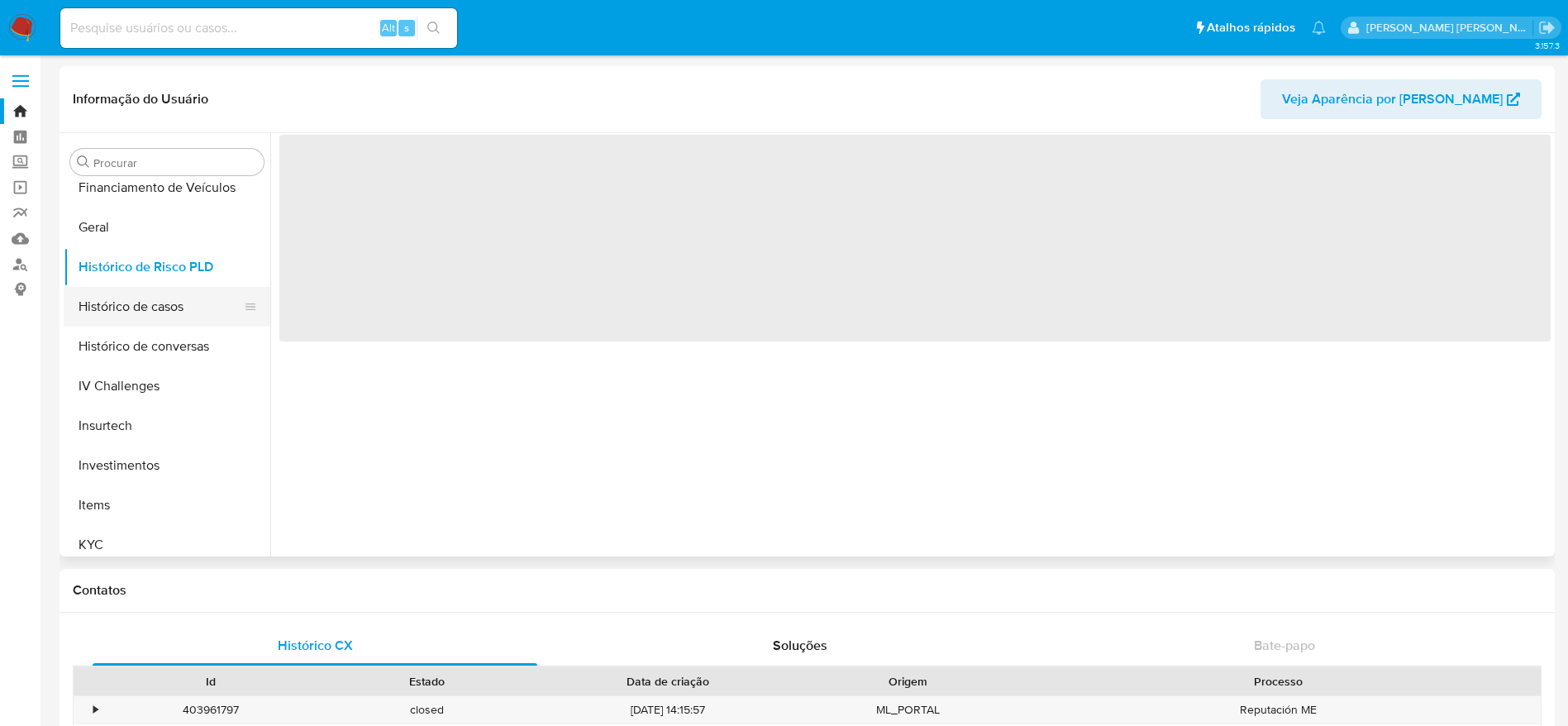
click at [148, 311] on button "Histórico de casos" at bounding box center [160, 307] width 193 height 40
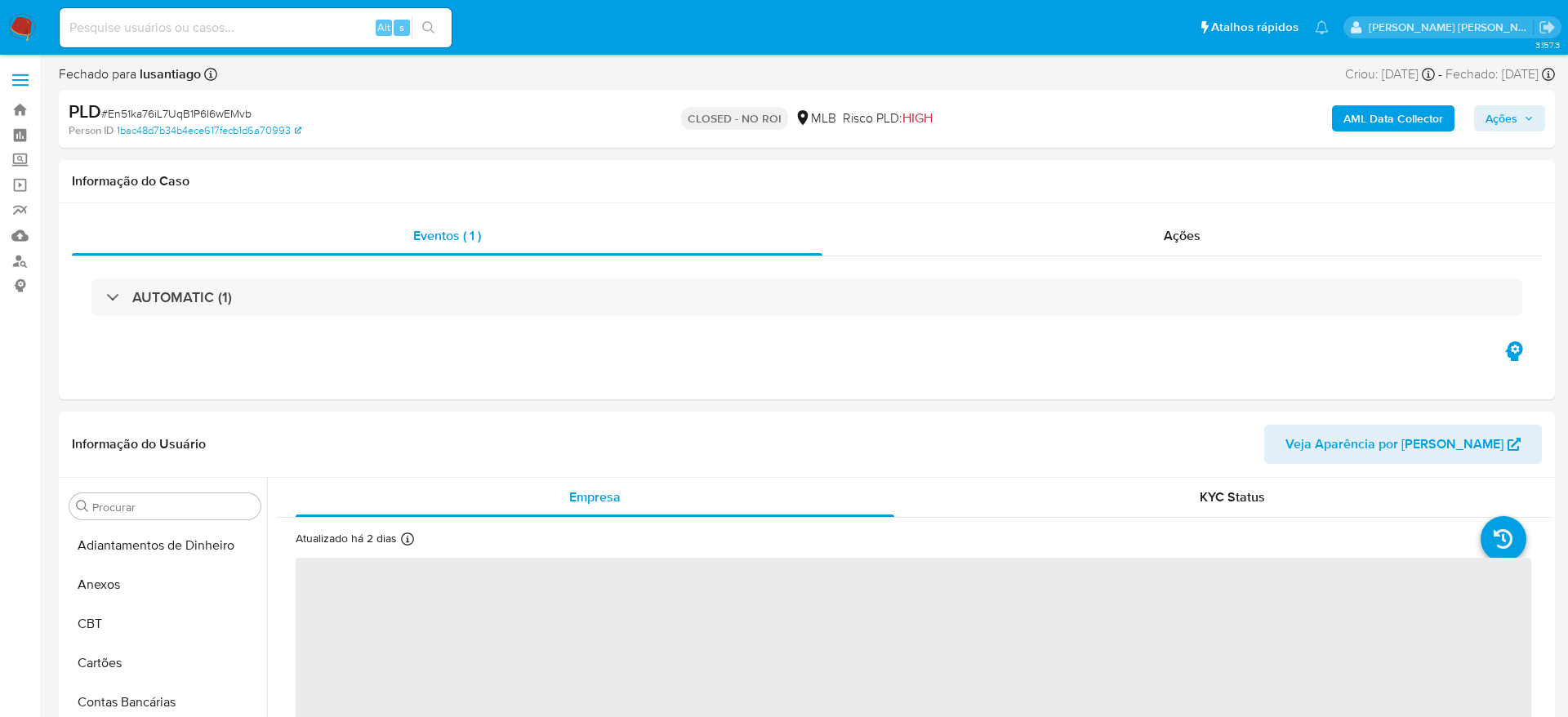
select select "10"
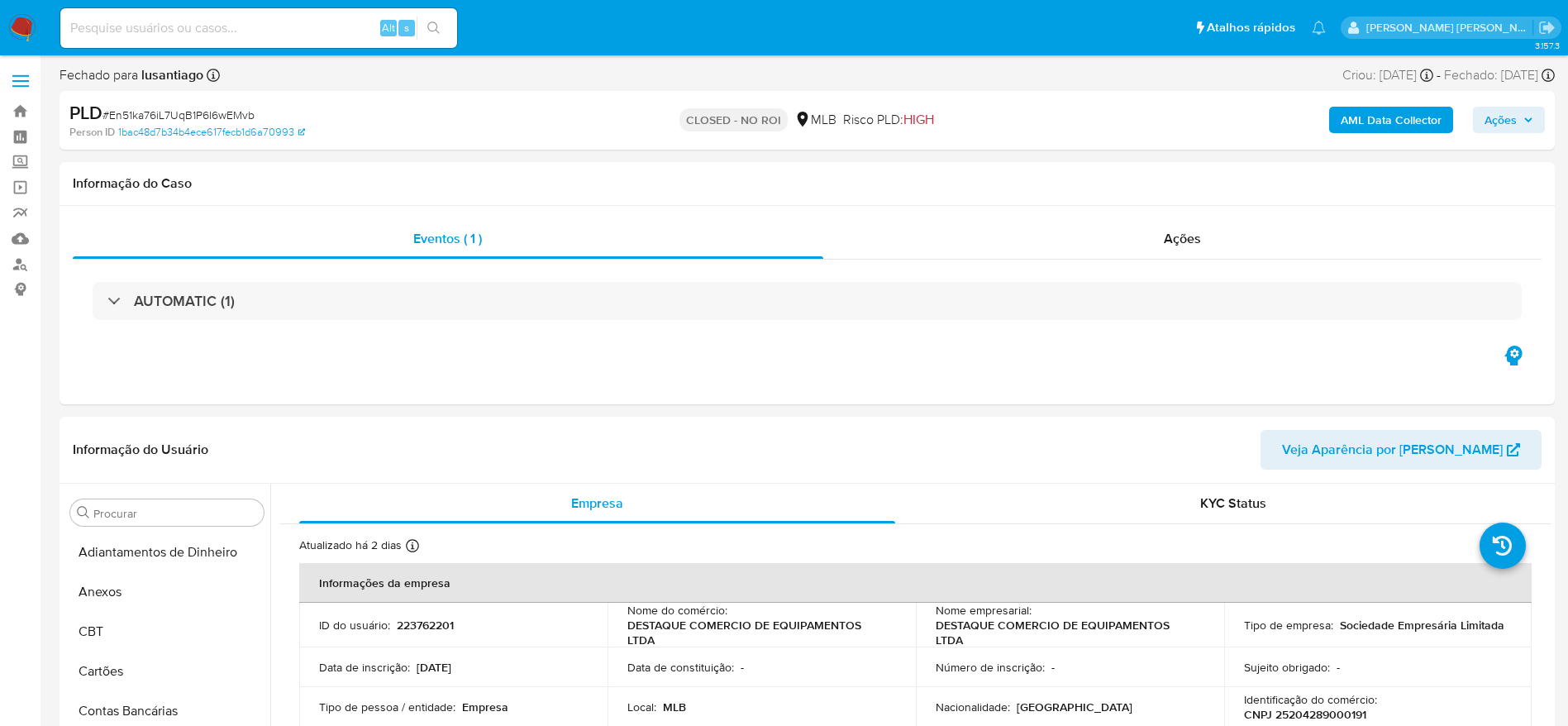
scroll to position [778, 0]
click at [16, 105] on link "Bandeja" at bounding box center [98, 111] width 196 height 25
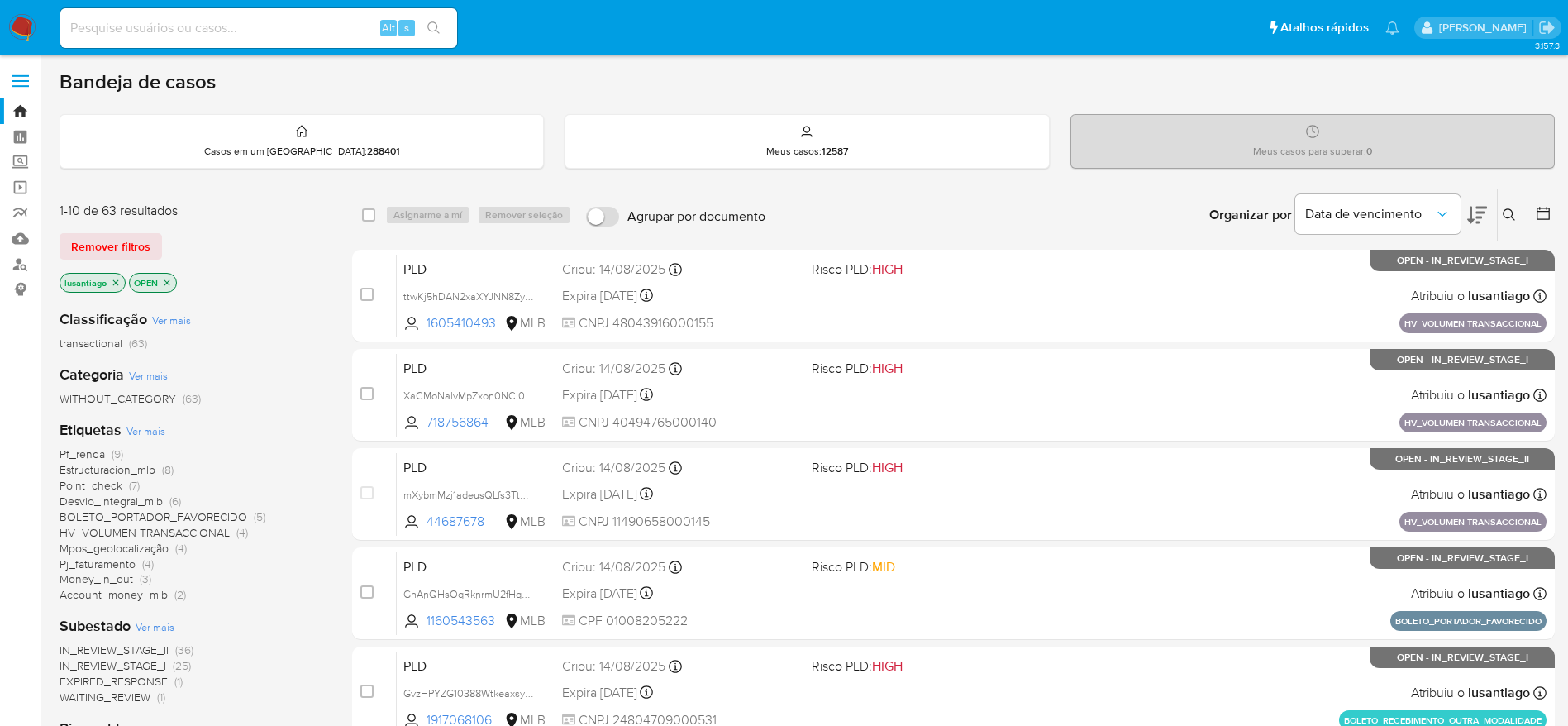
click at [236, 28] on input at bounding box center [259, 28] width 397 height 21
paste input "397052075"
type input "397052075"
click at [439, 26] on icon "search-icon" at bounding box center [434, 28] width 14 height 14
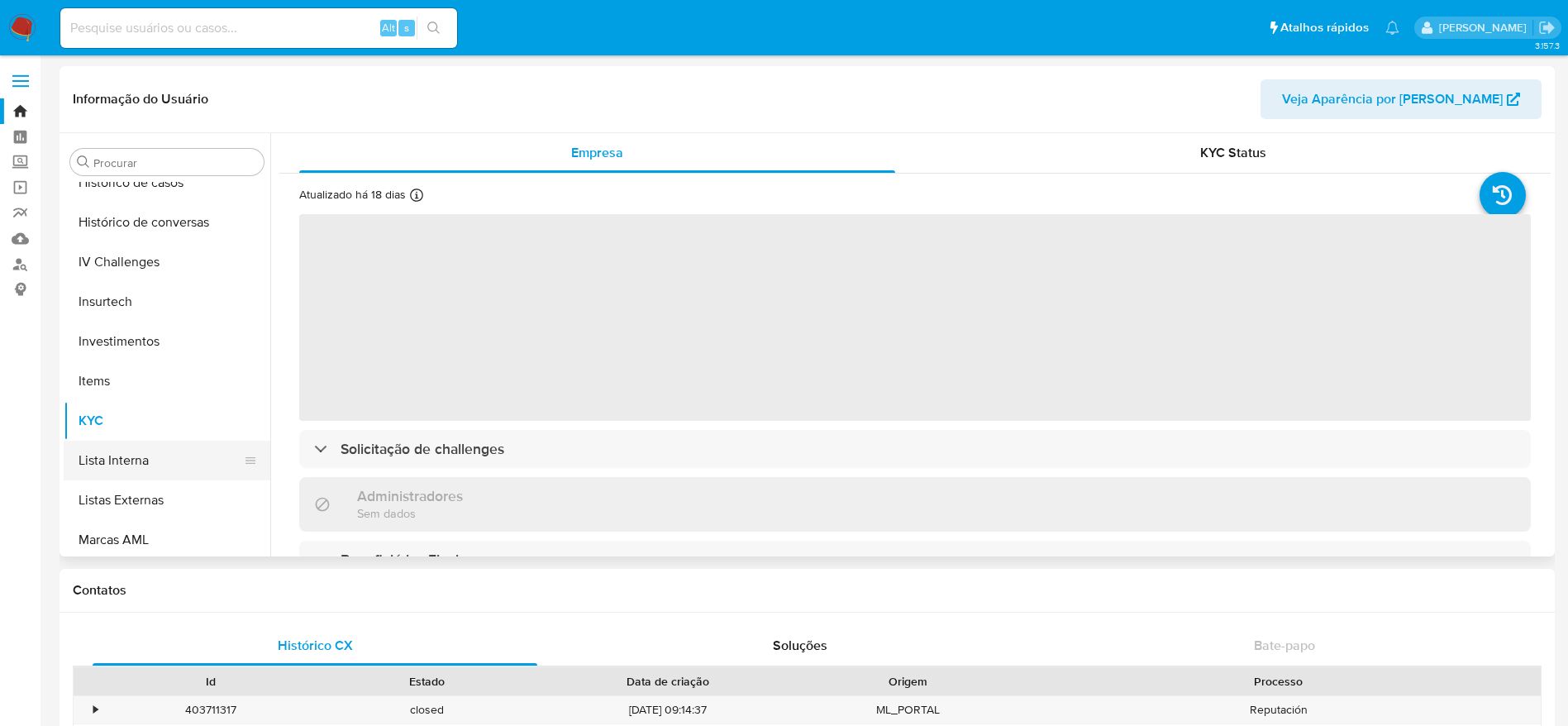
scroll to position [530, 0]
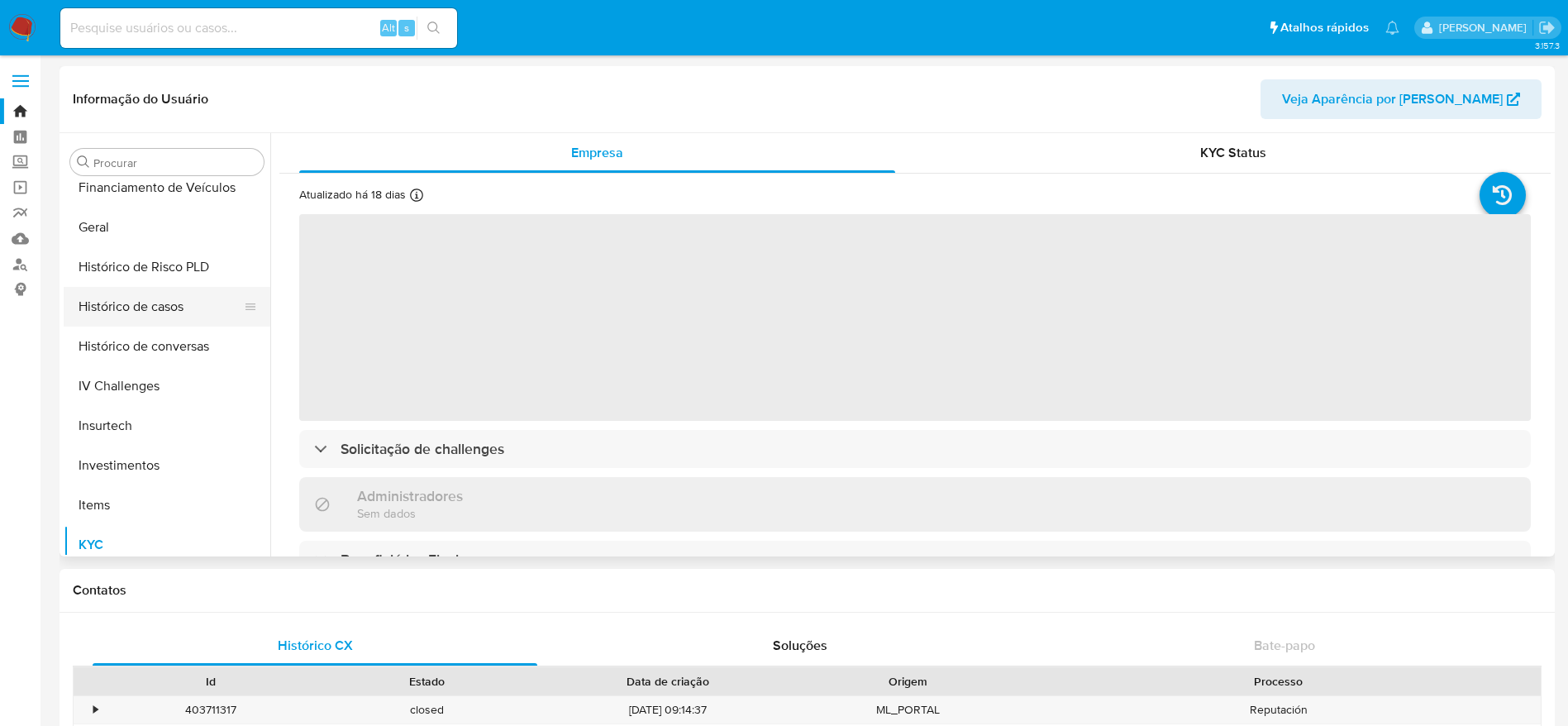
click at [146, 319] on button "Histórico de casos" at bounding box center [160, 307] width 193 height 40
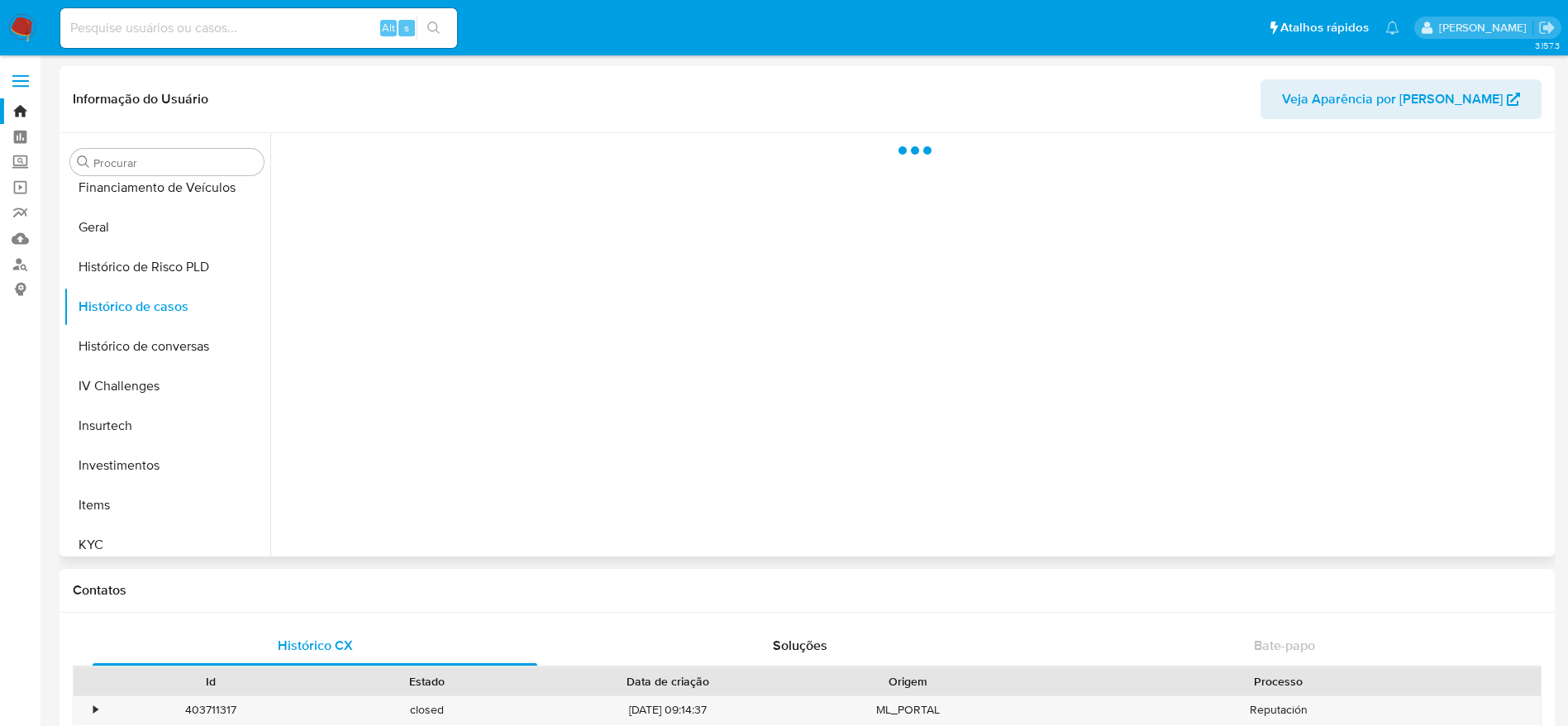
select select "10"
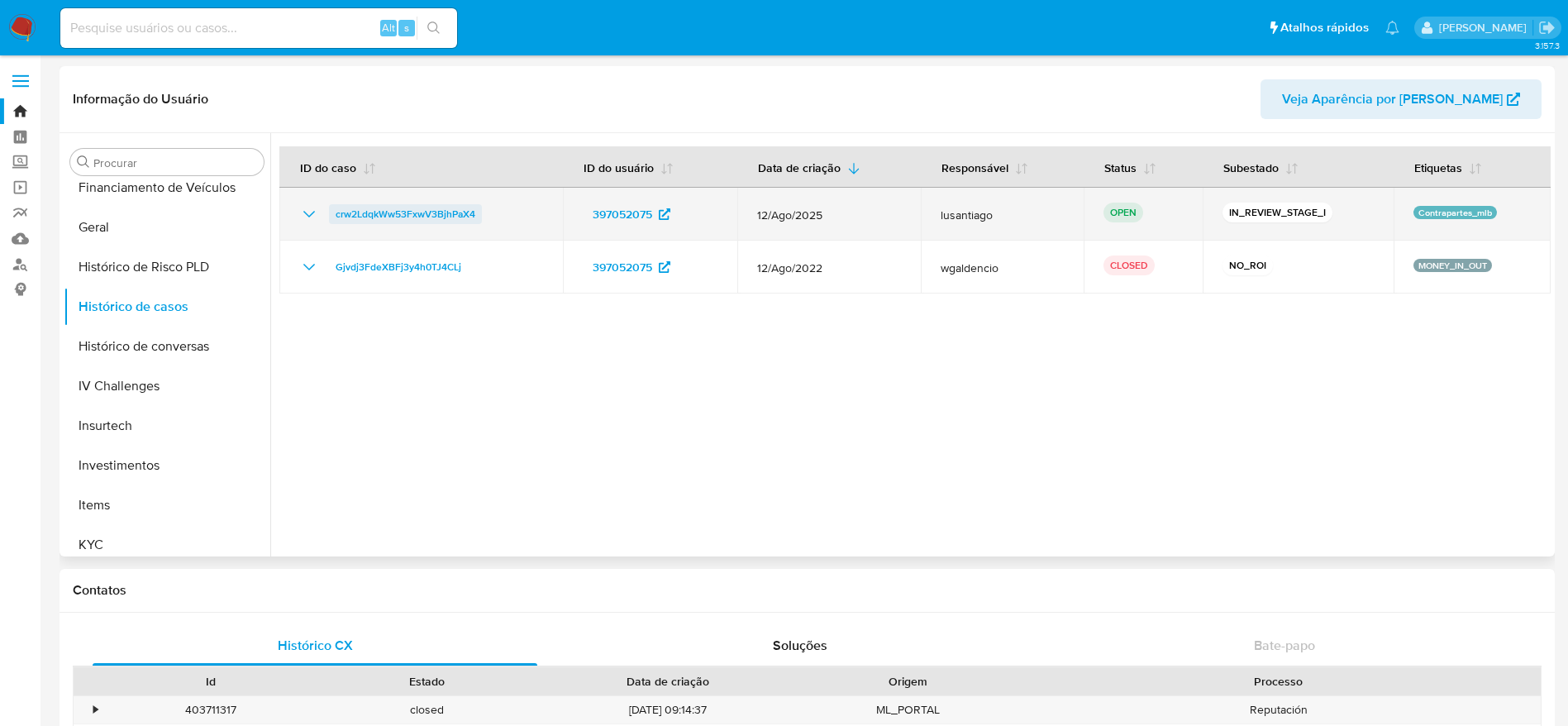
click at [422, 215] on span "crw2LdqkWw53FxwV3BjhPaX4" at bounding box center [405, 214] width 140 height 20
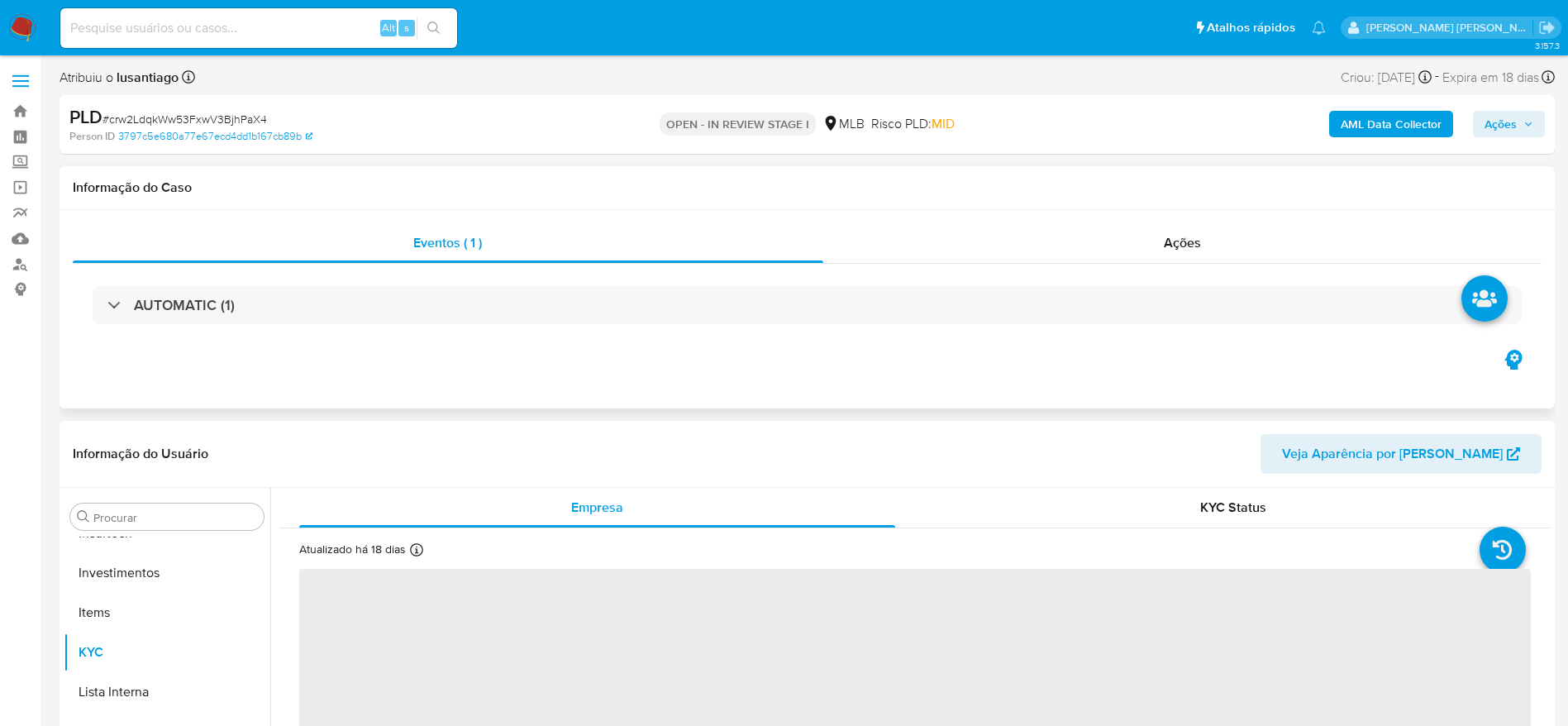
scroll to position [778, 0]
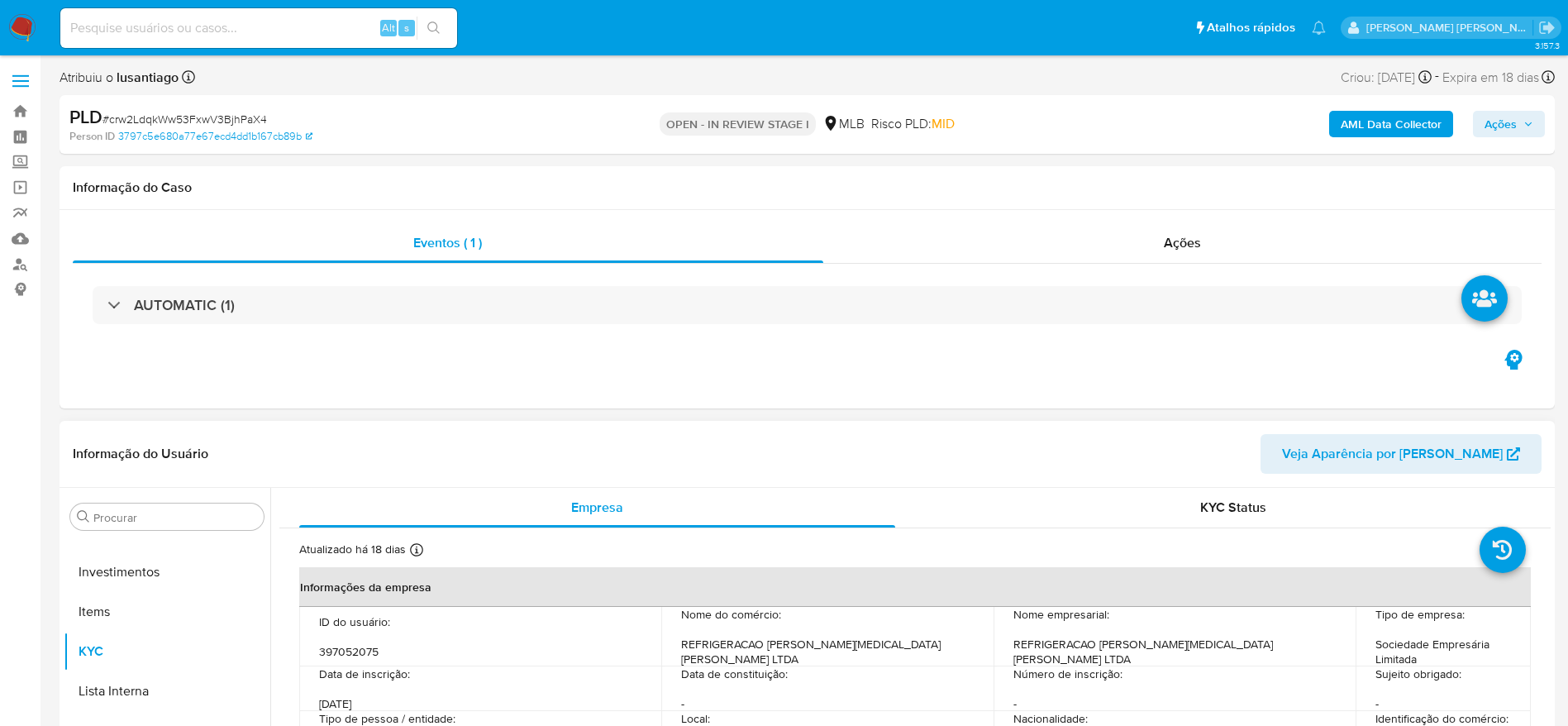
select select "10"
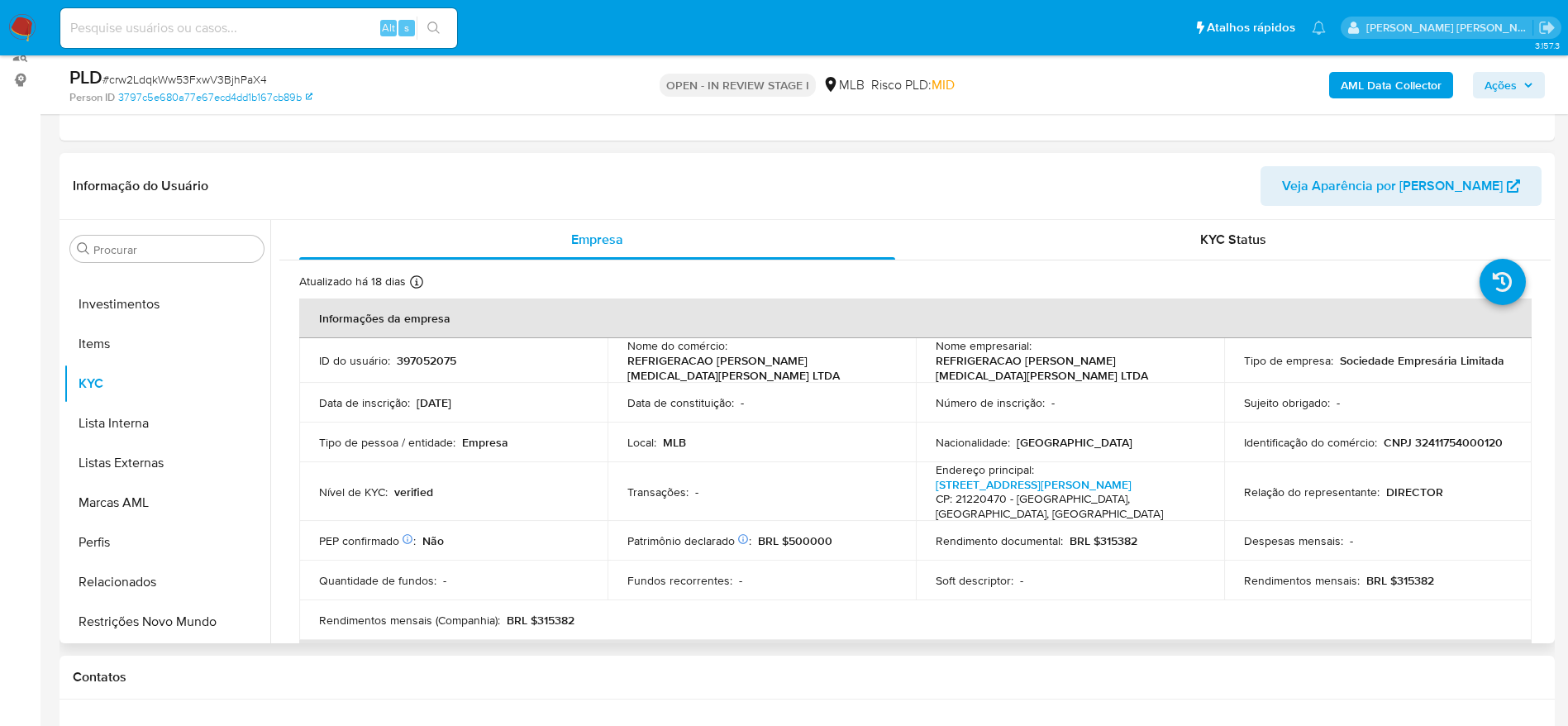
scroll to position [248, 0]
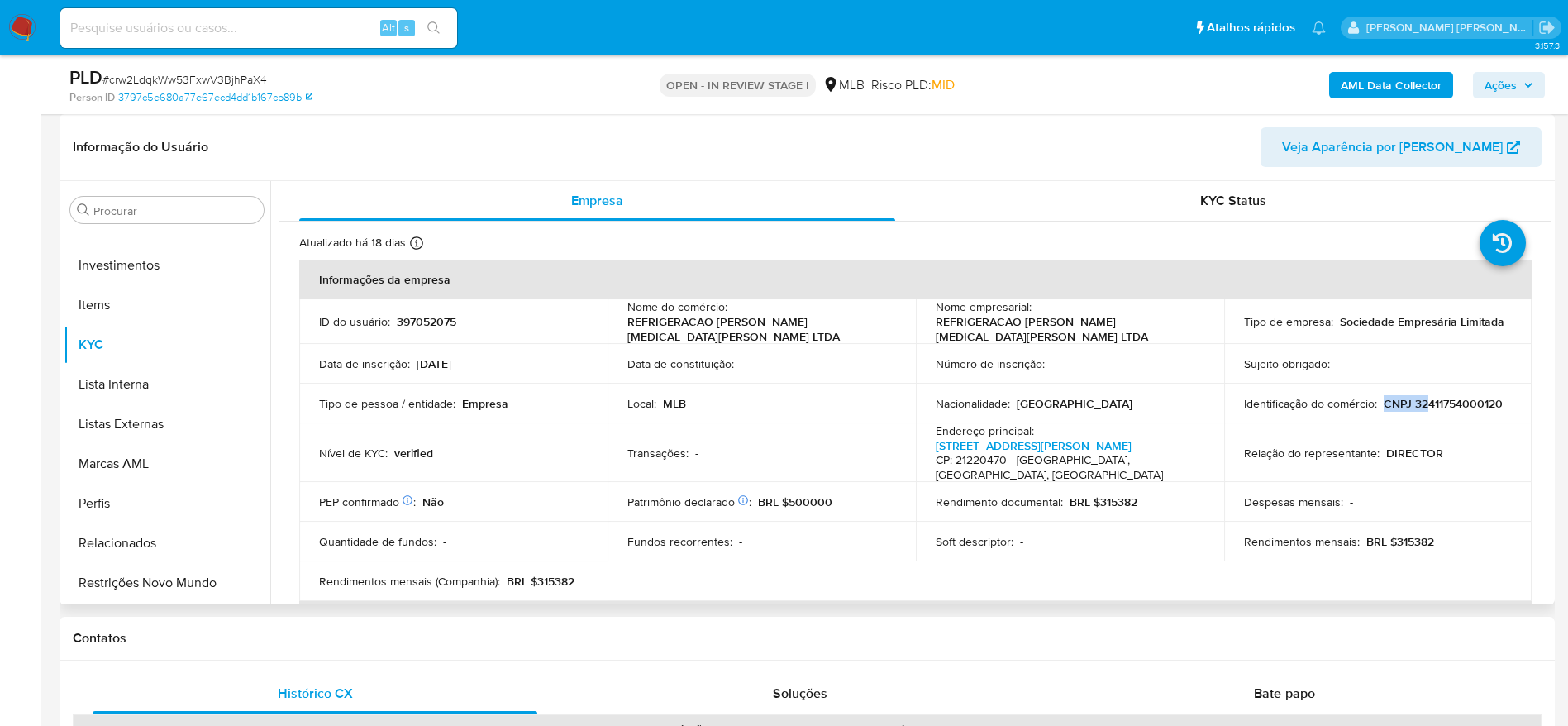
click at [1432, 406] on td "Identificação do comércio : CNPJ 32411754000120" at bounding box center [1378, 404] width 309 height 40
click at [1435, 406] on p "CNPJ 32411754000120" at bounding box center [1444, 403] width 119 height 15
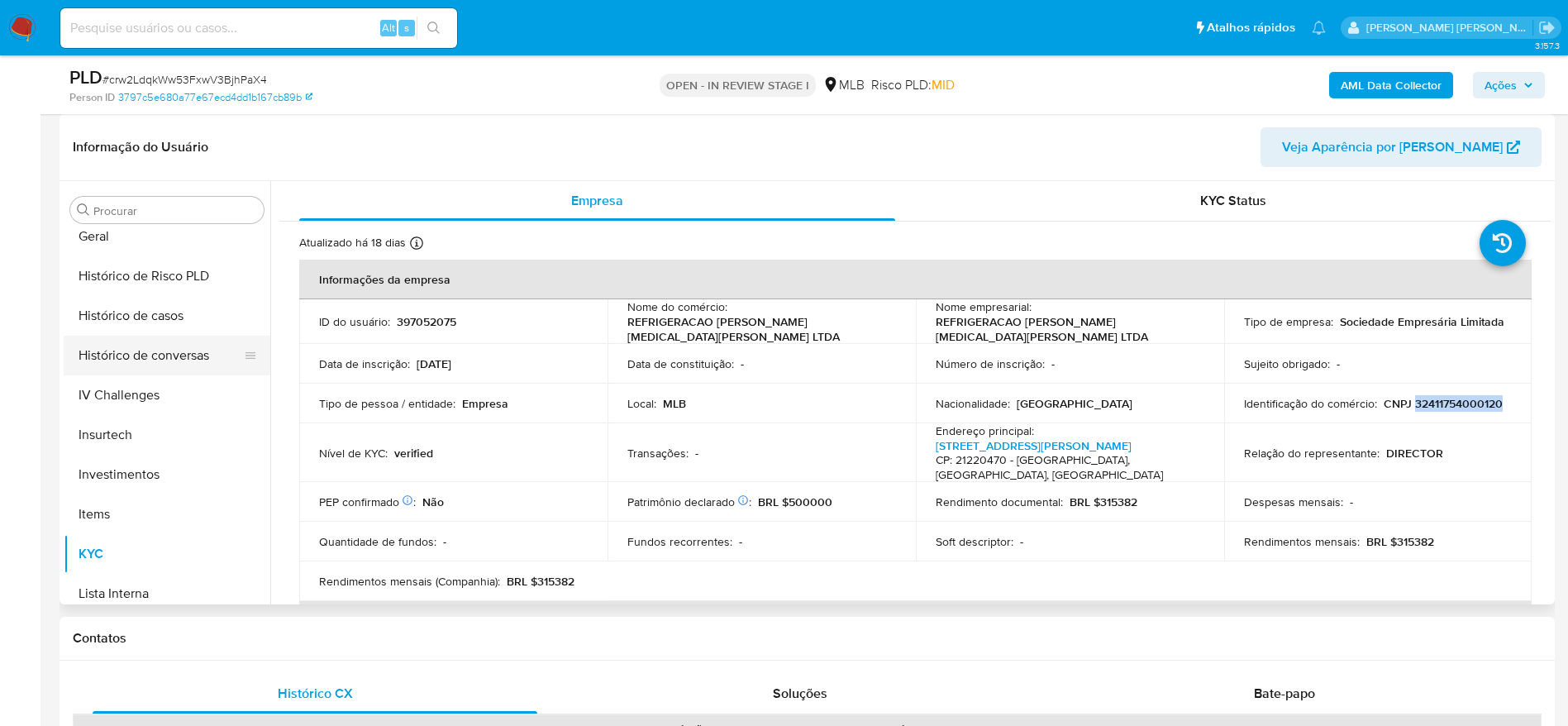
scroll to position [530, 0]
click at [134, 274] on button "Geral" at bounding box center [160, 275] width 193 height 40
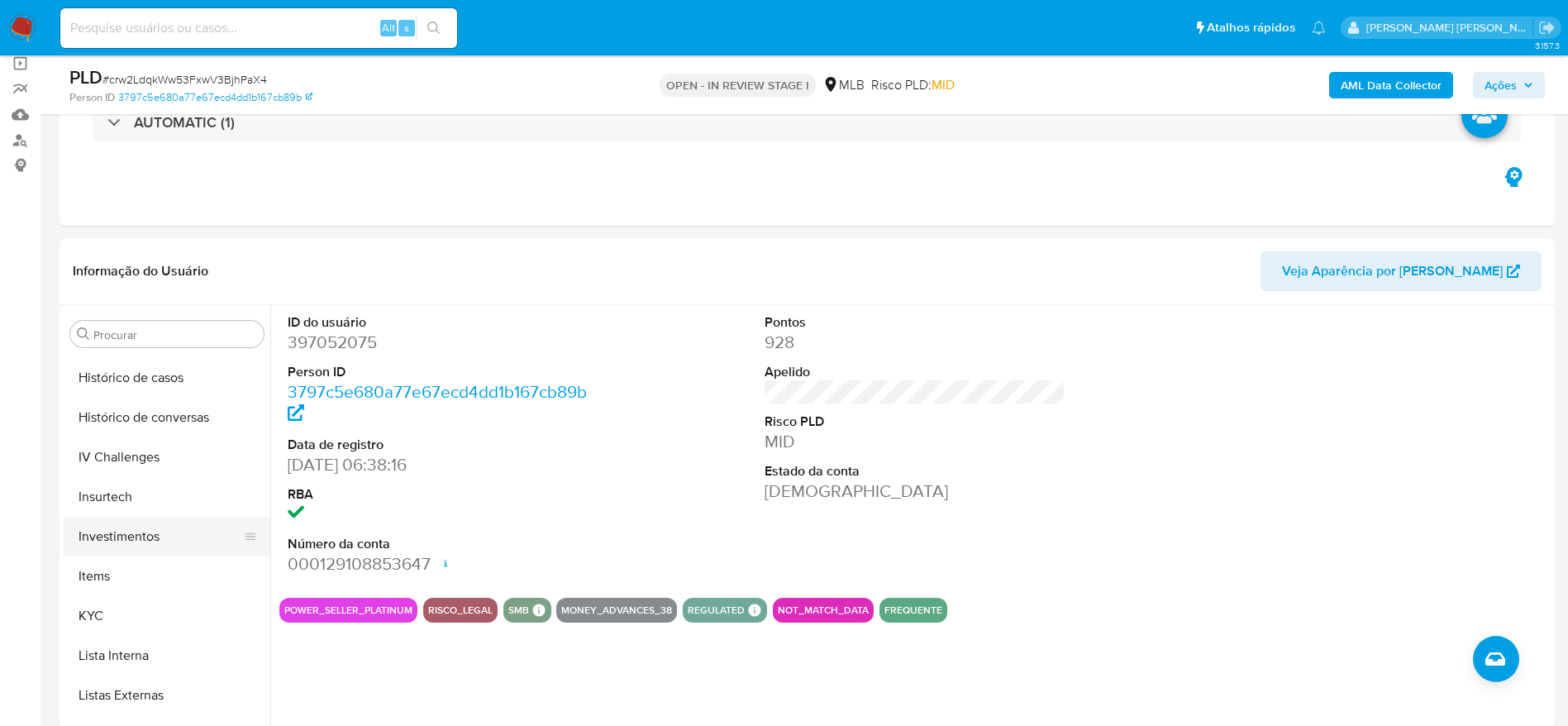
scroll to position [654, 0]
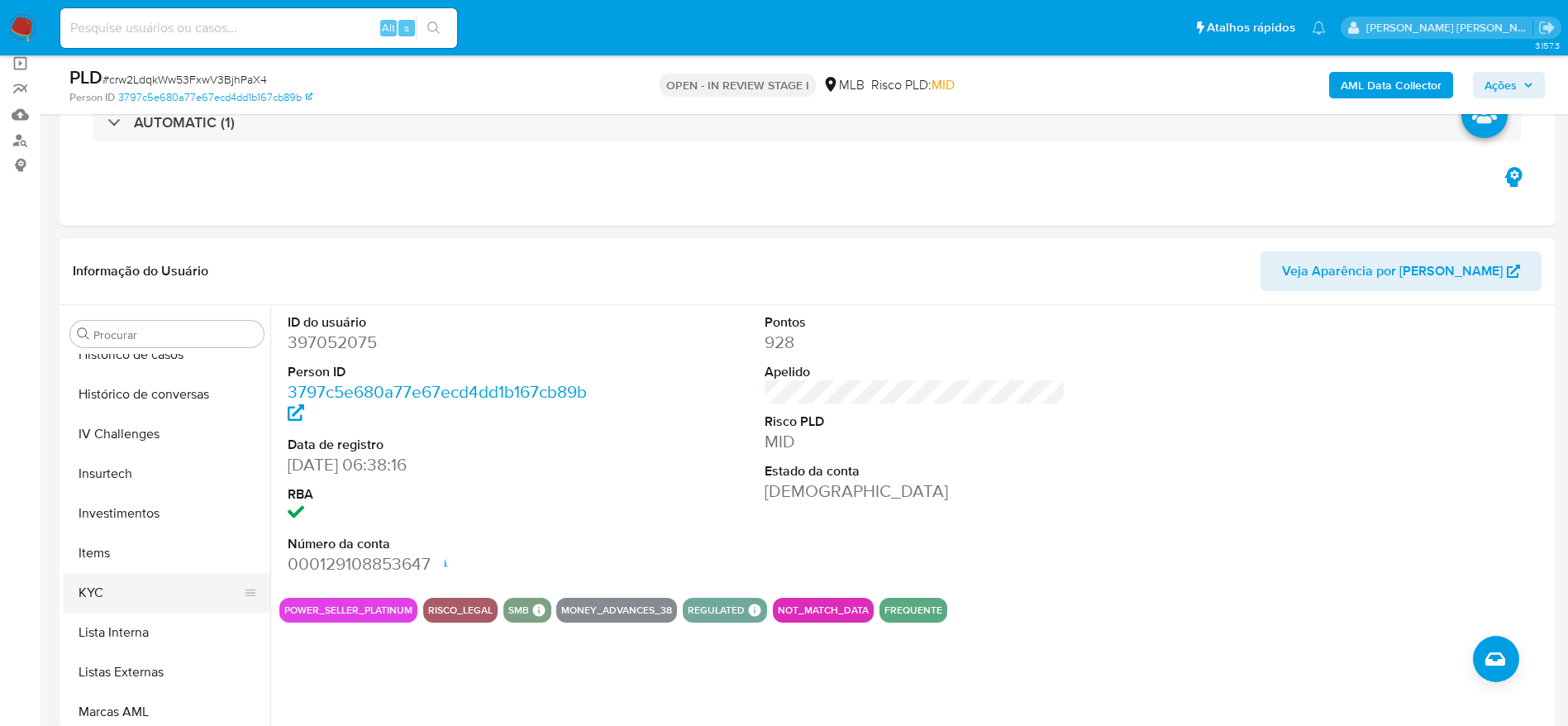
click at [126, 581] on button "KYC" at bounding box center [160, 592] width 193 height 40
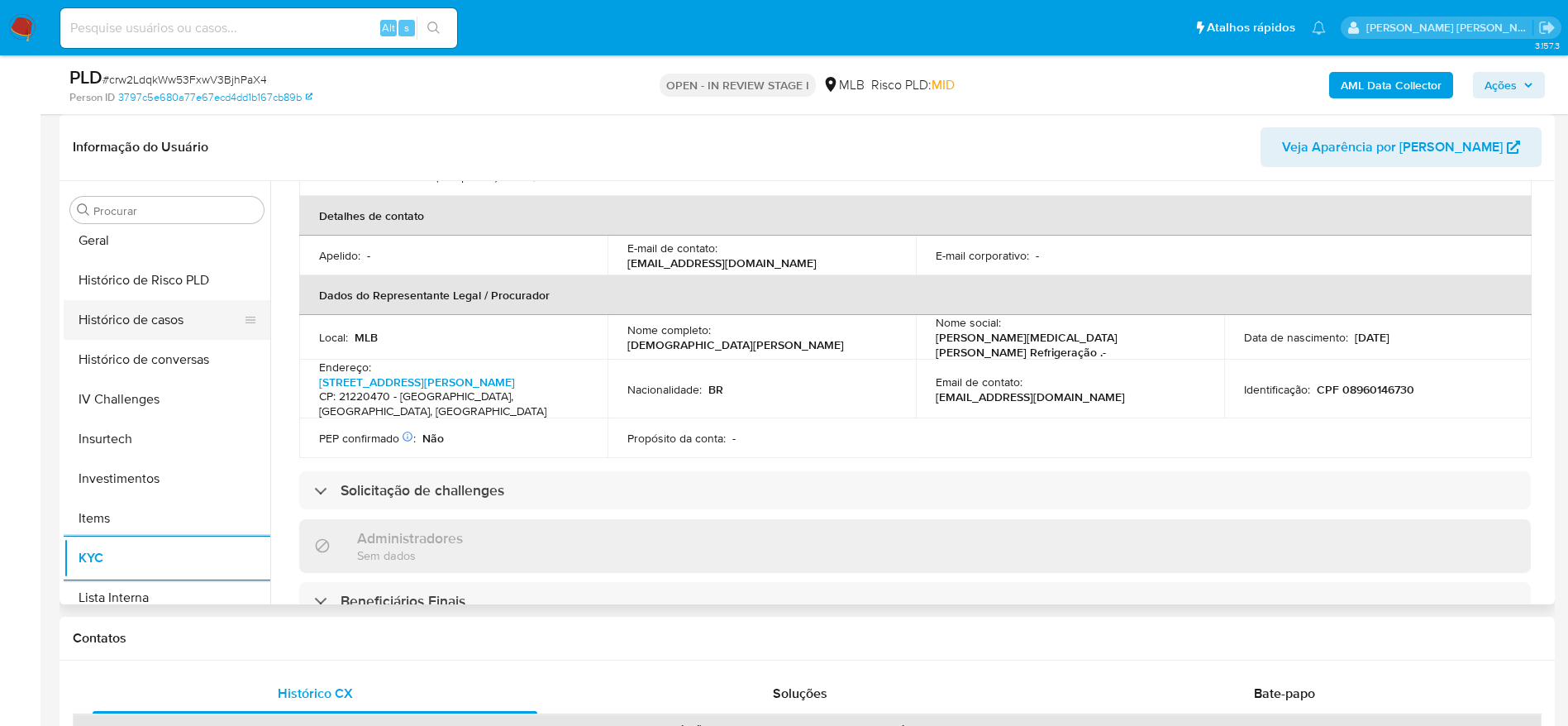
scroll to position [406, 0]
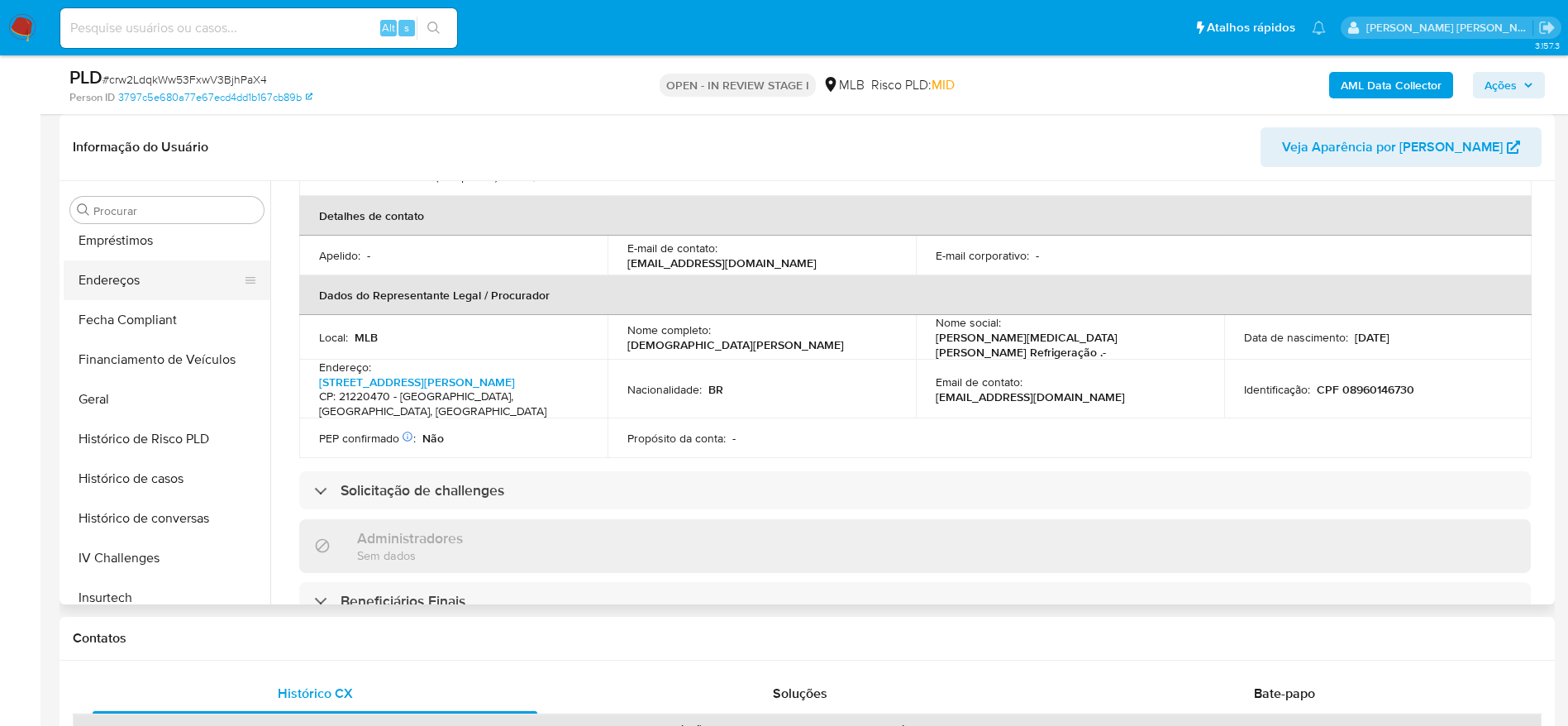
click at [115, 296] on button "Endereços" at bounding box center [160, 280] width 193 height 40
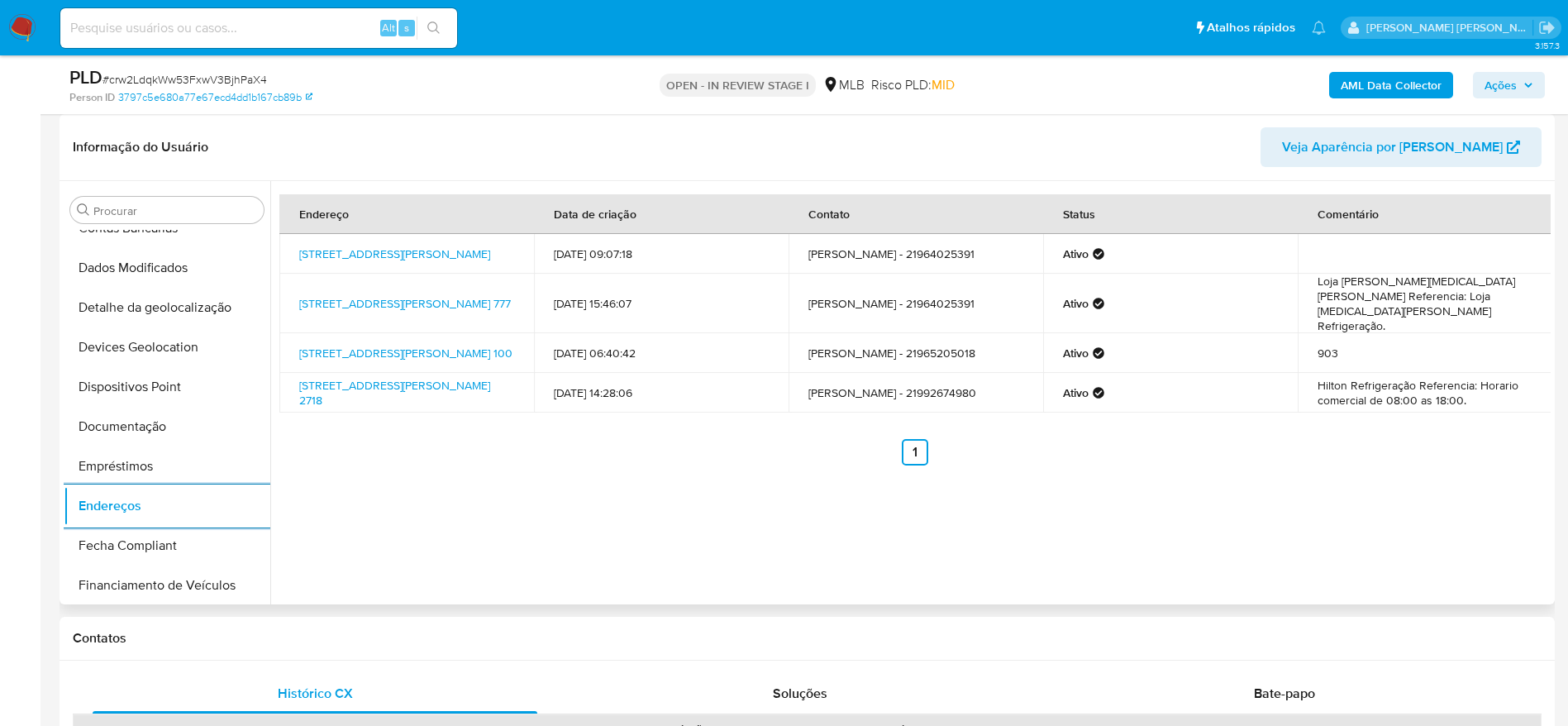
scroll to position [158, 0]
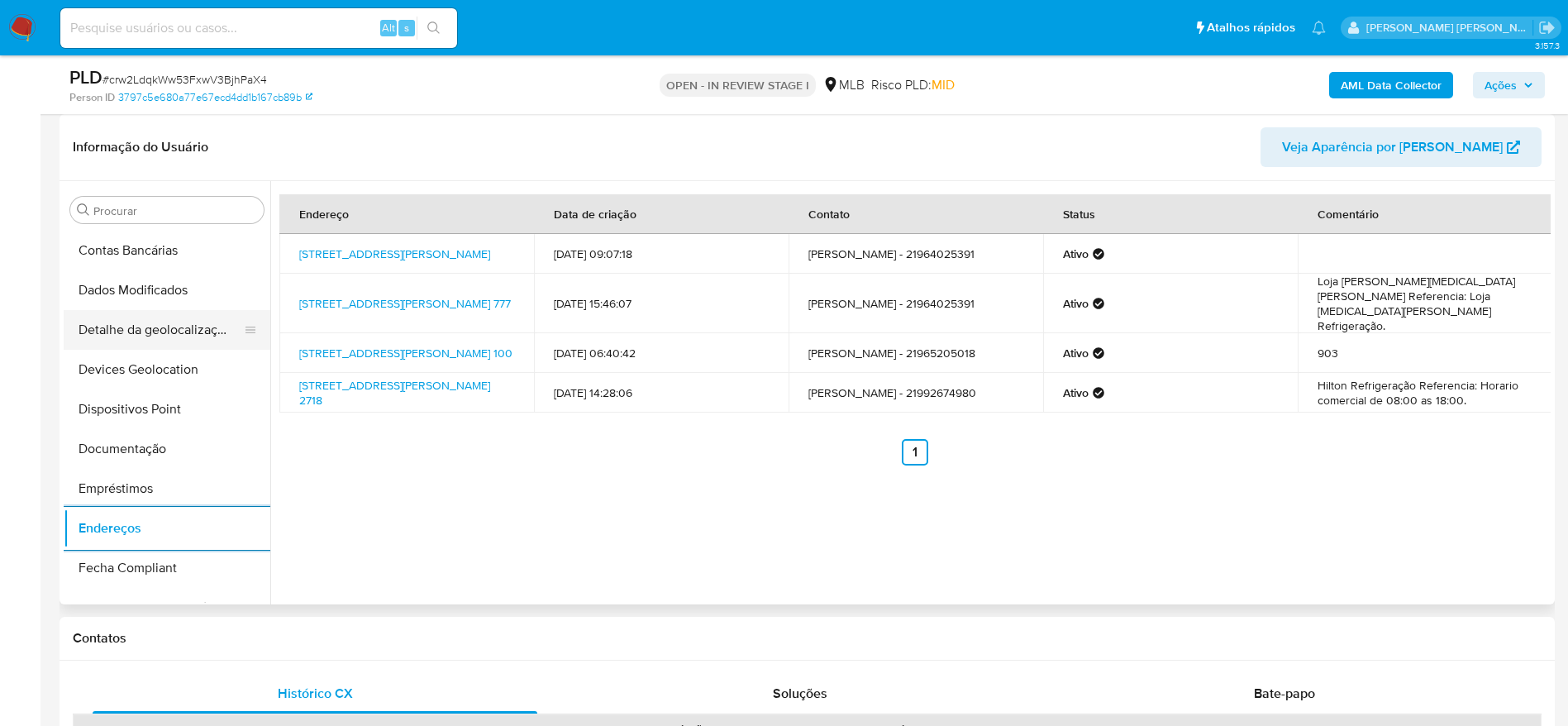
click at [158, 342] on button "Detalhe da geolocalização" at bounding box center [160, 329] width 193 height 40
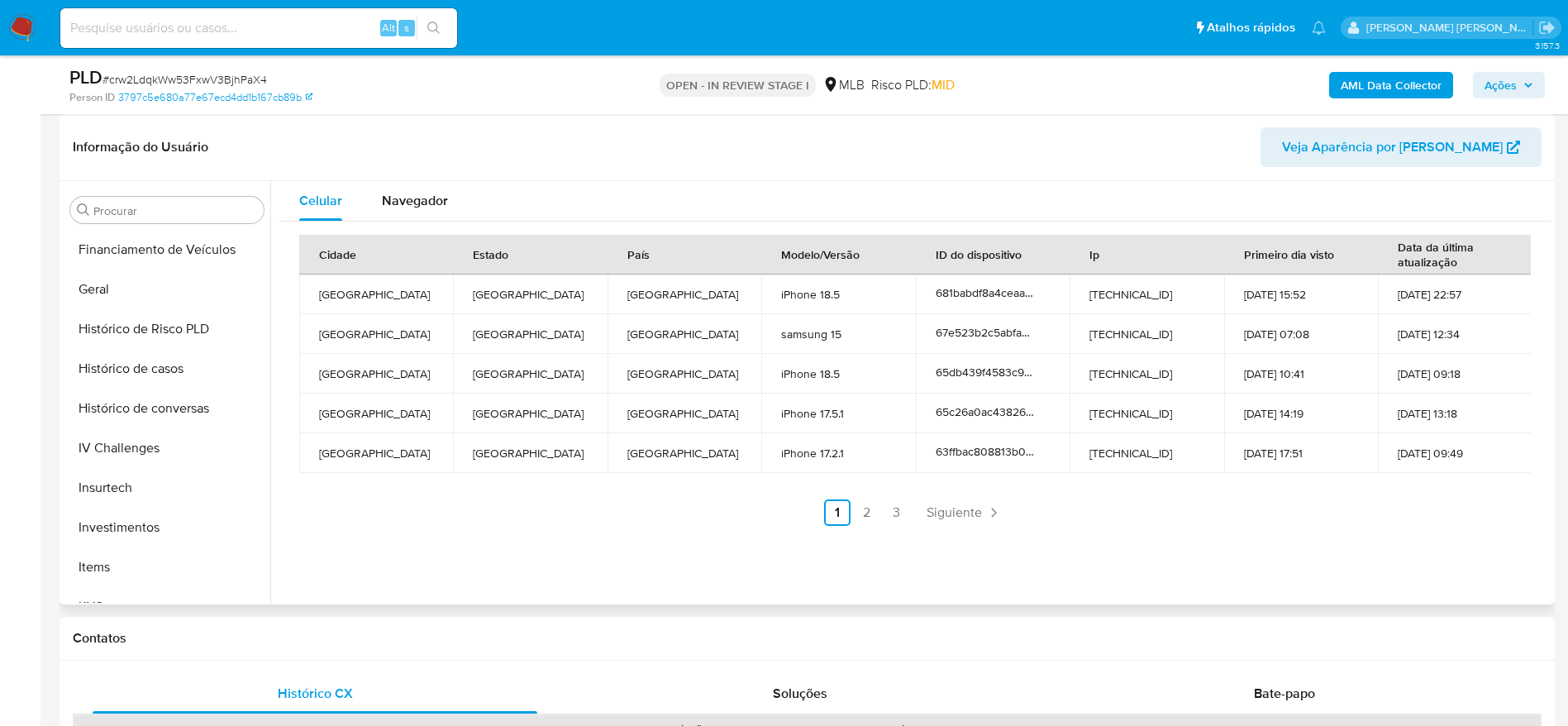
scroll to position [778, 0]
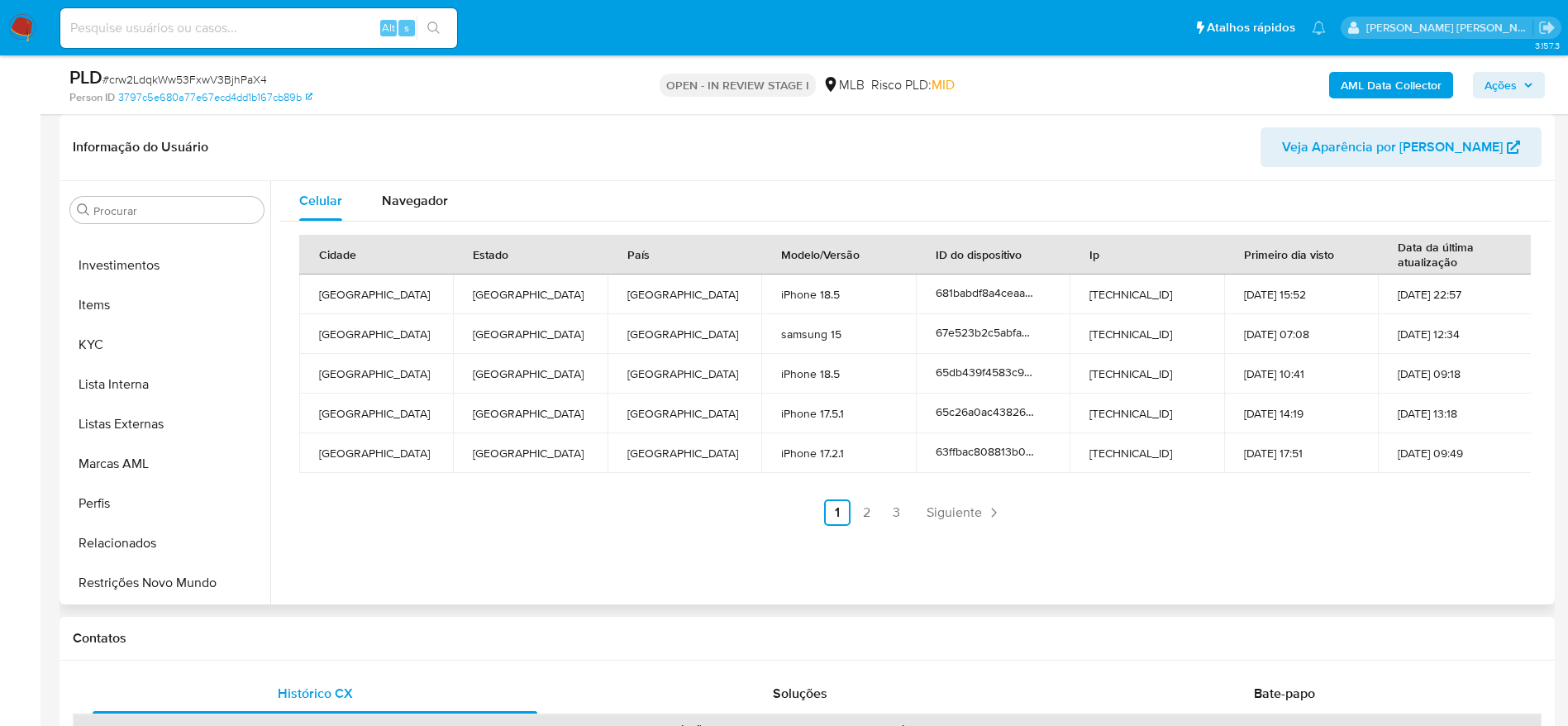
click at [117, 583] on button "Restrições Novo Mundo" at bounding box center [167, 582] width 207 height 40
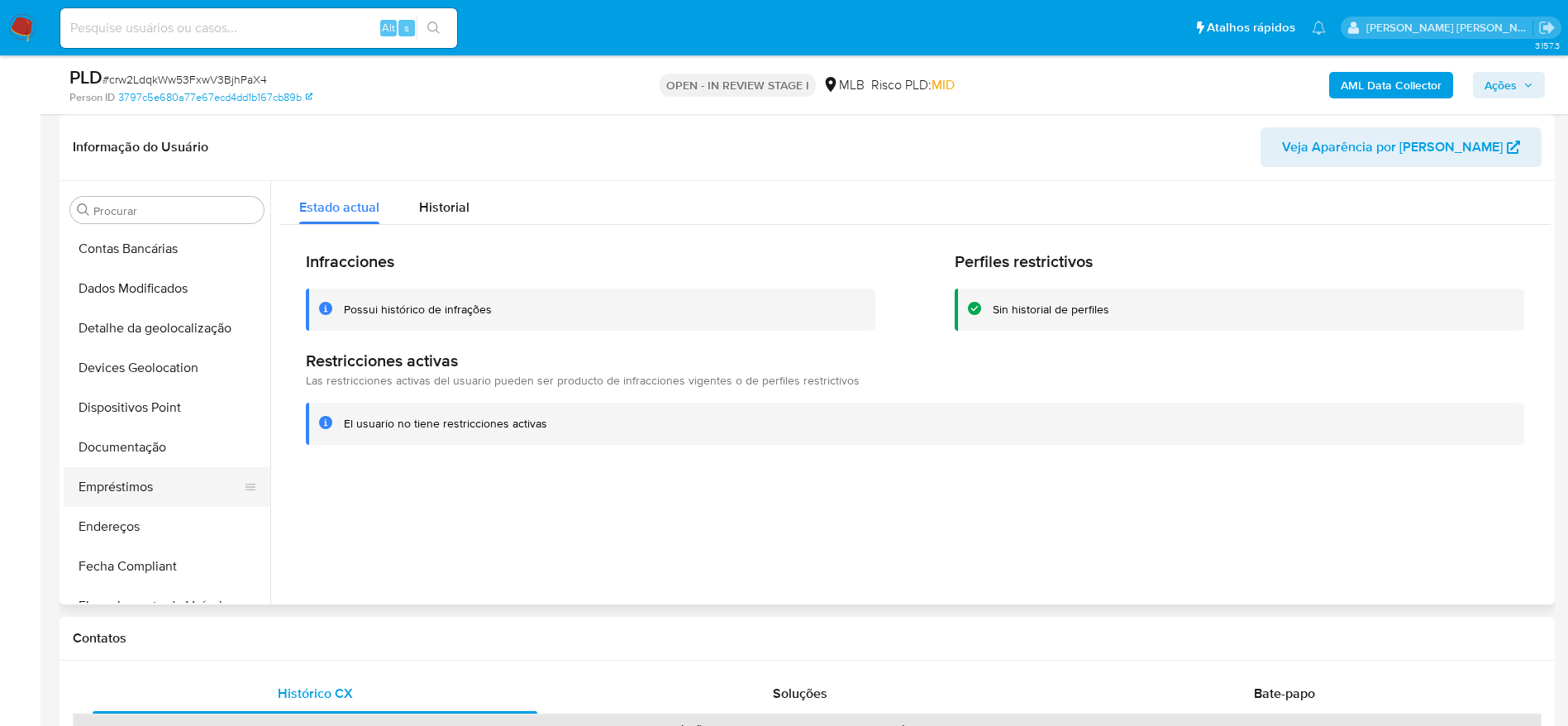
scroll to position [158, 0]
click at [169, 411] on button "Dispositivos Point" at bounding box center [160, 409] width 193 height 40
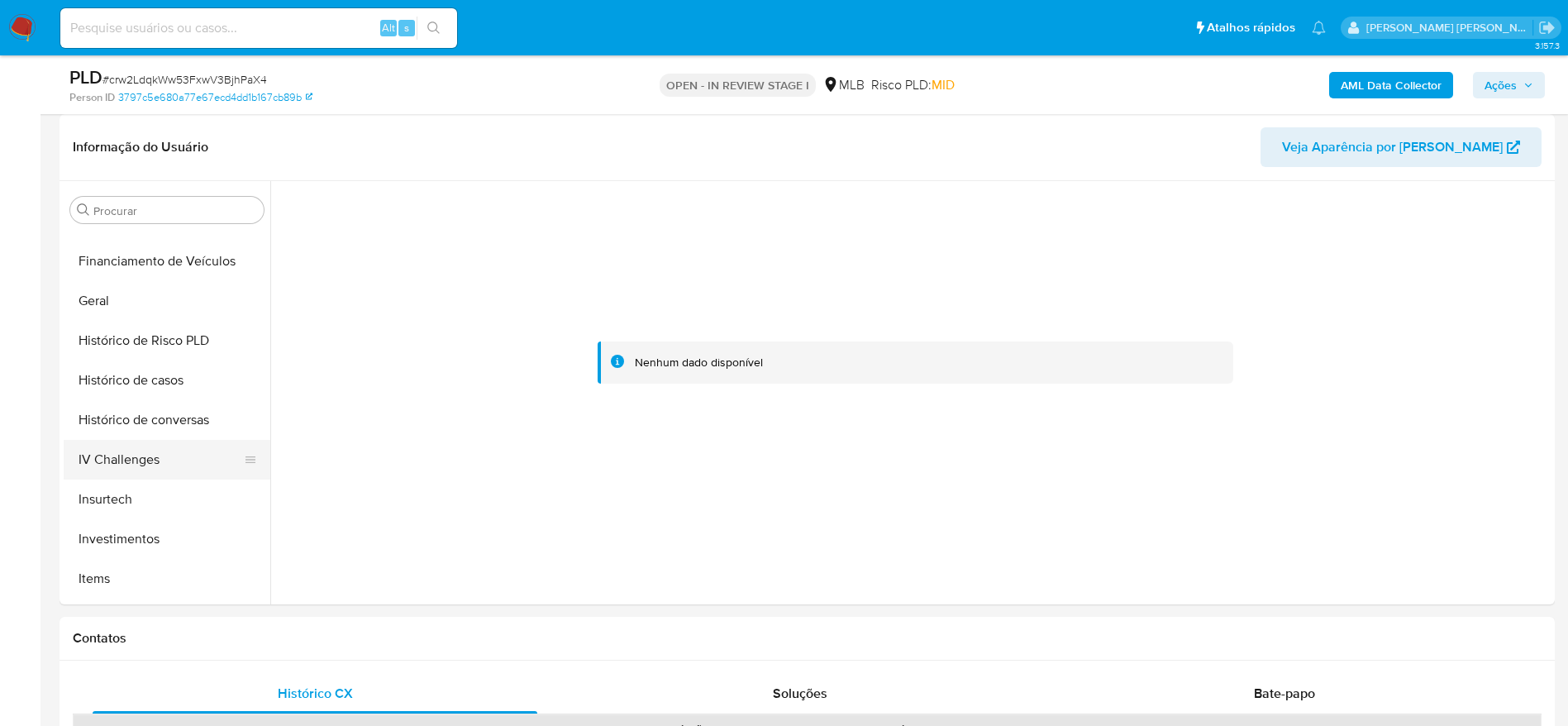
scroll to position [530, 0]
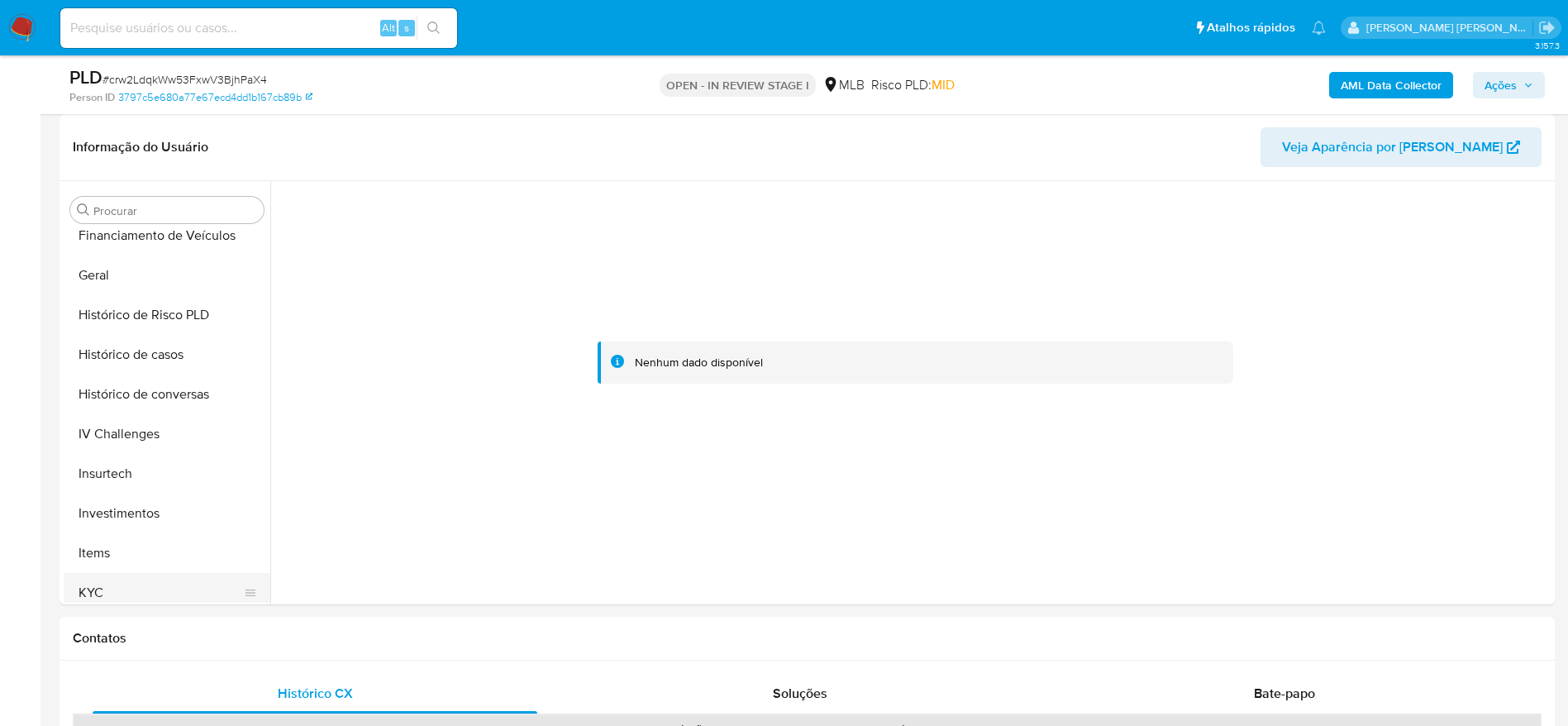
click at [115, 584] on button "KYC" at bounding box center [160, 592] width 193 height 40
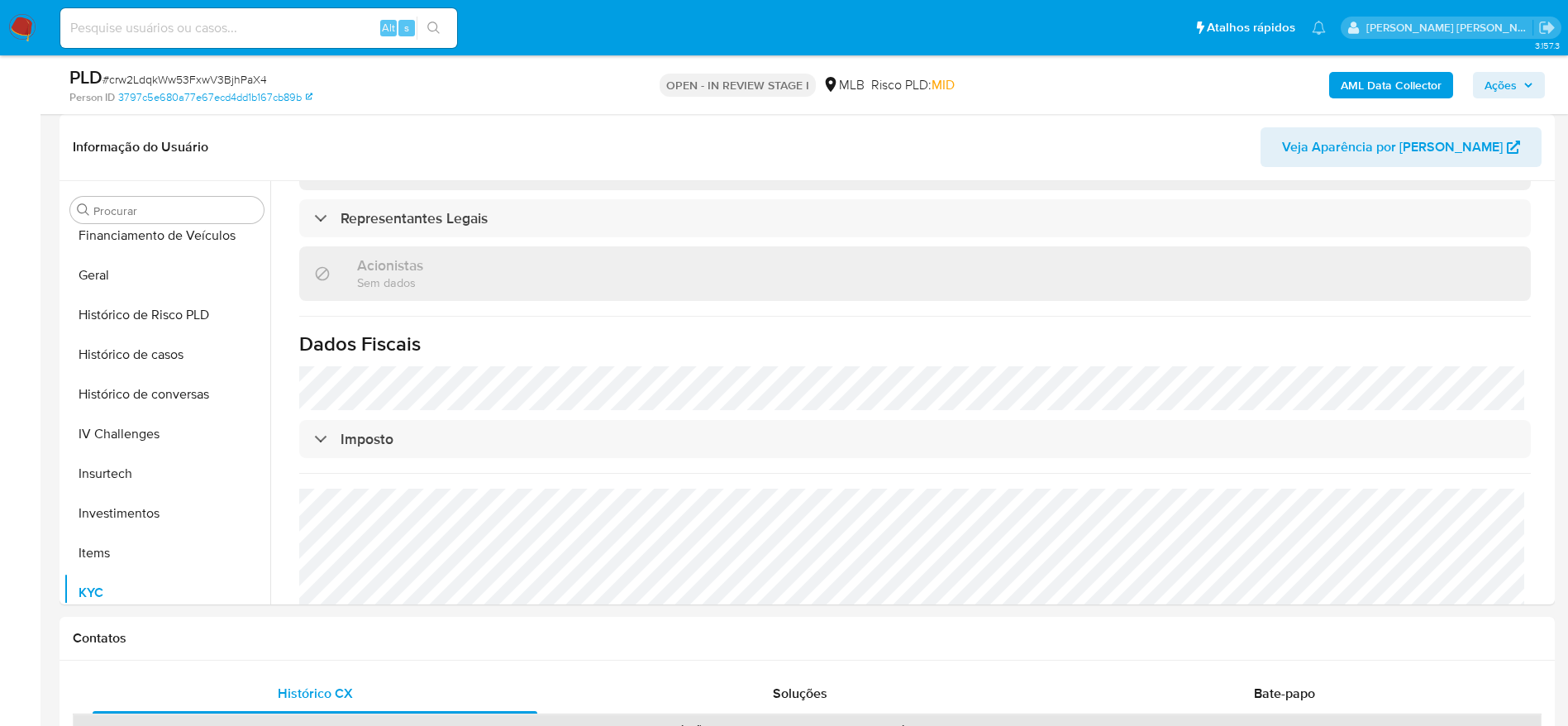
scroll to position [989, 0]
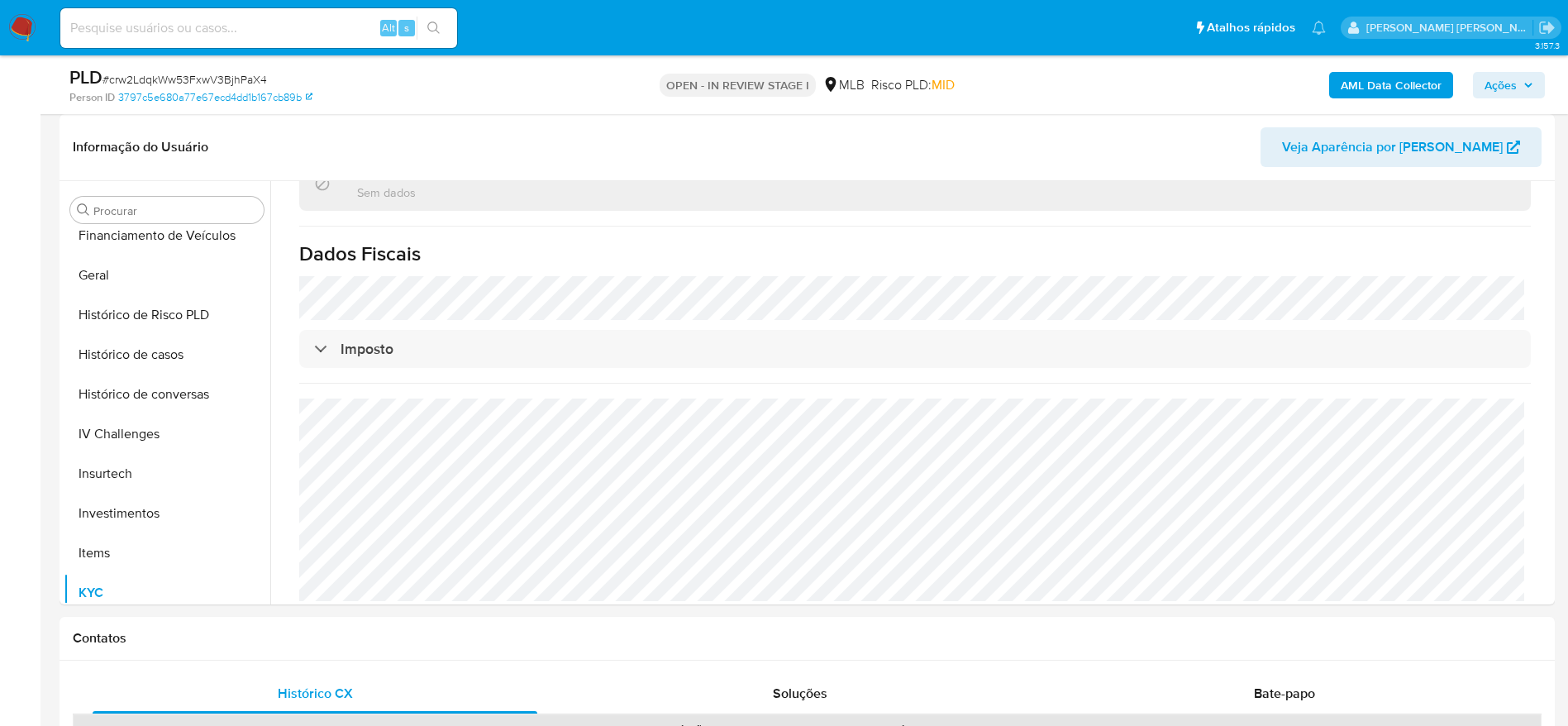
click at [1365, 83] on b "AML Data Collector" at bounding box center [1391, 85] width 101 height 26
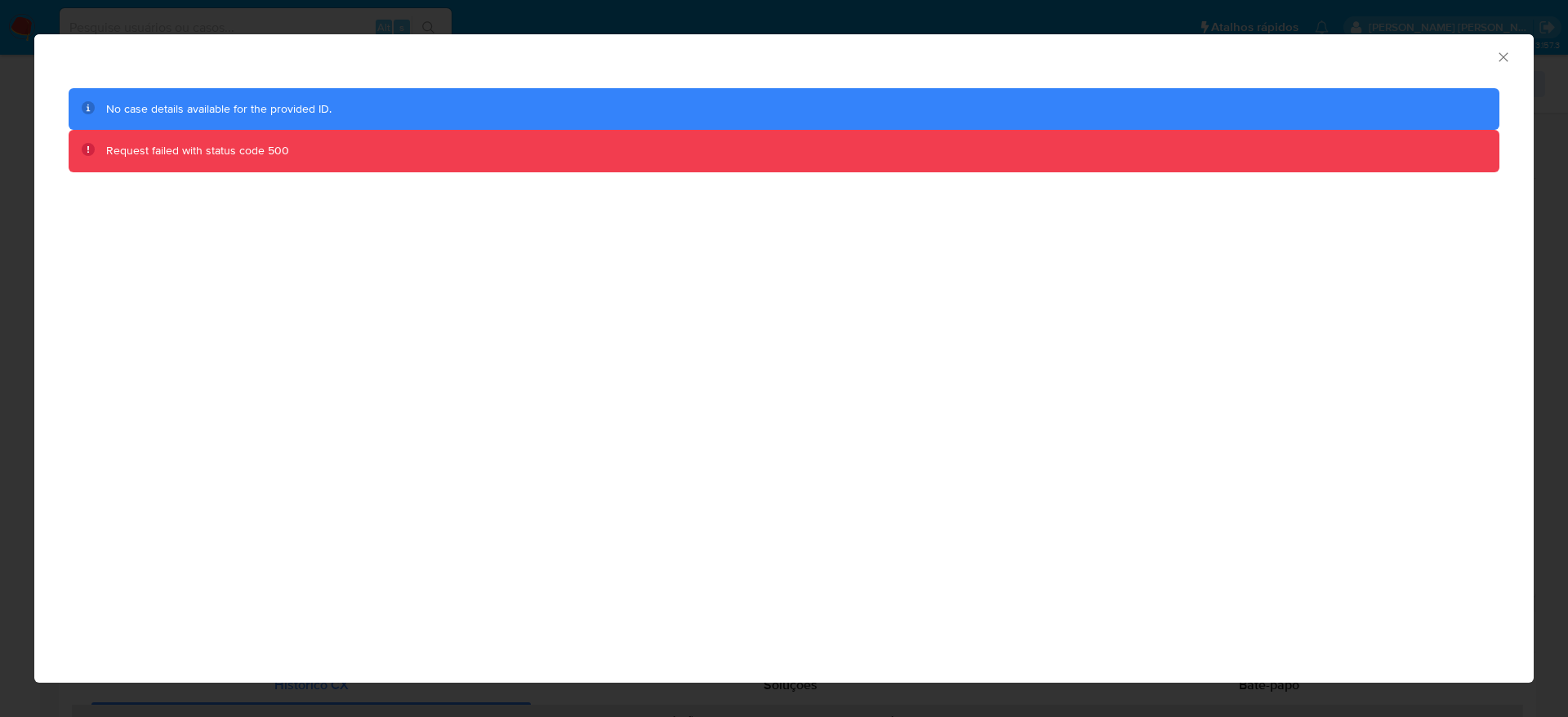
click at [1497, 55] on icon "Fechar a janela" at bounding box center [1502, 57] width 16 height 16
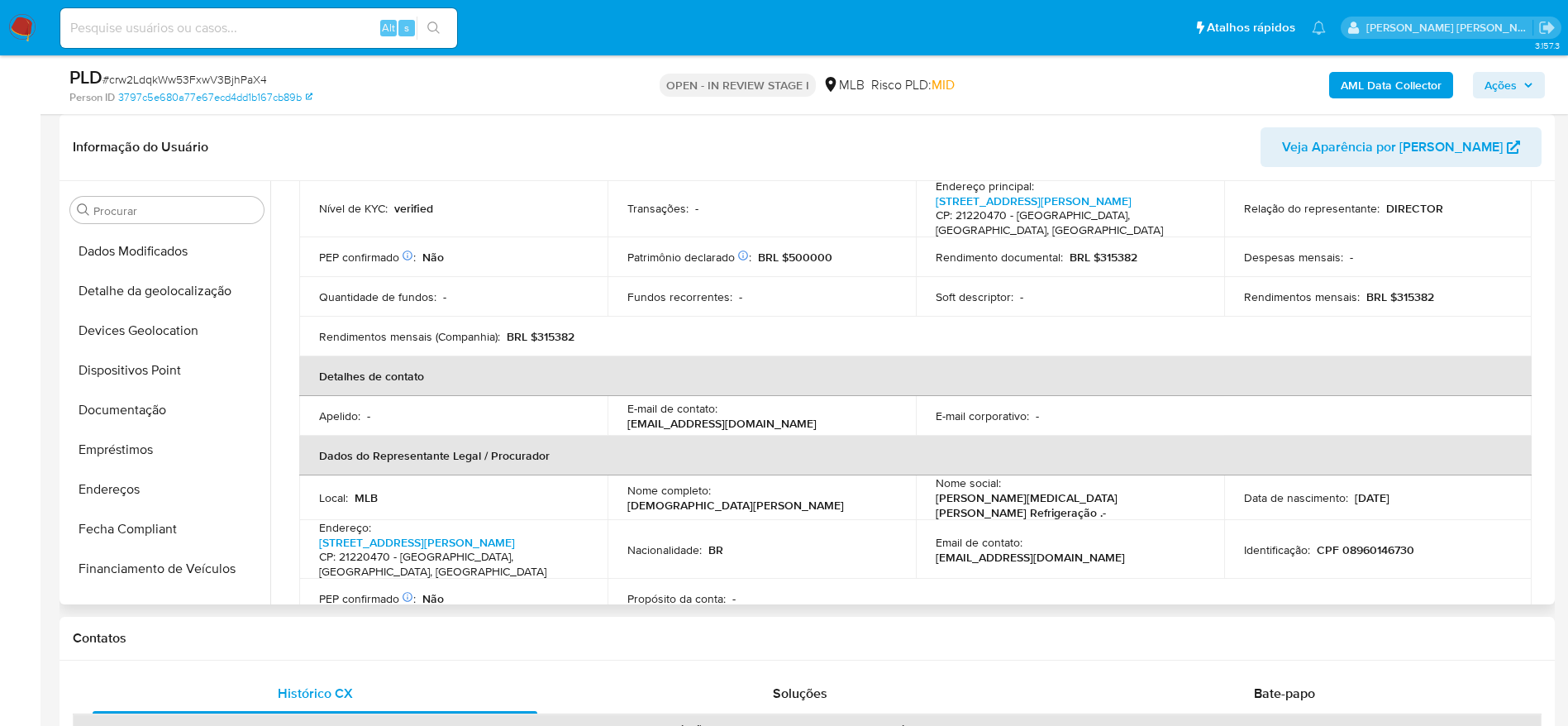
scroll to position [158, 0]
click at [142, 436] on button "Documentação" at bounding box center [160, 448] width 193 height 40
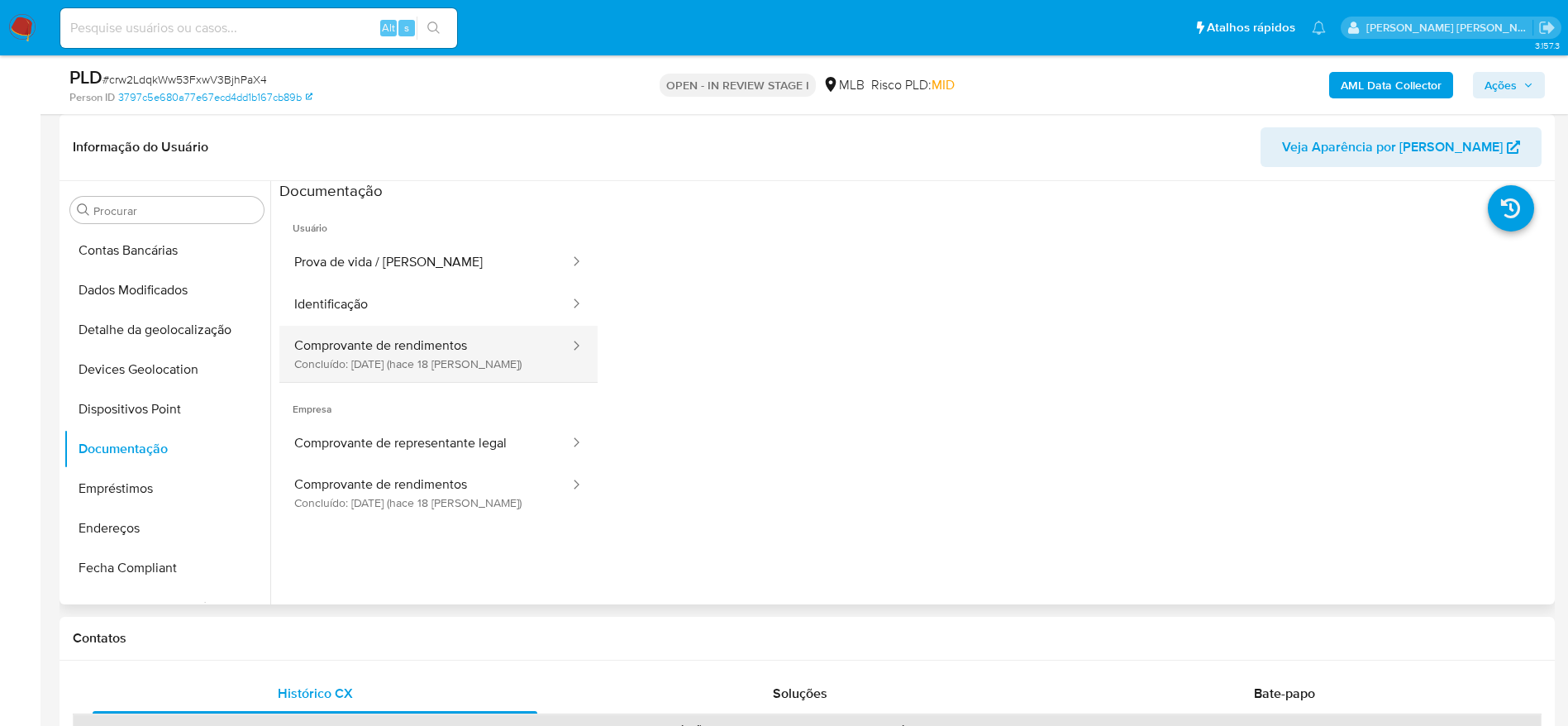
click at [450, 364] on button "Comprovante de rendimentos Concluído: 21/08/2025 (hace 18 días)" at bounding box center [425, 354] width 292 height 57
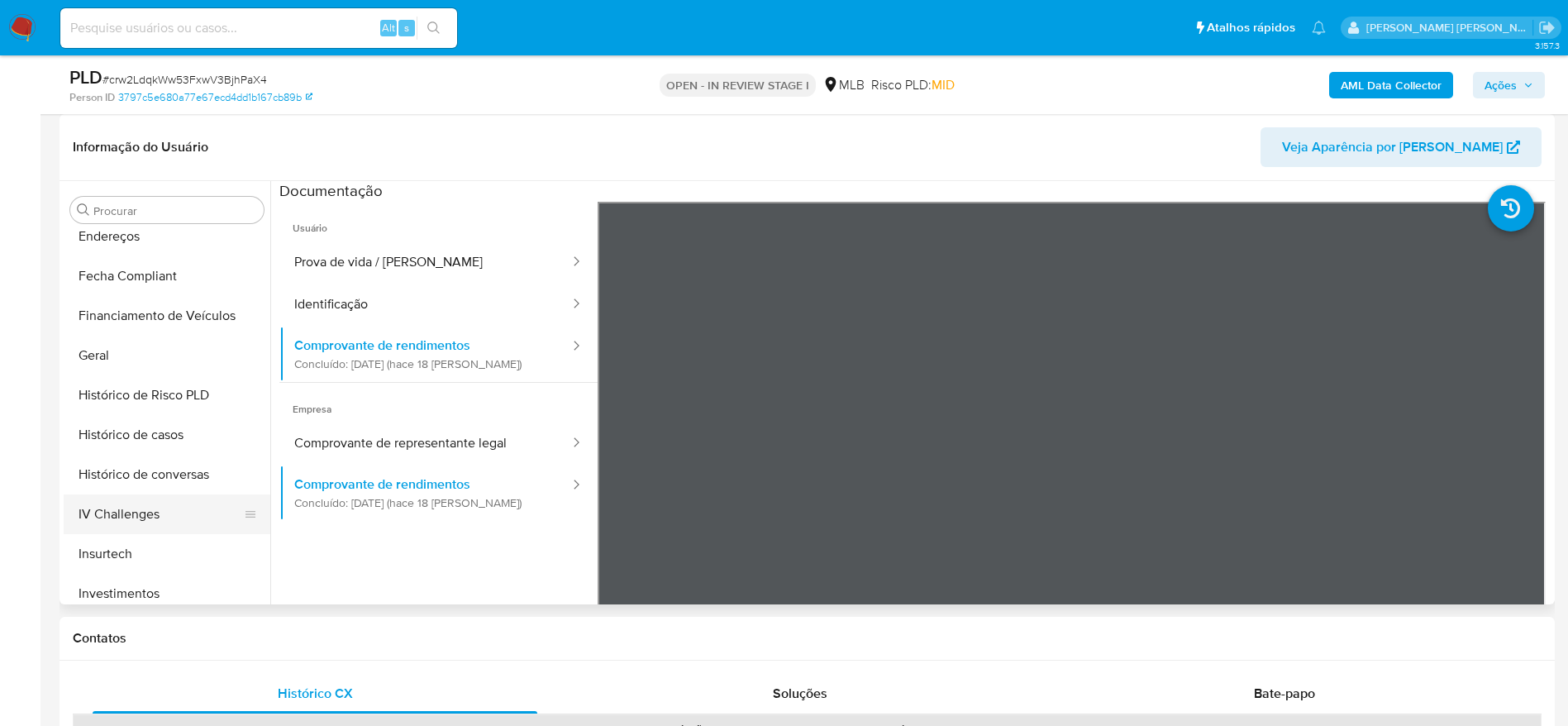
scroll to position [530, 0]
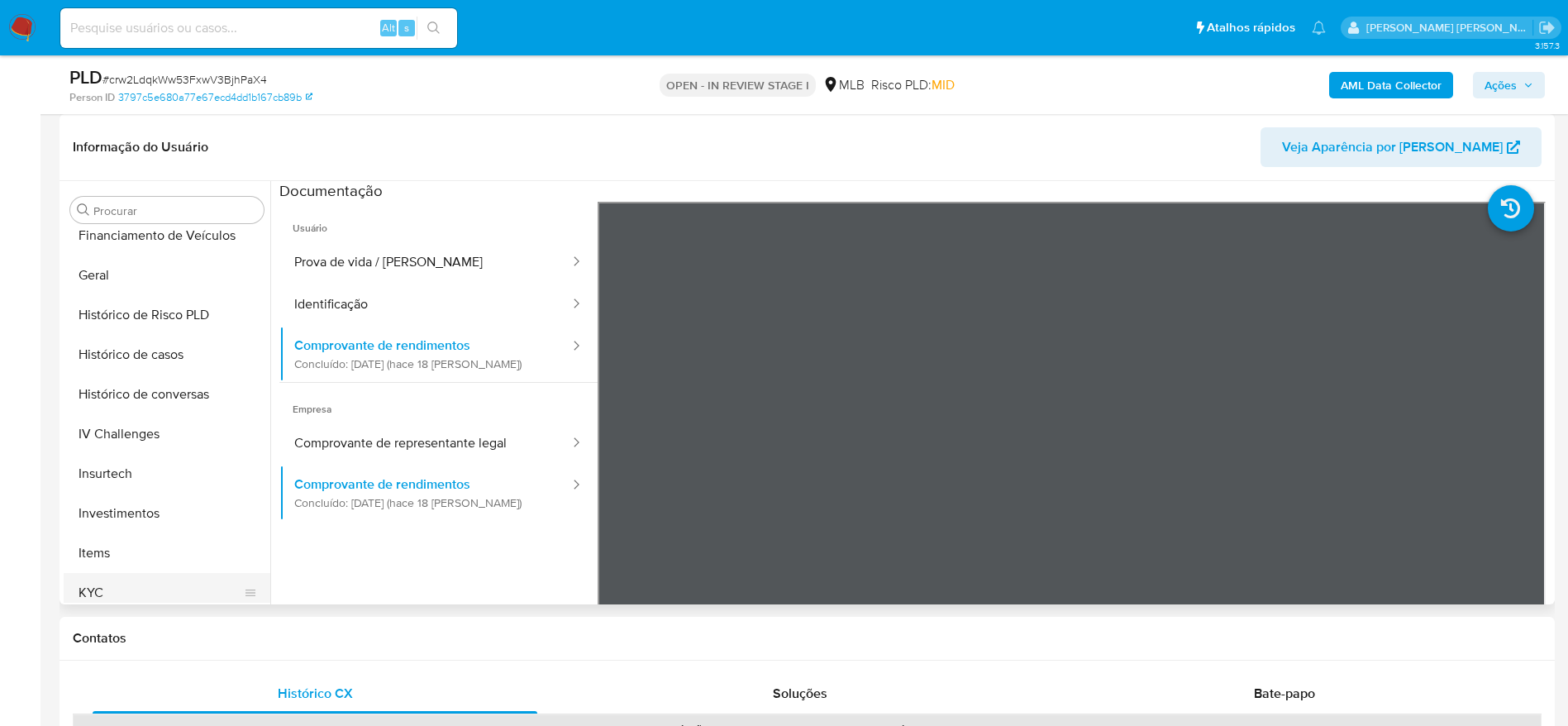
click at [111, 580] on button "KYC" at bounding box center [160, 592] width 193 height 40
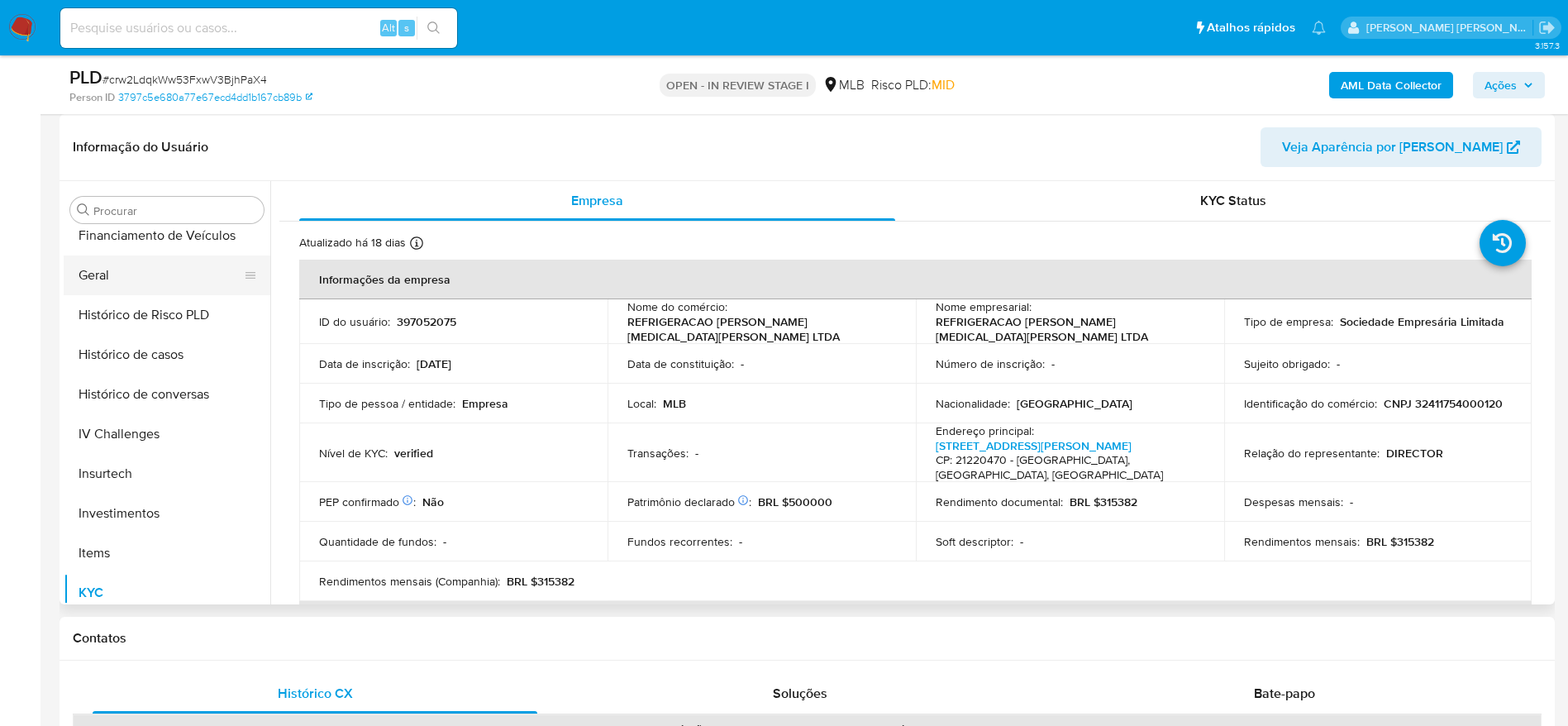
click at [131, 274] on button "Geral" at bounding box center [160, 275] width 193 height 40
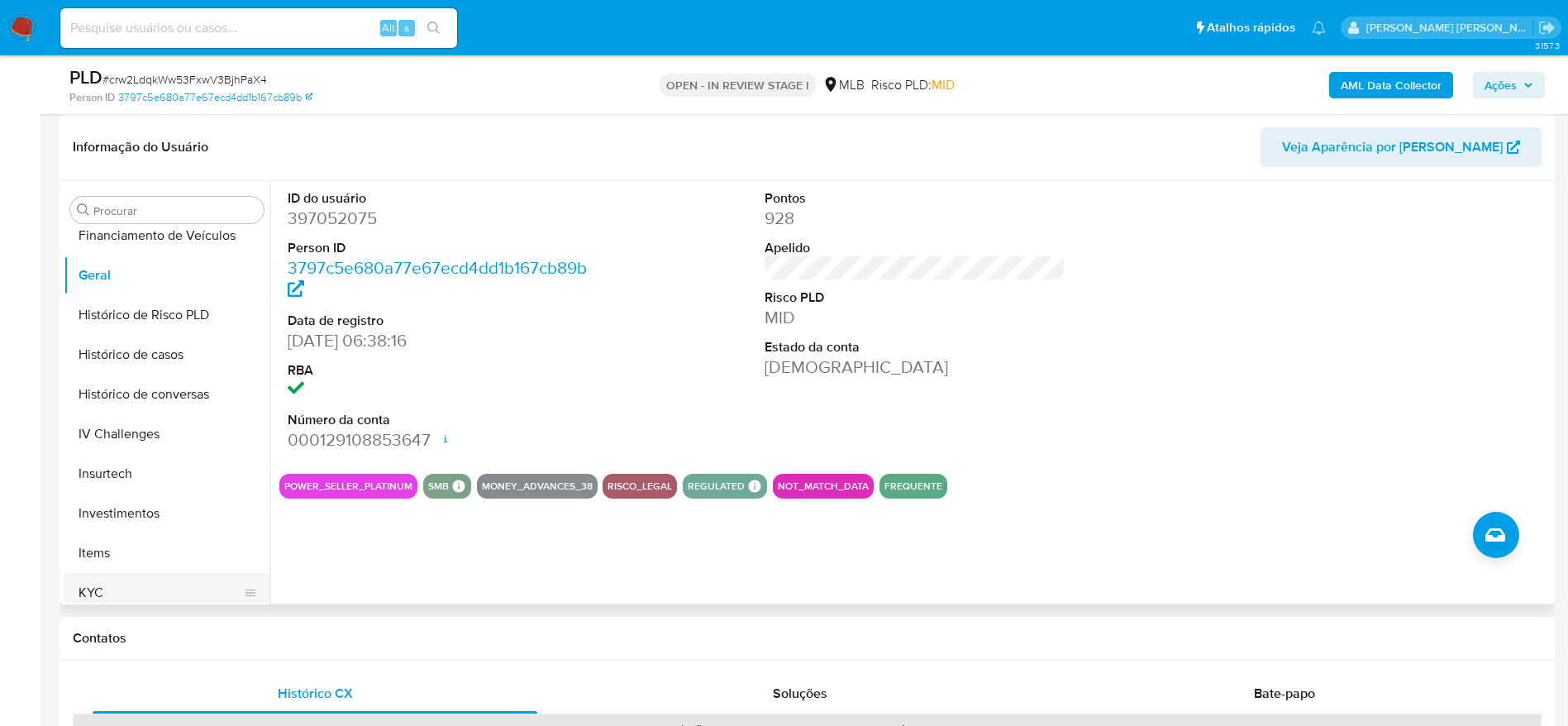
click at [135, 589] on button "KYC" at bounding box center [160, 592] width 193 height 40
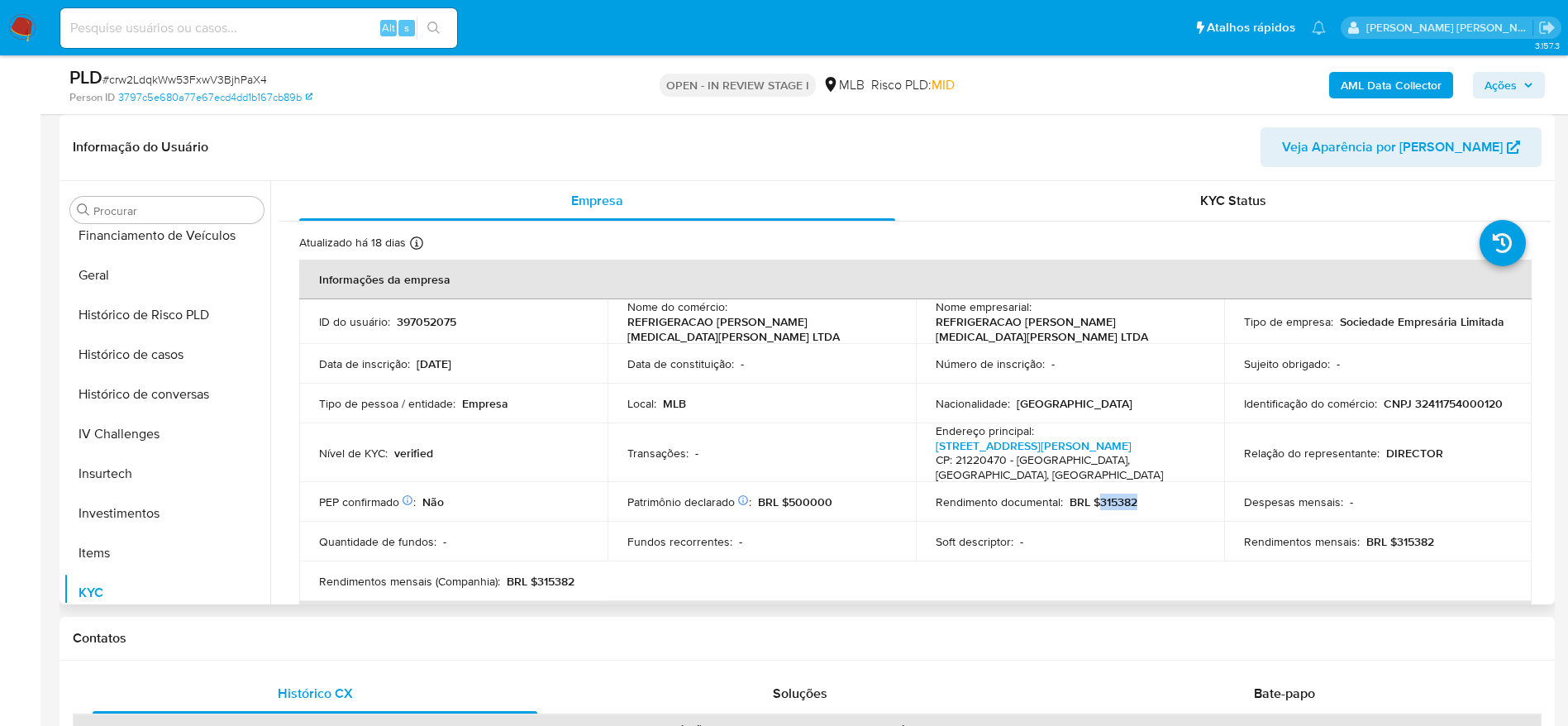
drag, startPoint x: 1136, startPoint y: 501, endPoint x: 1133, endPoint y: 519, distance: 18.2
click at [1094, 499] on div "Rendimento documental : BRL $315382" at bounding box center [1070, 501] width 269 height 15
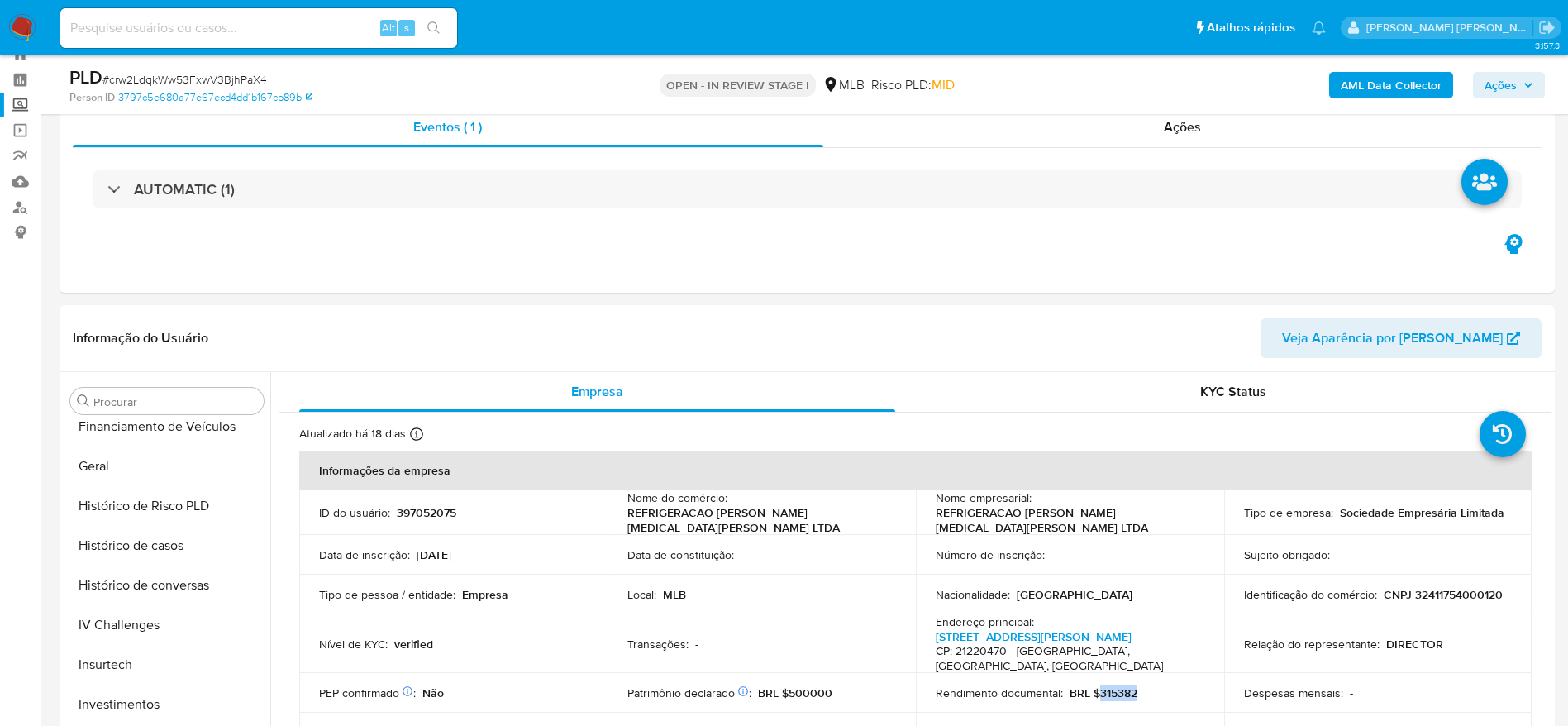
scroll to position [0, 0]
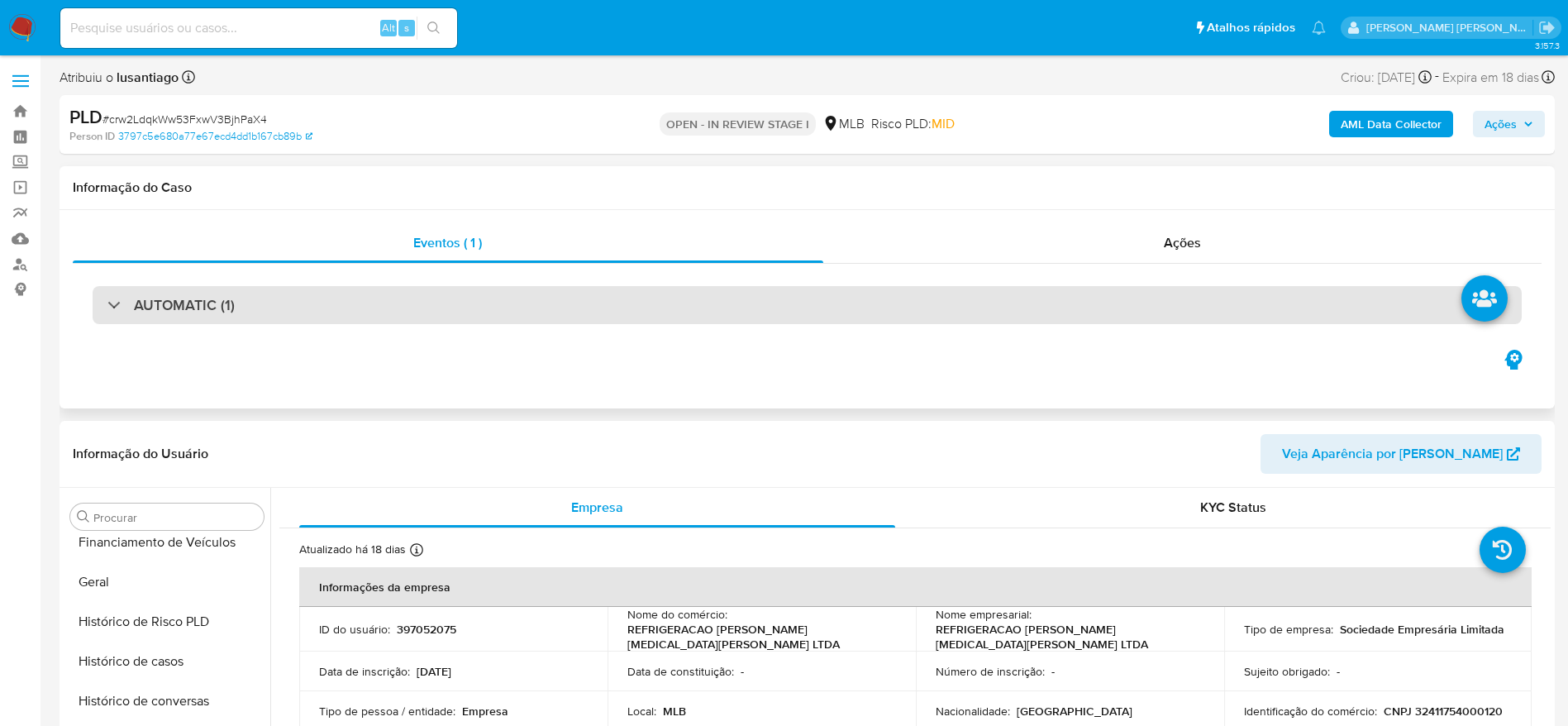
click at [264, 311] on div "AUTOMATIC (1)" at bounding box center [807, 305] width 1429 height 38
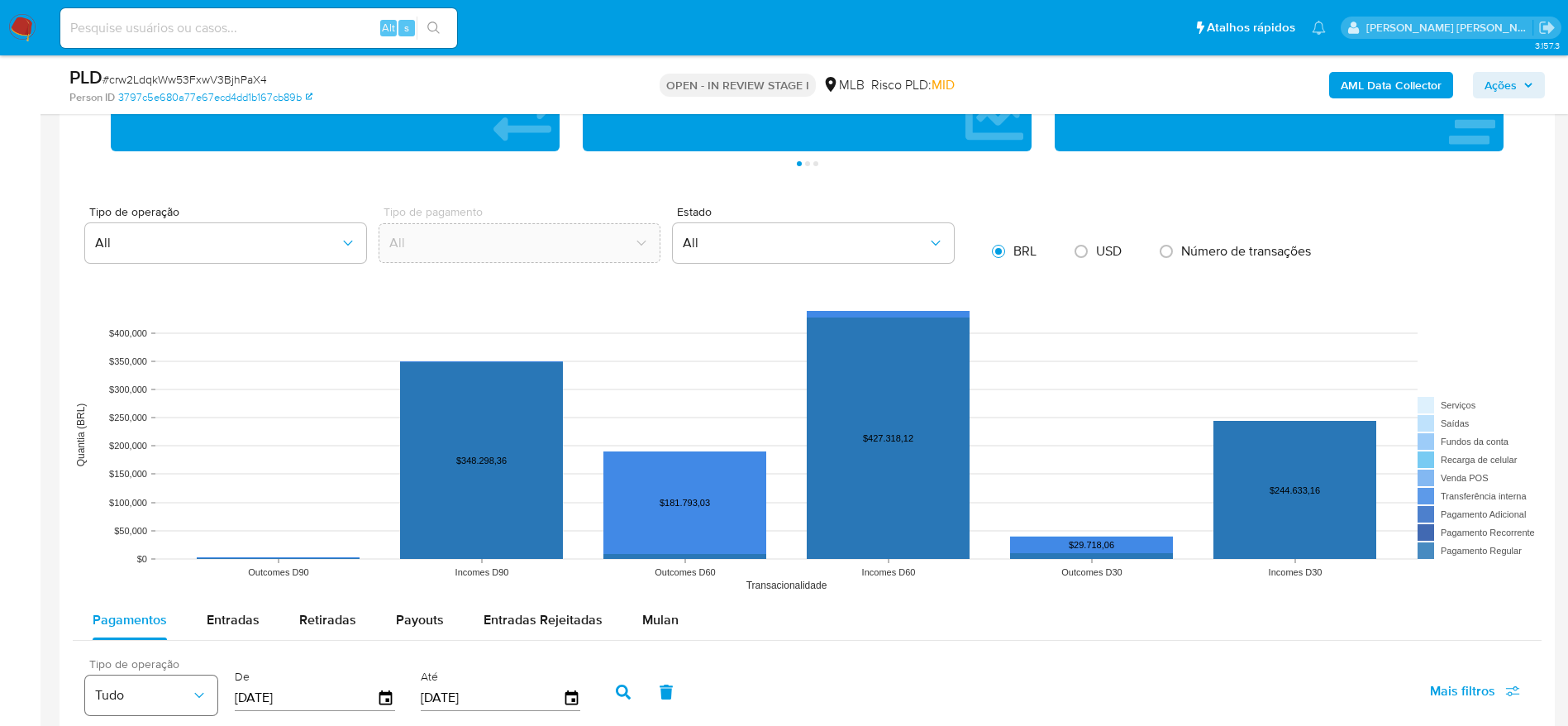
scroll to position [1985, 0]
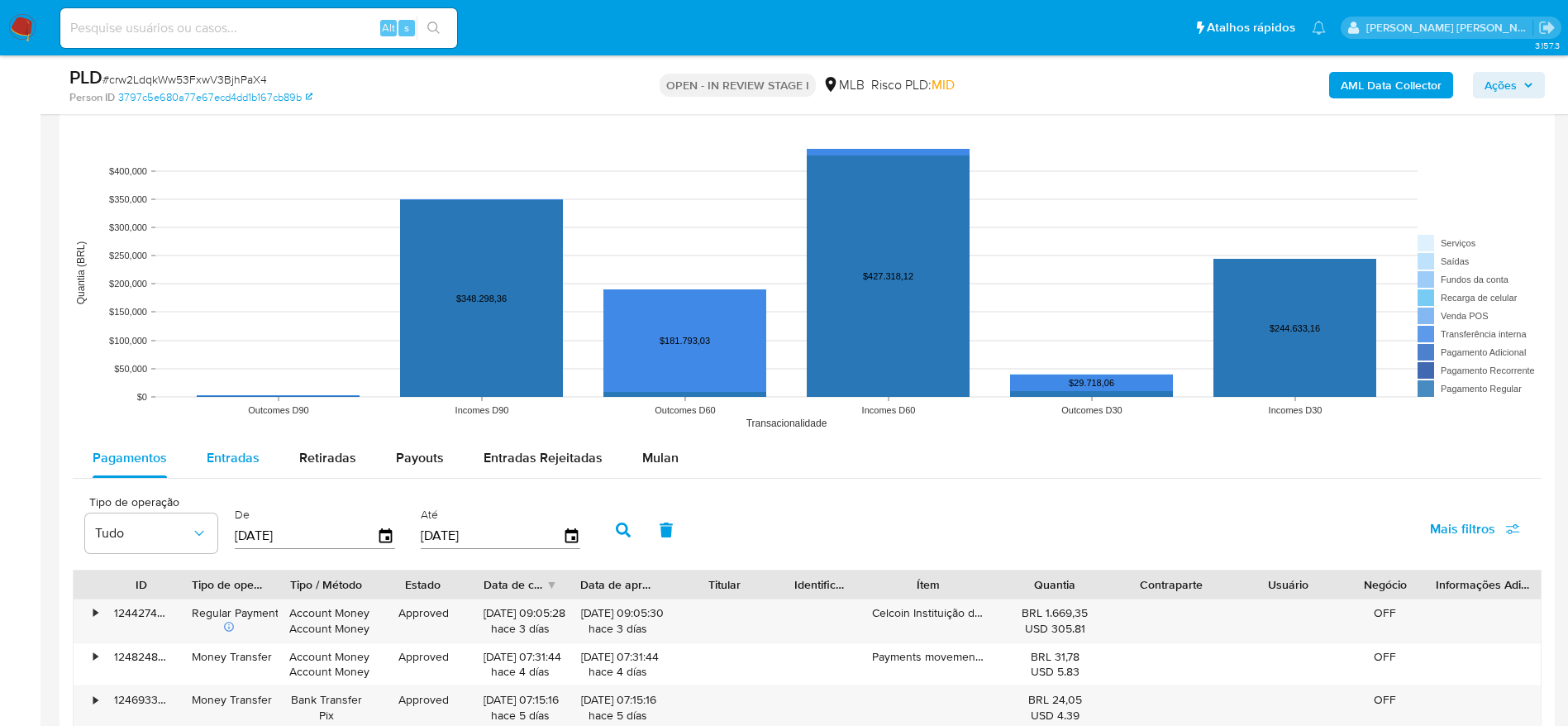
click at [240, 465] on span "Entradas" at bounding box center [233, 457] width 53 height 19
select select "10"
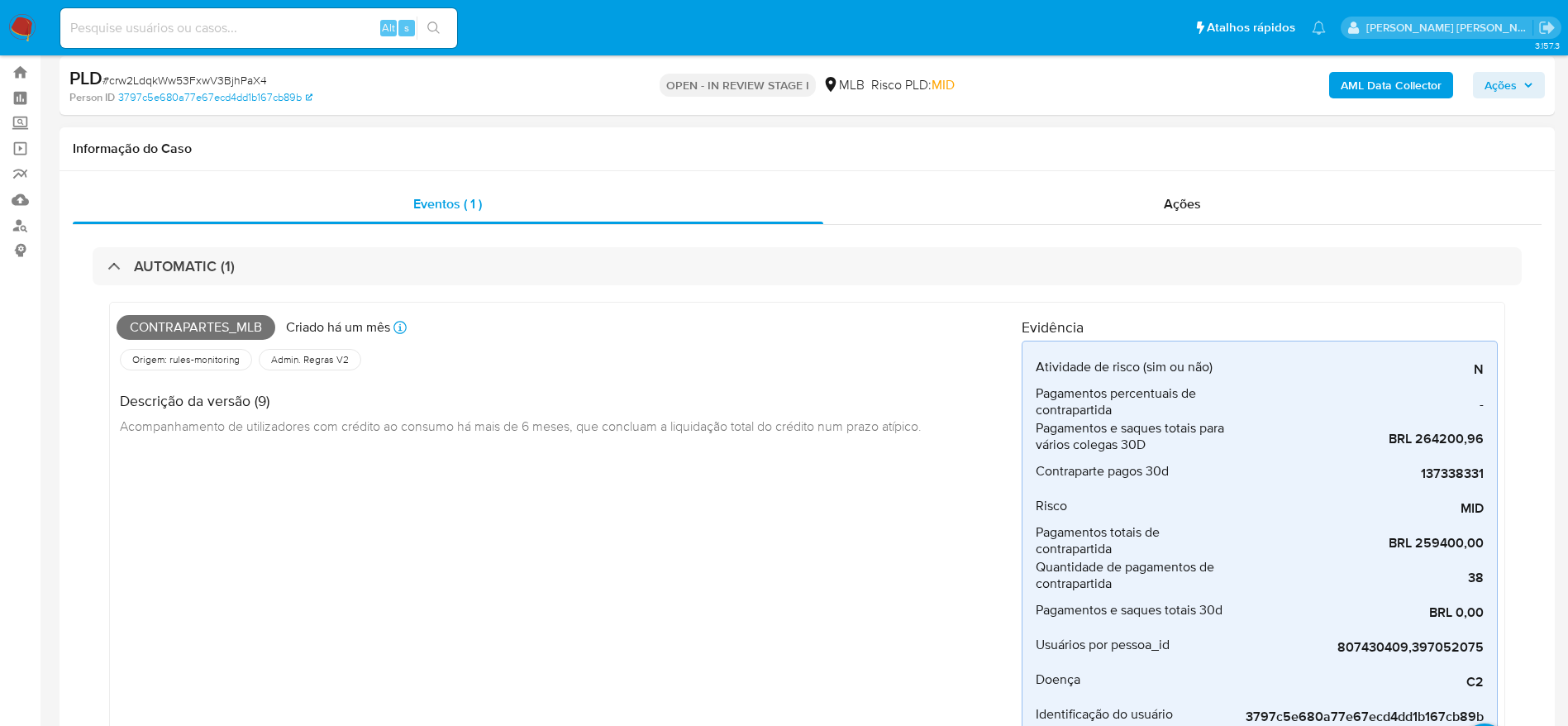
scroll to position [0, 0]
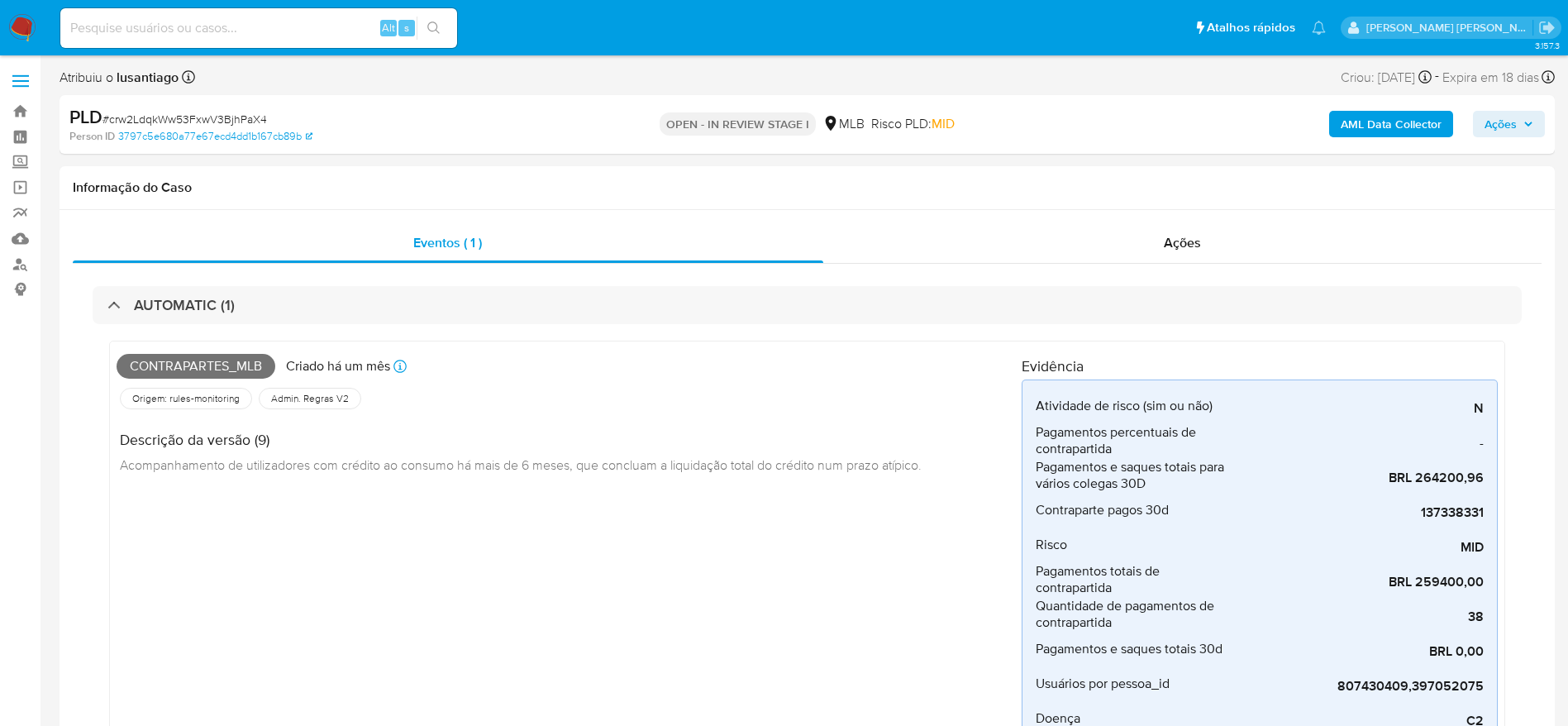
click at [186, 120] on span "# crw2LdqkWw53FxwV3BjhPaX4" at bounding box center [185, 118] width 164 height 17
click at [185, 120] on span "# crw2LdqkWw53FxwV3BjhPaX4" at bounding box center [185, 118] width 164 height 17
copy span "crw2LdqkWw53FxwV3BjhPaX4"
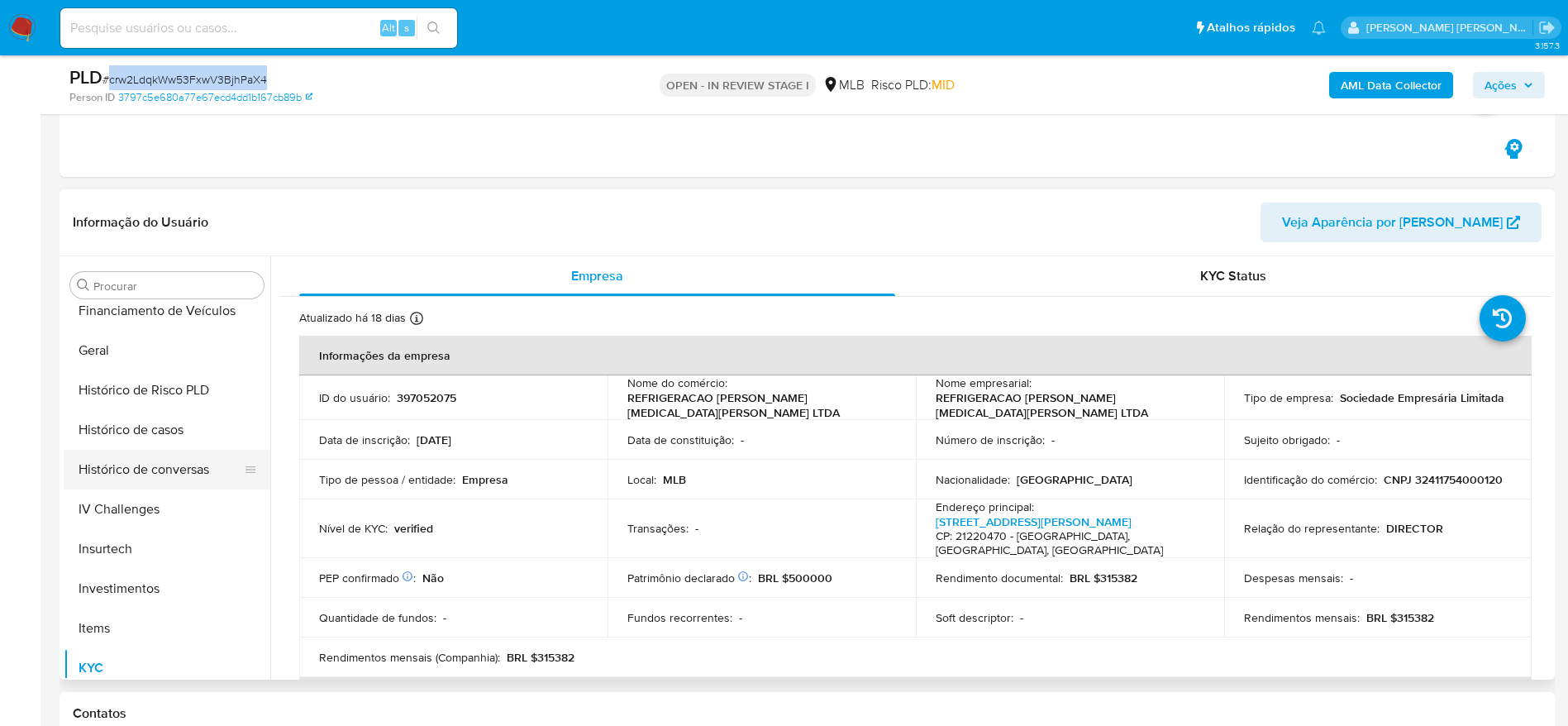
scroll to position [745, 0]
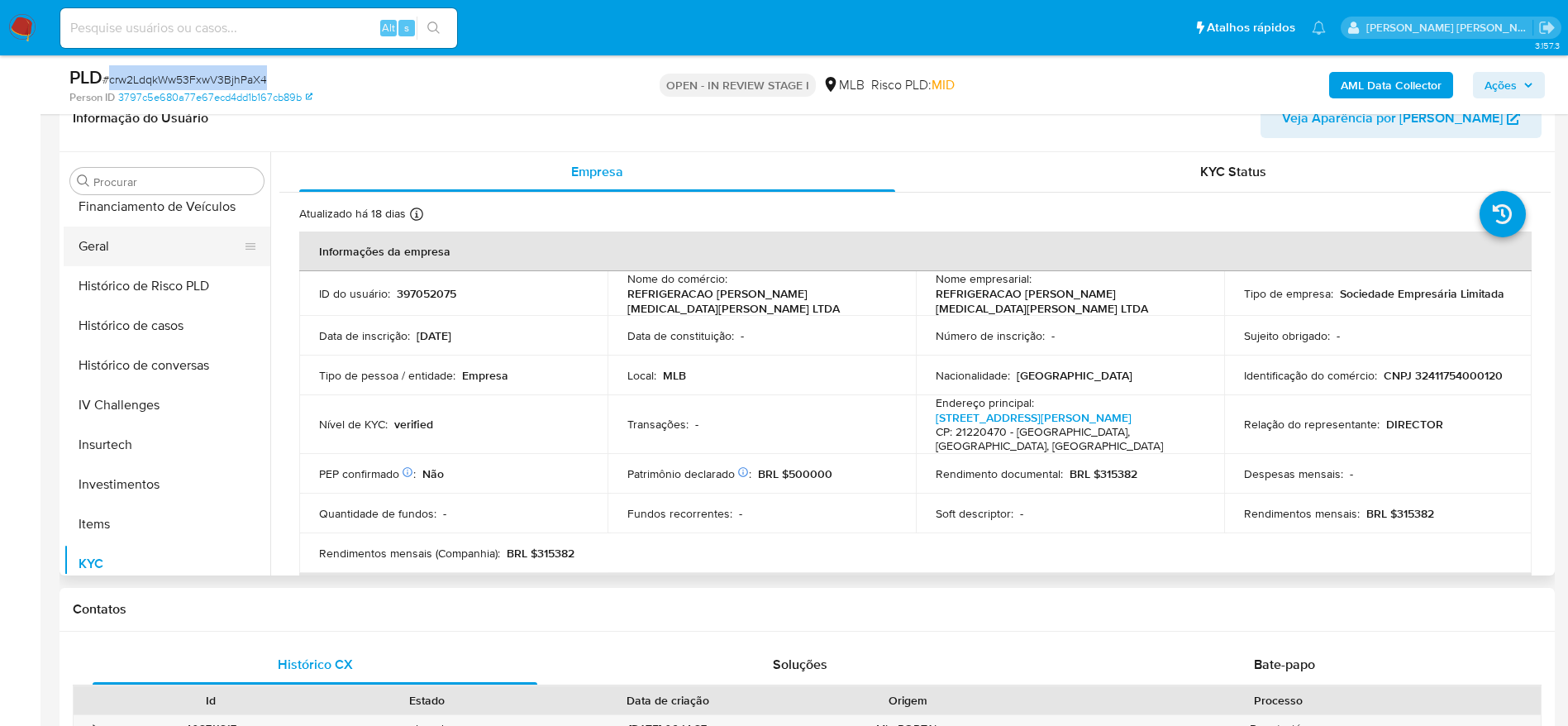
click at [153, 239] on button "Geral" at bounding box center [160, 246] width 193 height 40
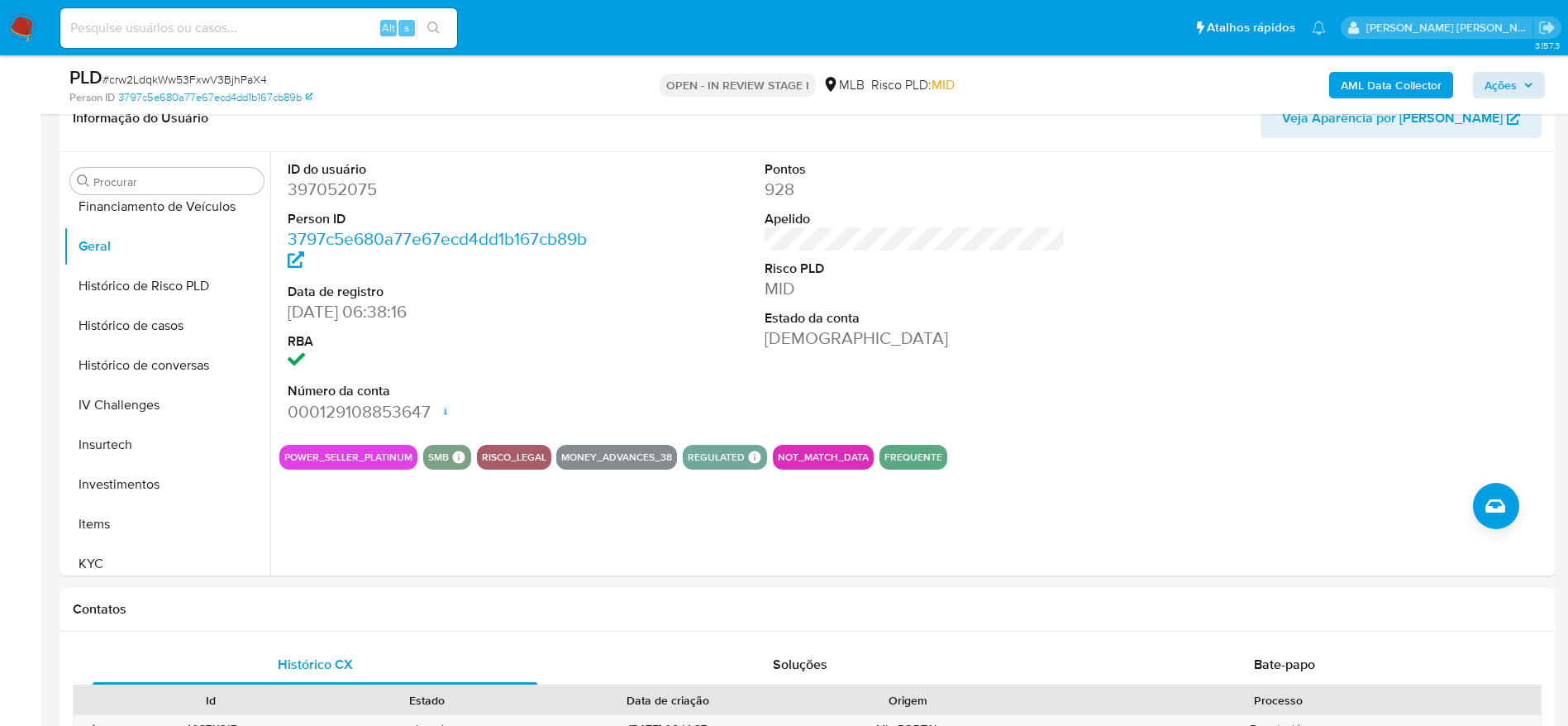
click at [1511, 97] on div "AML Data Collector Ações" at bounding box center [1300, 85] width 487 height 39
click at [1508, 96] on span "Ações" at bounding box center [1501, 85] width 32 height 26
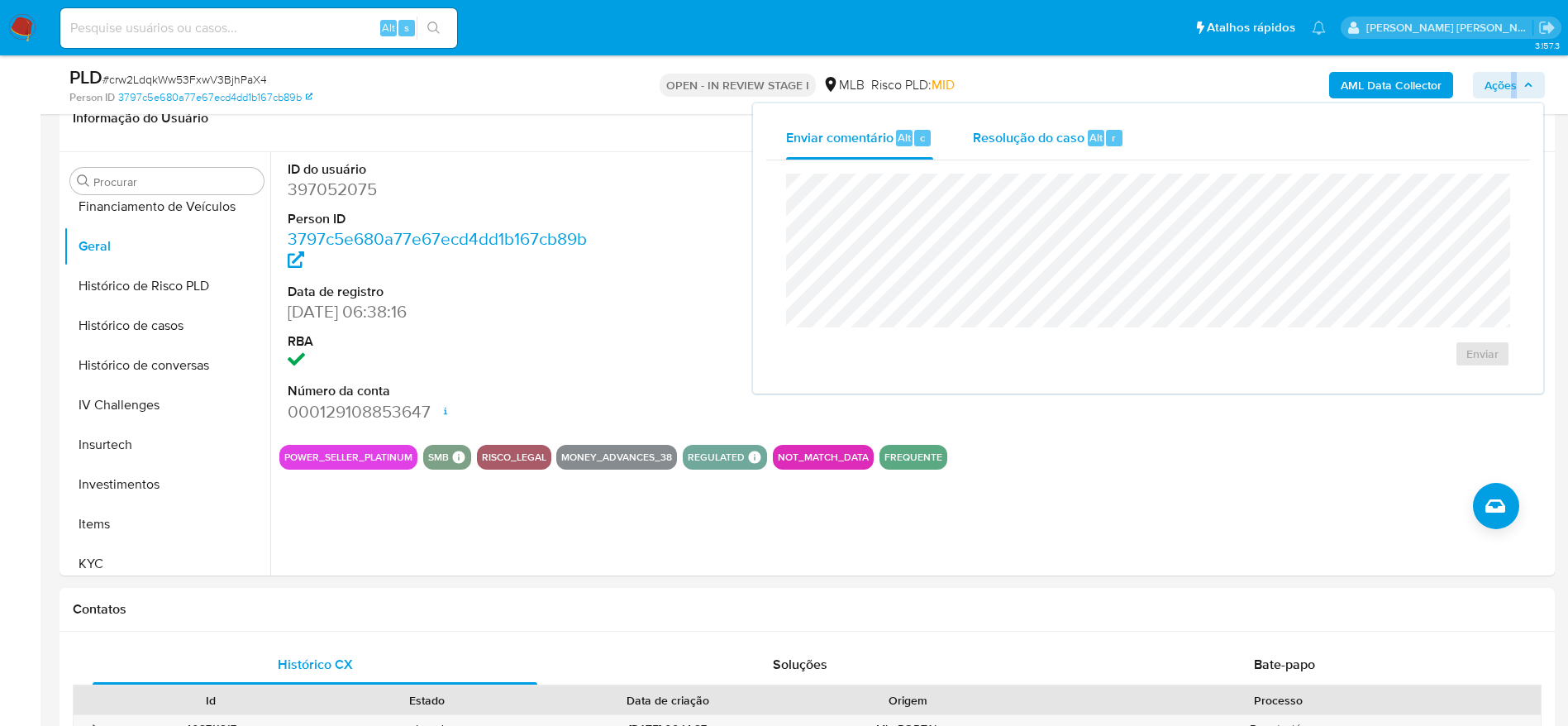
click at [1010, 139] on span "Resolução do caso" at bounding box center [1029, 136] width 111 height 19
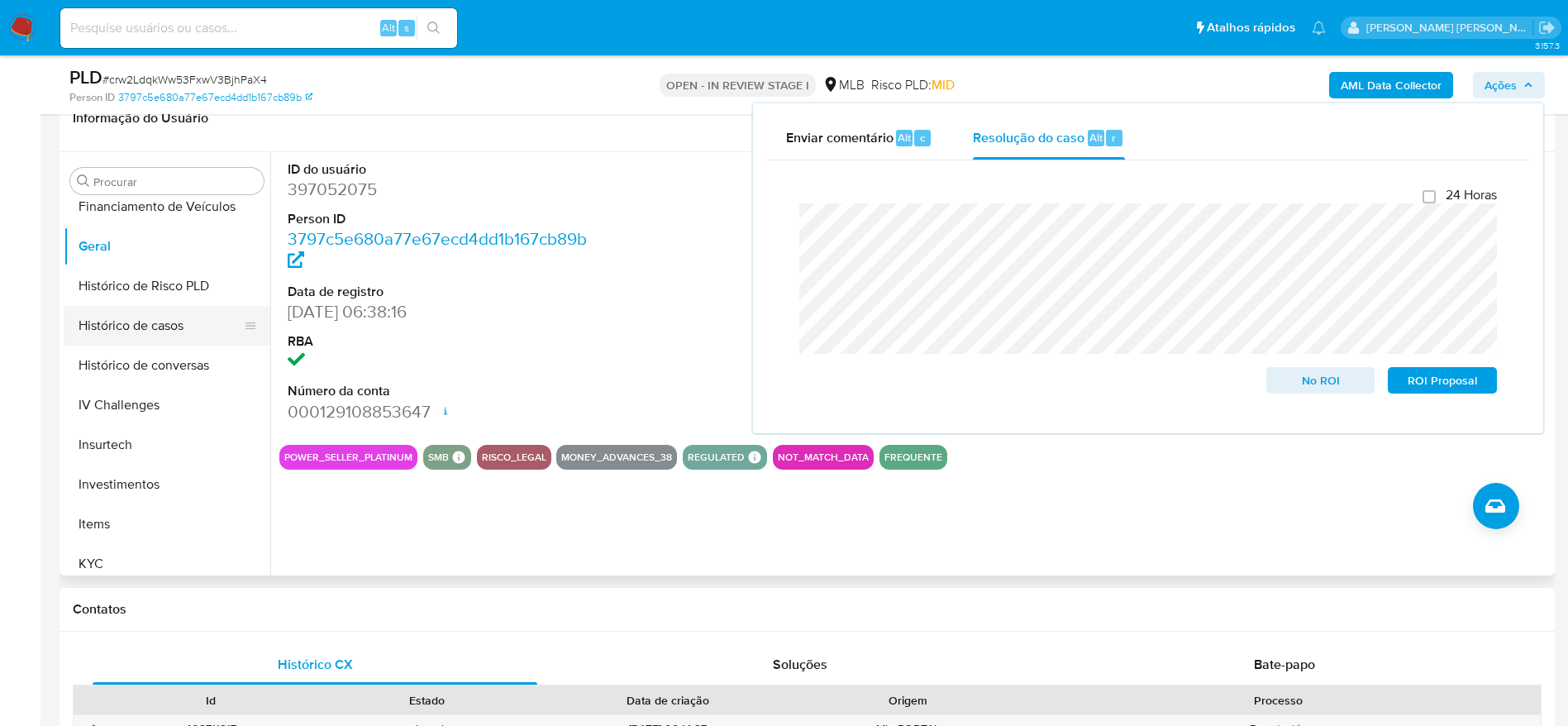
scroll to position [0, 0]
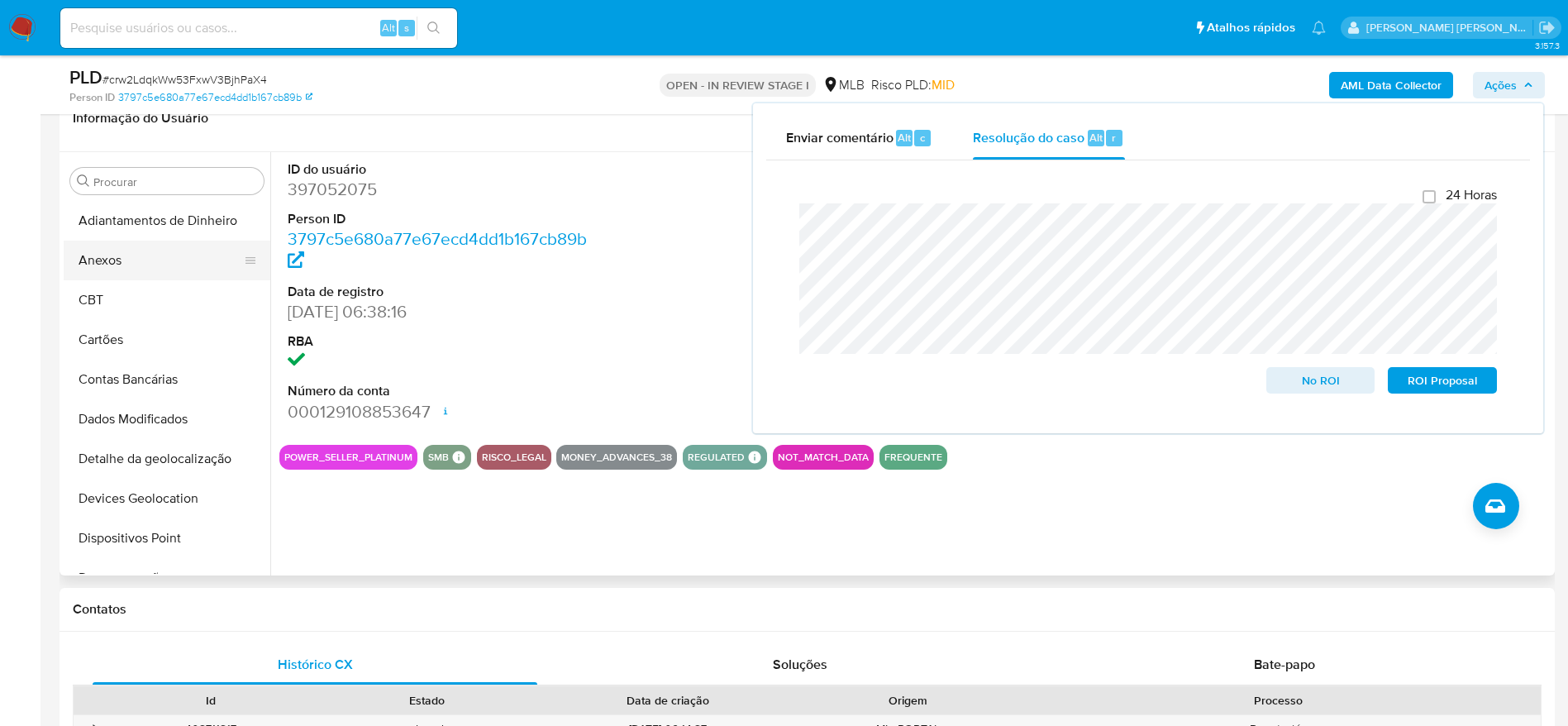
click at [154, 259] on button "Anexos" at bounding box center [160, 260] width 193 height 40
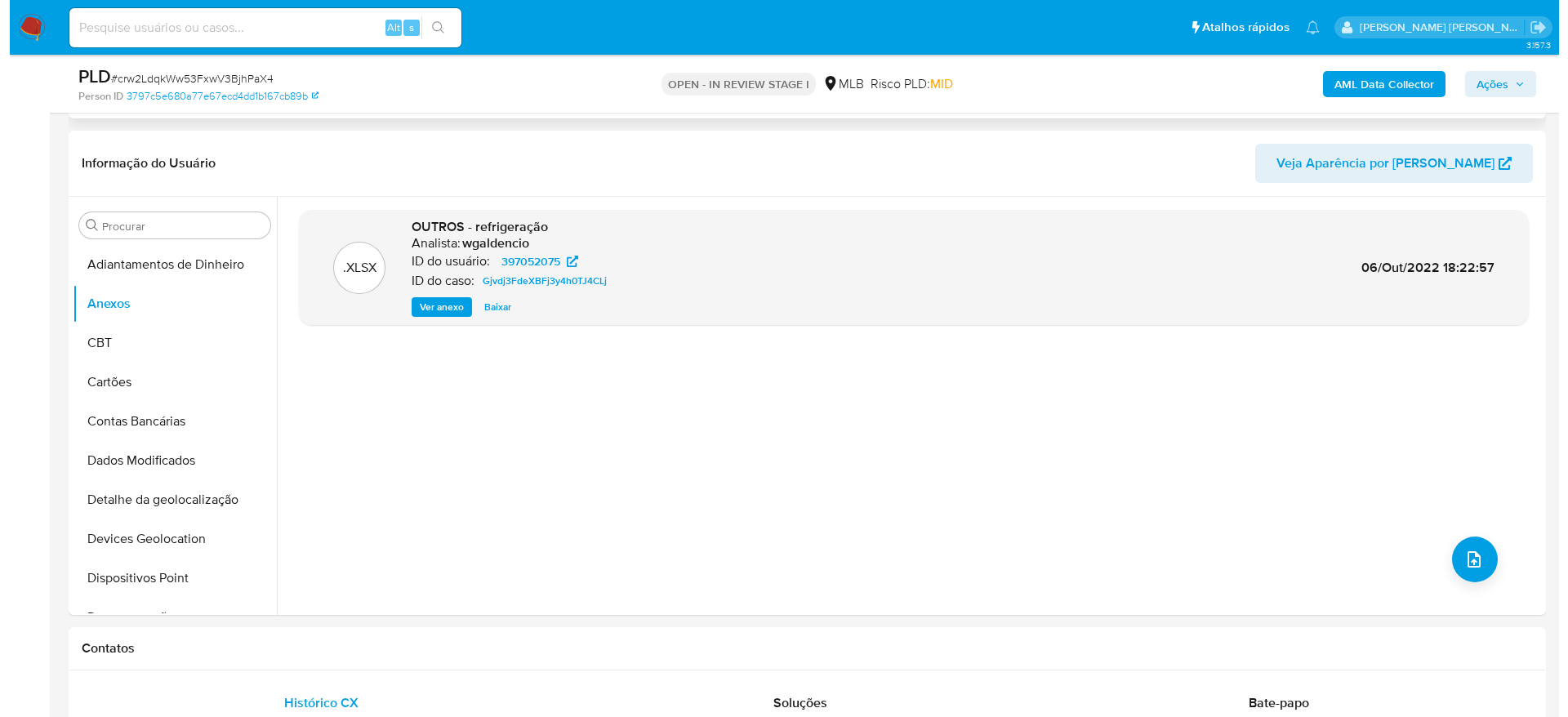
scroll to position [613, 0]
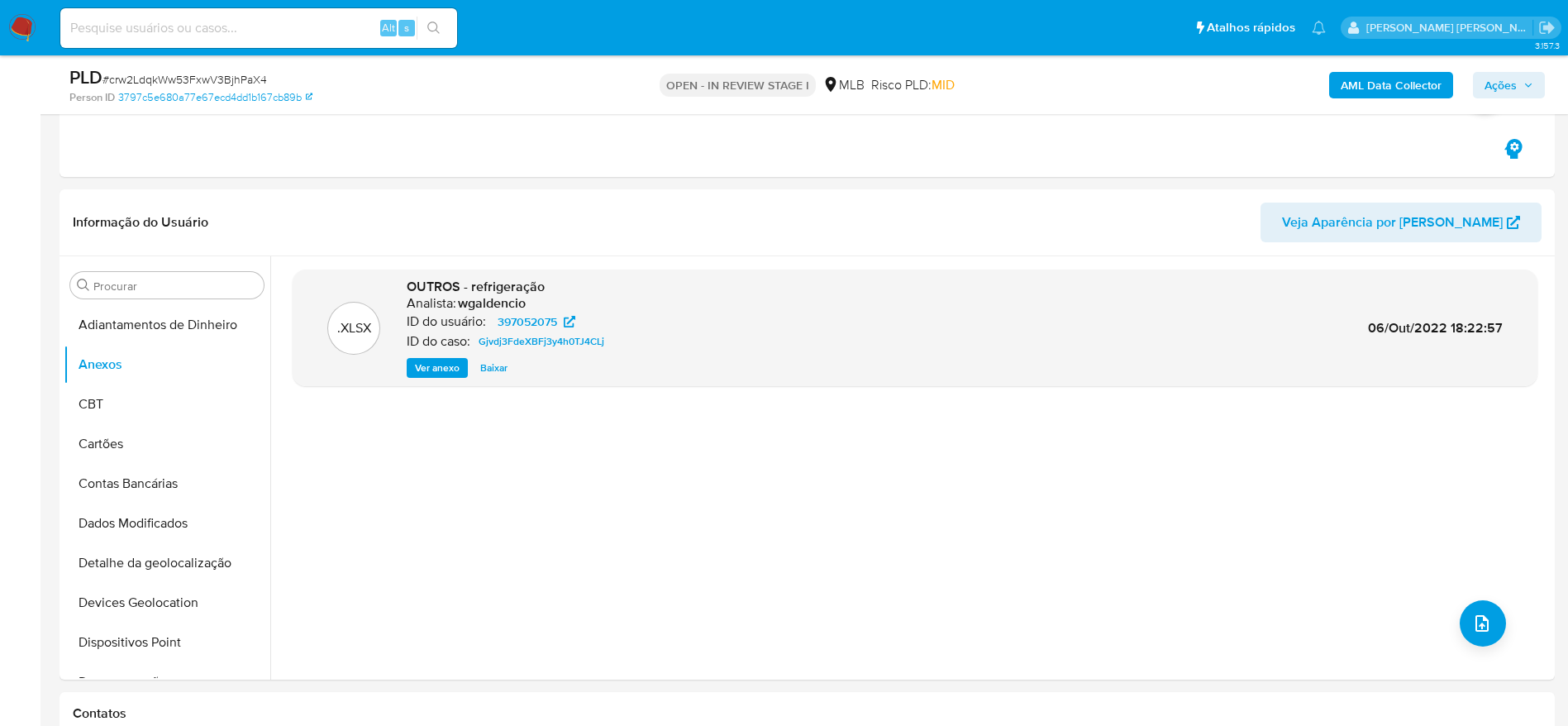
click at [1499, 81] on span "Ações" at bounding box center [1501, 85] width 32 height 26
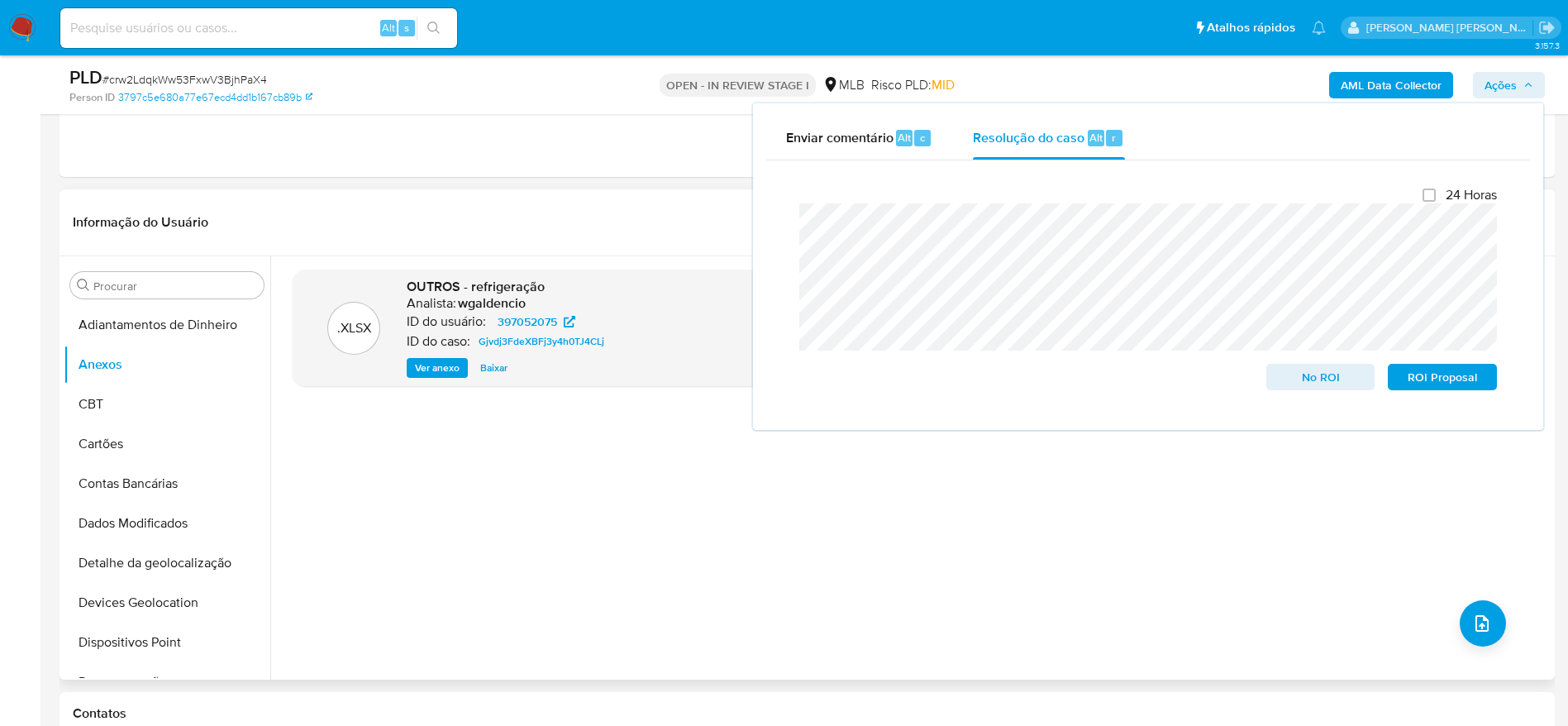
click at [450, 501] on div ".XLSX OUTROS - refrigeração Analista: wgaldencio ID do usuário: 397052075 ID do…" at bounding box center [915, 468] width 1245 height 397
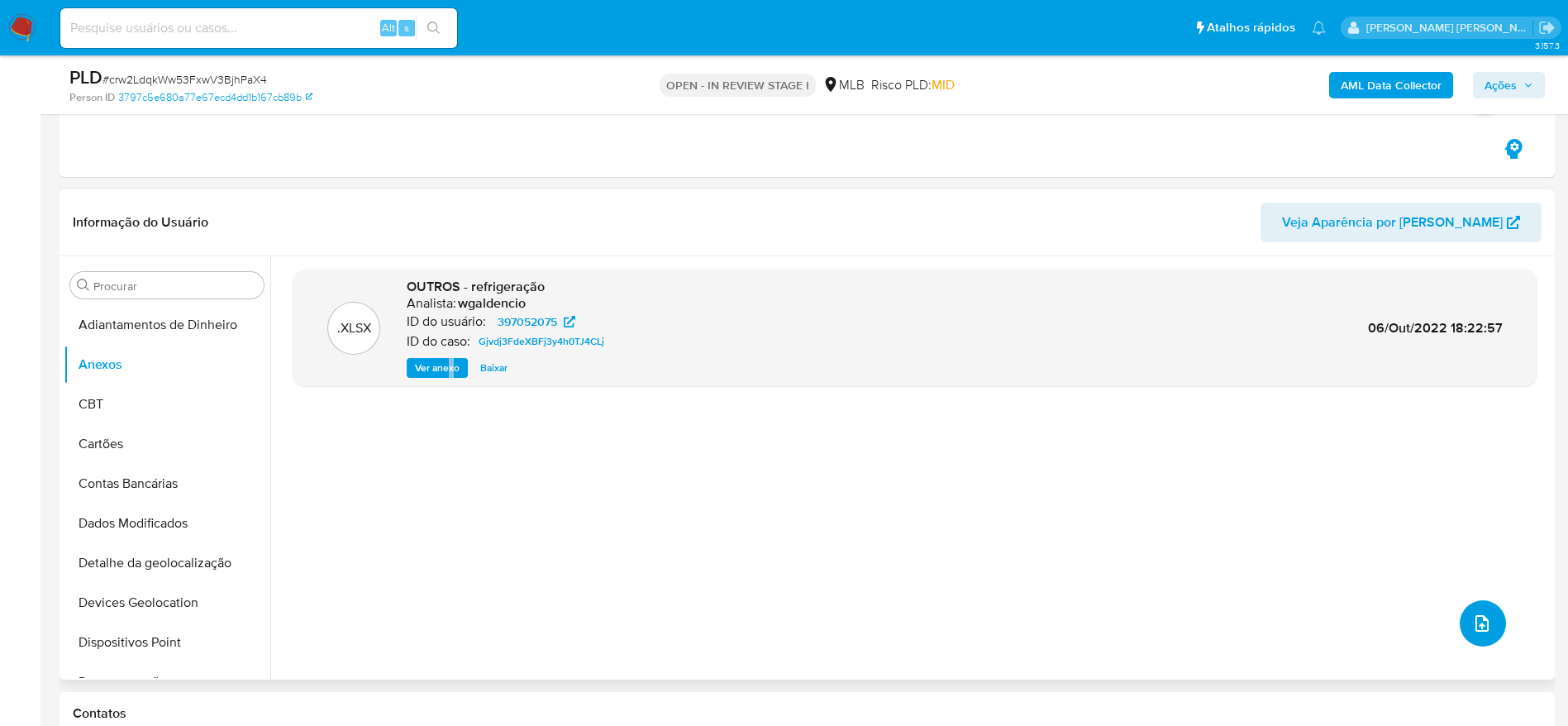
click at [1492, 633] on button "upload-file" at bounding box center [1482, 622] width 46 height 46
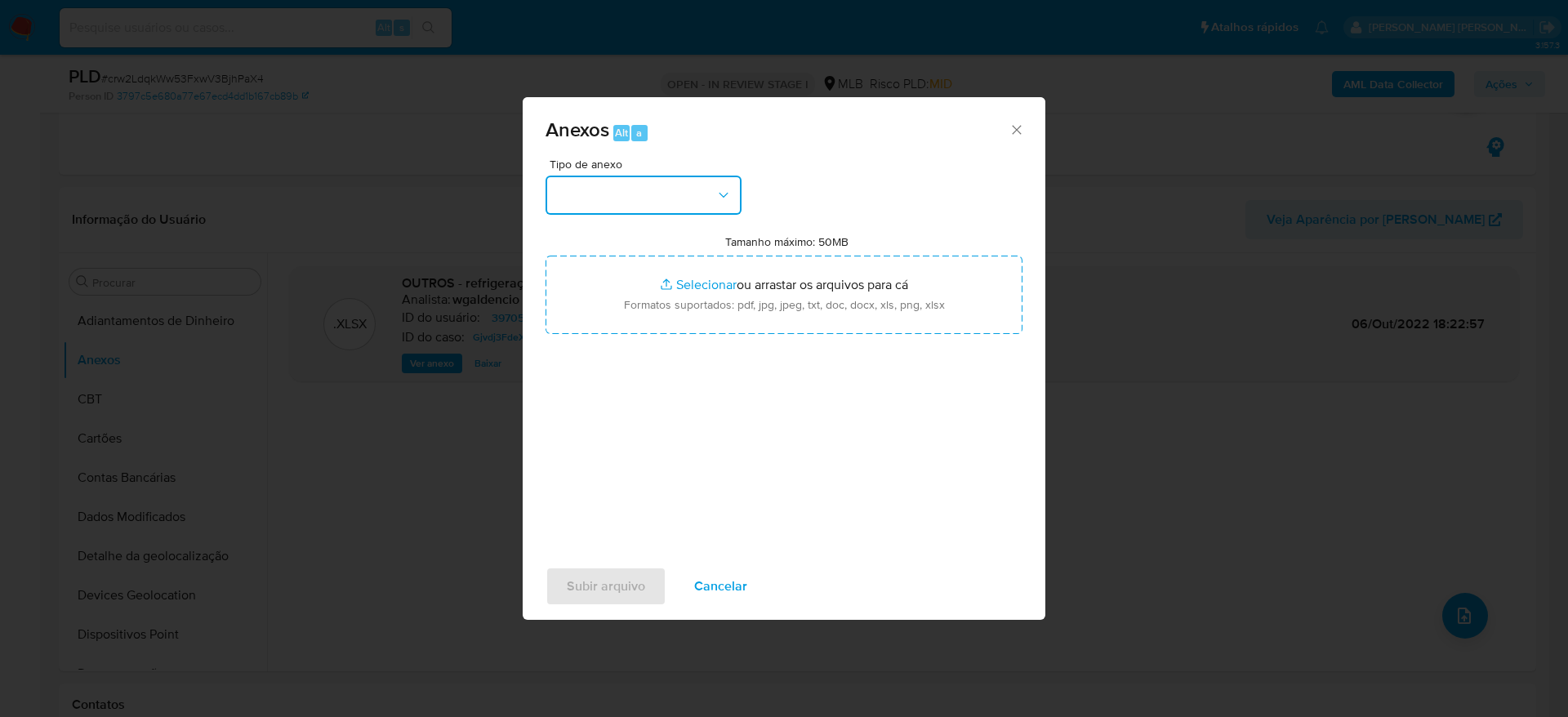
click at [667, 190] on button "button" at bounding box center [643, 195] width 196 height 40
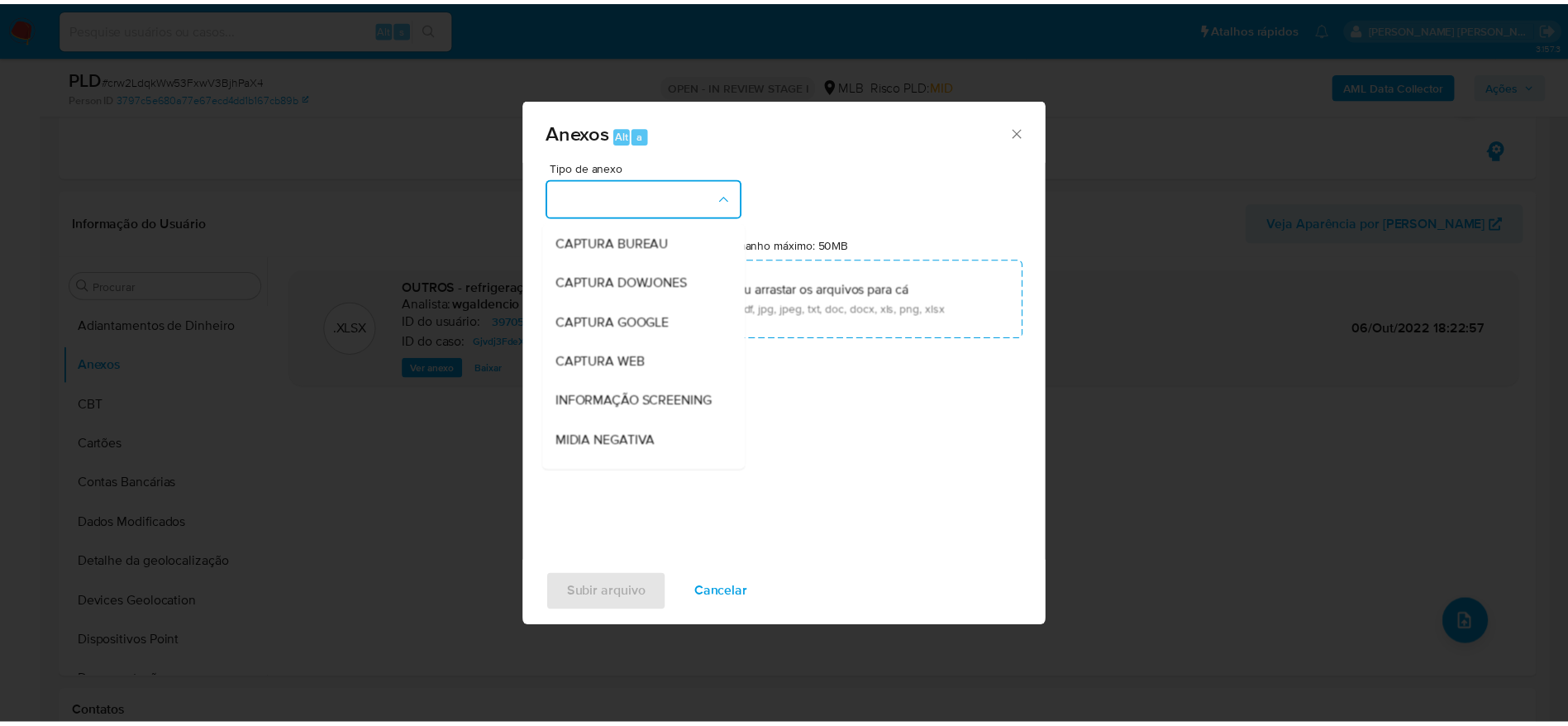
scroll to position [255, 0]
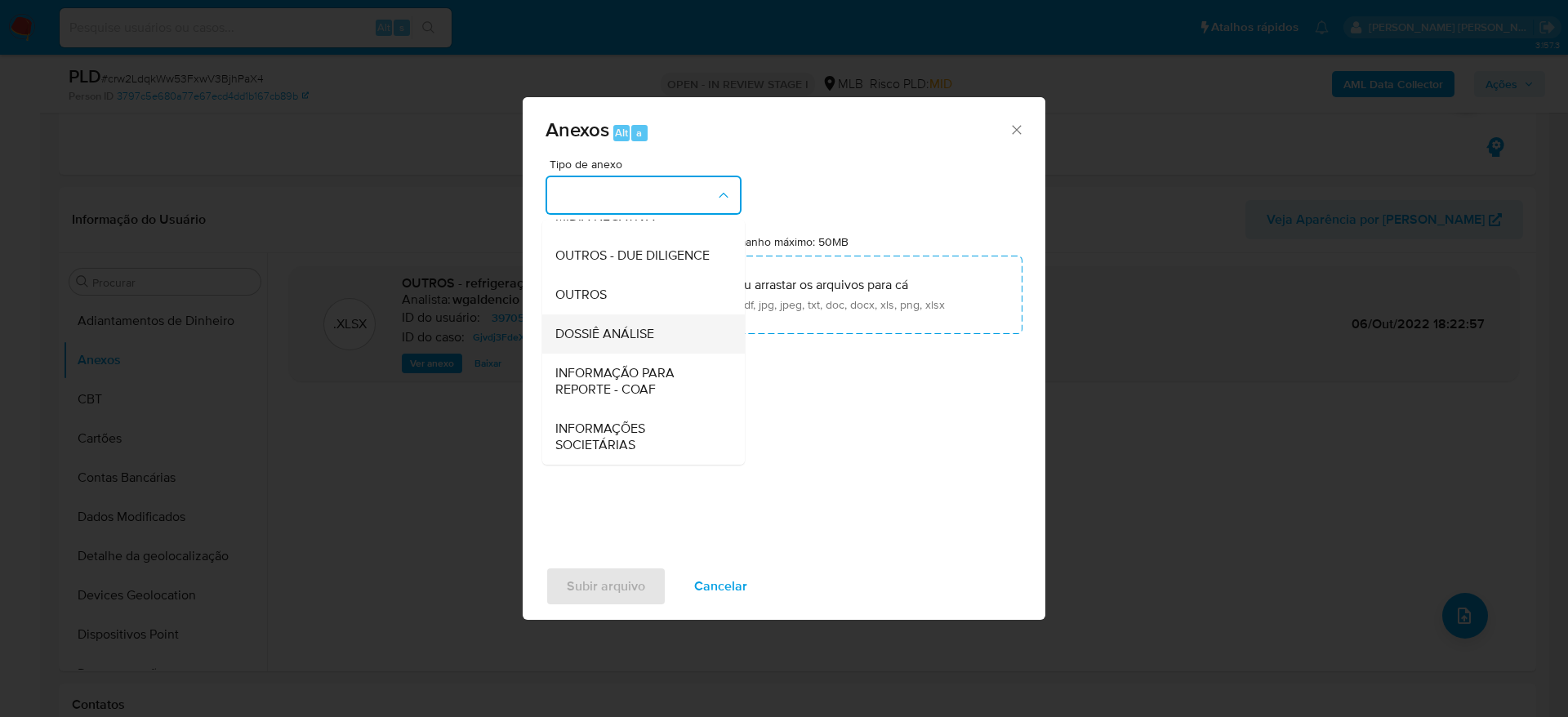
click at [666, 334] on div "DOSSIÊ ANÁLISE" at bounding box center [638, 334] width 167 height 40
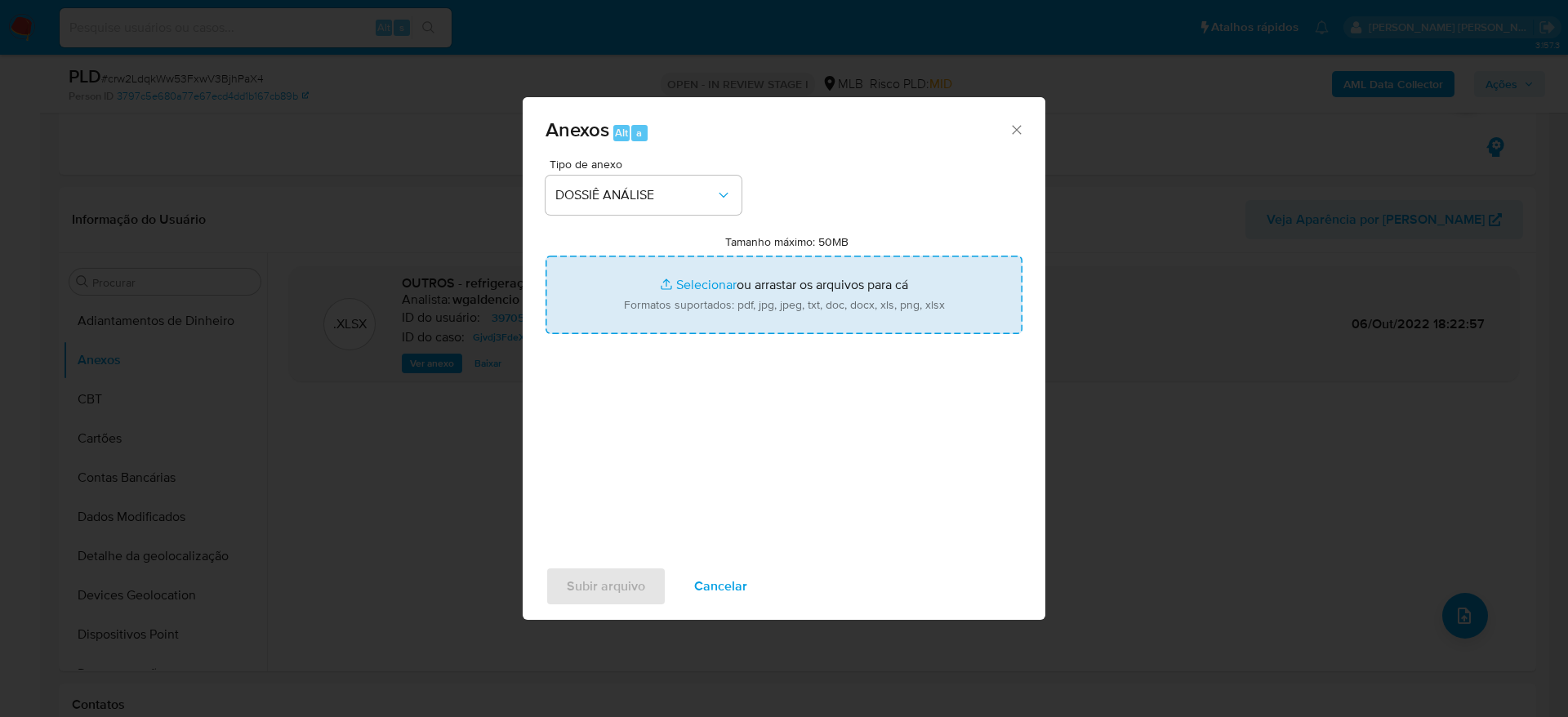
type input "C:\fakepath\Mulan 397052075_2025_09_05_09_27_01.xlsx"
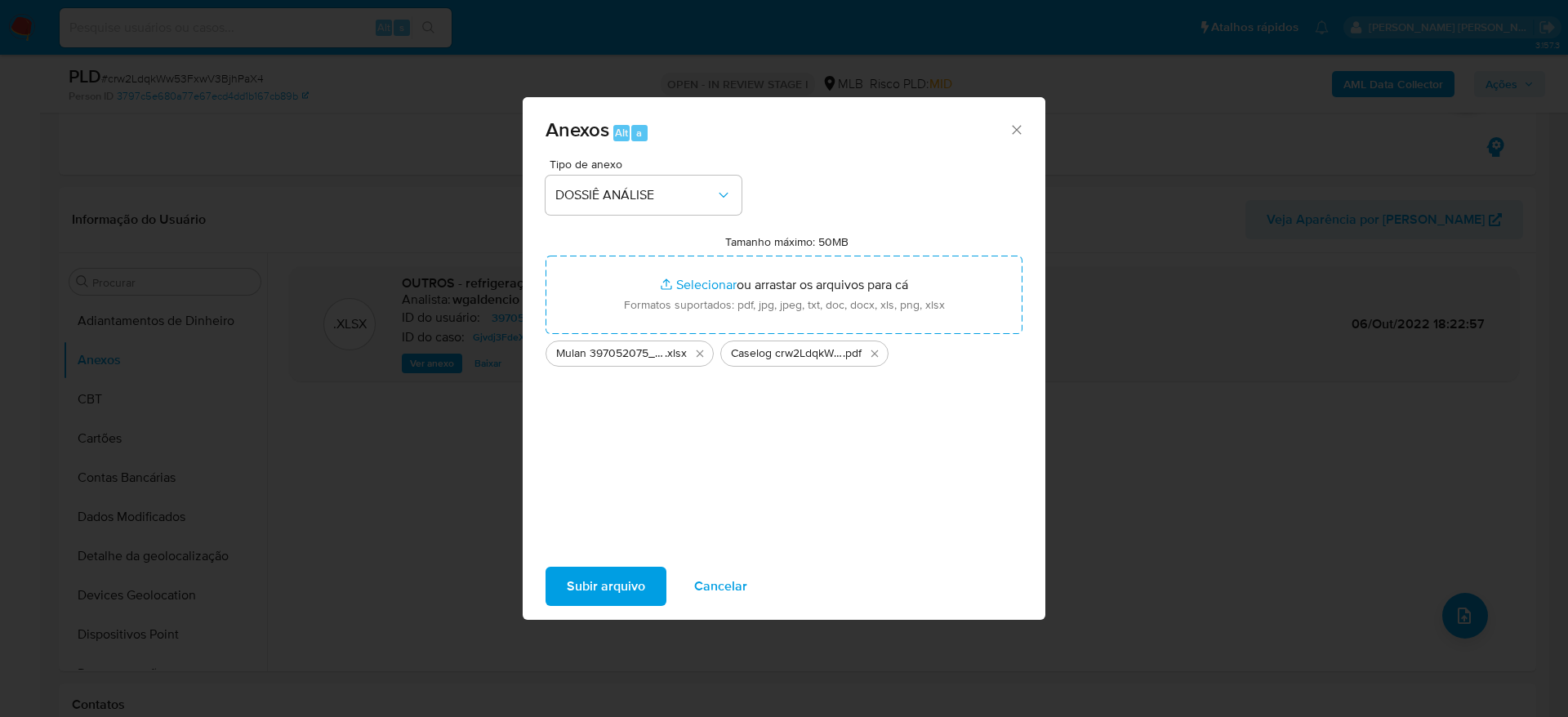
click at [619, 600] on span "Subir arquivo" at bounding box center [605, 586] width 78 height 36
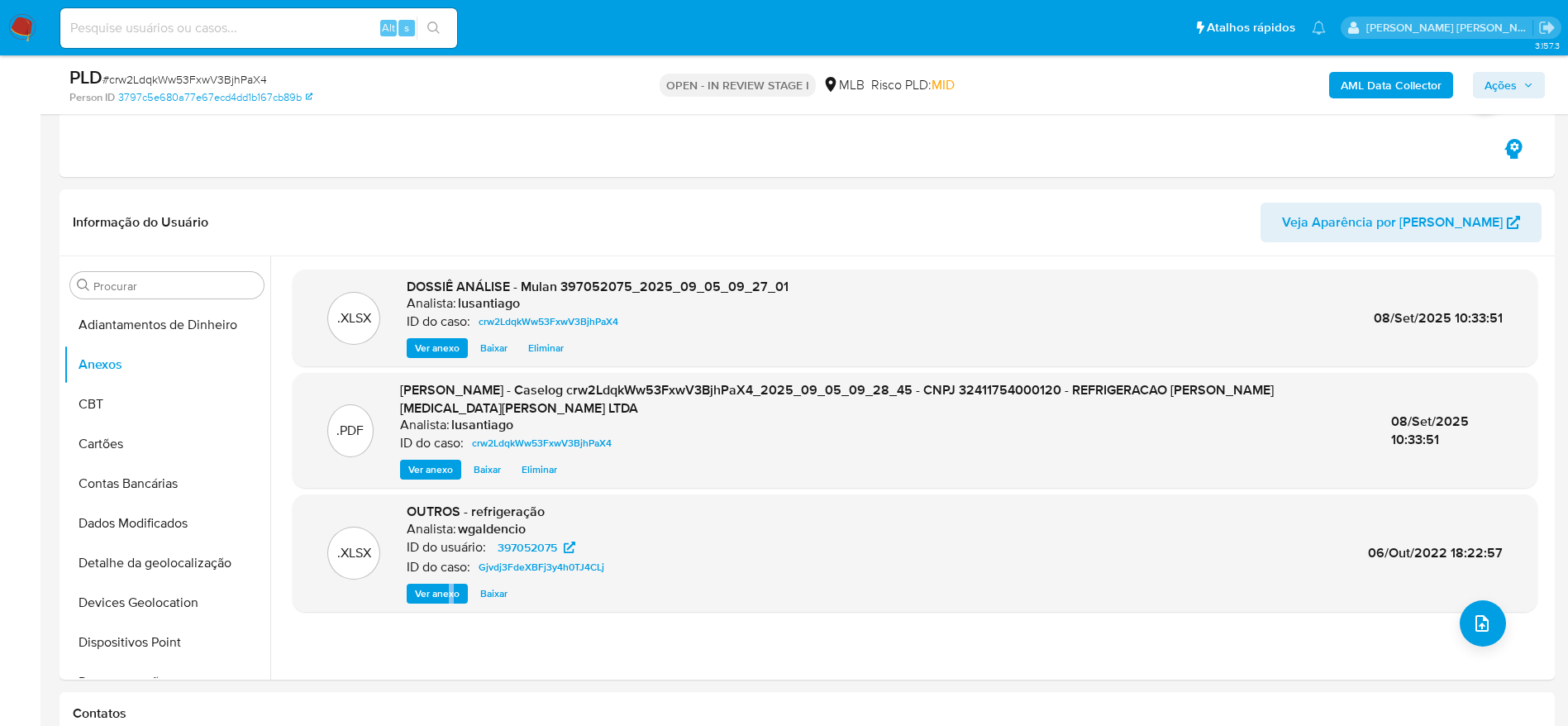
click at [1504, 80] on span "Ações" at bounding box center [1501, 85] width 32 height 26
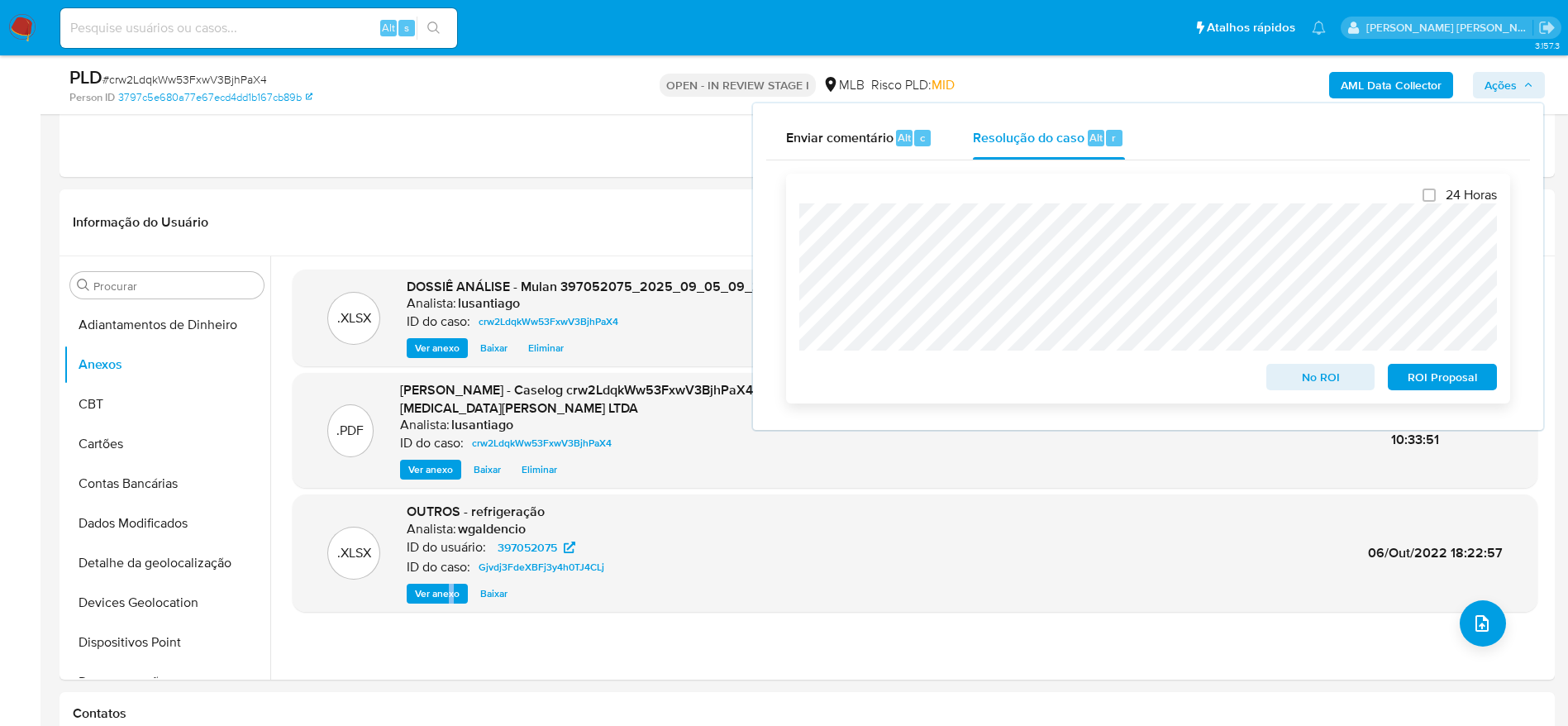
click at [1313, 379] on span "No ROI" at bounding box center [1321, 377] width 86 height 23
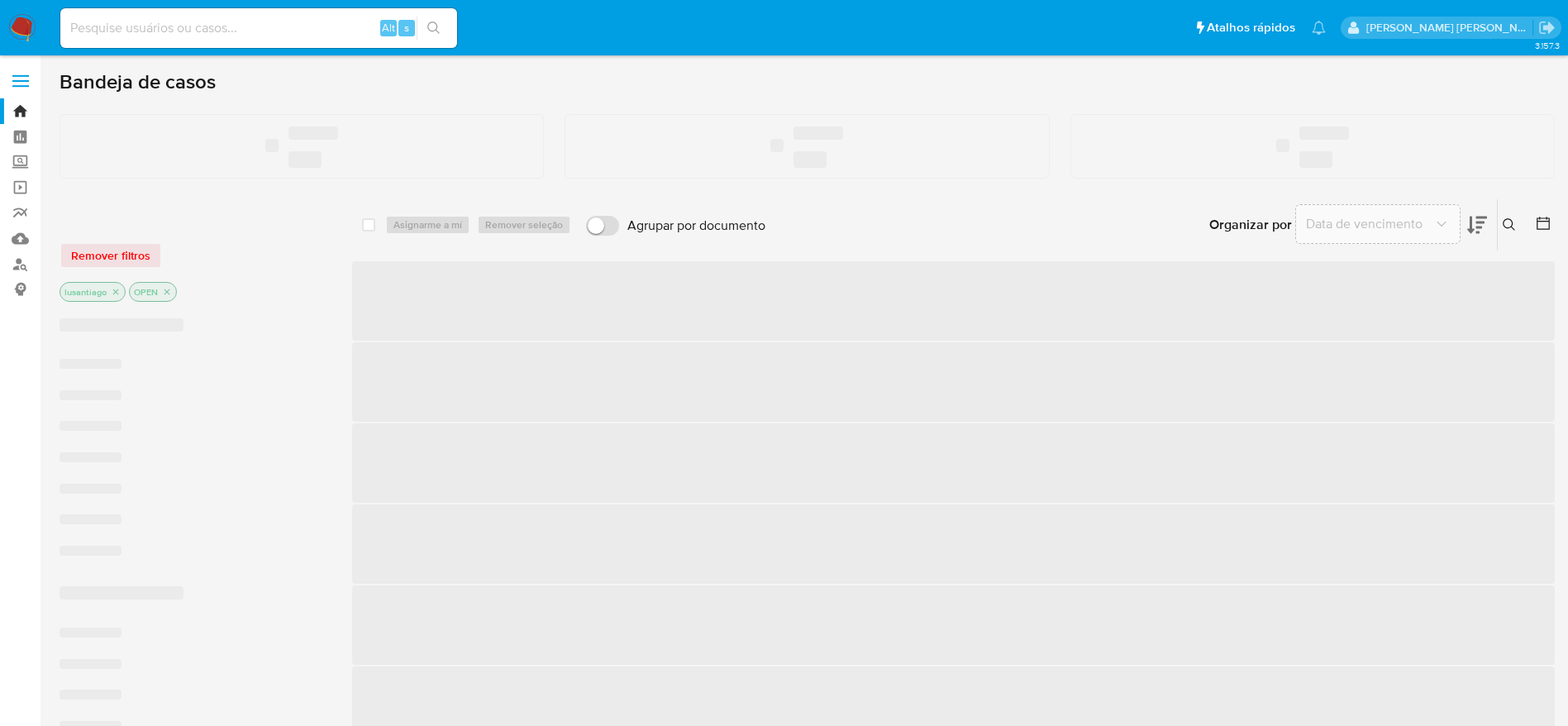
click at [199, 27] on input at bounding box center [259, 28] width 397 height 21
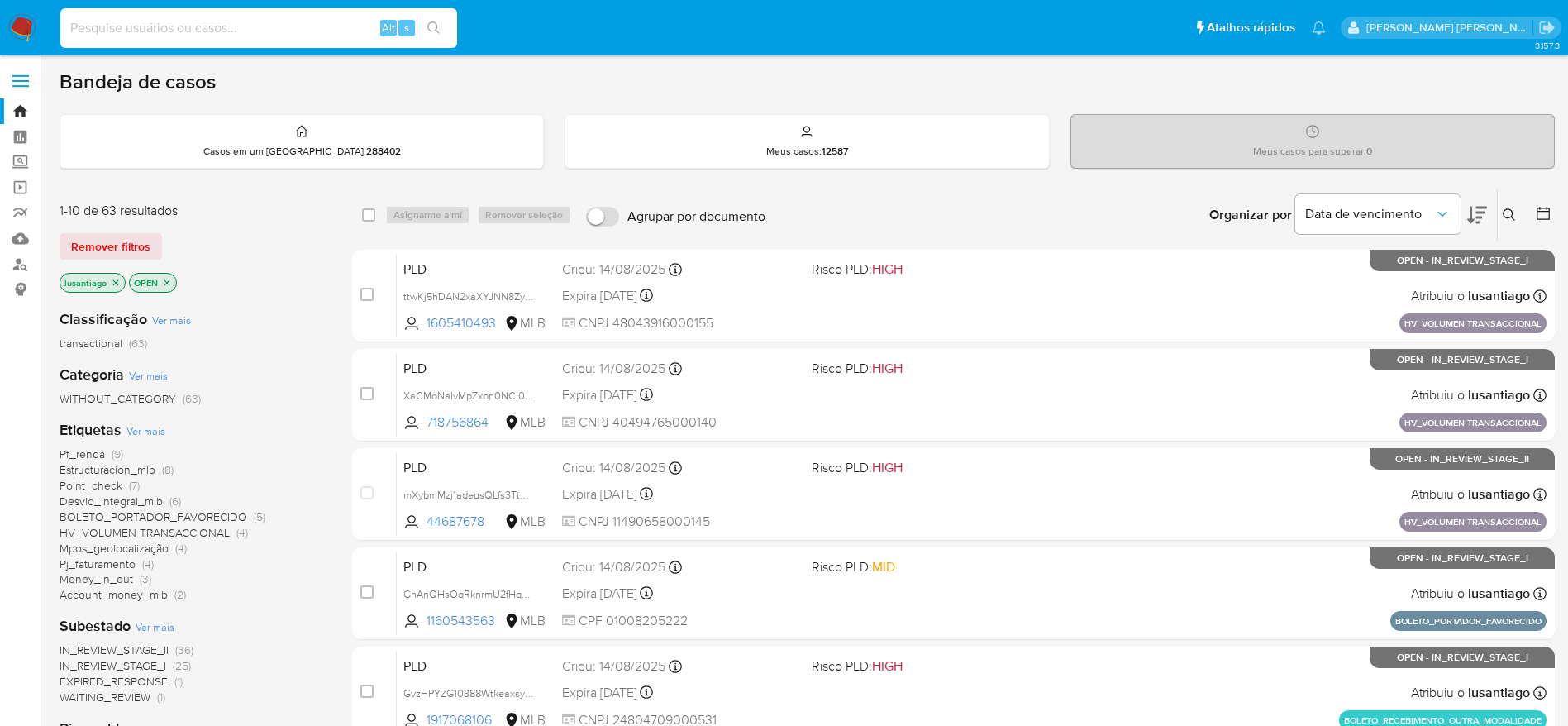
paste input "137338331"
type input "137338331"
click at [444, 24] on button "search-icon" at bounding box center [433, 28] width 34 height 23
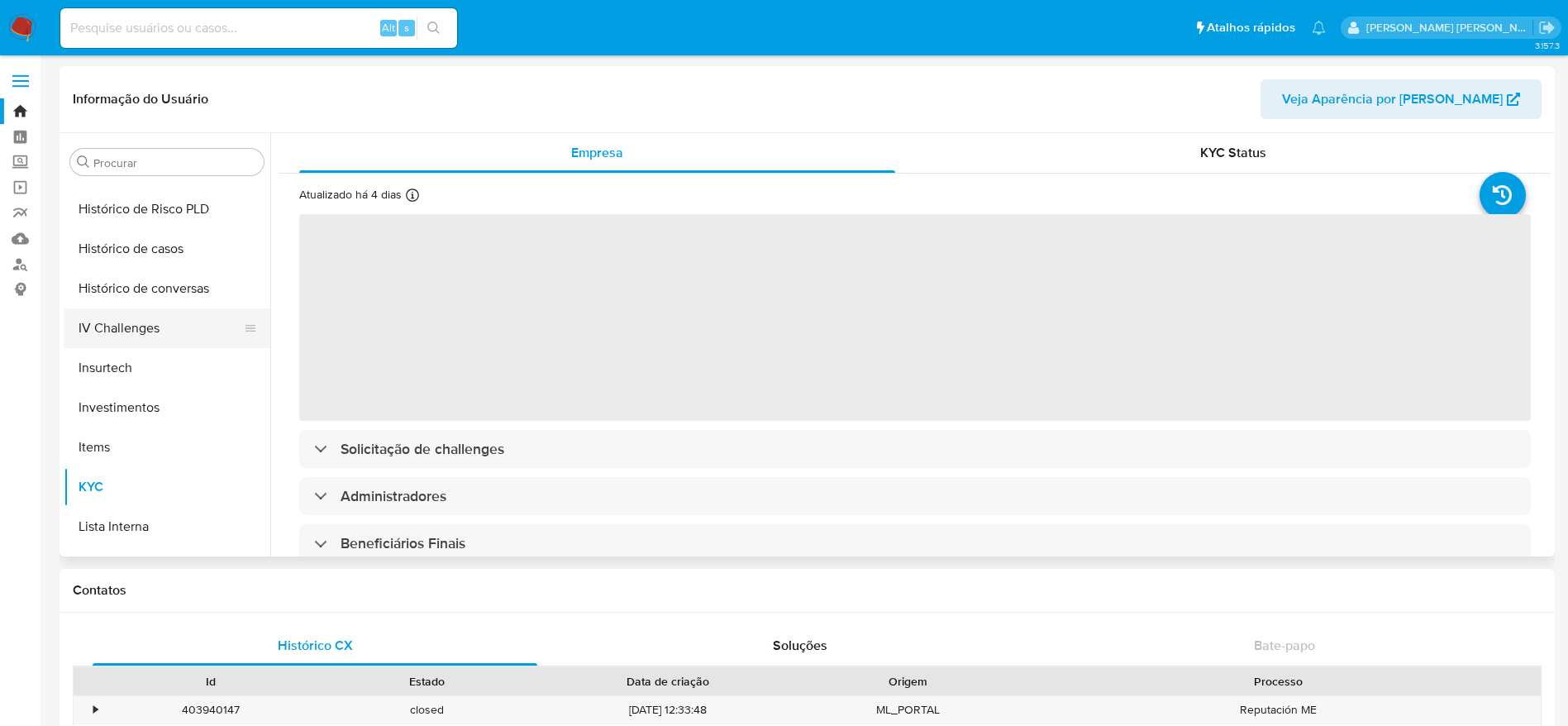
scroll to position [524, 0]
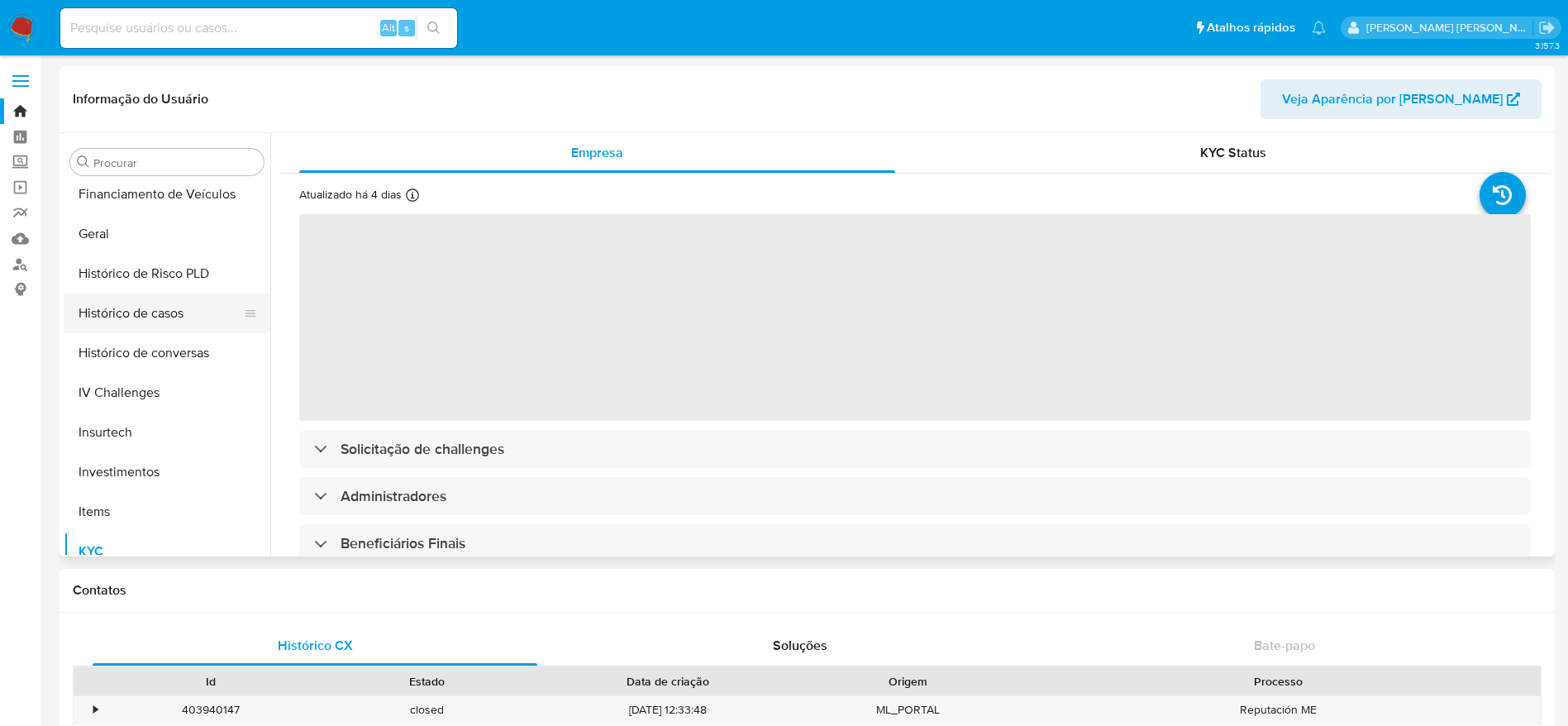
click at [164, 319] on button "Histórico de casos" at bounding box center [160, 313] width 193 height 40
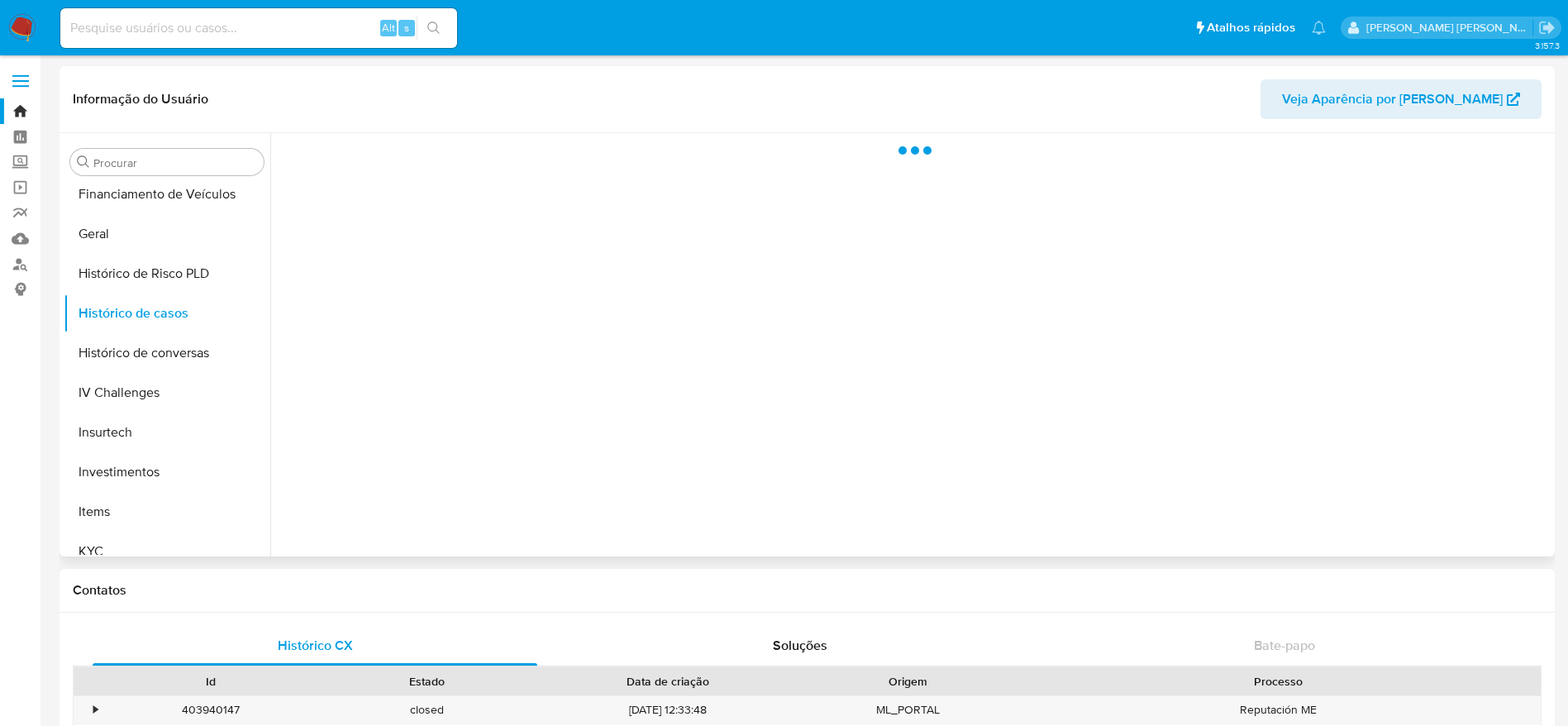
select select "10"
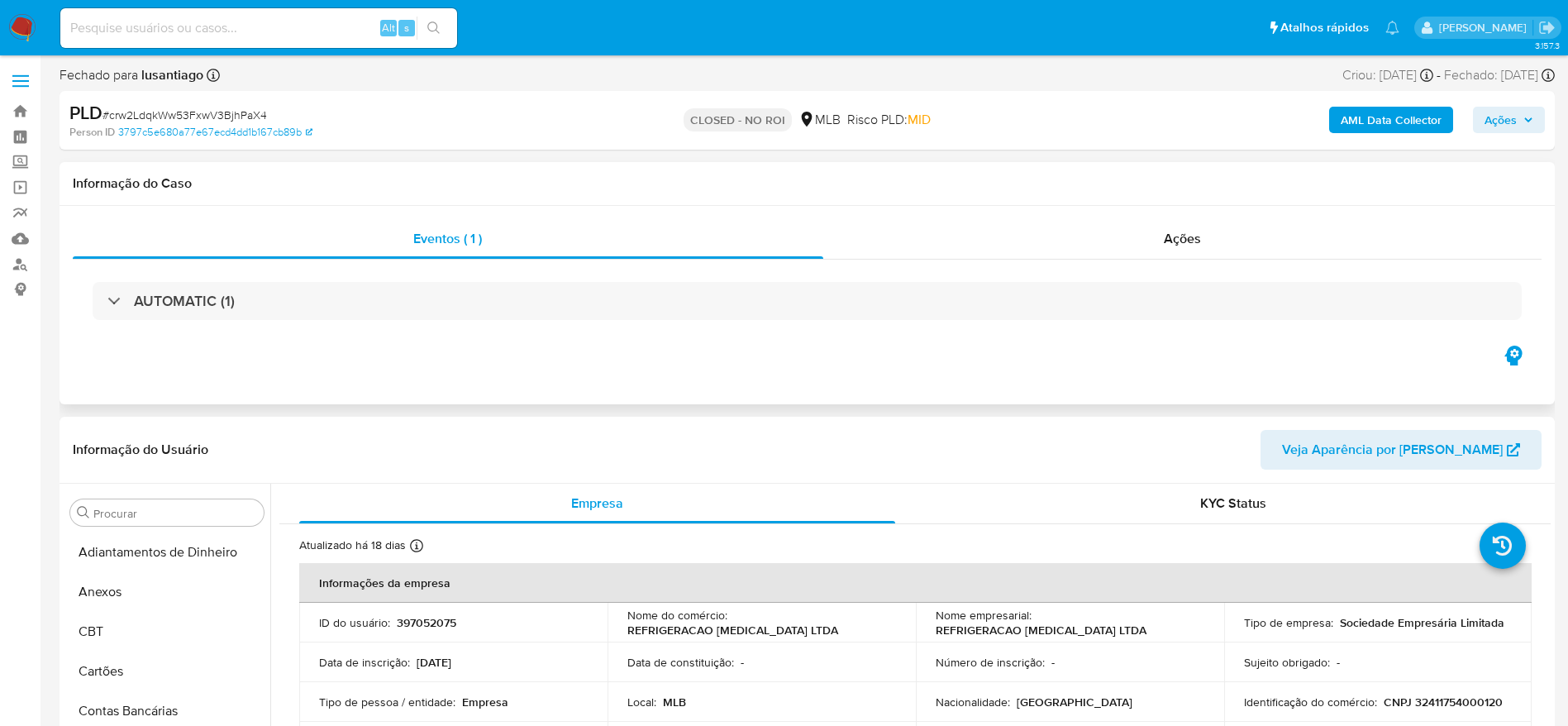
select select "10"
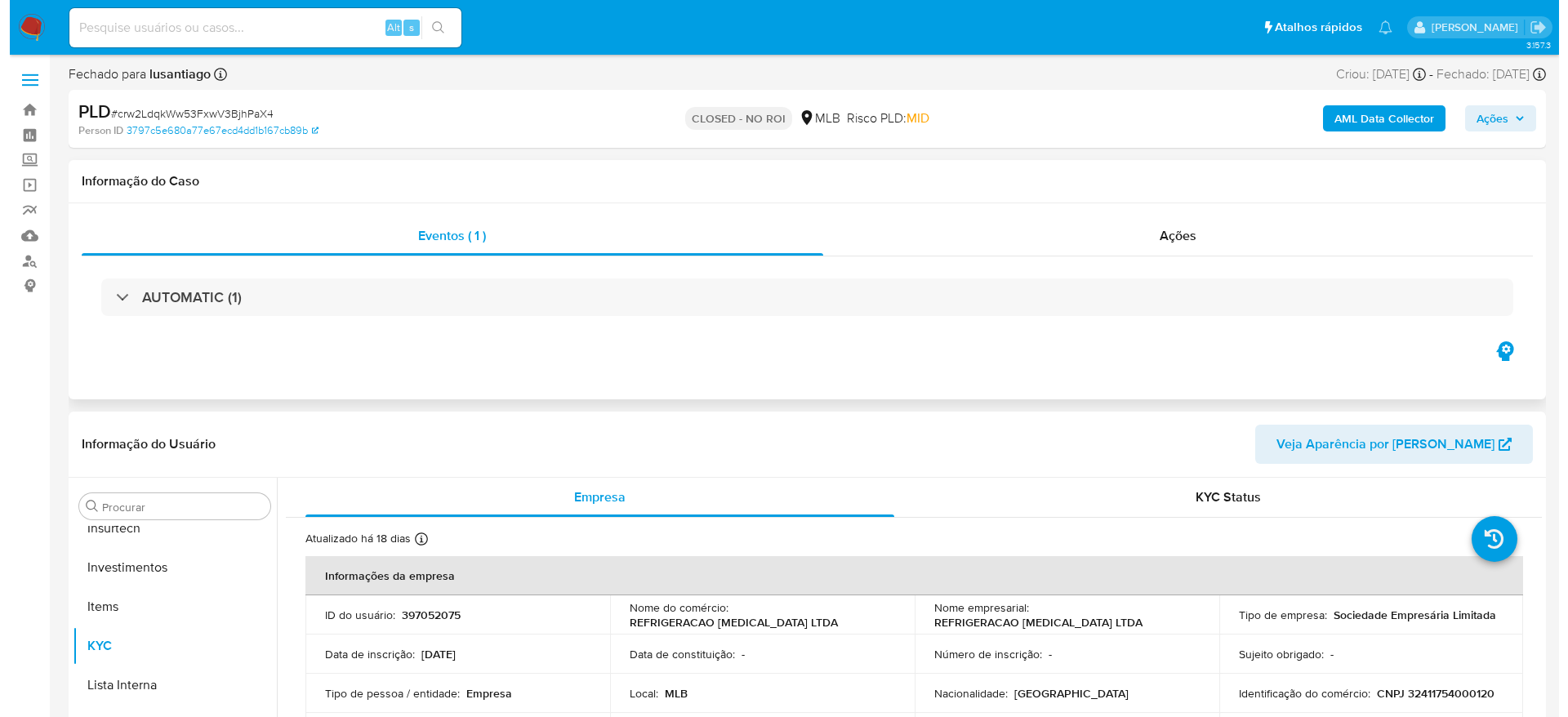
scroll to position [768, 0]
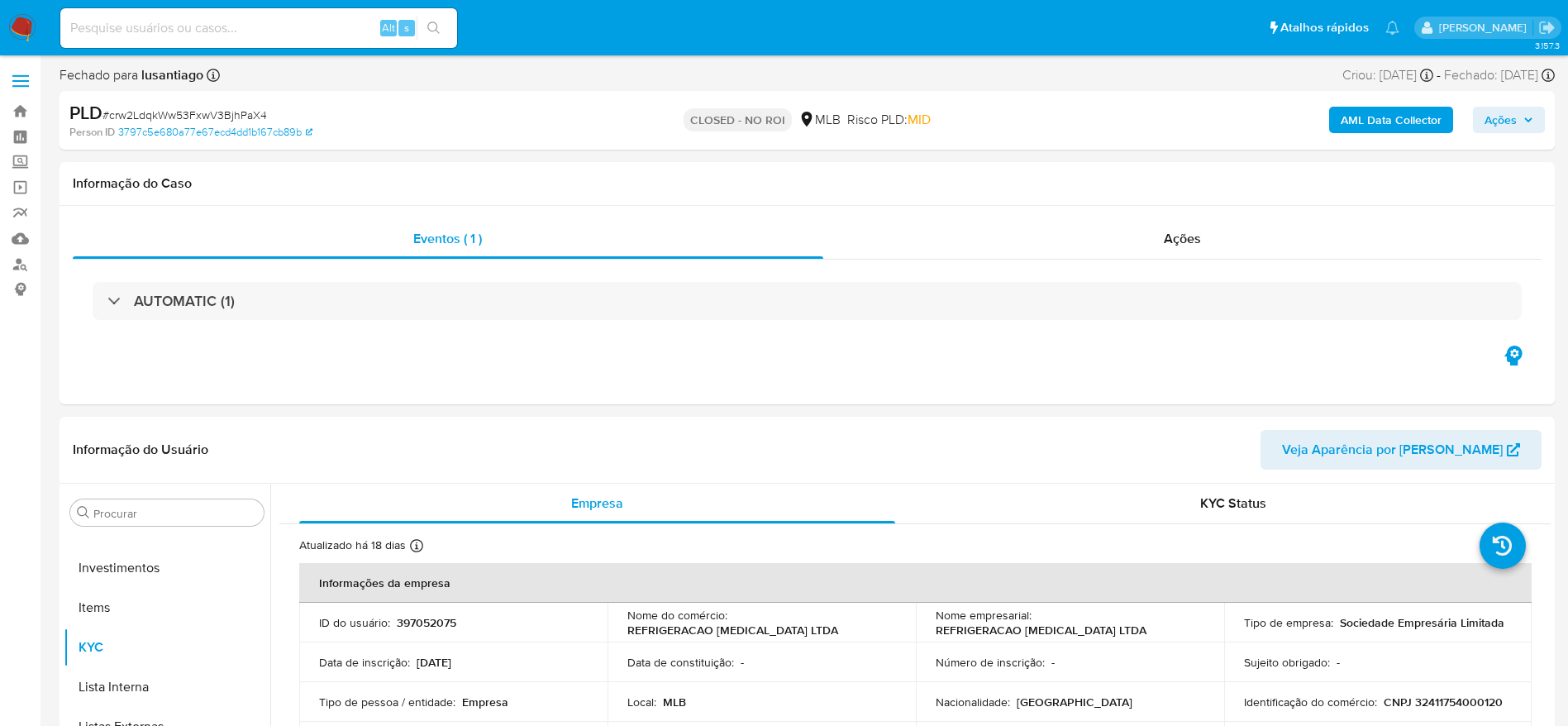
click at [1402, 111] on b "AML Data Collector" at bounding box center [1391, 119] width 101 height 26
